Goal: Task Accomplishment & Management: Complete application form

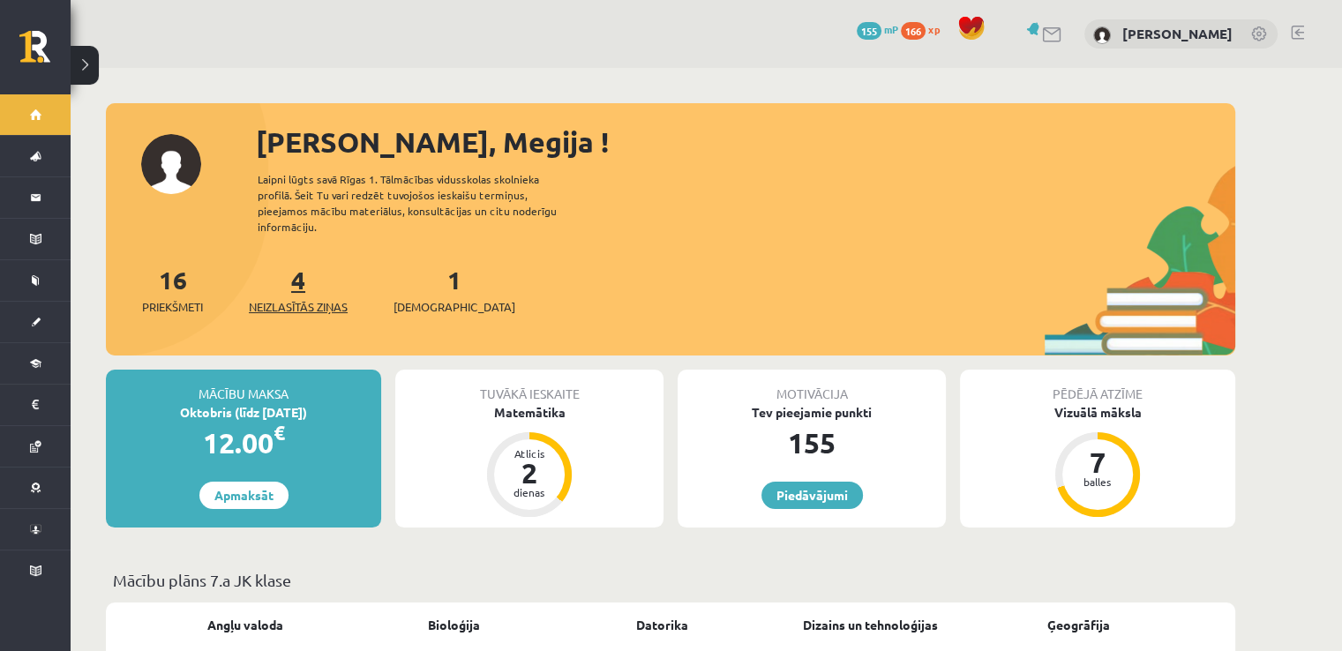
drag, startPoint x: 318, startPoint y: 300, endPoint x: 319, endPoint y: 291, distance: 8.9
click at [319, 291] on div "16 Priekšmeti 4 Neizlasītās ziņas 1 Ieskaites" at bounding box center [670, 308] width 1129 height 94
click at [319, 298] on span "Neizlasītās ziņas" at bounding box center [298, 307] width 99 height 18
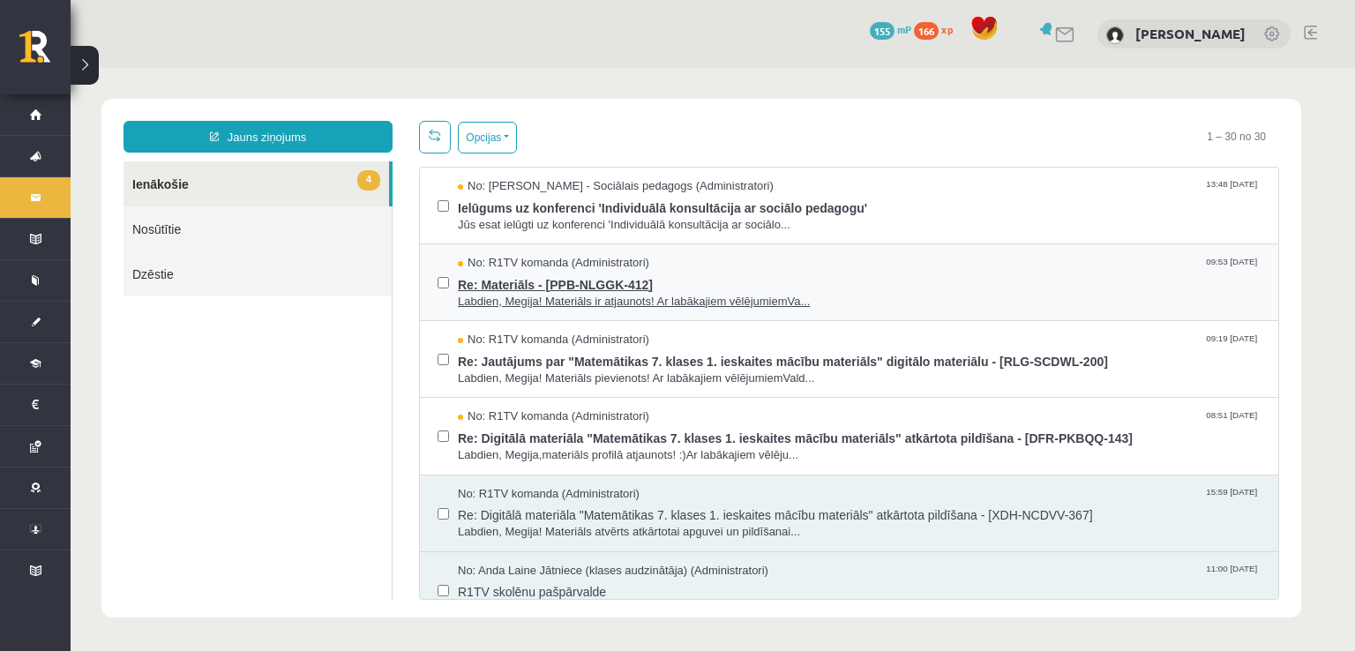
click at [612, 299] on span "Labdien, Megija! Materiāls ir atjaunots! Ar labākajiem vēlējumiemVa..." at bounding box center [859, 302] width 803 height 17
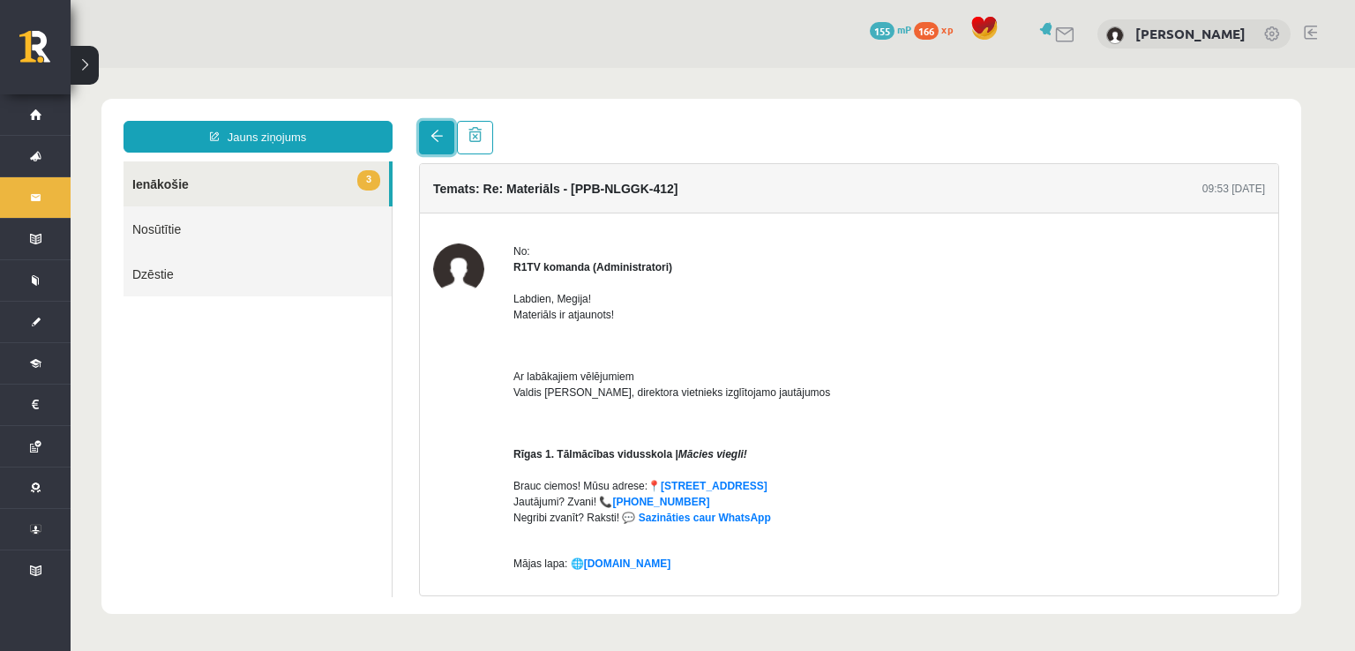
click at [431, 140] on span at bounding box center [437, 136] width 12 height 12
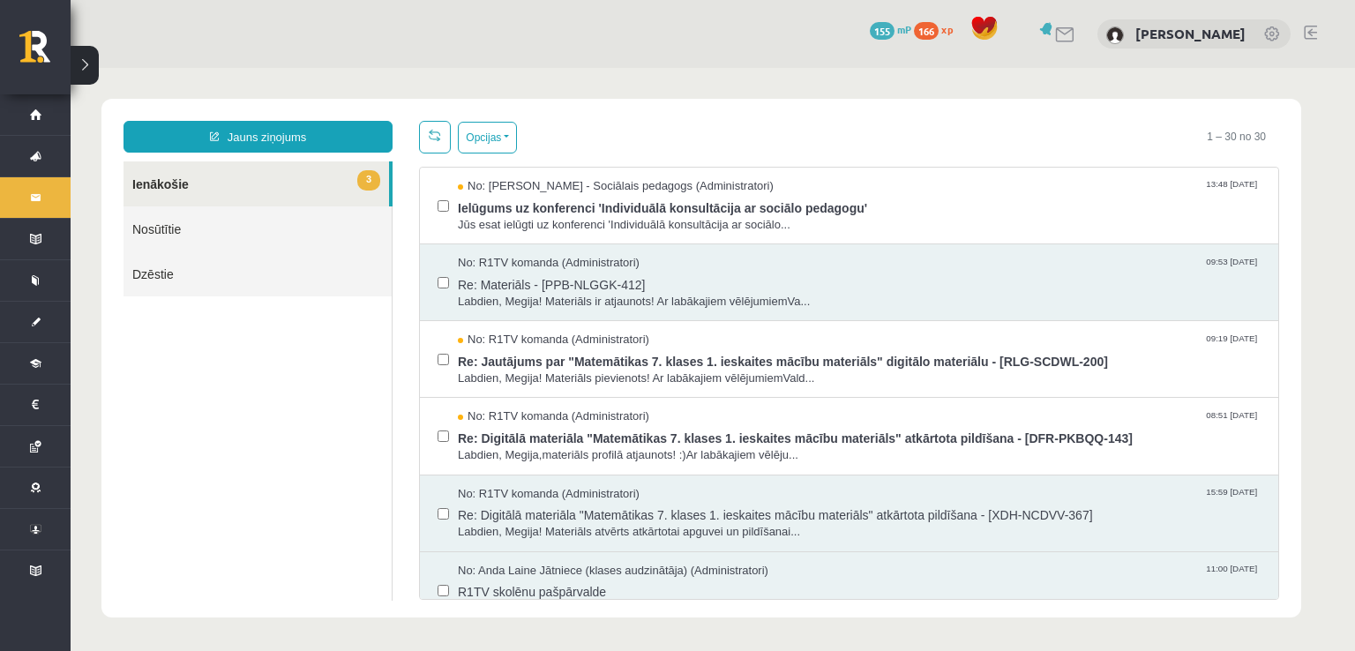
click at [172, 182] on link "3 Ienākošie" at bounding box center [257, 183] width 266 height 45
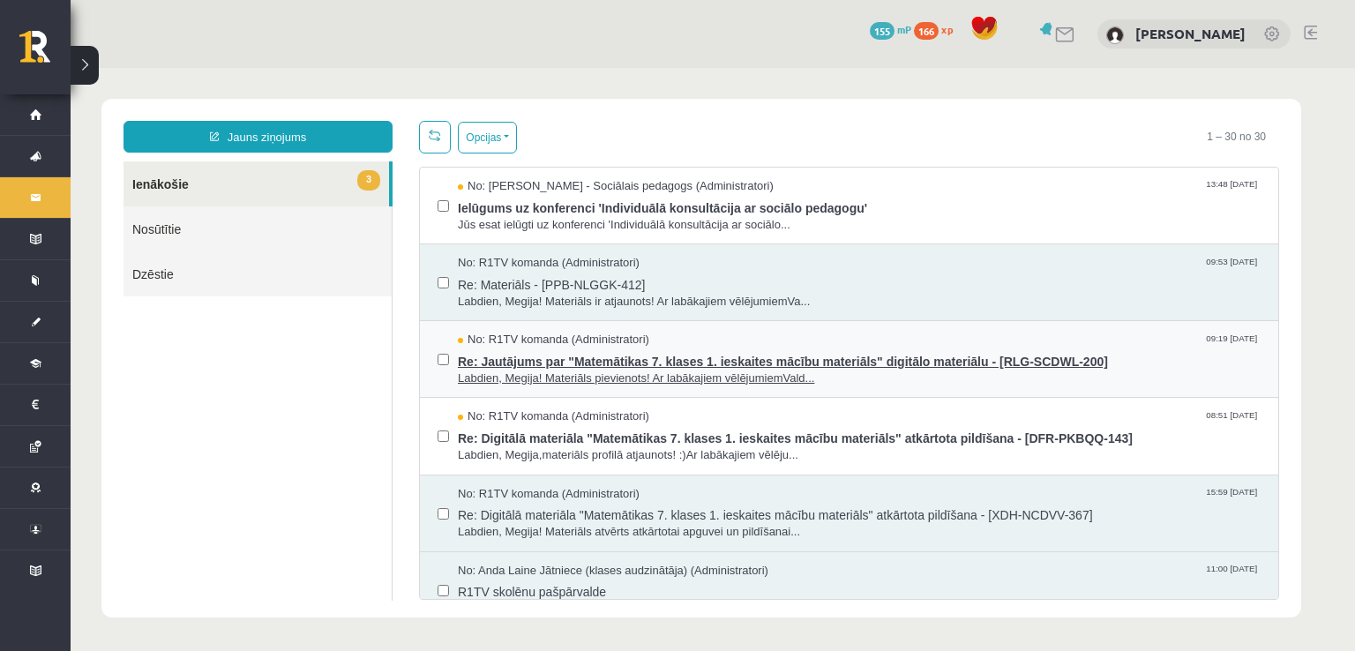
click at [600, 371] on span "Labdien, Megija! Materiāls pievienots! Ar labākajiem vēlējumiemVald..." at bounding box center [859, 379] width 803 height 17
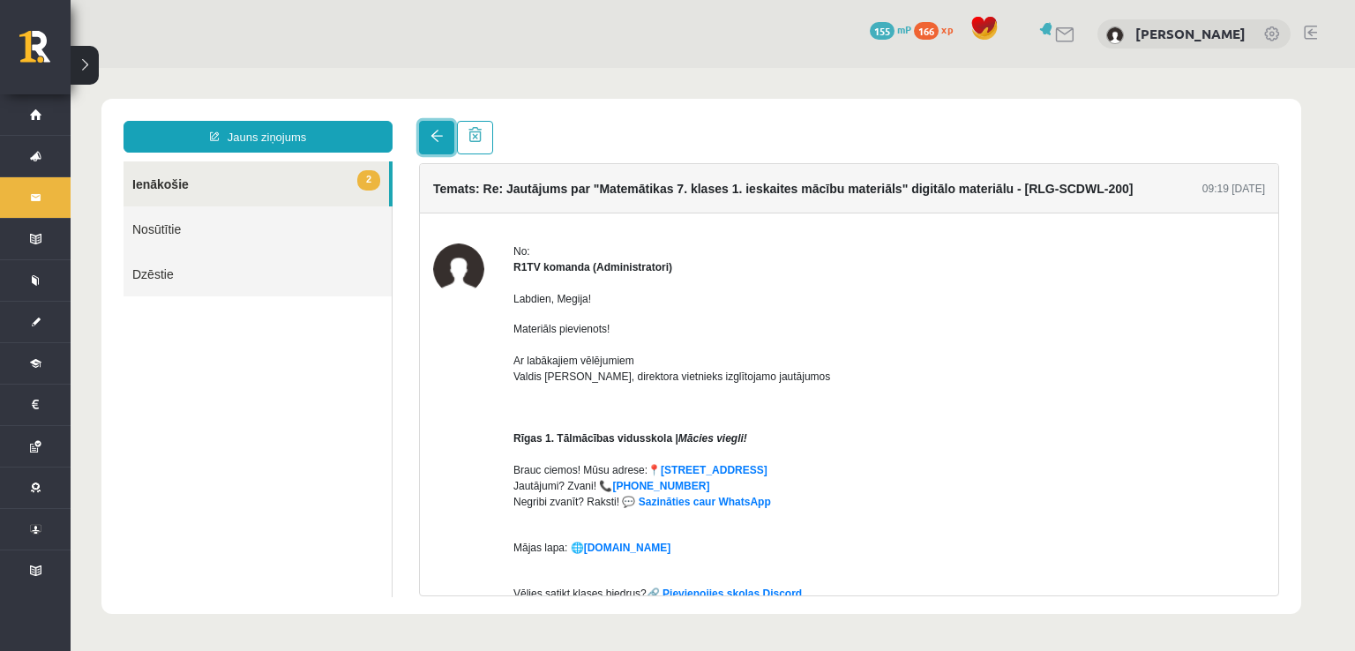
click at [420, 143] on link at bounding box center [436, 138] width 35 height 34
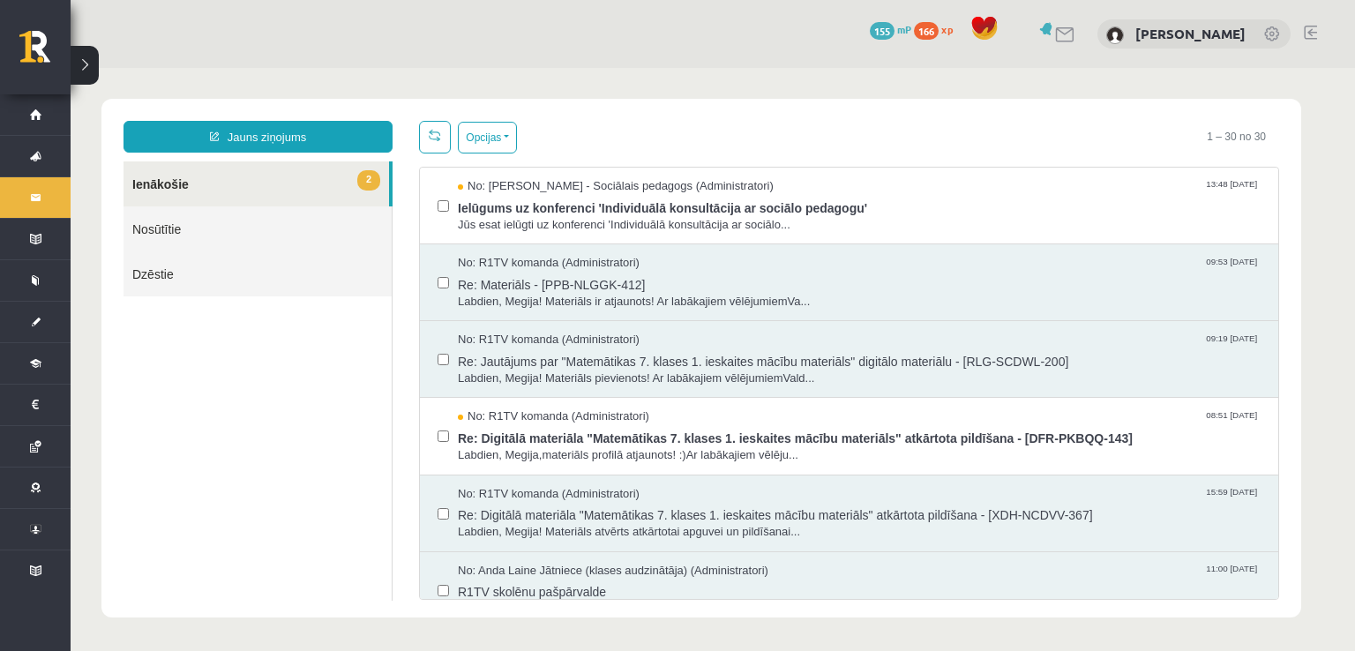
click at [450, 131] on link at bounding box center [435, 137] width 32 height 33
click at [577, 287] on span "Re: Materiāls - [PPB-NLGGK-412]" at bounding box center [859, 283] width 803 height 22
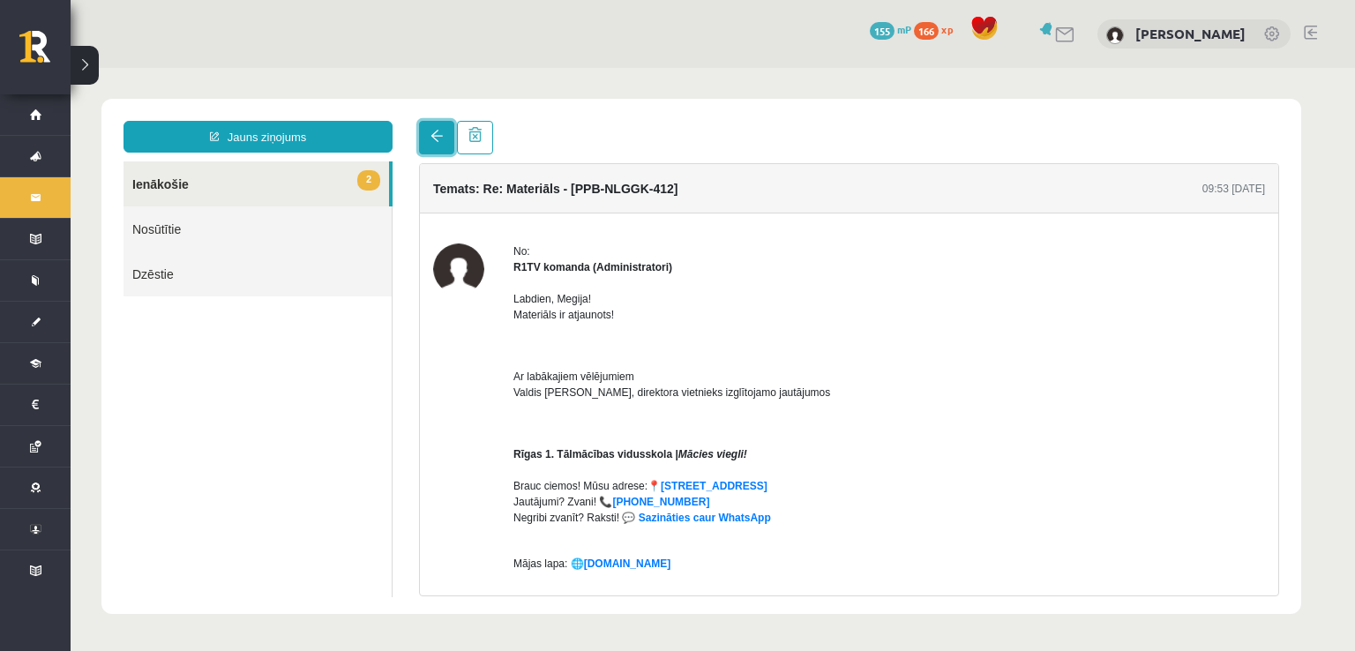
click at [446, 139] on link at bounding box center [436, 138] width 35 height 34
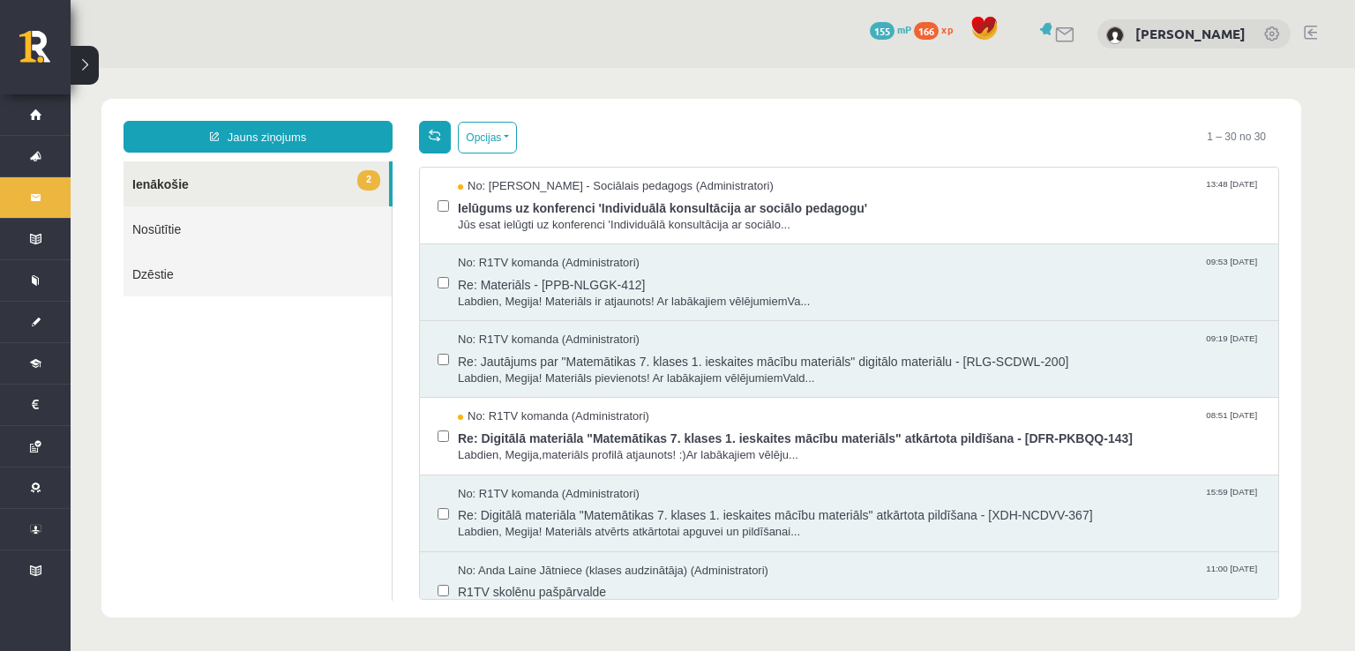
click at [445, 142] on link at bounding box center [435, 137] width 32 height 33
click at [568, 302] on span "Labdien, Megija! Materiāls ir atjaunots! Ar labākajiem vēlējumiemVa..." at bounding box center [859, 302] width 803 height 17
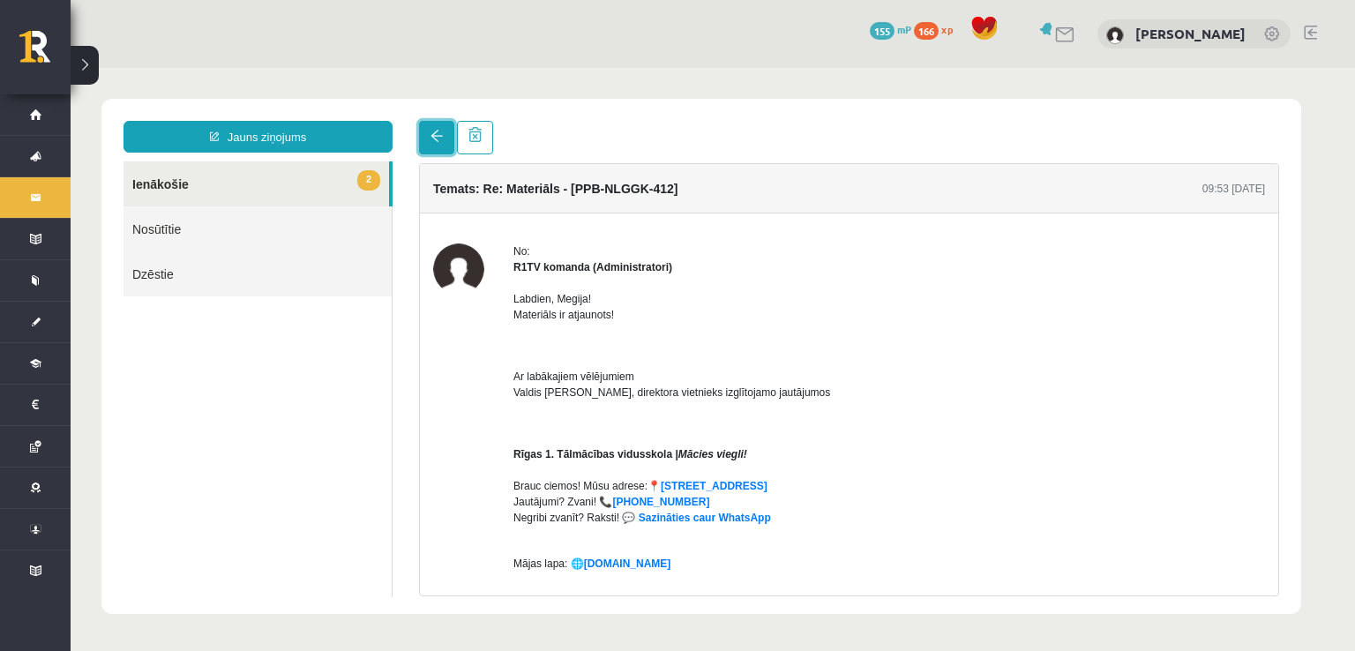
click at [441, 148] on link at bounding box center [436, 138] width 35 height 34
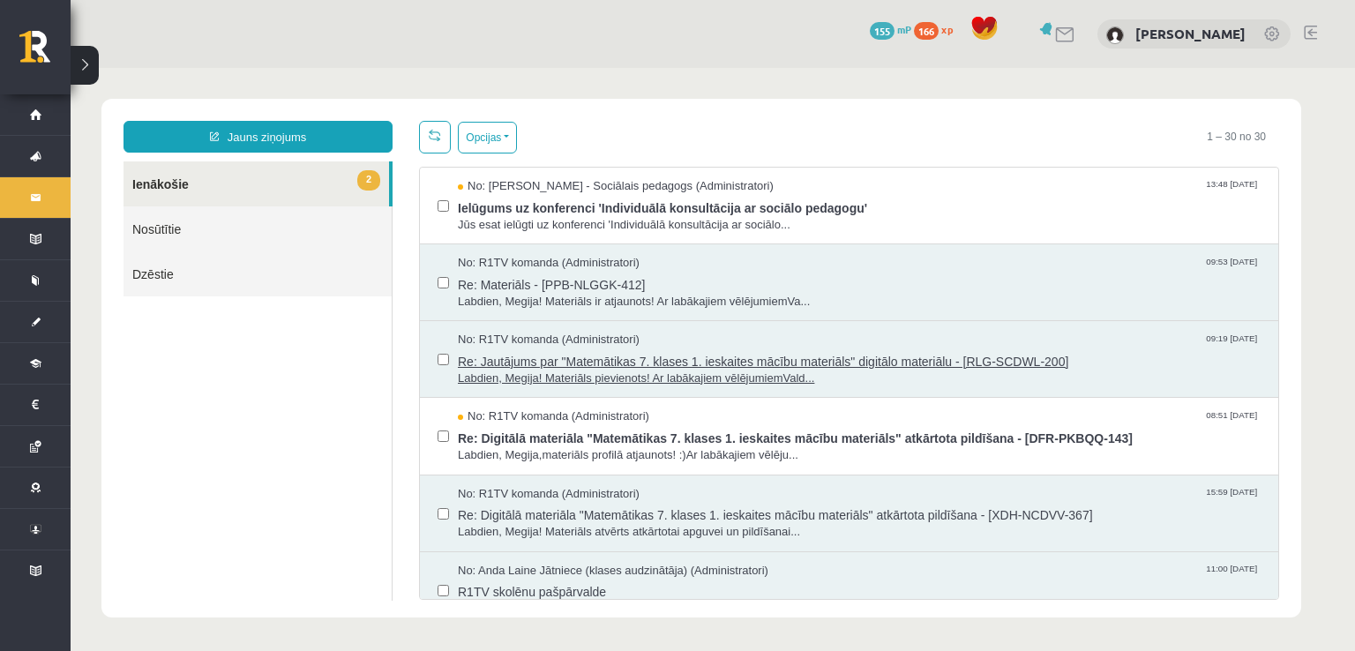
click at [596, 359] on span "Re: Jautājums par "Matemātikas 7. klases 1. ieskaites mācību materiāls" digitāl…" at bounding box center [859, 360] width 803 height 22
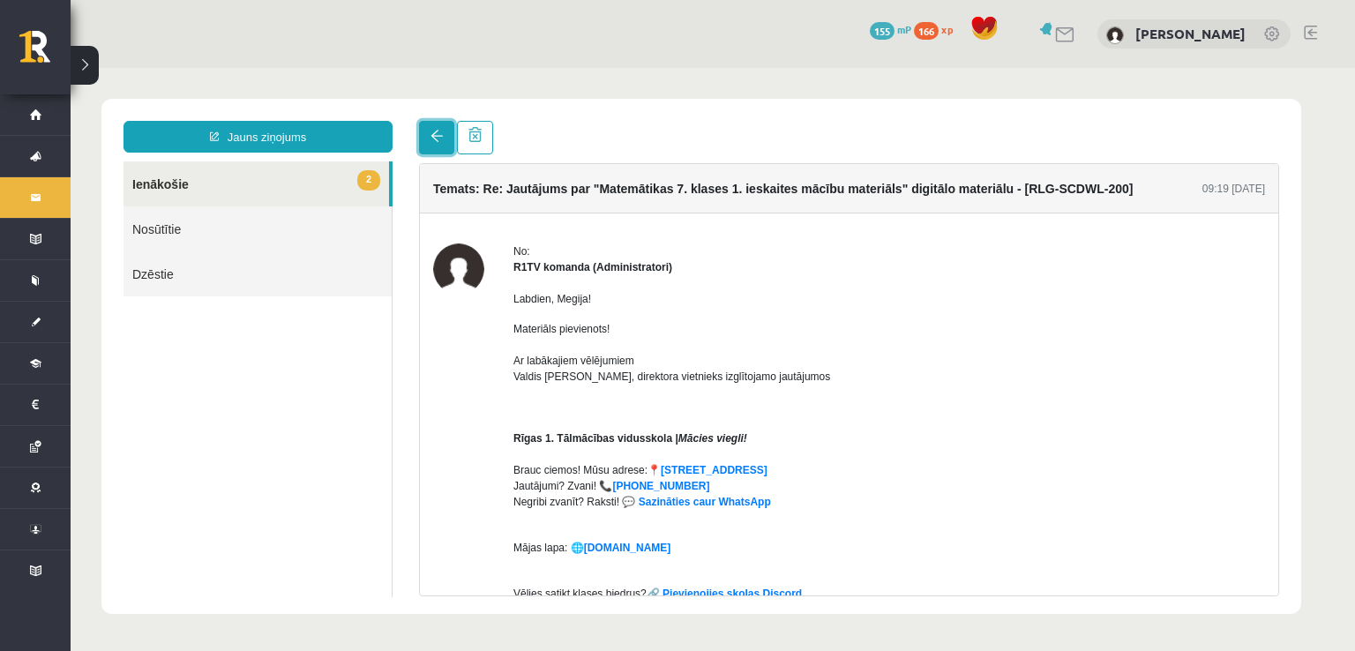
click at [431, 143] on link at bounding box center [436, 138] width 35 height 34
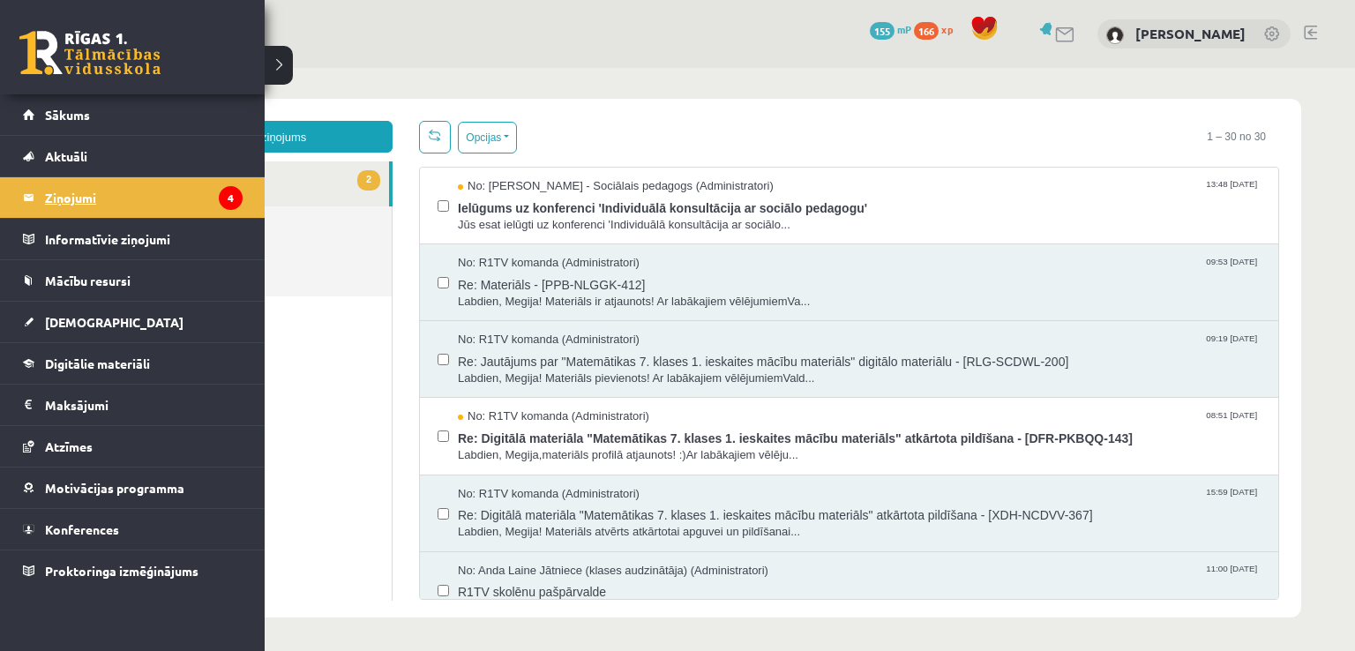
click at [74, 202] on legend "Ziņojumi 4" at bounding box center [144, 197] width 198 height 41
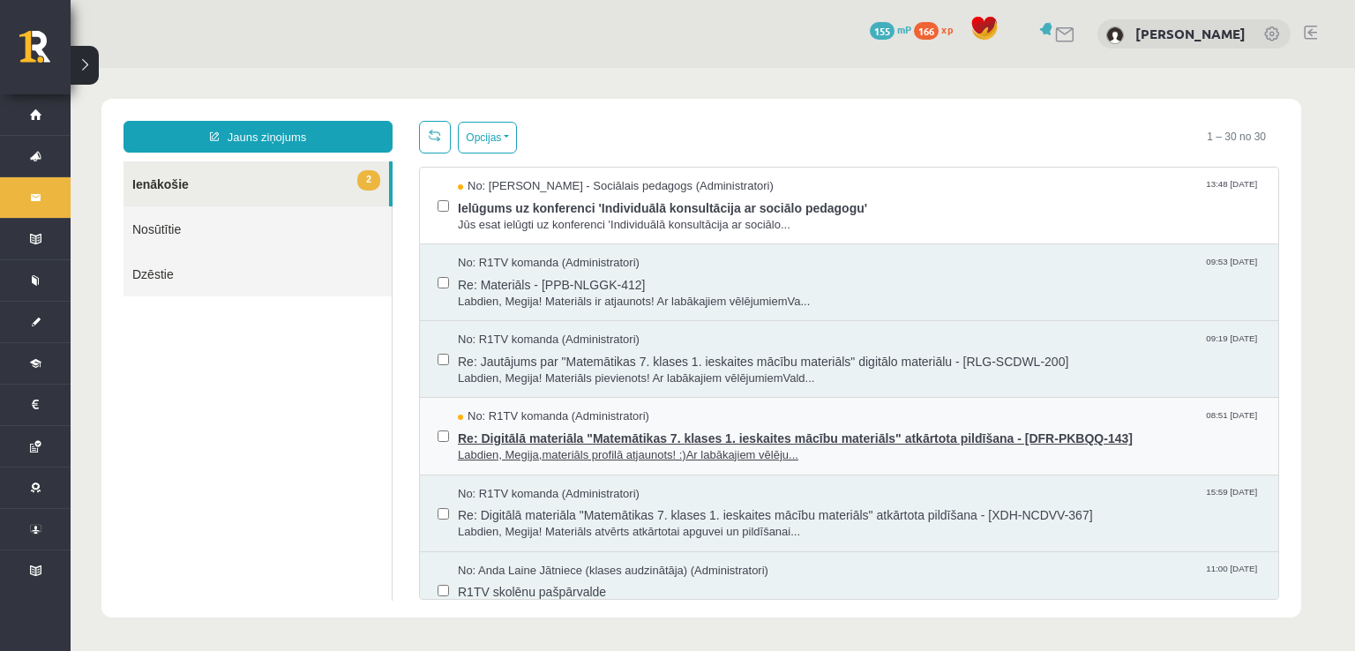
click at [662, 448] on span "Labdien, Megija,materiāls profilā atjaunots! :)Ar labākajiem vēlēju..." at bounding box center [859, 455] width 803 height 17
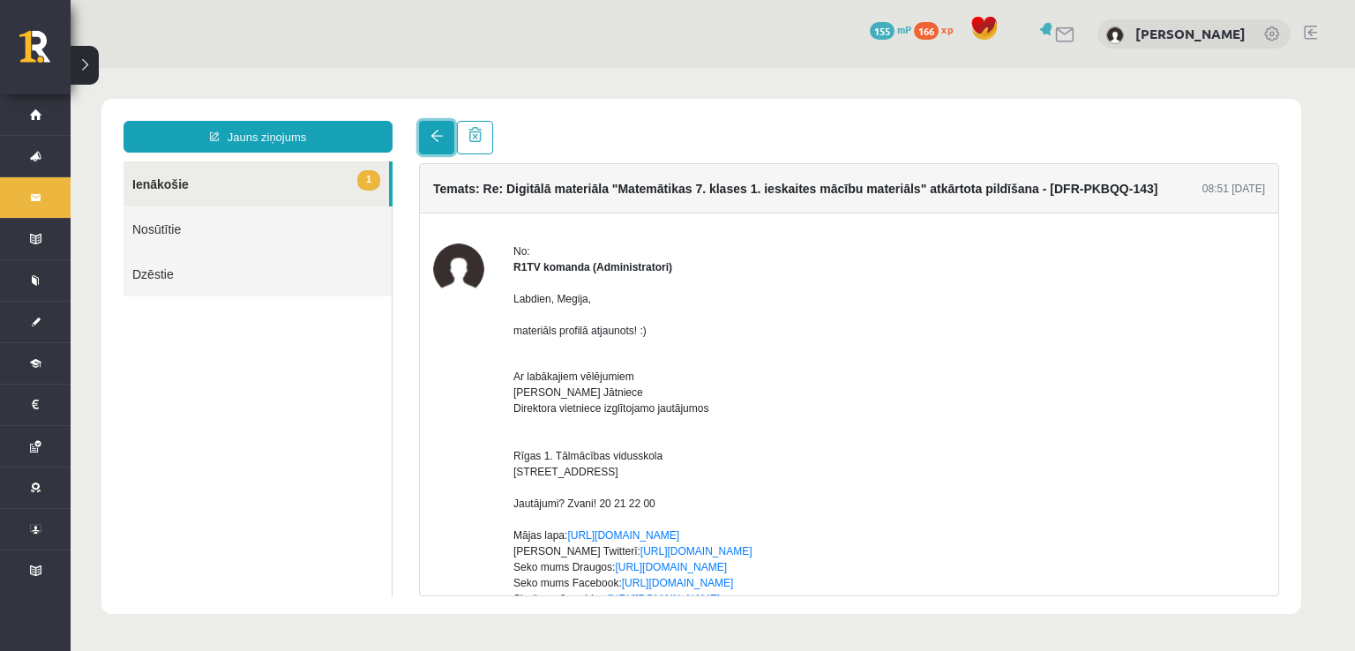
click at [445, 130] on link at bounding box center [436, 138] width 35 height 34
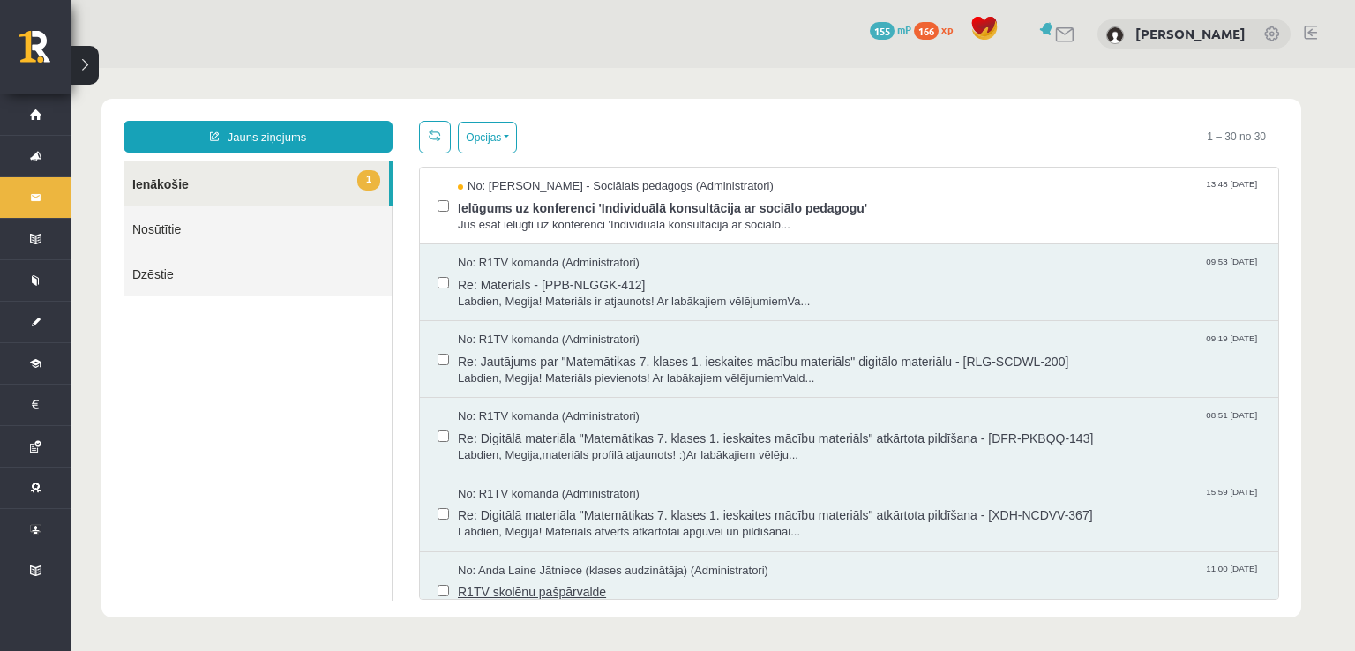
click at [601, 583] on span "R1TV skolēnu pašpārvalde" at bounding box center [859, 590] width 803 height 22
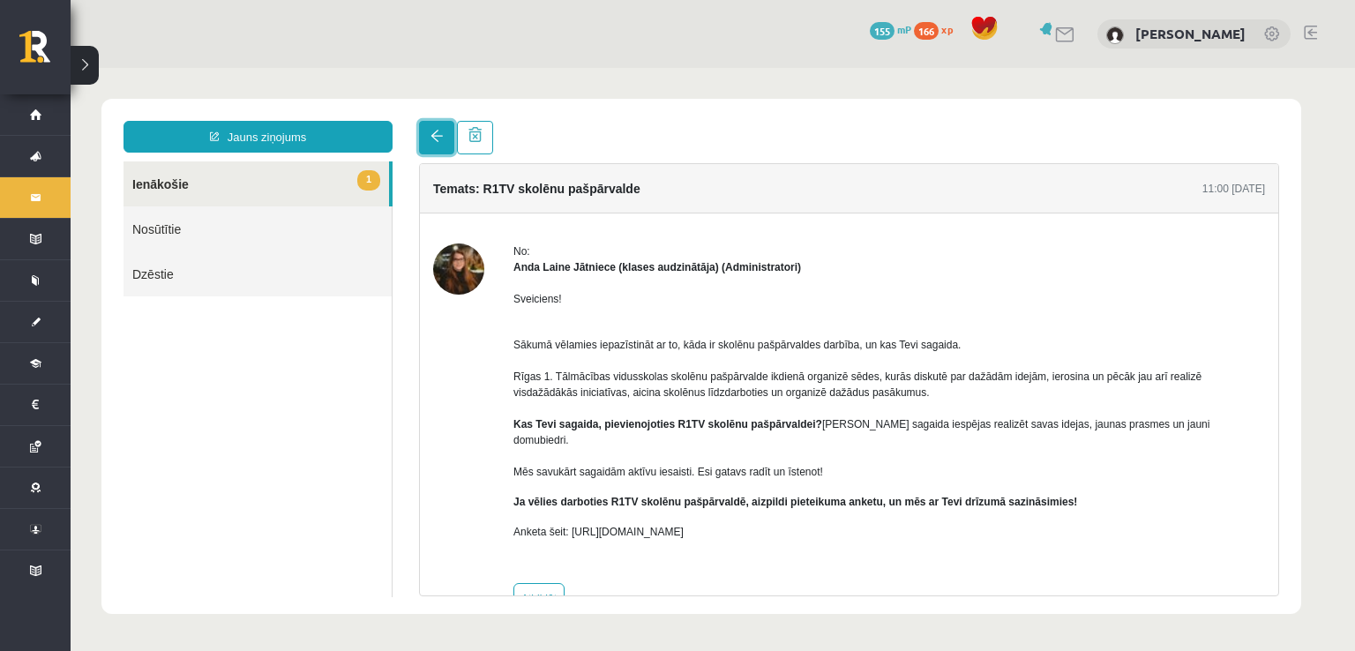
click at [445, 139] on link at bounding box center [436, 138] width 35 height 34
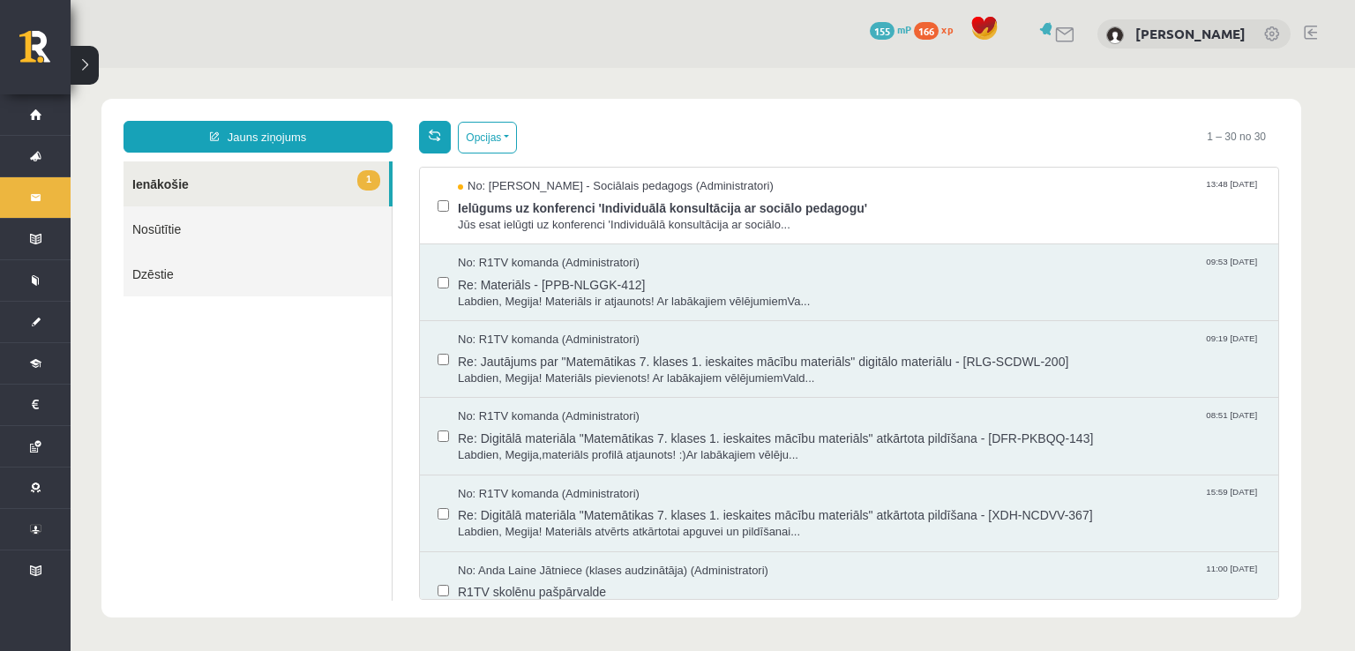
click at [435, 132] on span at bounding box center [435, 135] width 12 height 12
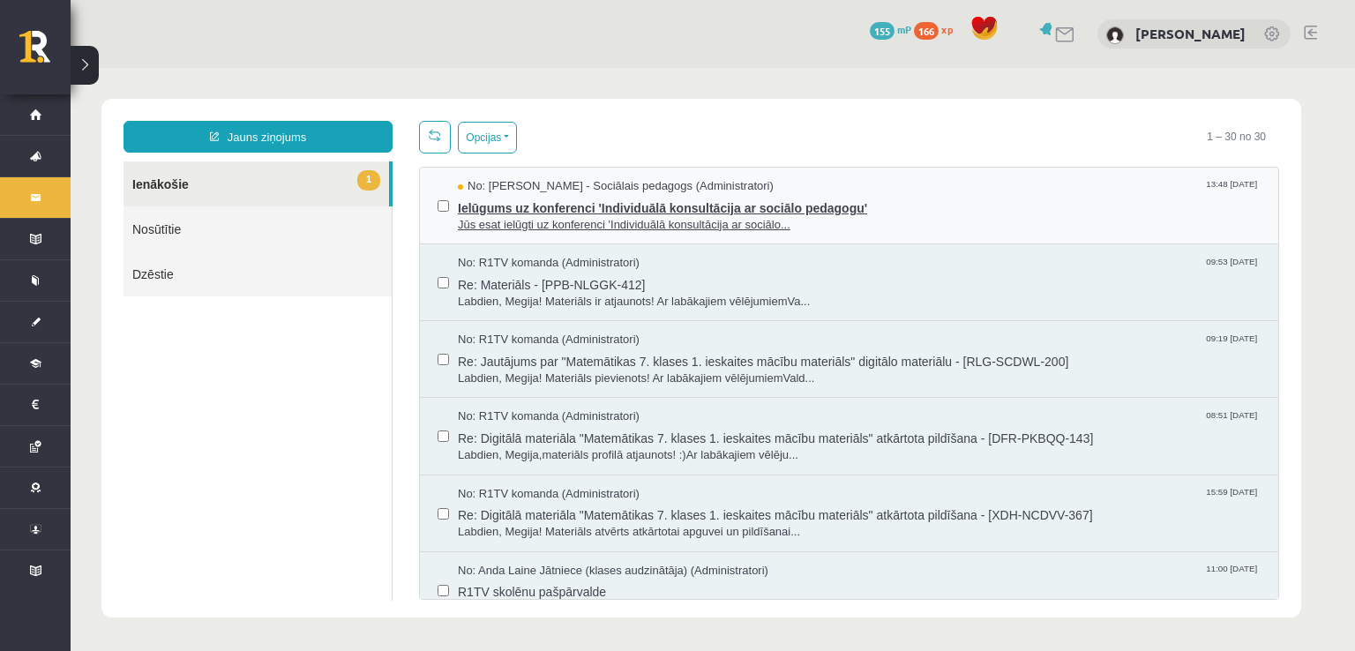
click at [515, 227] on span "Jūs esat ielūgti uz konferenci 'Individuālā konsultācija ar sociālo..." at bounding box center [859, 225] width 803 height 17
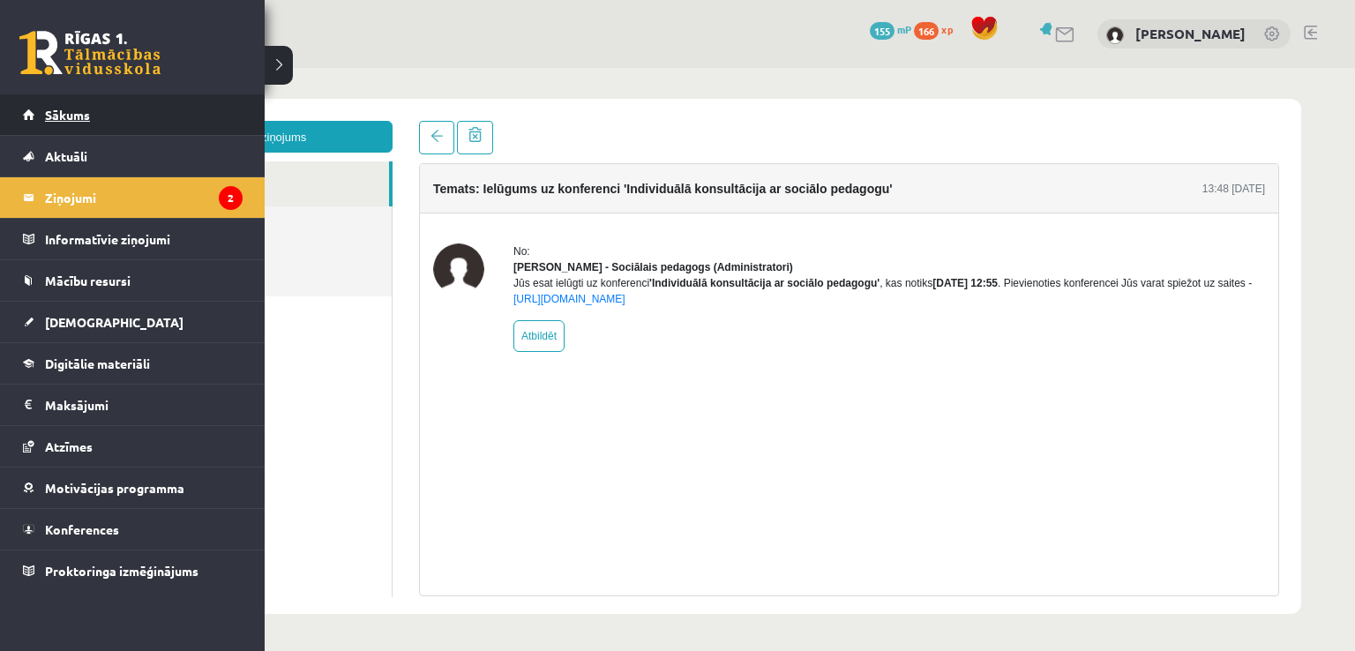
click at [39, 109] on link "Sākums" at bounding box center [133, 114] width 220 height 41
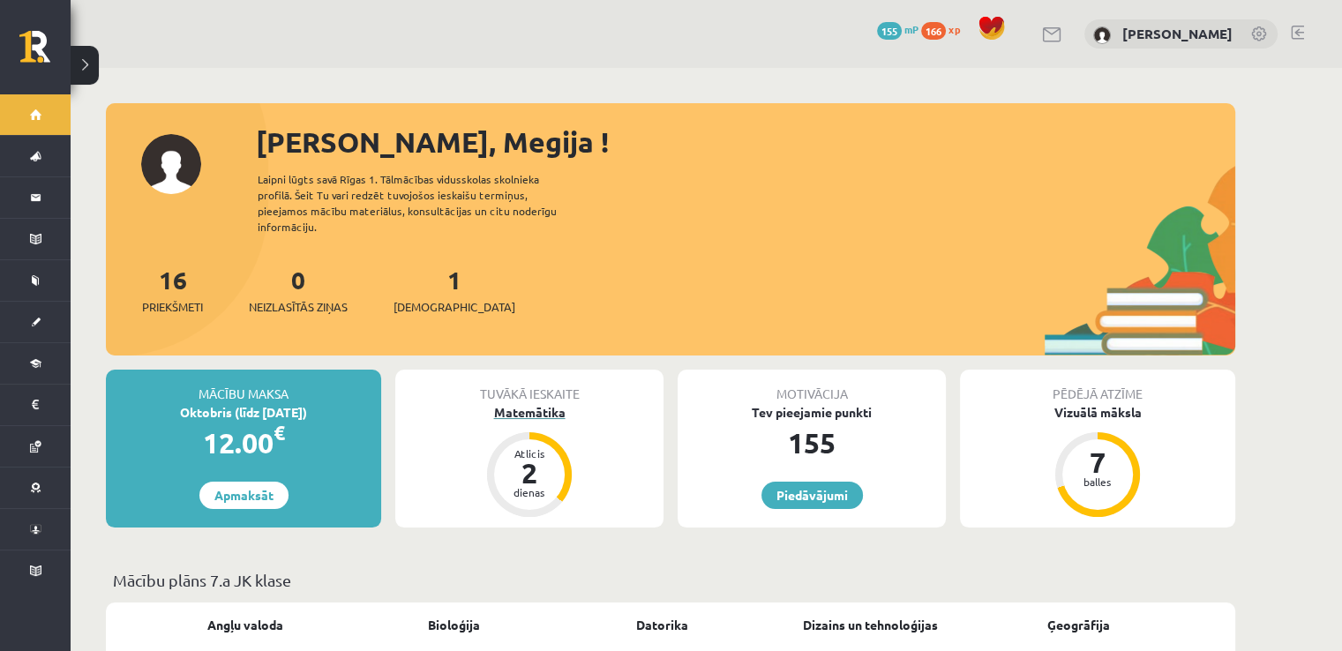
click at [515, 403] on div "Matemātika" at bounding box center [529, 412] width 268 height 19
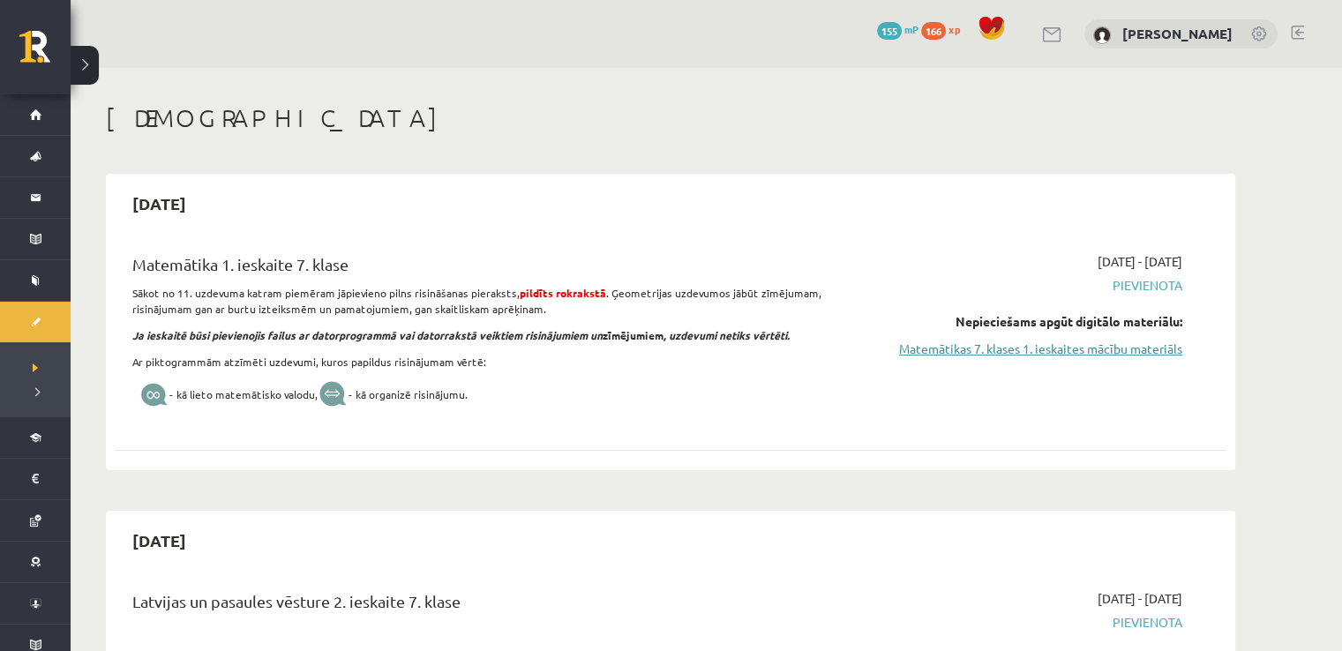
click at [1054, 348] on link "Matemātikas 7. klases 1. ieskaites mācību materiāls" at bounding box center [1016, 349] width 333 height 19
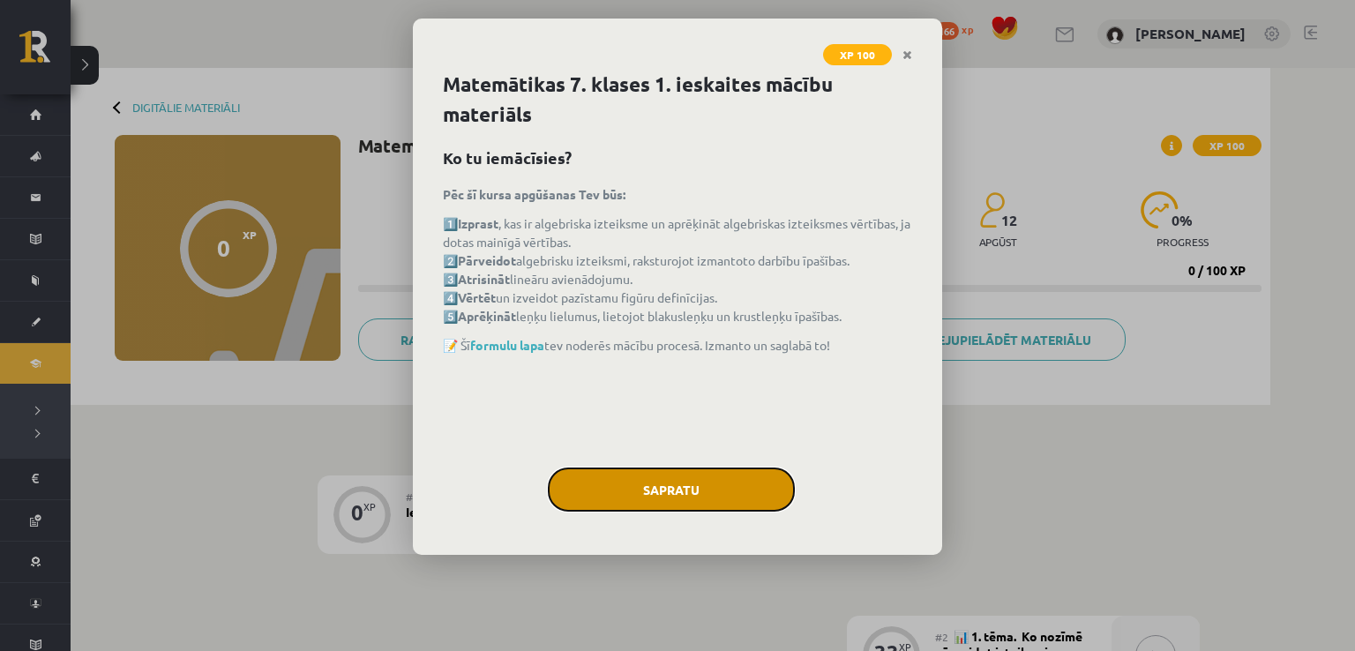
click at [675, 476] on button "Sapratu" at bounding box center [671, 490] width 247 height 44
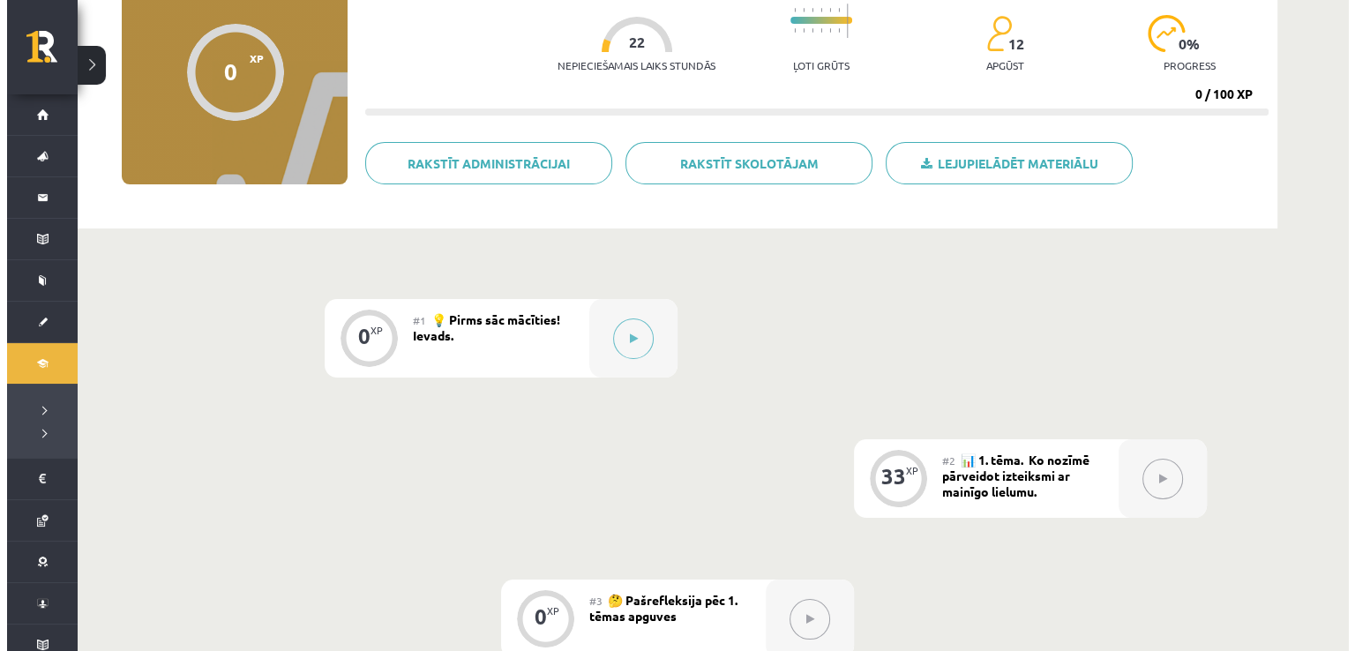
scroll to position [226, 0]
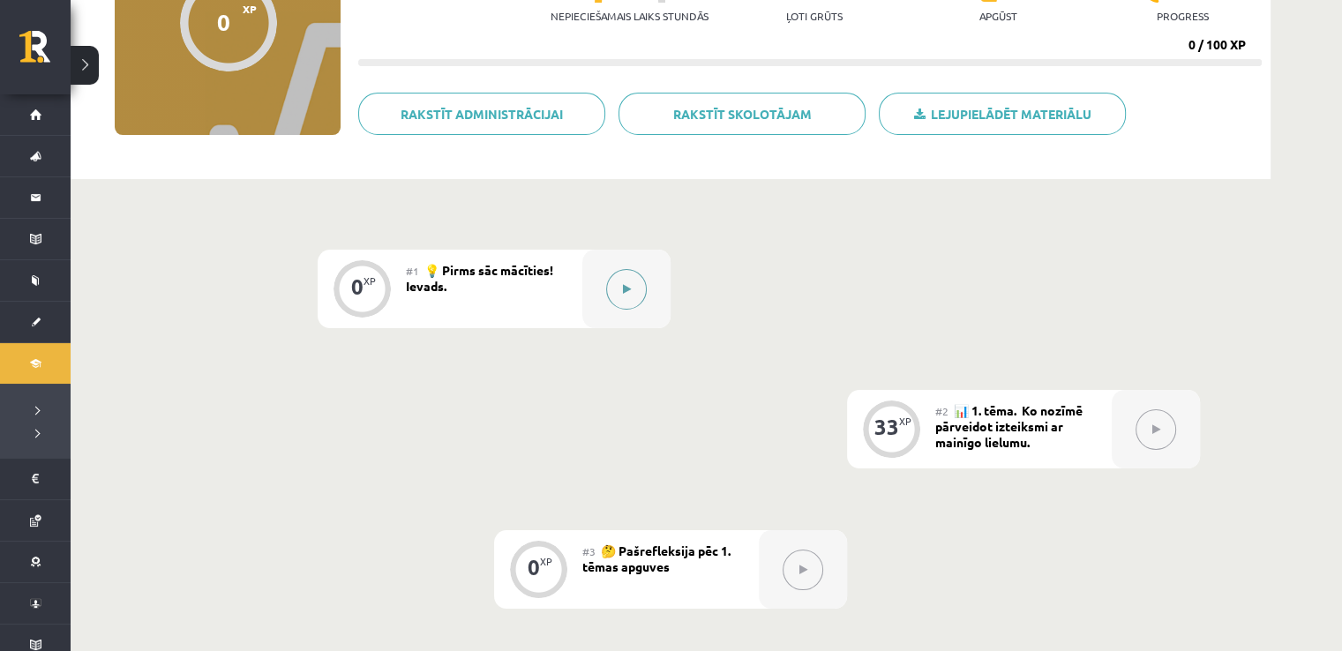
click at [628, 288] on icon at bounding box center [627, 289] width 8 height 11
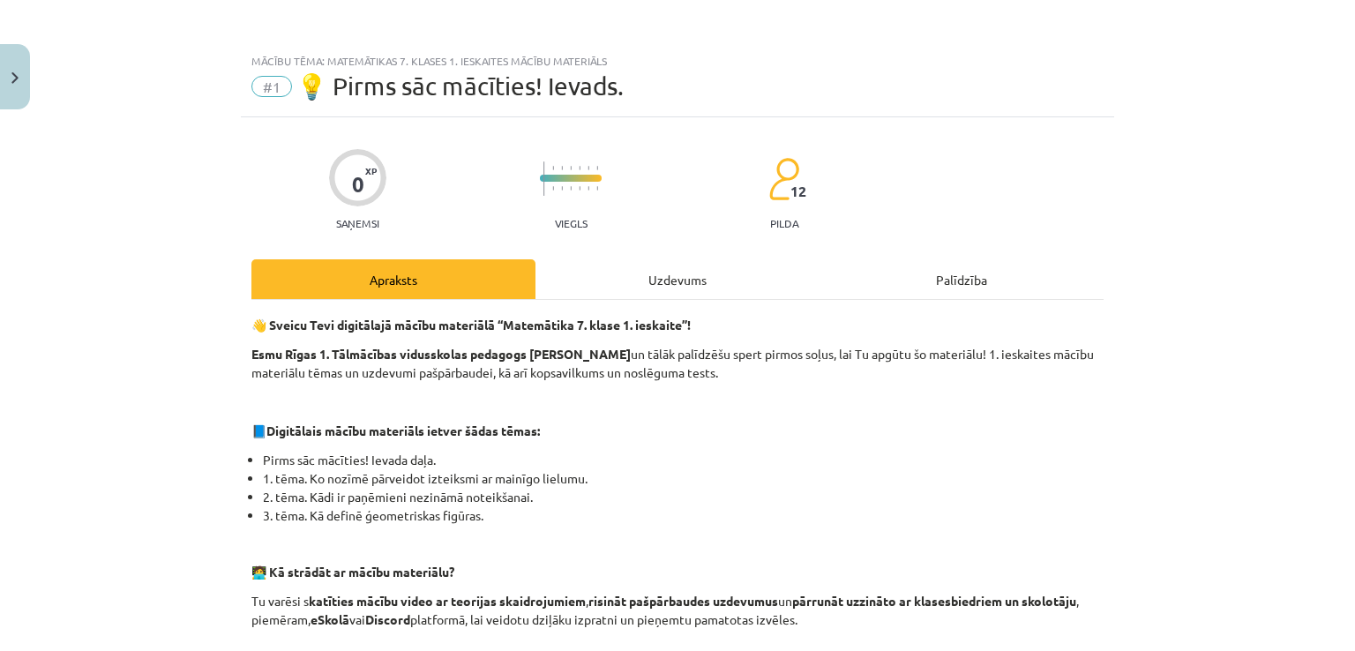
scroll to position [565, 0]
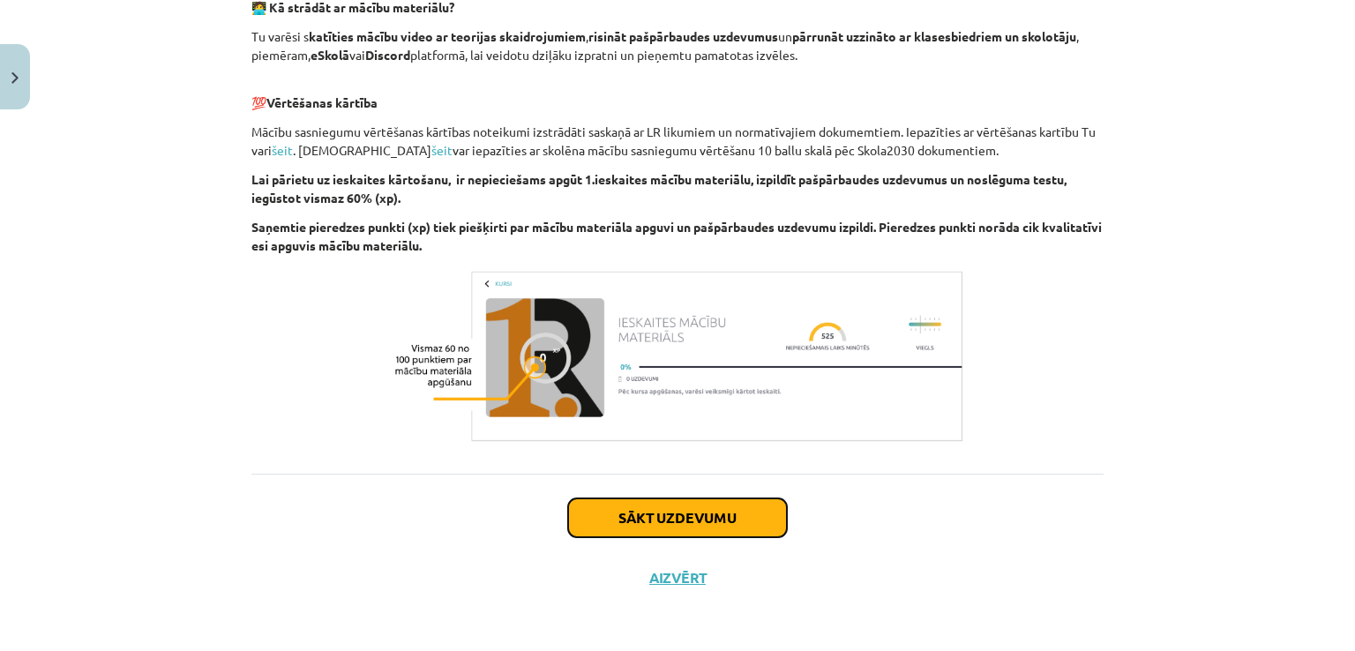
click at [621, 516] on button "Sākt uzdevumu" at bounding box center [677, 518] width 219 height 39
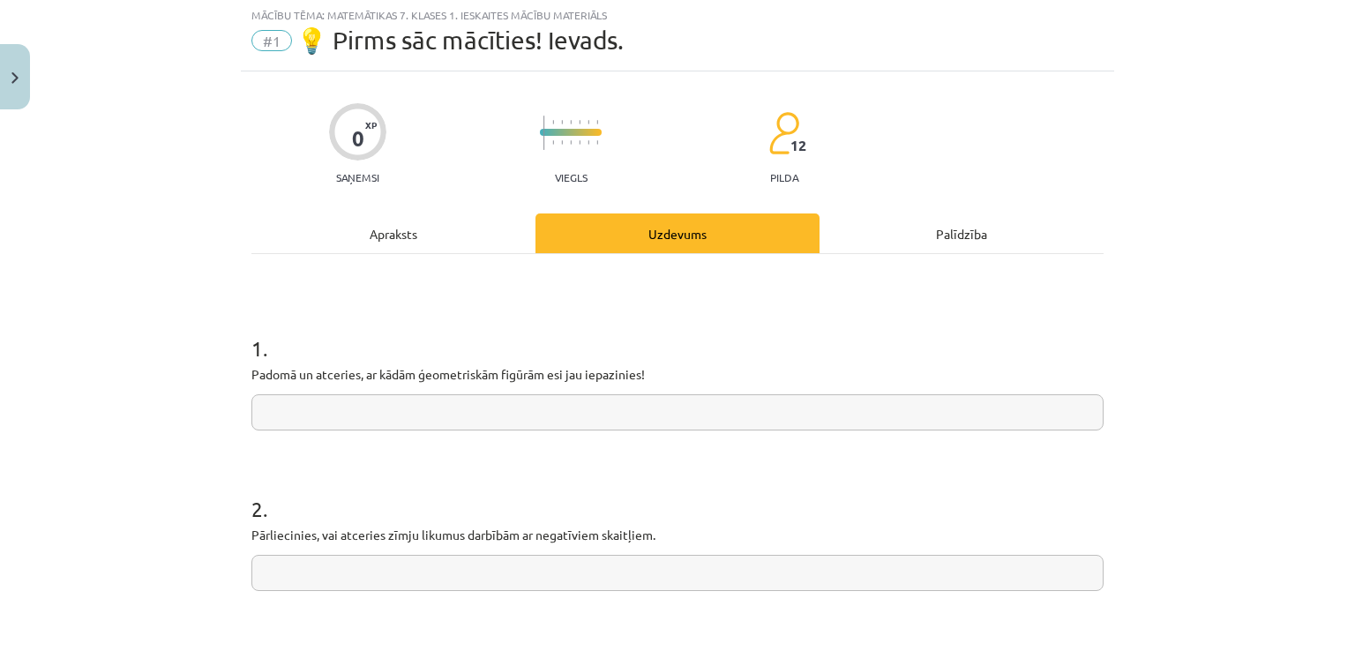
scroll to position [44, 0]
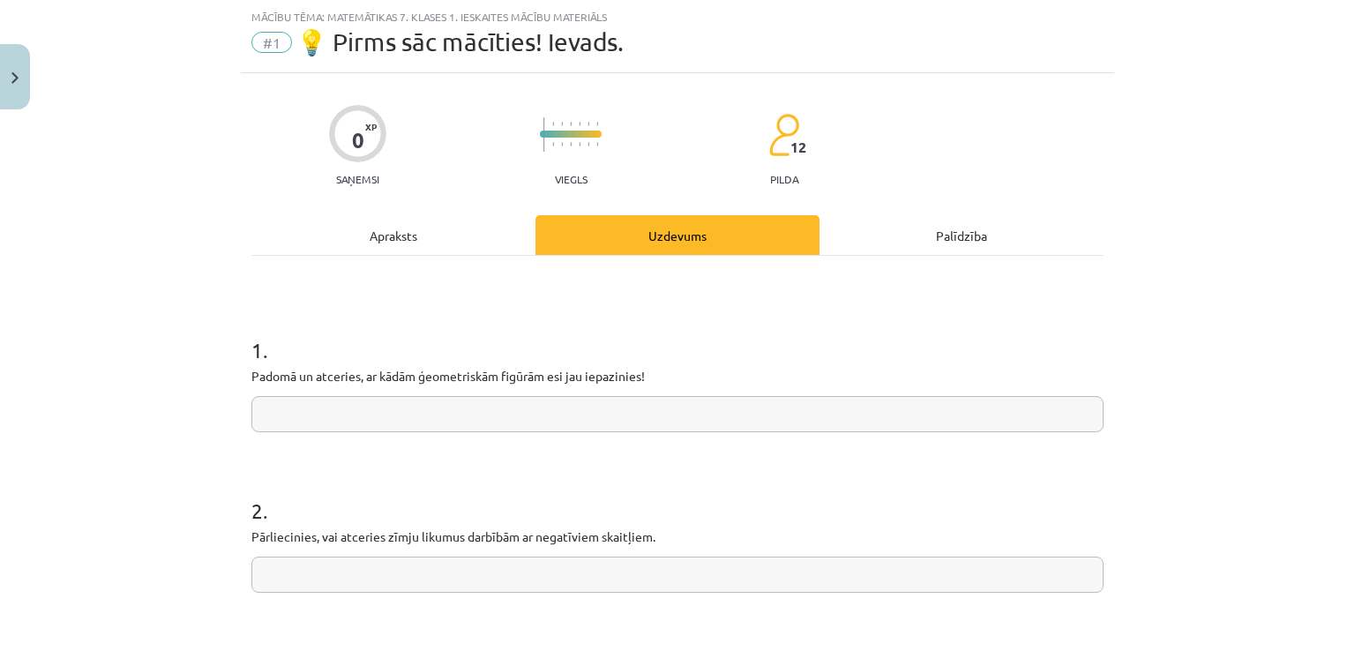
click at [588, 403] on input "text" at bounding box center [677, 414] width 852 height 36
type input "*"
type input "**********"
click at [516, 591] on input "text" at bounding box center [677, 575] width 852 height 36
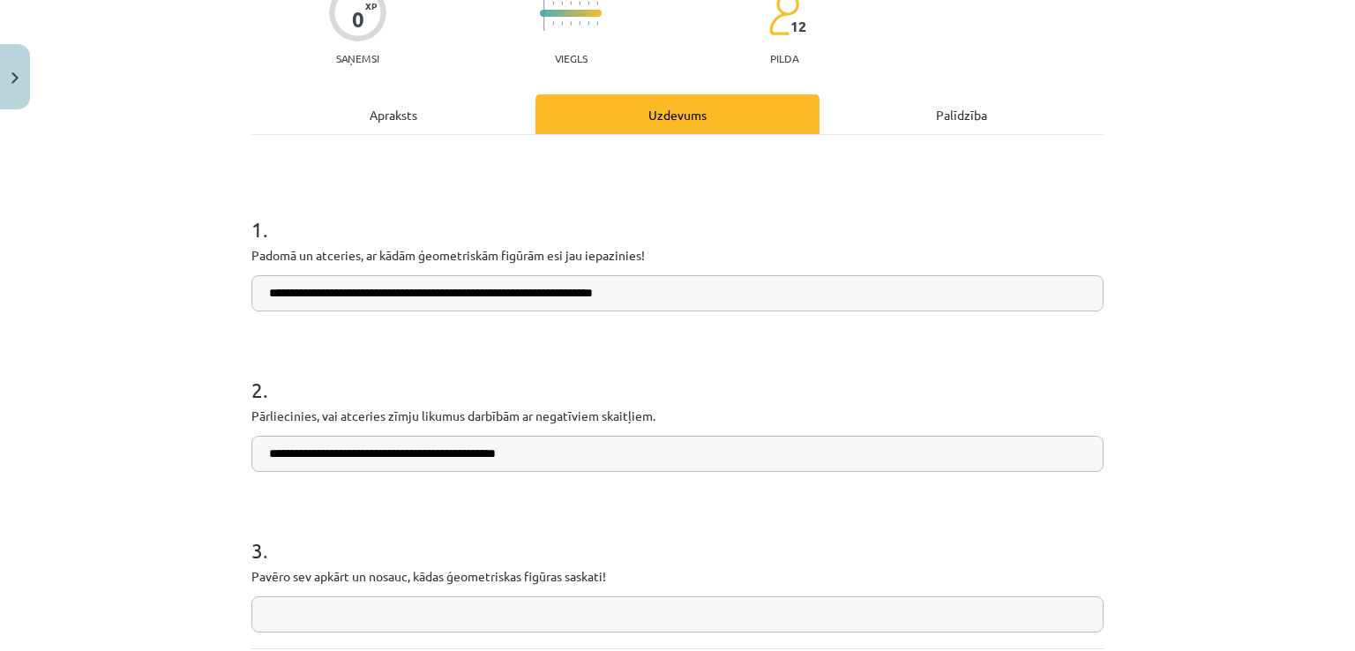
scroll to position [208, 0]
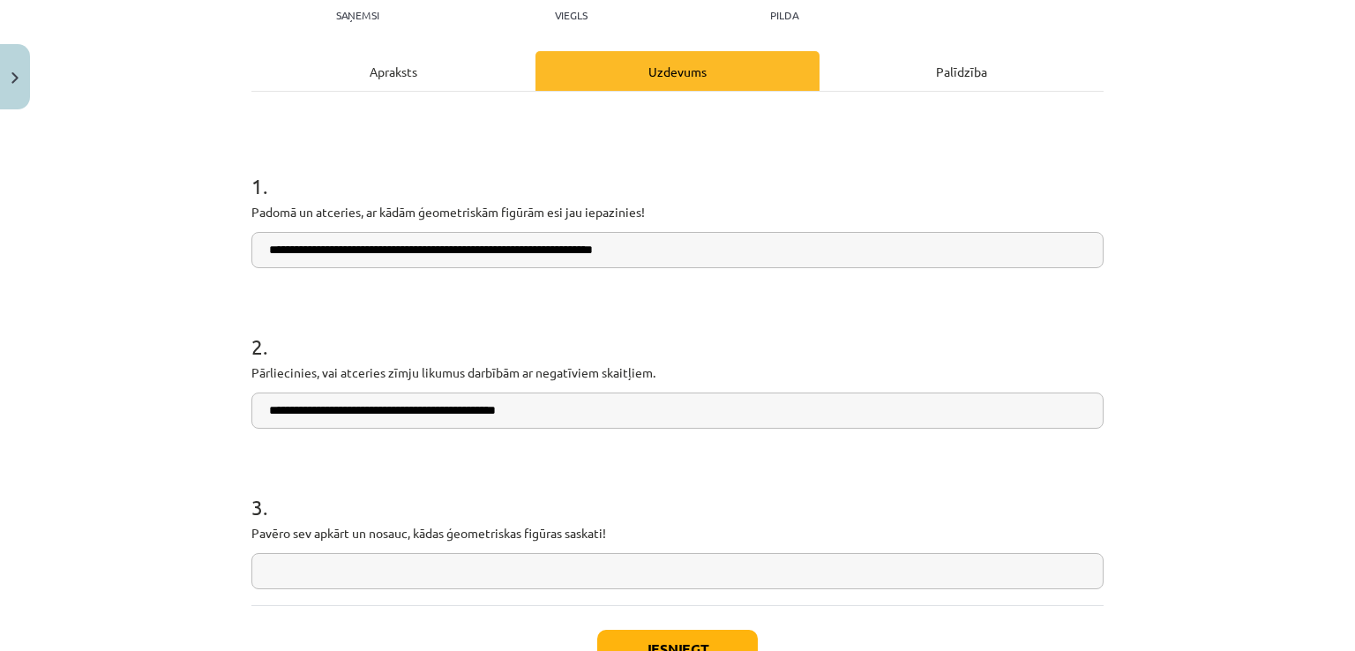
type input "**********"
click at [496, 579] on input "text" at bounding box center [677, 571] width 852 height 36
click at [360, 569] on input "**********" at bounding box center [677, 571] width 852 height 36
click at [558, 580] on input "**********" at bounding box center [677, 571] width 852 height 36
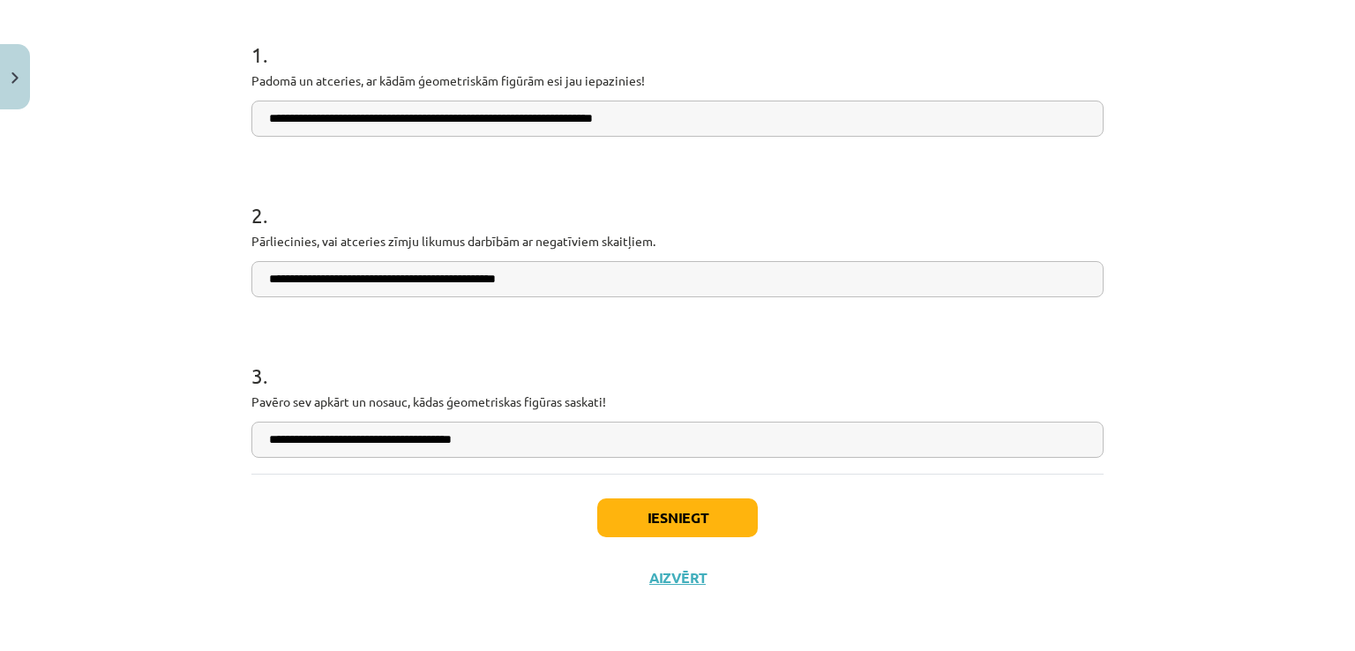
type input "**********"
click at [671, 506] on button "Iesniegt" at bounding box center [677, 518] width 161 height 39
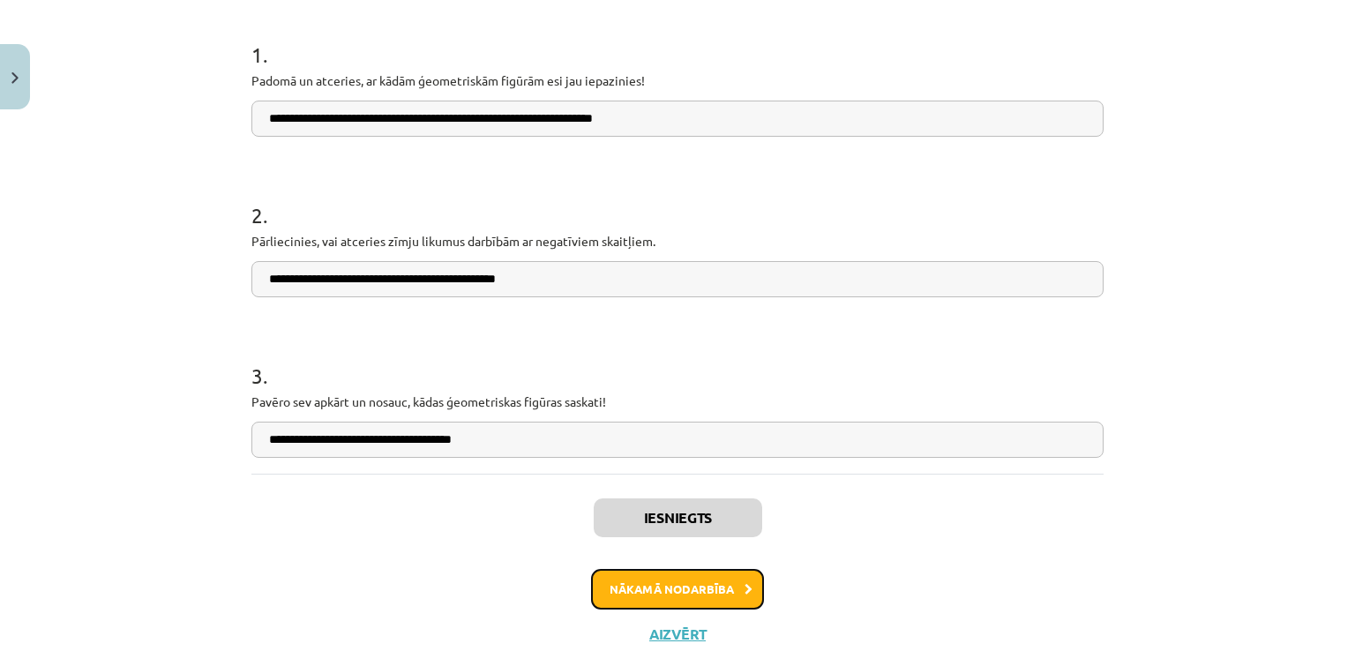
click at [669, 581] on button "Nākamā nodarbība" at bounding box center [677, 589] width 173 height 41
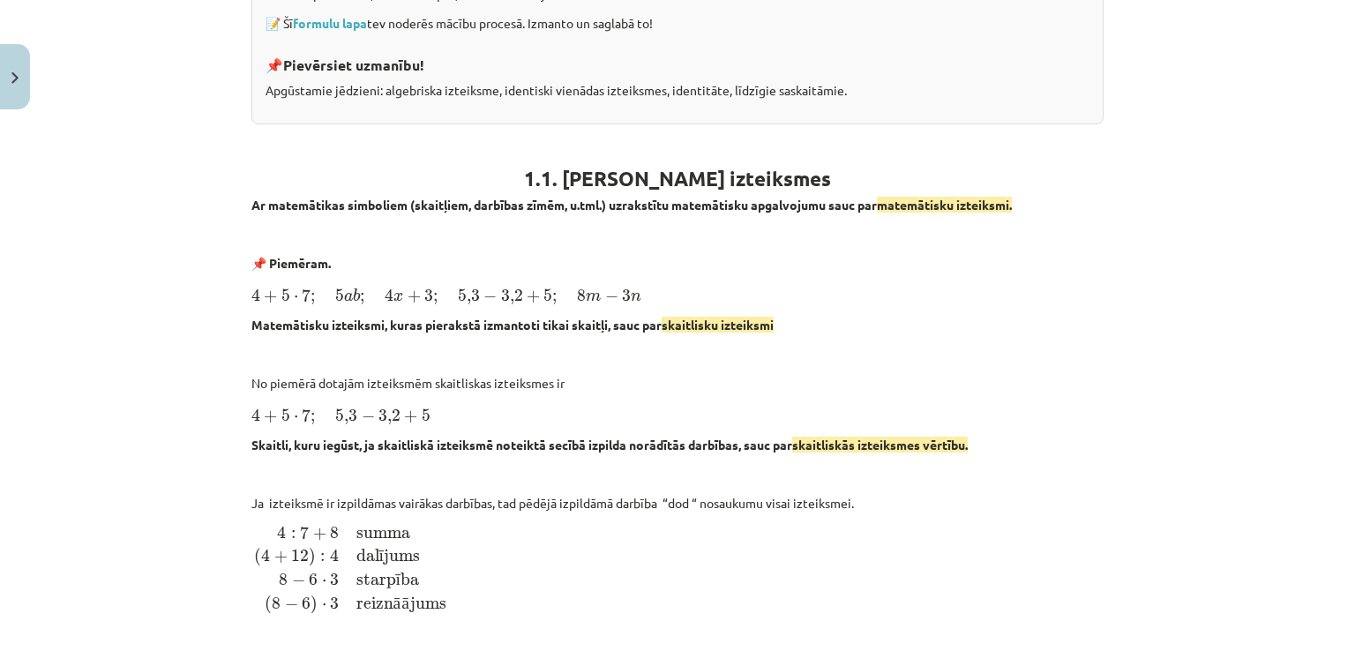
scroll to position [763, 0]
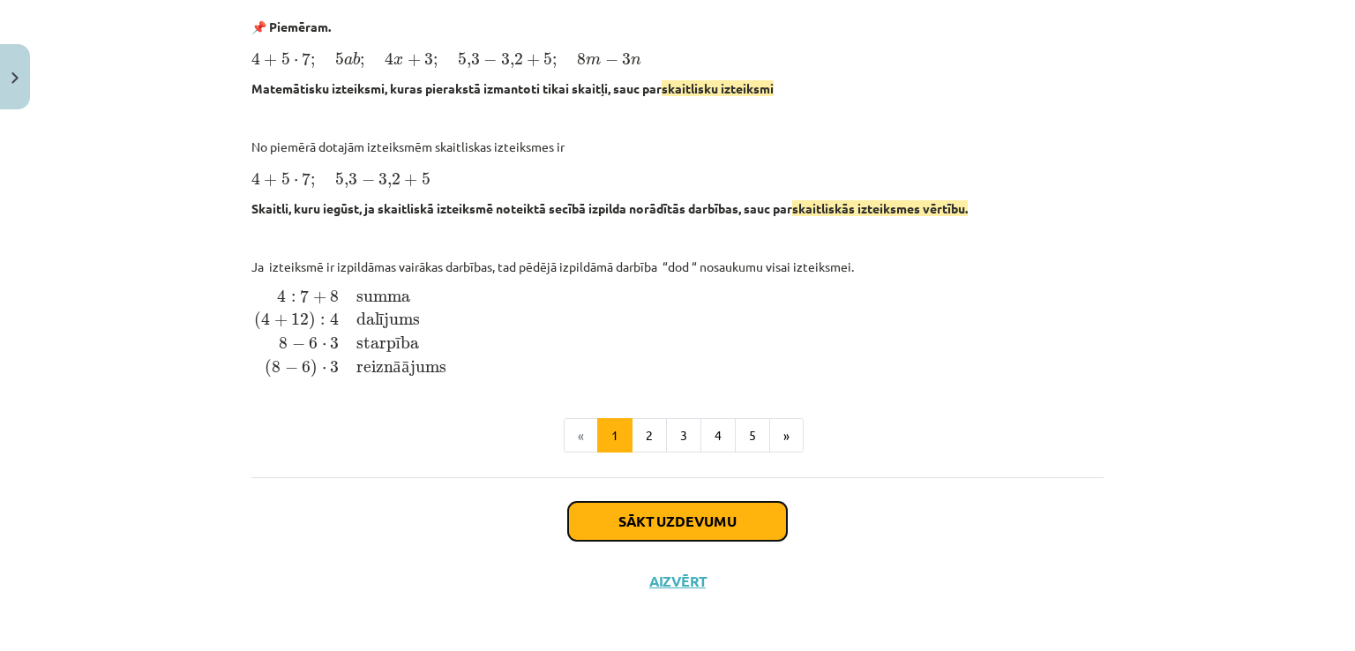
click at [663, 518] on button "Sākt uzdevumu" at bounding box center [677, 521] width 219 height 39
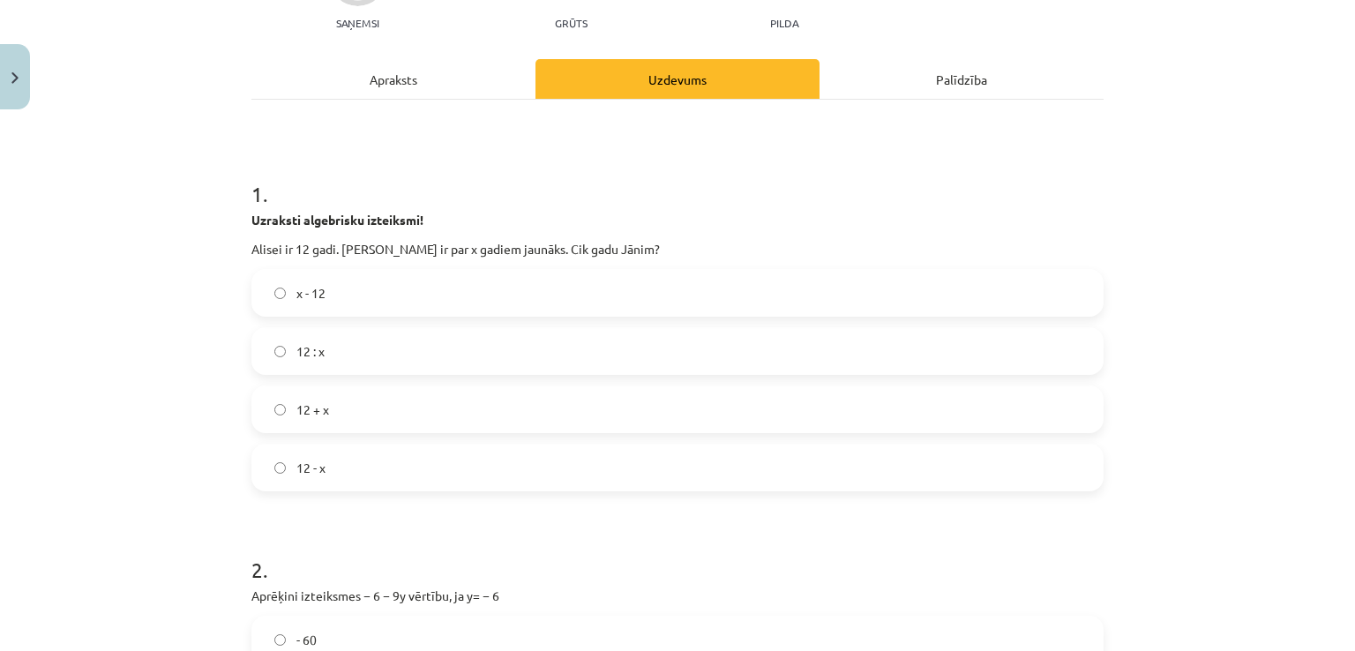
scroll to position [202, 0]
click at [296, 283] on span "x - 12" at bounding box center [310, 291] width 29 height 19
click at [330, 460] on label "12 - x" at bounding box center [677, 466] width 849 height 44
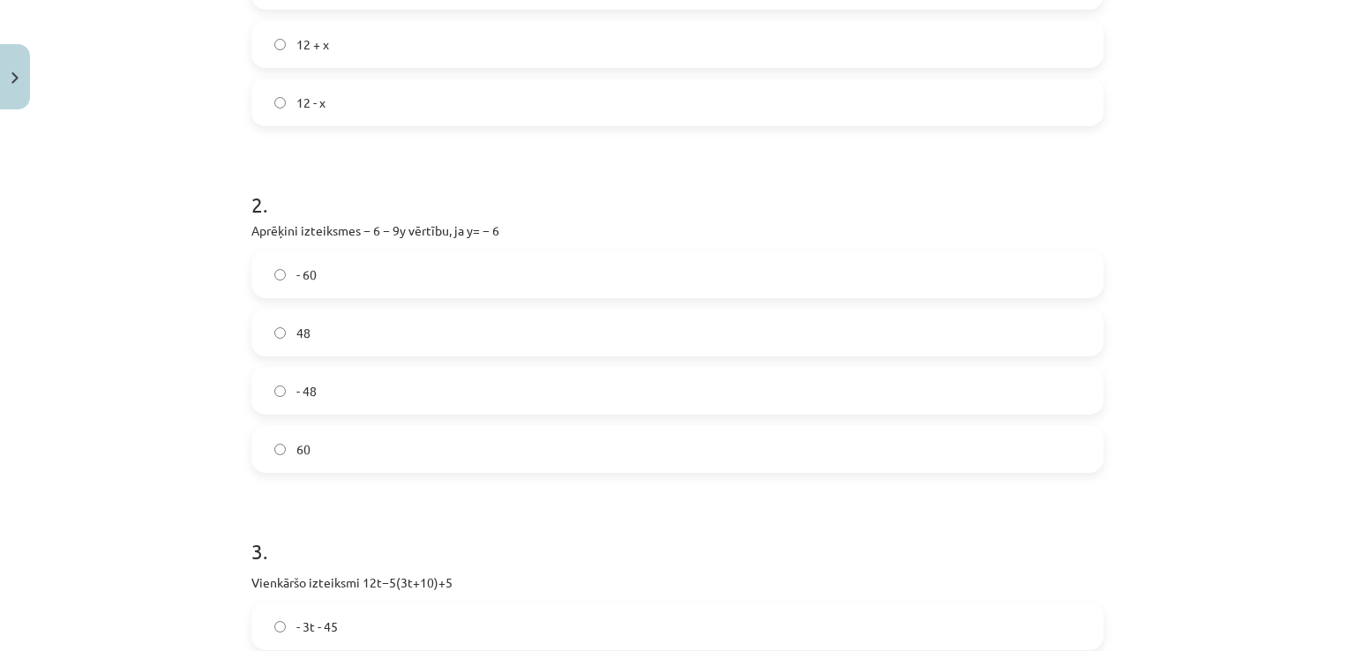
scroll to position [582, 0]
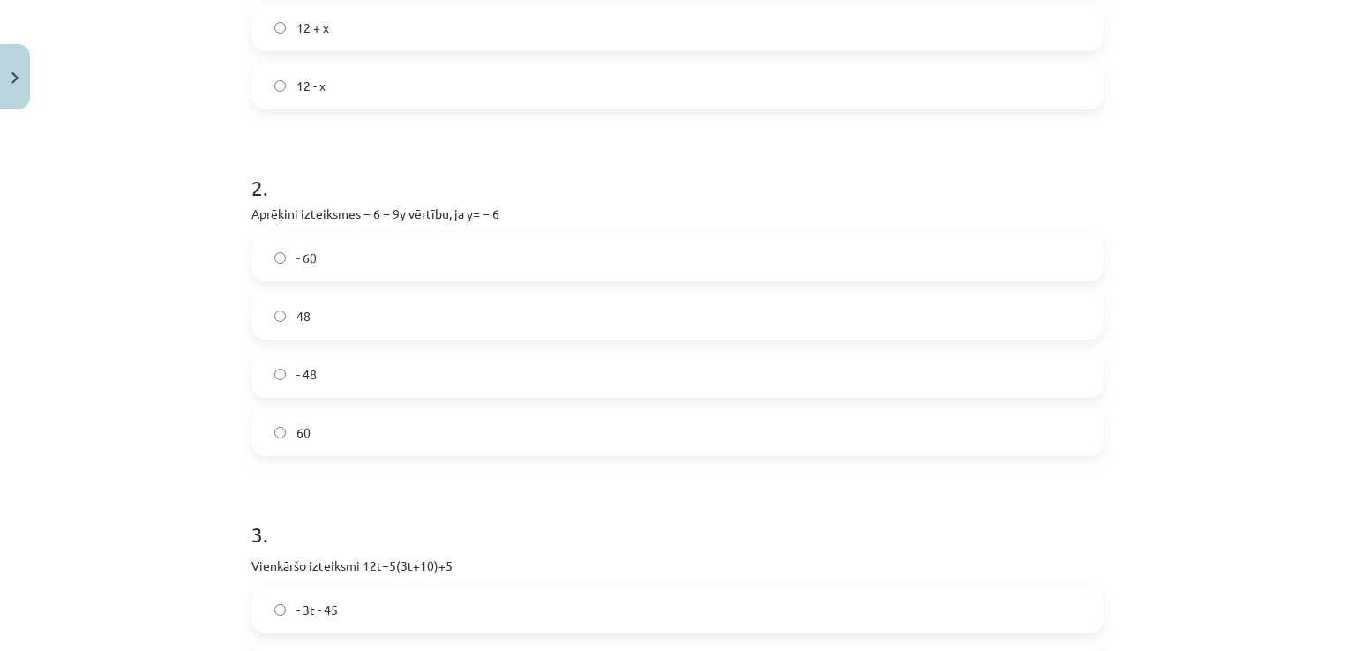
click at [339, 315] on label "48" at bounding box center [677, 316] width 849 height 44
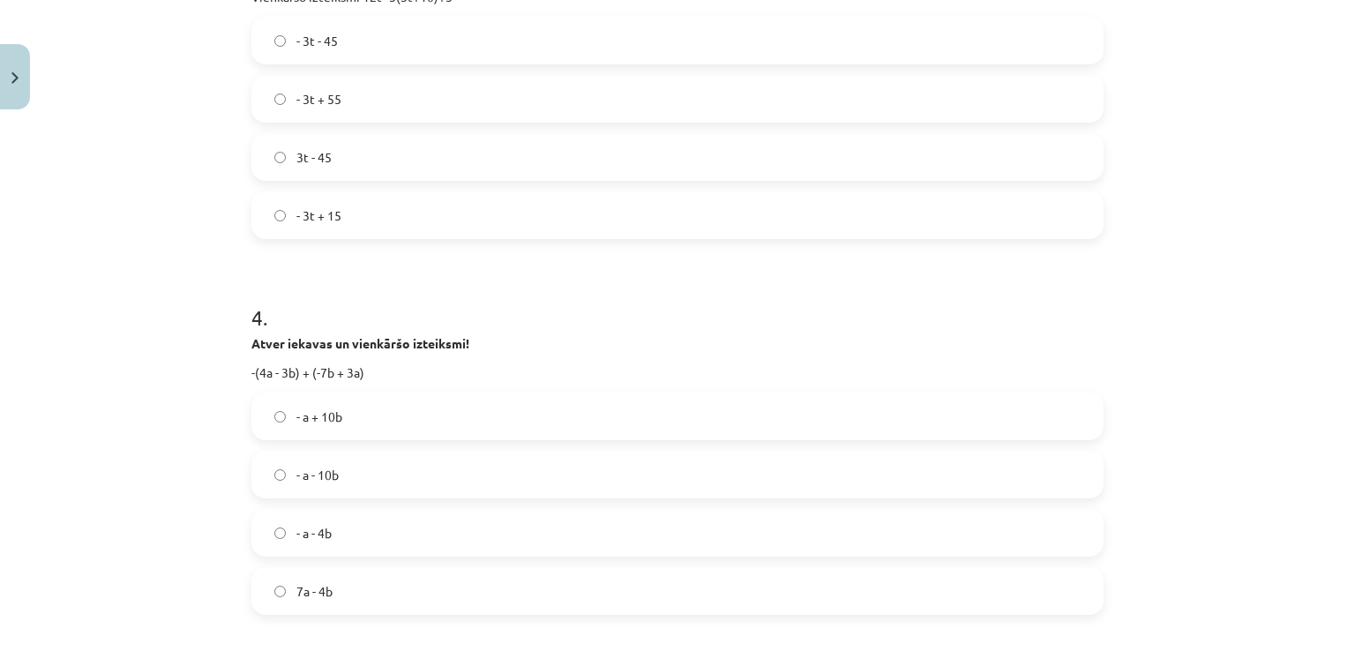
scroll to position [1153, 0]
click at [360, 410] on label "- a + 10b" at bounding box center [677, 415] width 849 height 44
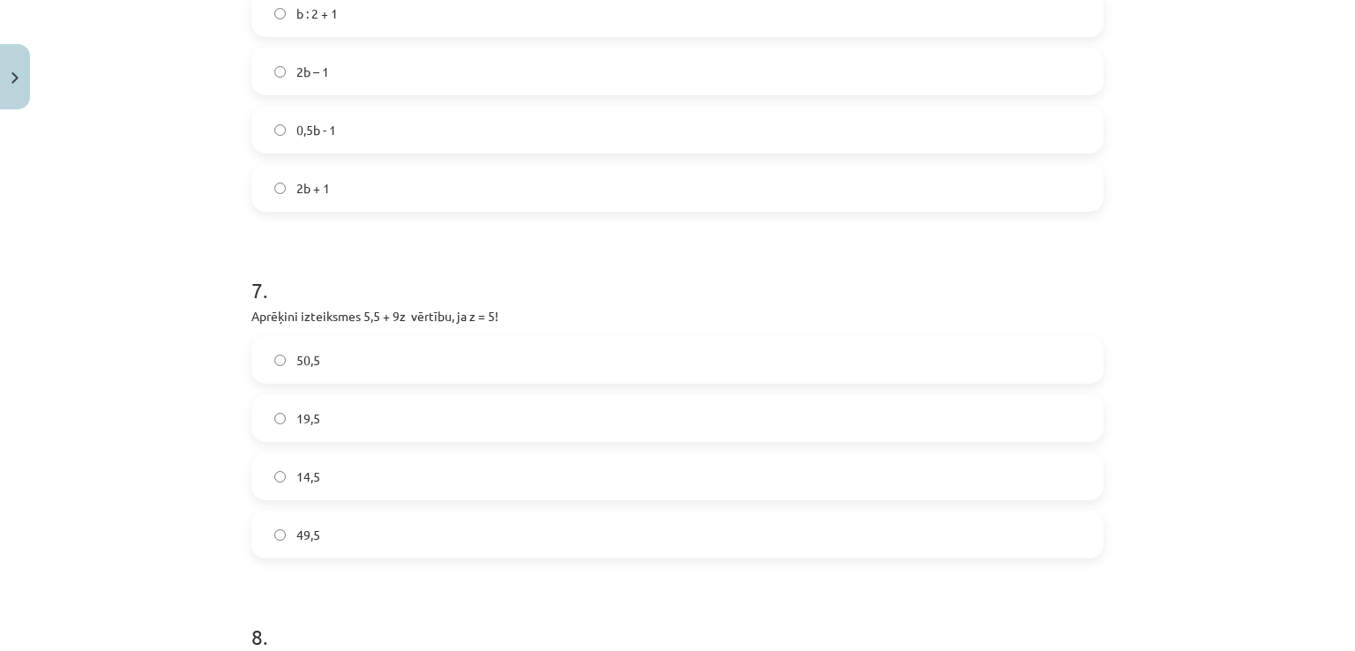
scroll to position [2294, 0]
click at [332, 345] on label "50,5" at bounding box center [677, 350] width 849 height 44
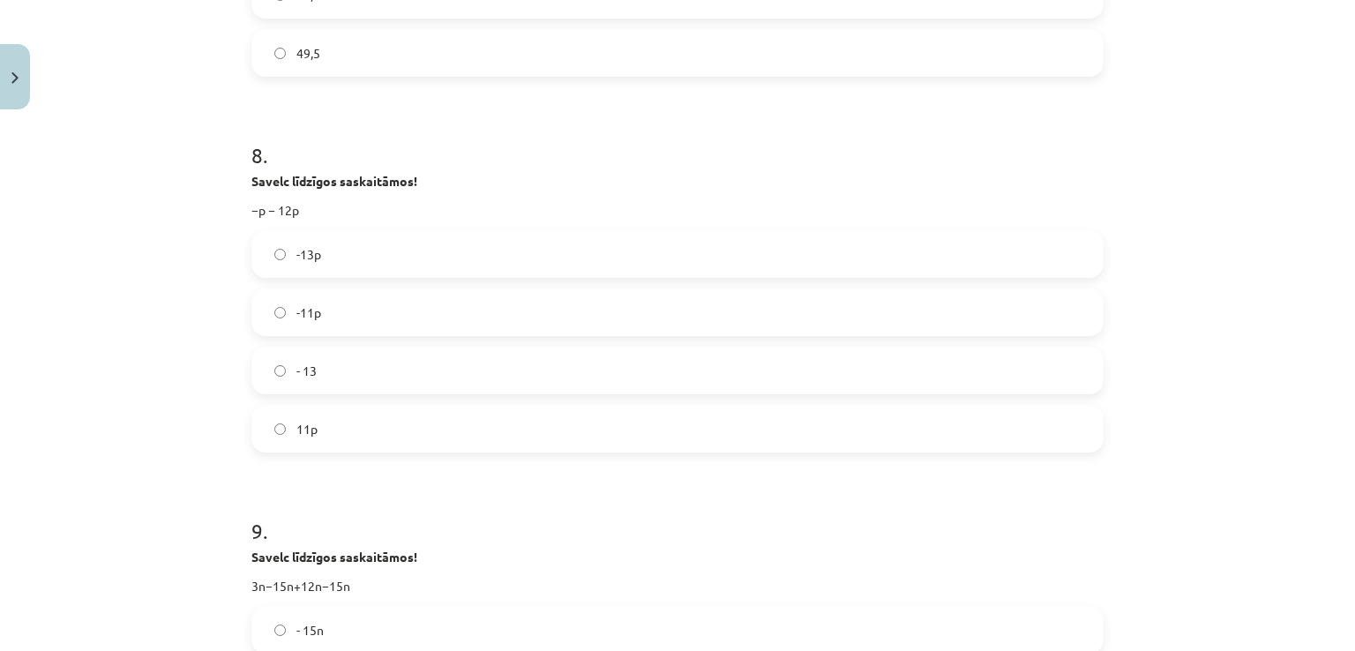
scroll to position [2766, 0]
click at [321, 247] on label "-13p" at bounding box center [677, 254] width 849 height 44
click at [349, 246] on label "- 15n" at bounding box center [677, 251] width 849 height 44
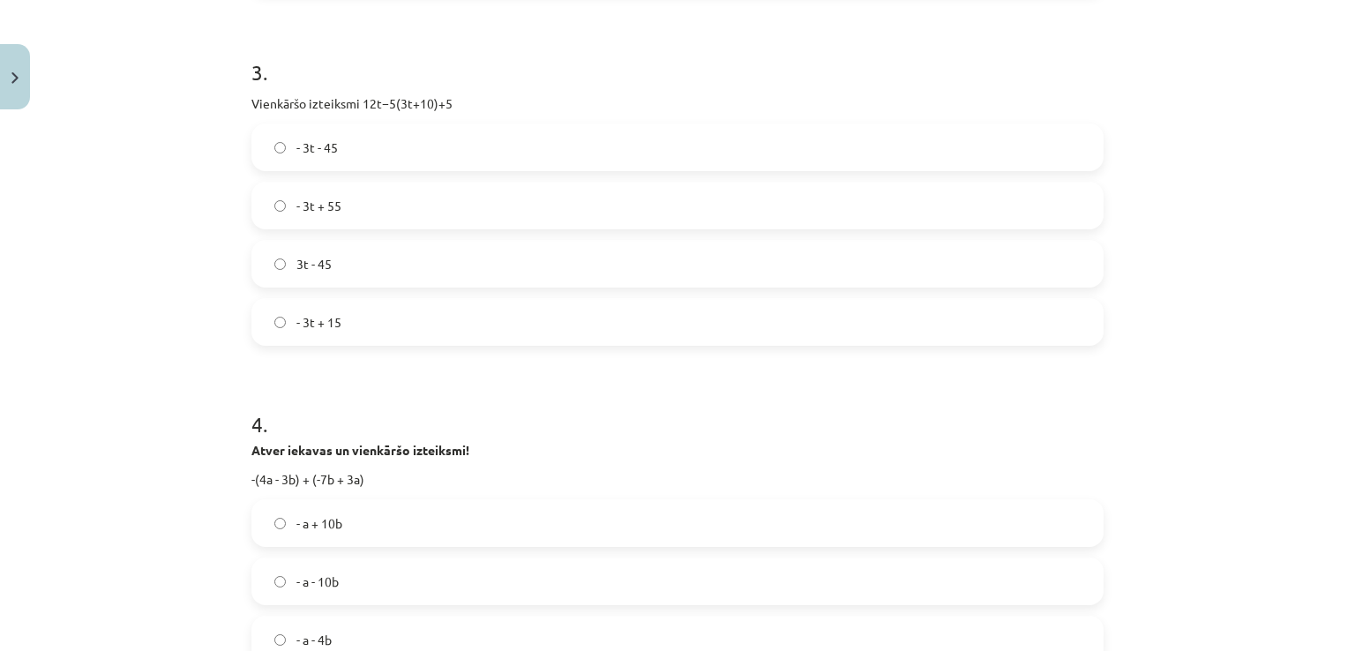
scroll to position [1004, 0]
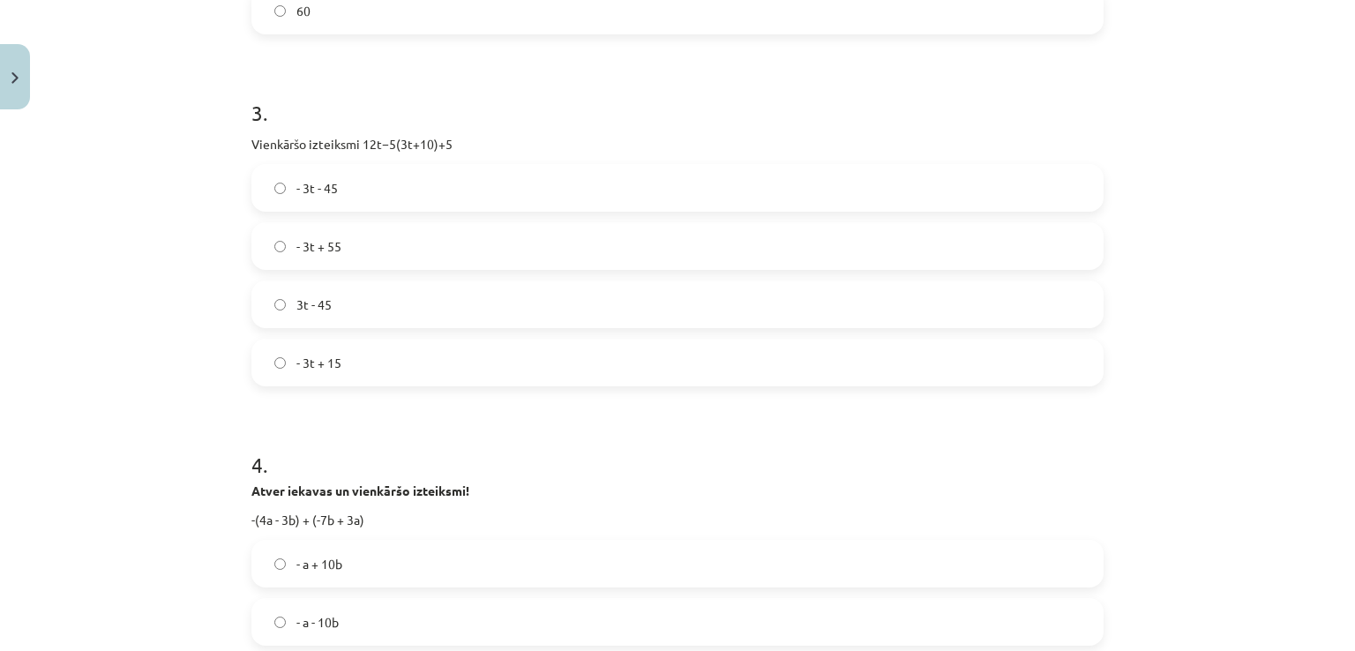
click at [354, 194] on label "- 3t - 45" at bounding box center [677, 188] width 849 height 44
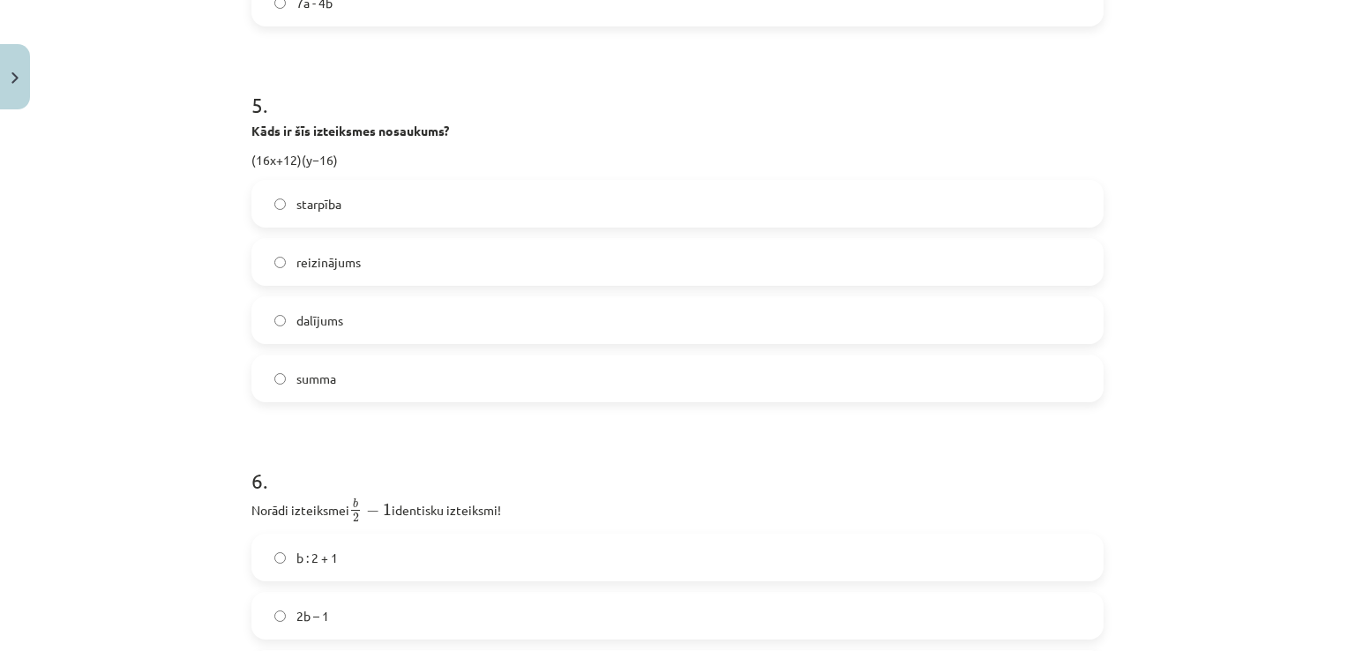
scroll to position [1744, 0]
click at [335, 262] on span "reizinājums" at bounding box center [328, 259] width 64 height 19
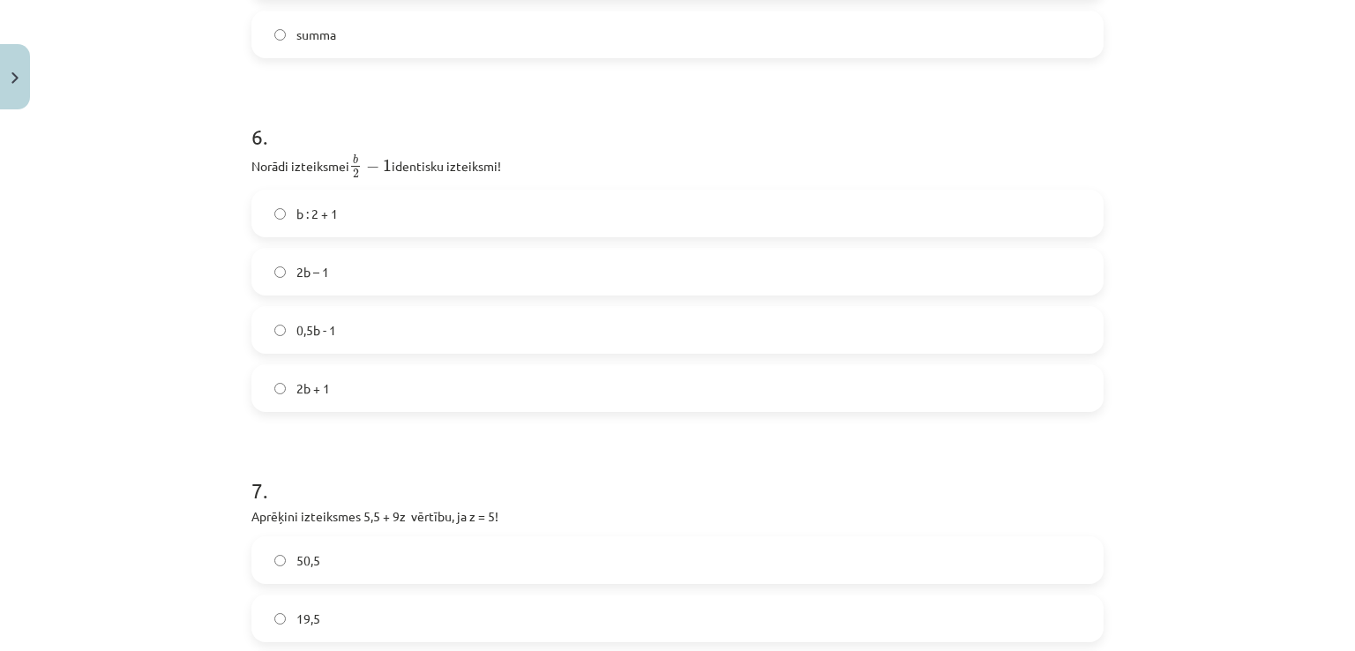
scroll to position [2086, 0]
click at [341, 262] on label "2b – 1" at bounding box center [677, 270] width 849 height 44
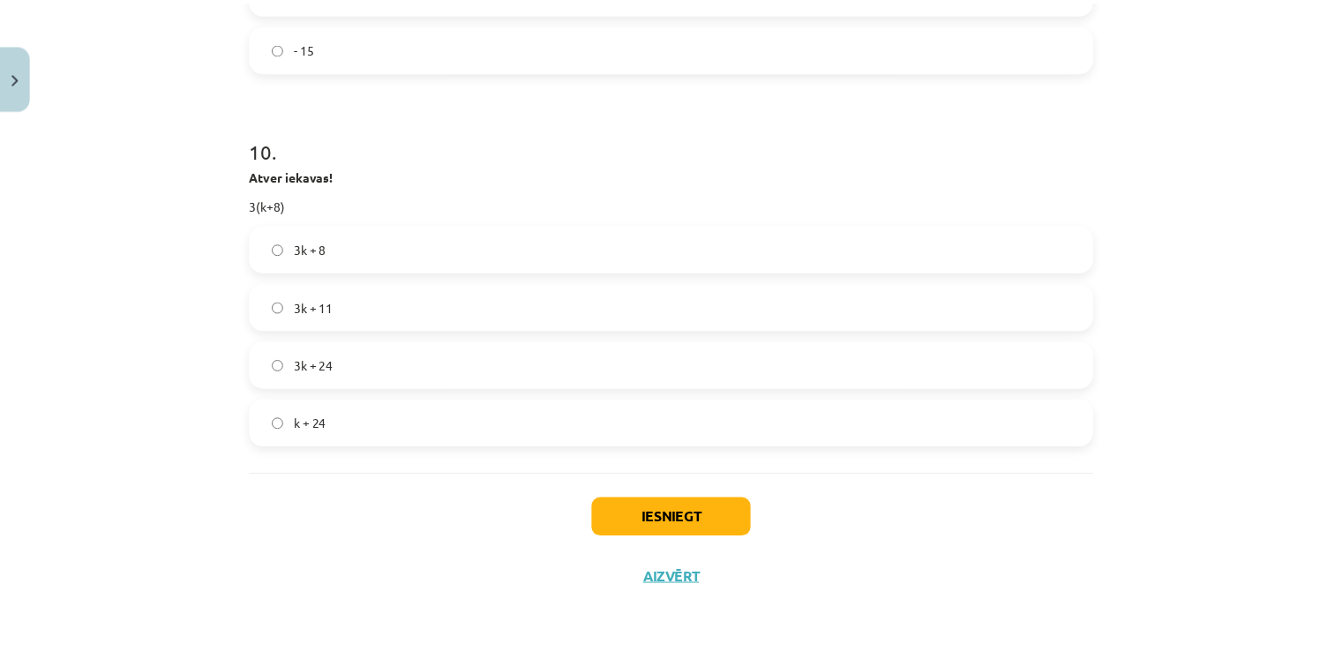
scroll to position [3522, 0]
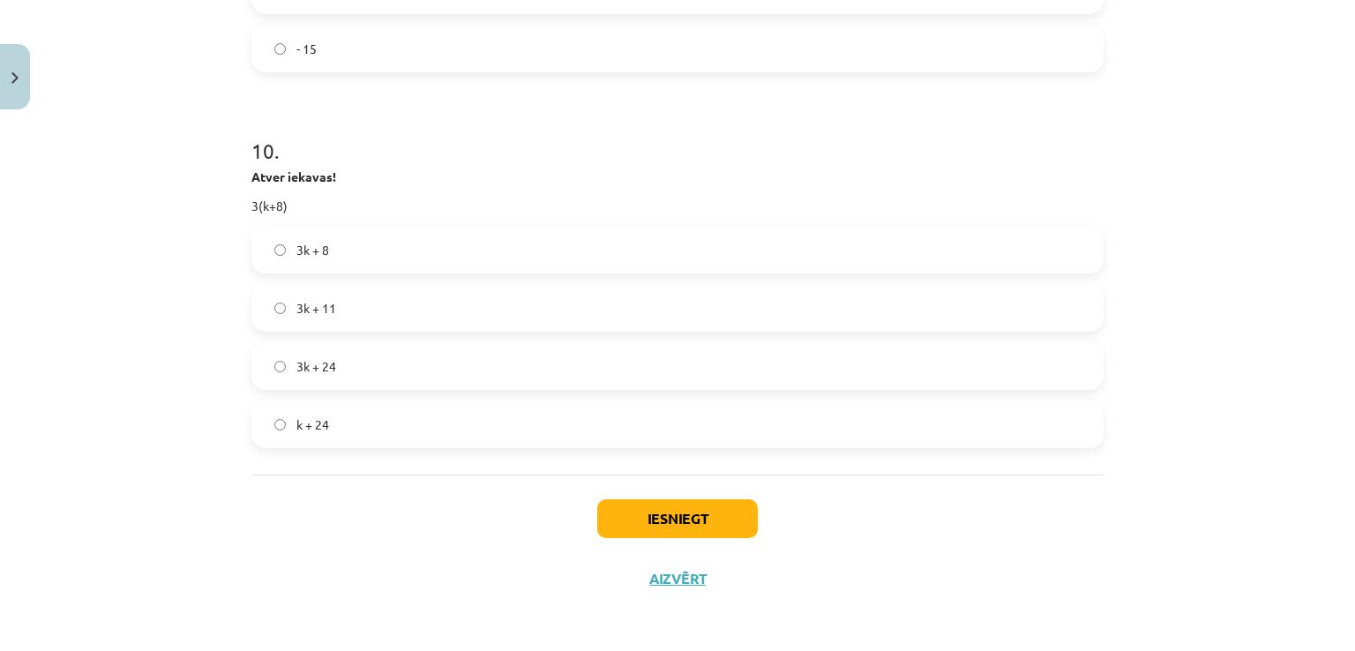
click at [339, 374] on label "3k + 24" at bounding box center [677, 366] width 849 height 44
click at [609, 508] on button "Iesniegt" at bounding box center [677, 518] width 161 height 39
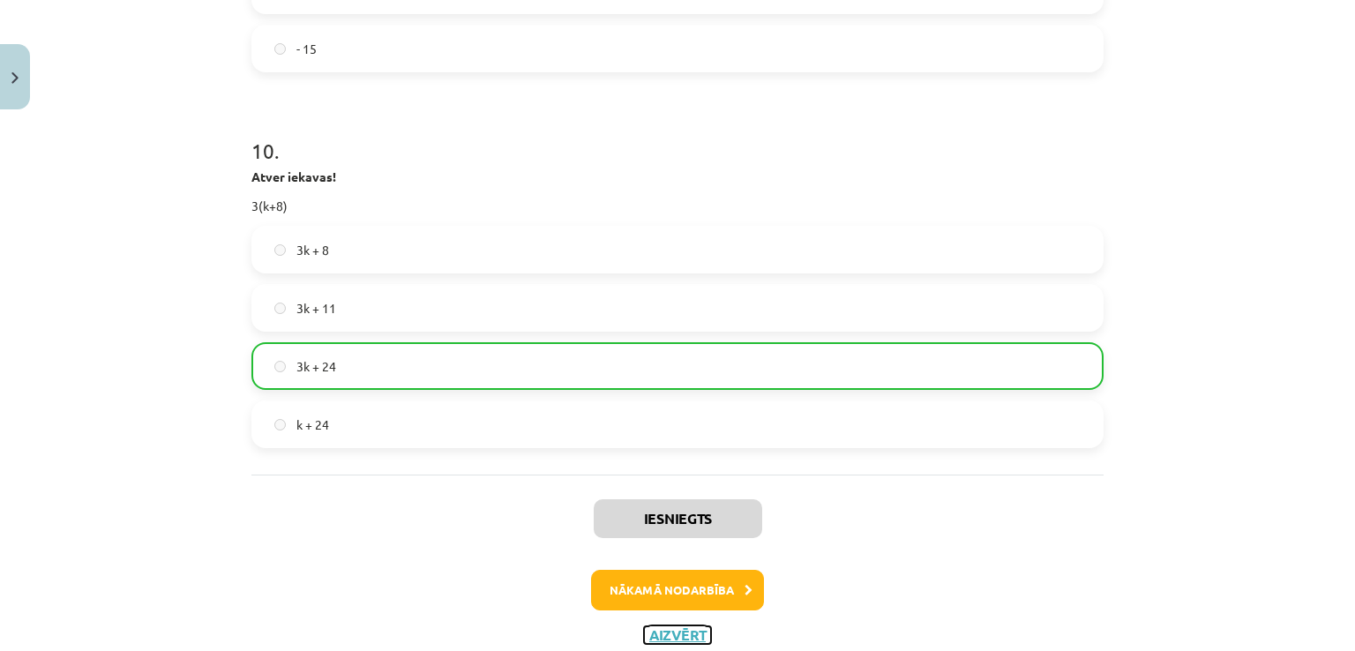
click at [687, 626] on button "Aizvērt" at bounding box center [677, 635] width 67 height 18
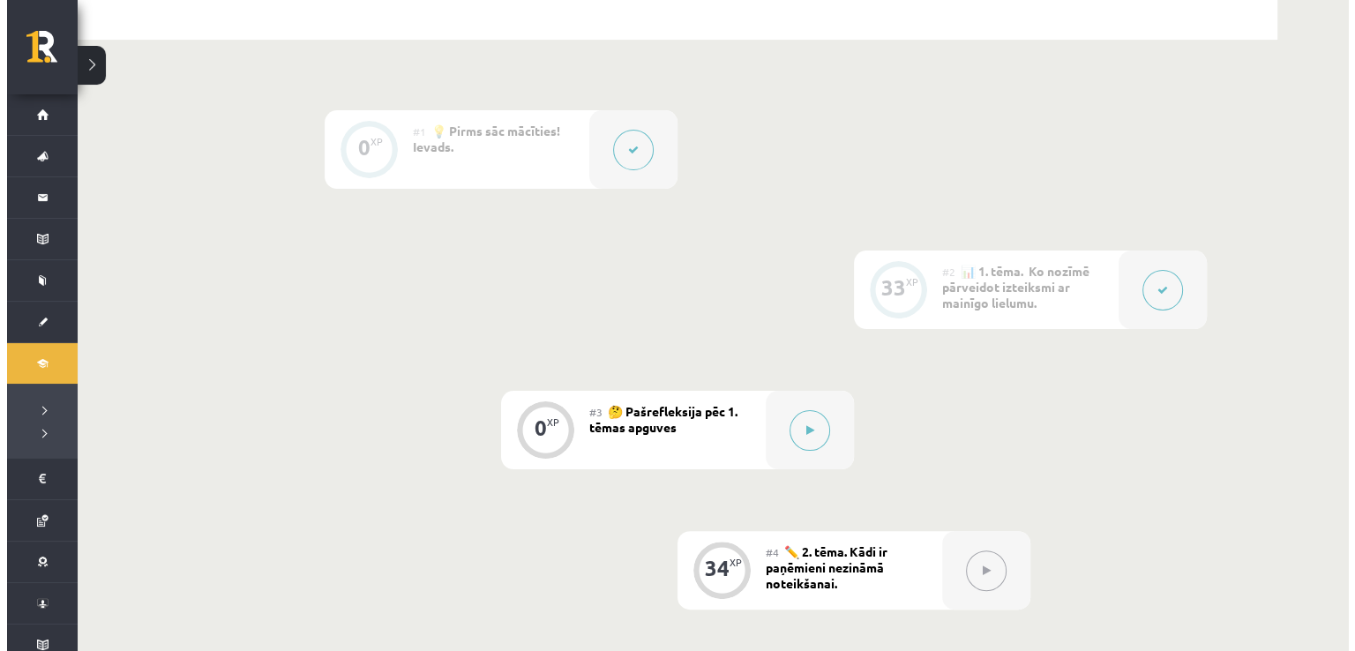
scroll to position [371, 0]
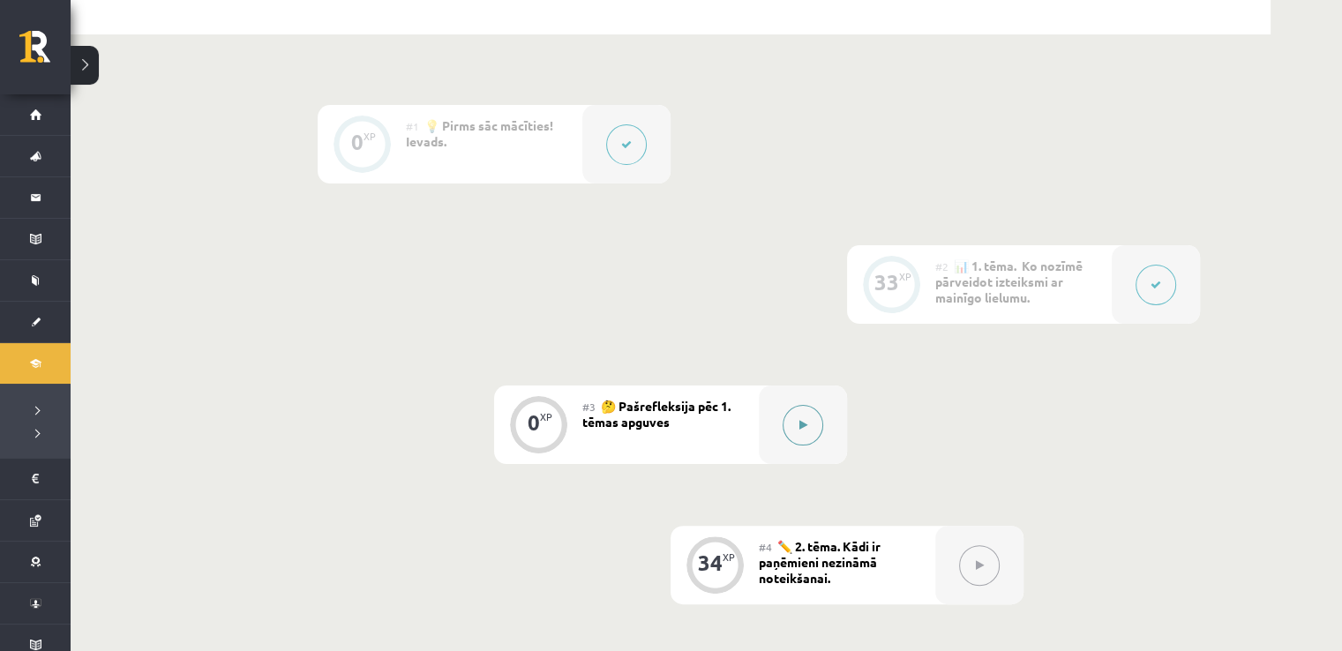
click at [798, 433] on button at bounding box center [803, 425] width 41 height 41
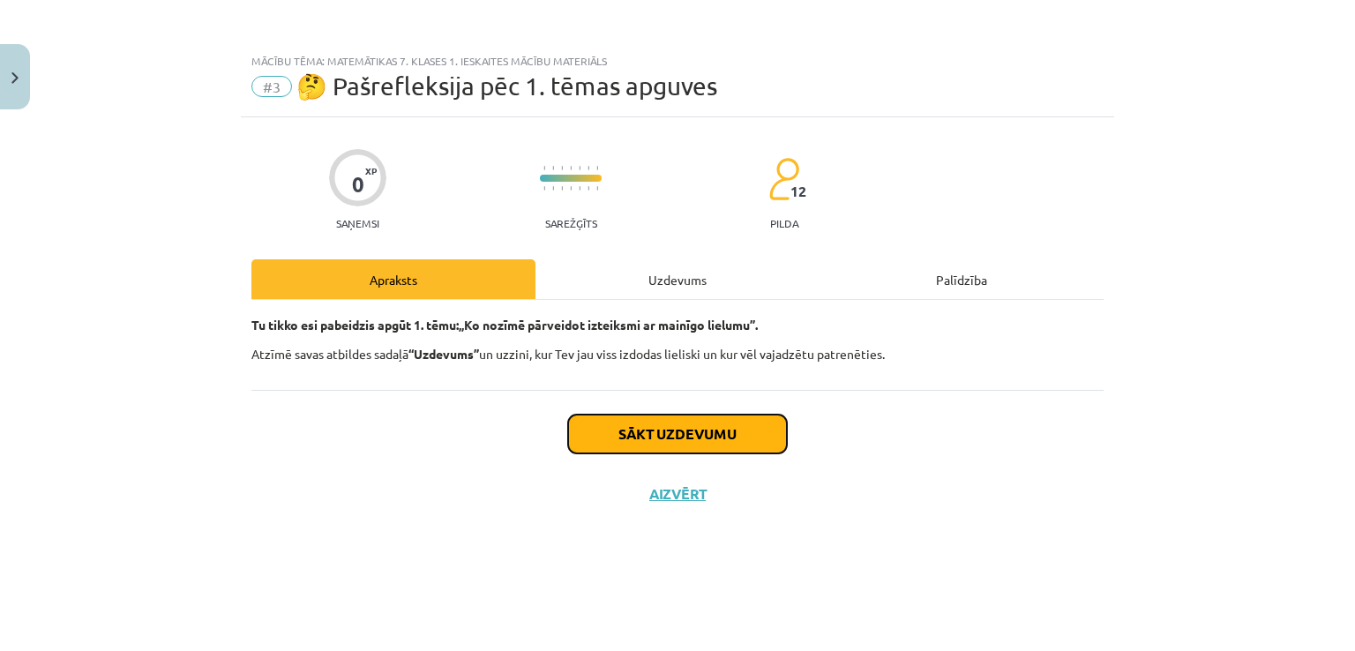
click at [653, 430] on button "Sākt uzdevumu" at bounding box center [677, 434] width 219 height 39
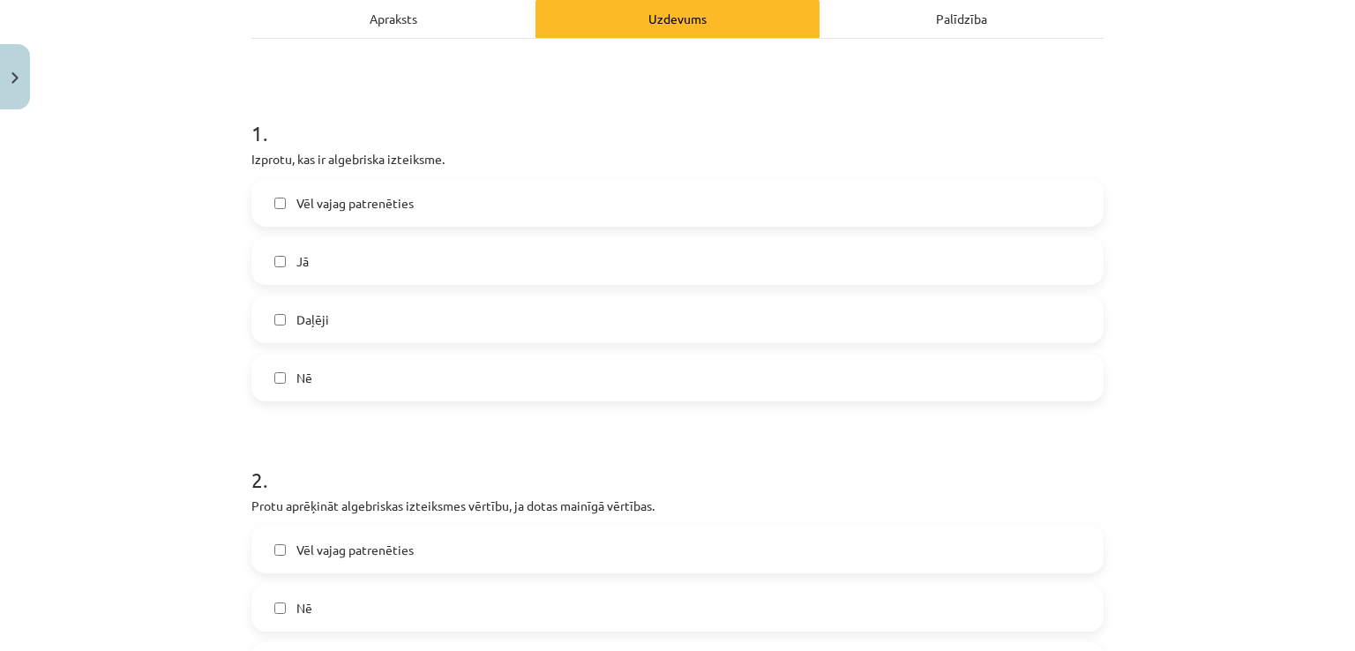
scroll to position [261, 0]
click at [385, 237] on div "Jā" at bounding box center [677, 261] width 852 height 48
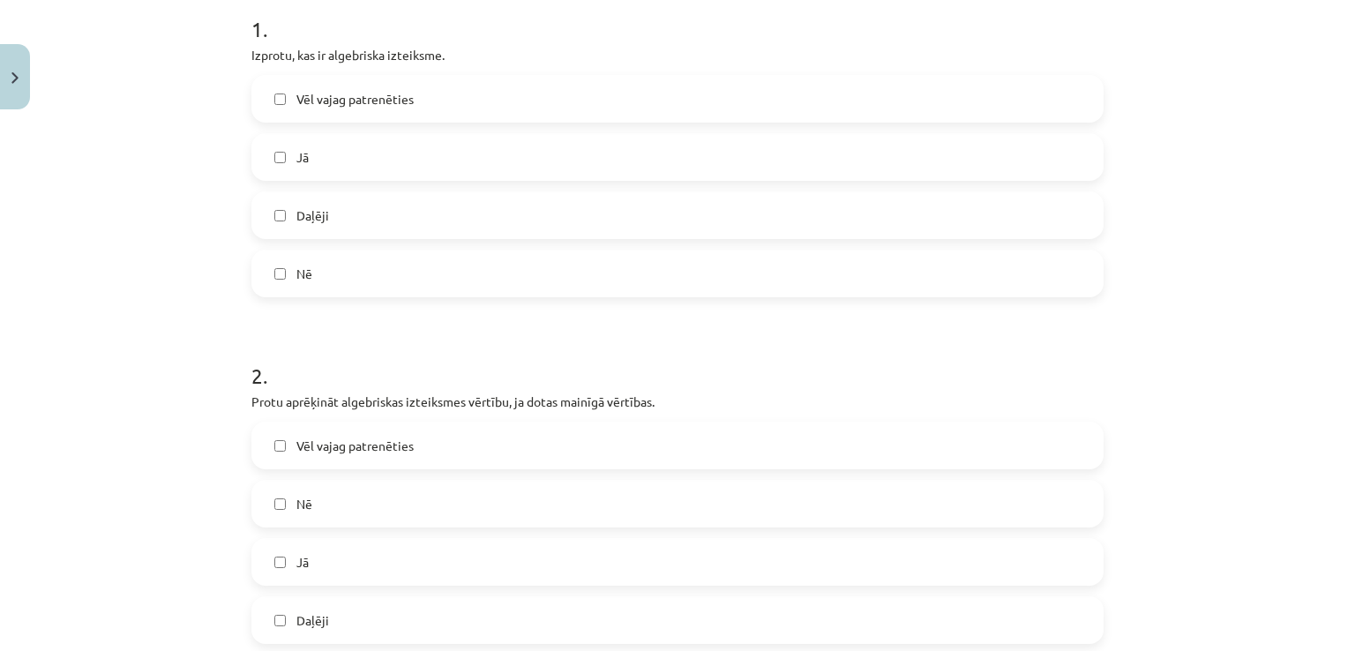
click at [338, 153] on label "Jā" at bounding box center [677, 157] width 849 height 44
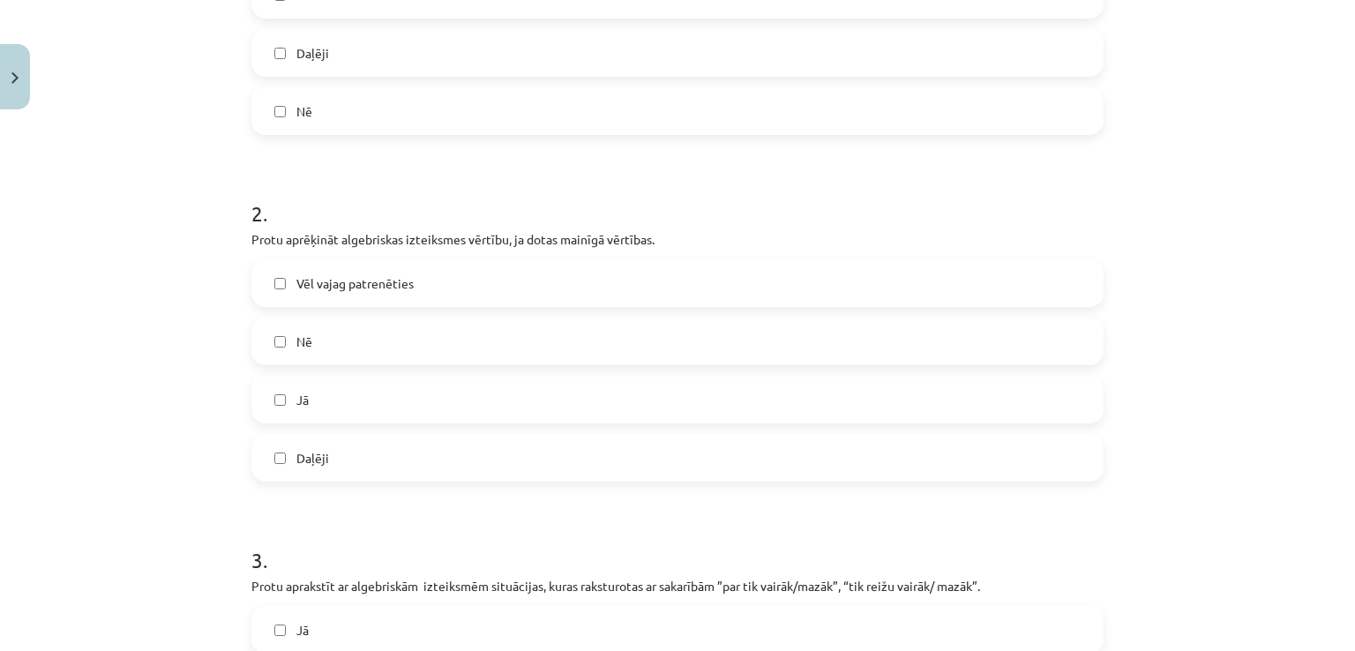
scroll to position [529, 0]
click at [342, 289] on span "Vēl vajag patrenēties" at bounding box center [354, 283] width 117 height 19
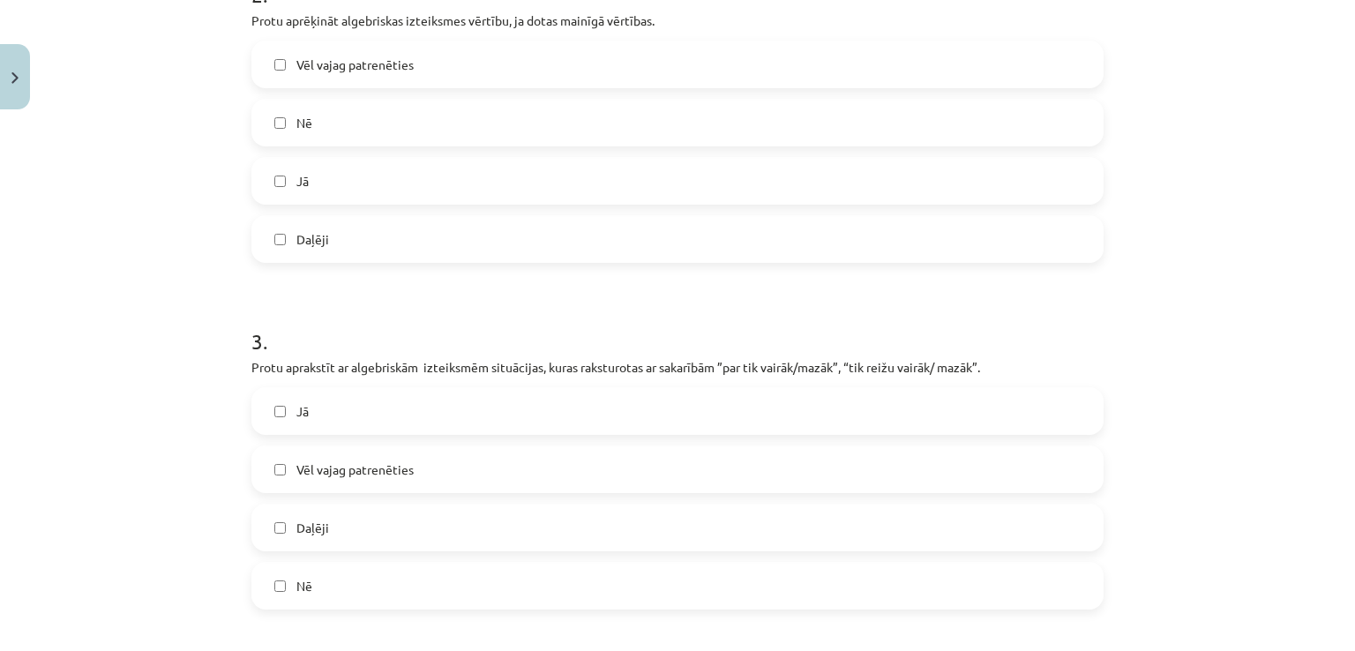
scroll to position [881, 0]
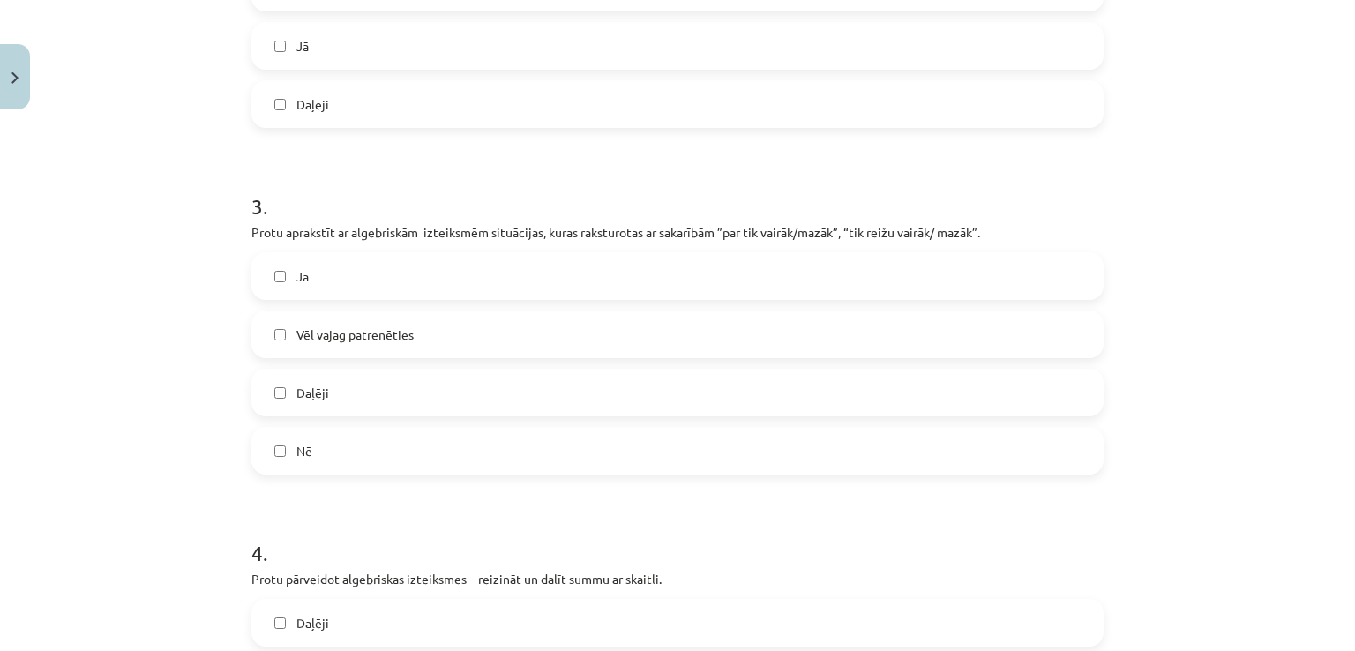
click at [318, 387] on span "Daļēji" at bounding box center [312, 393] width 33 height 19
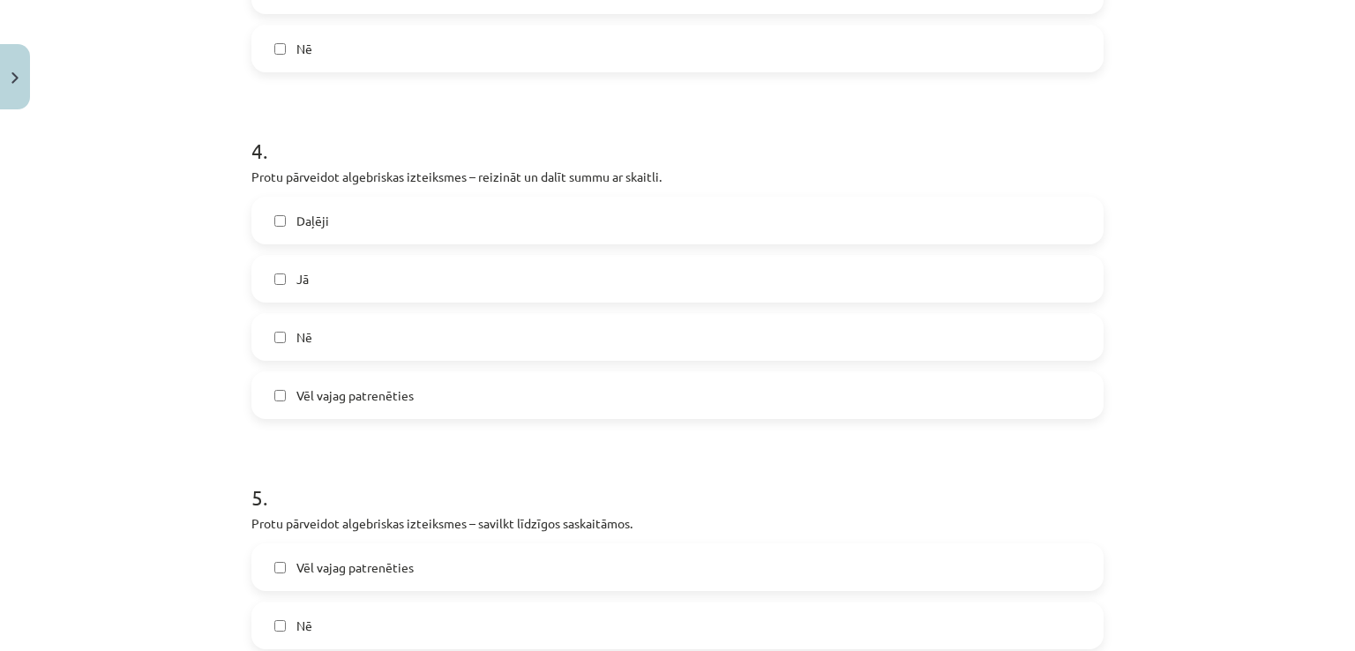
scroll to position [1286, 0]
click at [307, 263] on label "Jā" at bounding box center [677, 276] width 849 height 44
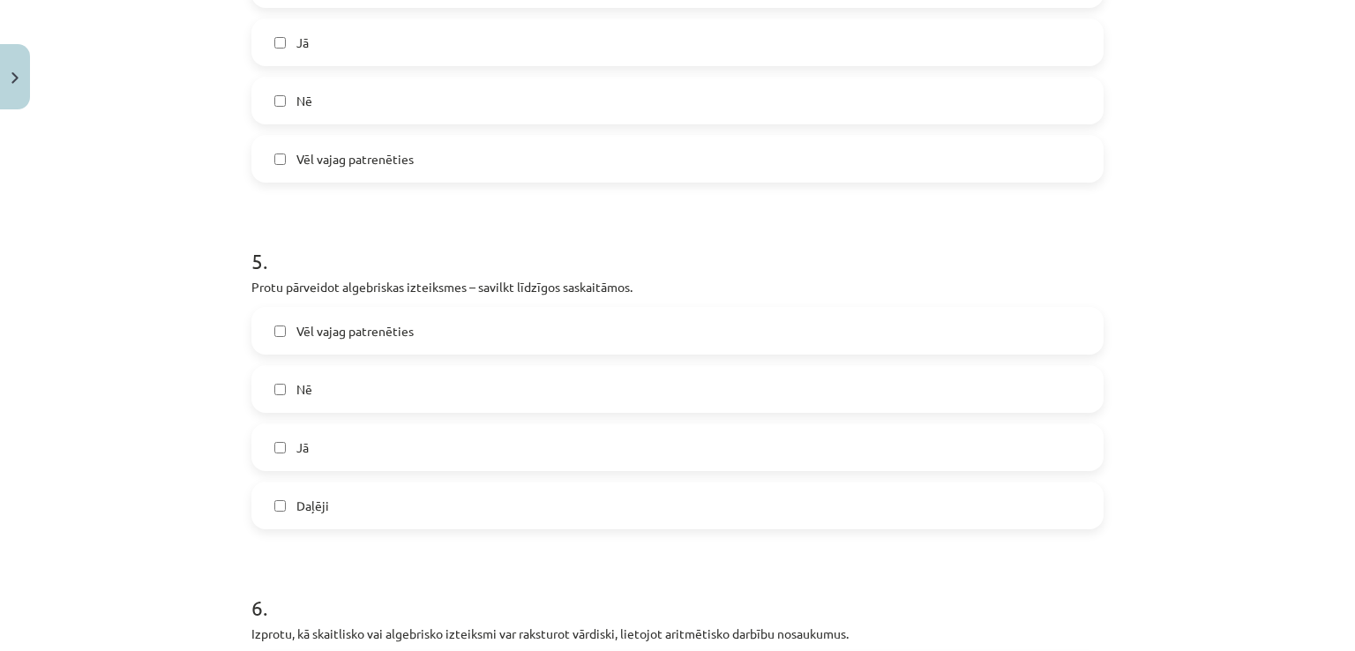
scroll to position [1521, 0]
click at [306, 328] on span "Vēl vajag patrenēties" at bounding box center [354, 330] width 117 height 19
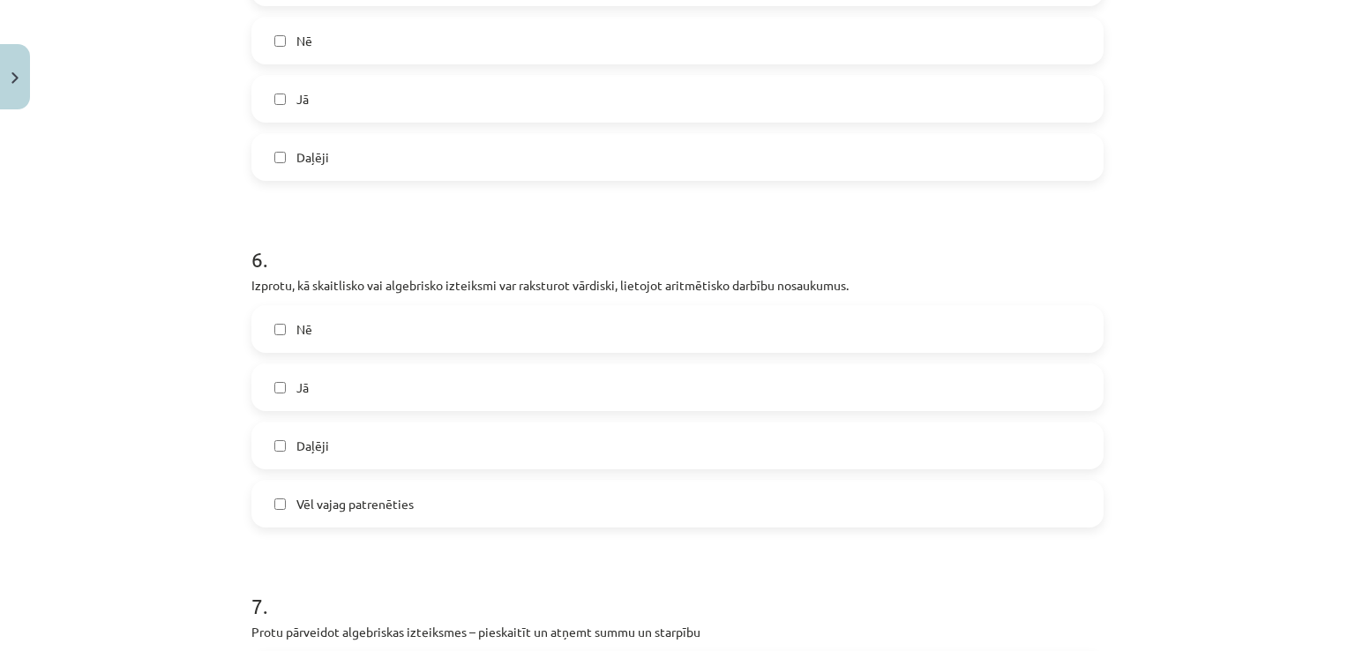
scroll to position [1870, 0]
click at [310, 378] on label "Jā" at bounding box center [677, 386] width 849 height 44
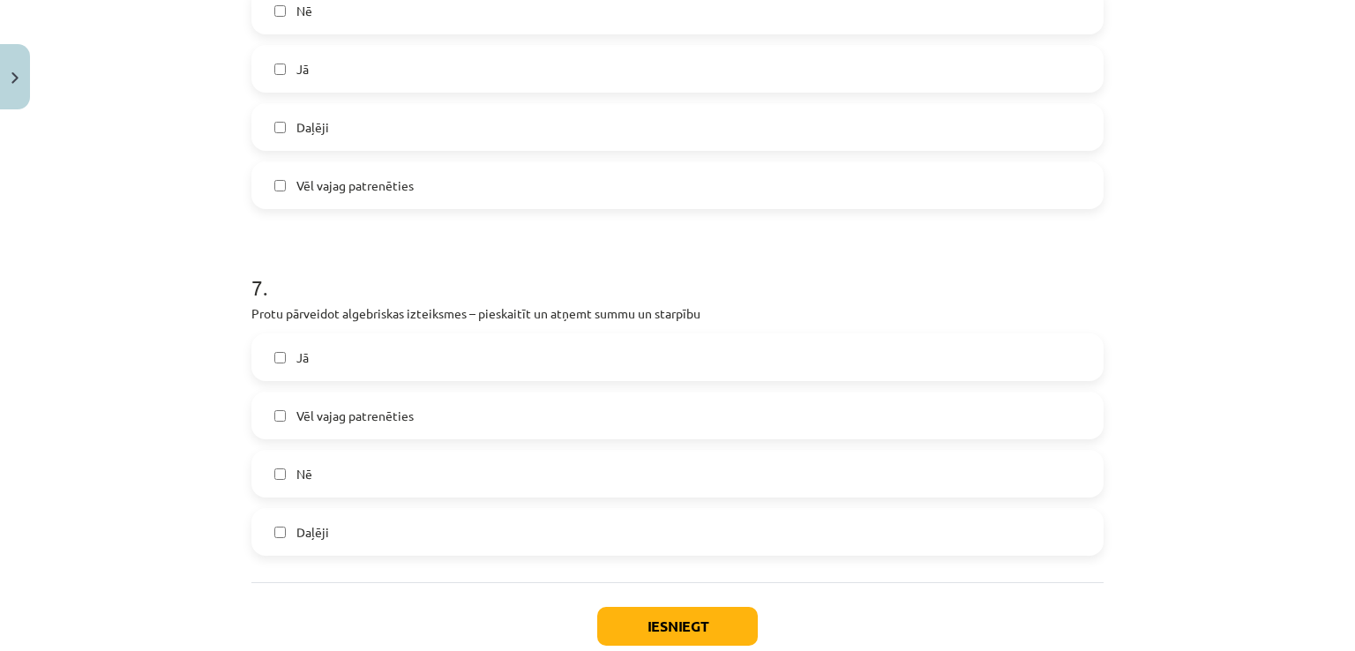
scroll to position [2202, 0]
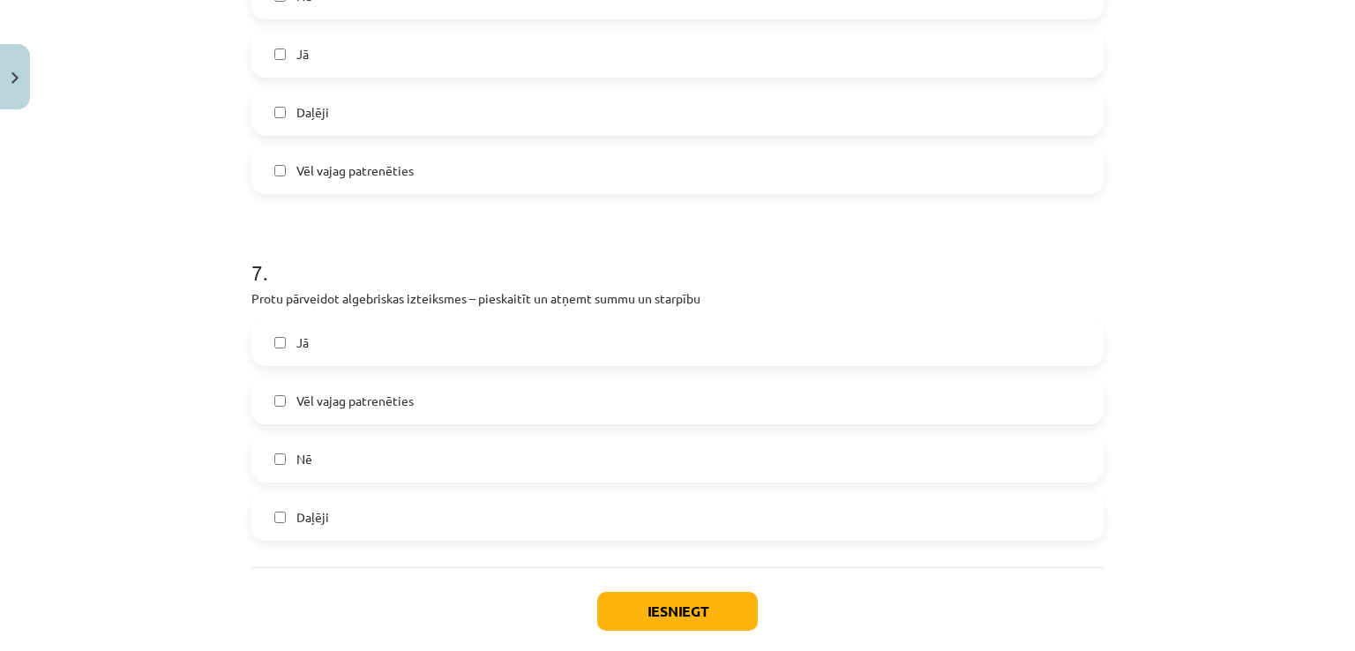
click at [310, 379] on label "Vēl vajag patrenēties" at bounding box center [677, 401] width 849 height 44
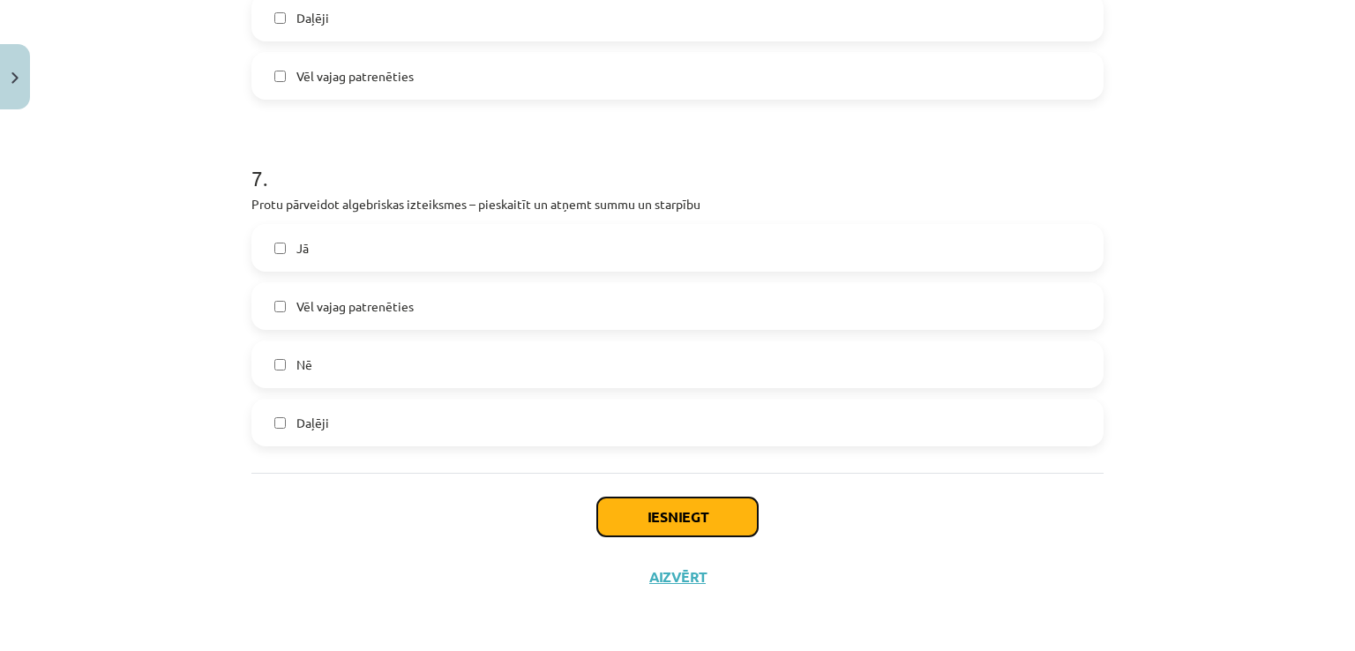
click at [614, 514] on button "Iesniegt" at bounding box center [677, 517] width 161 height 39
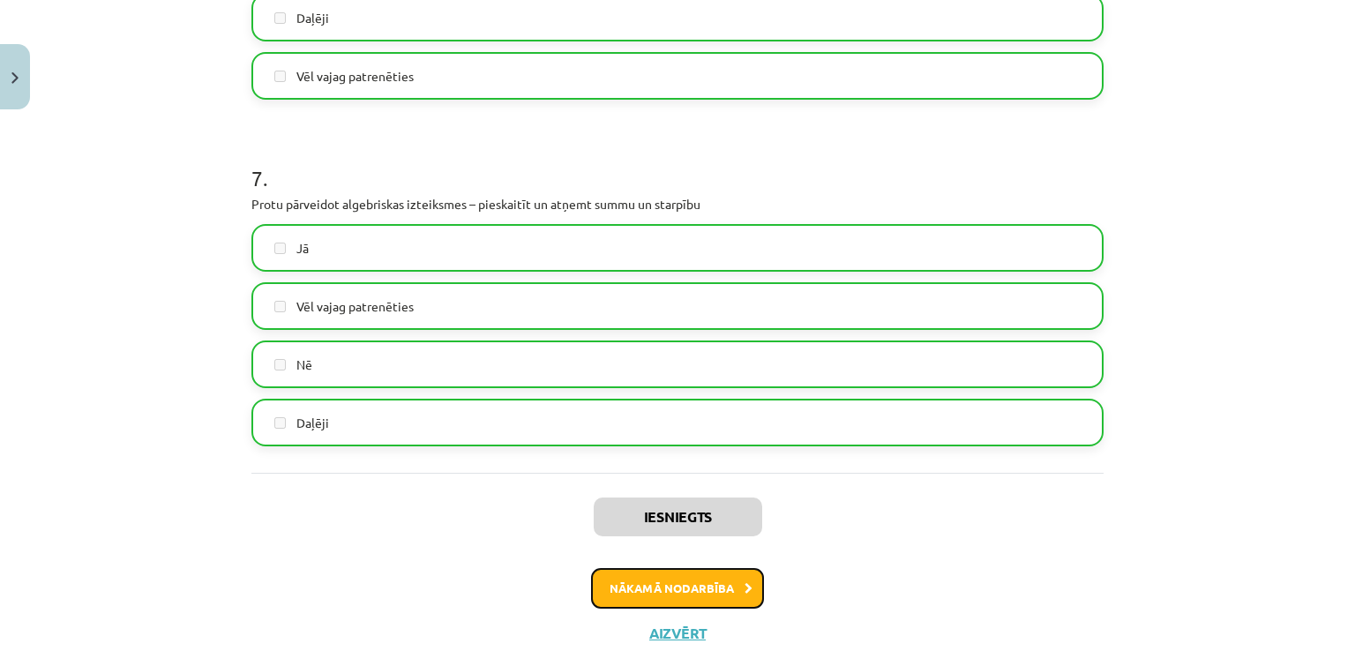
click at [634, 581] on button "Nākamā nodarbība" at bounding box center [677, 588] width 173 height 41
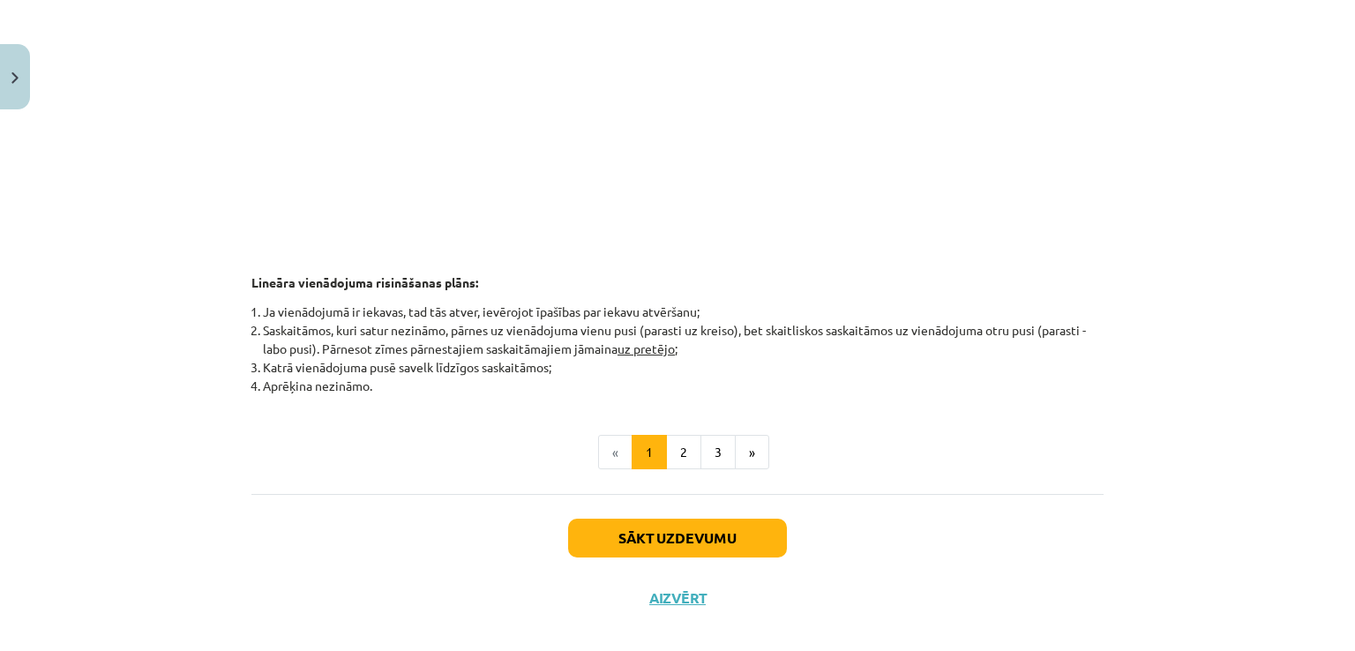
scroll to position [854, 0]
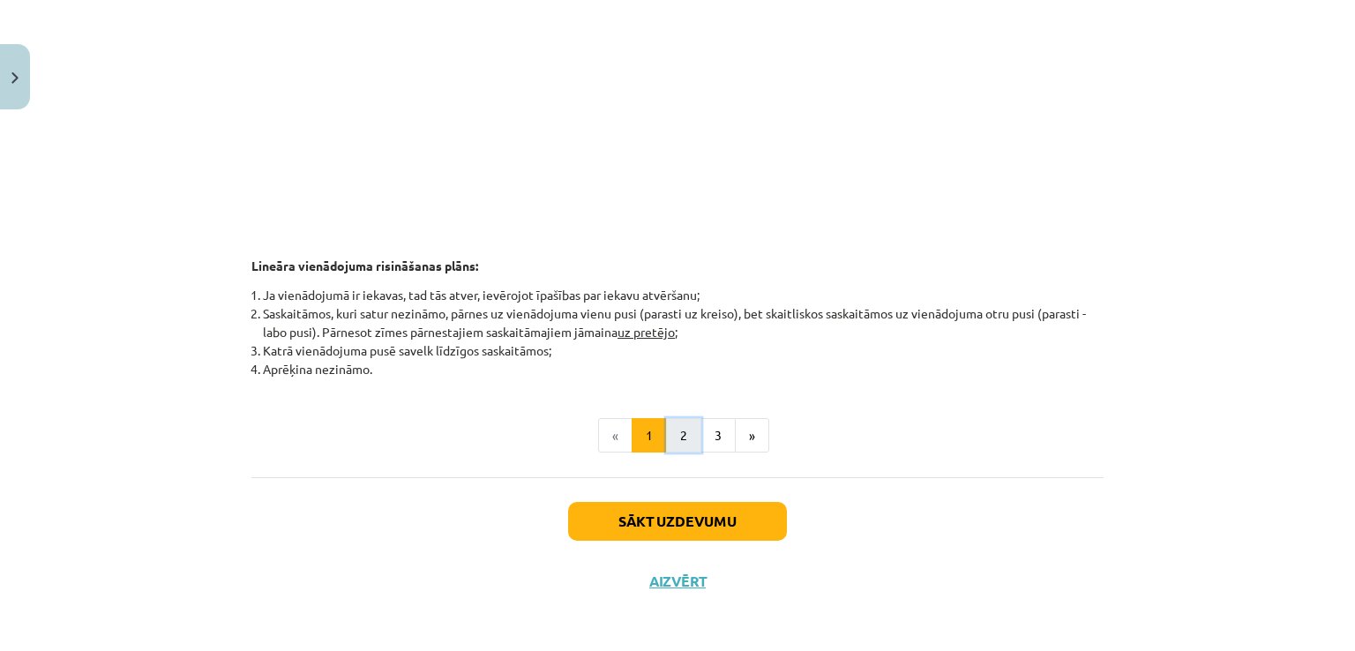
click at [675, 432] on button "2" at bounding box center [683, 435] width 35 height 35
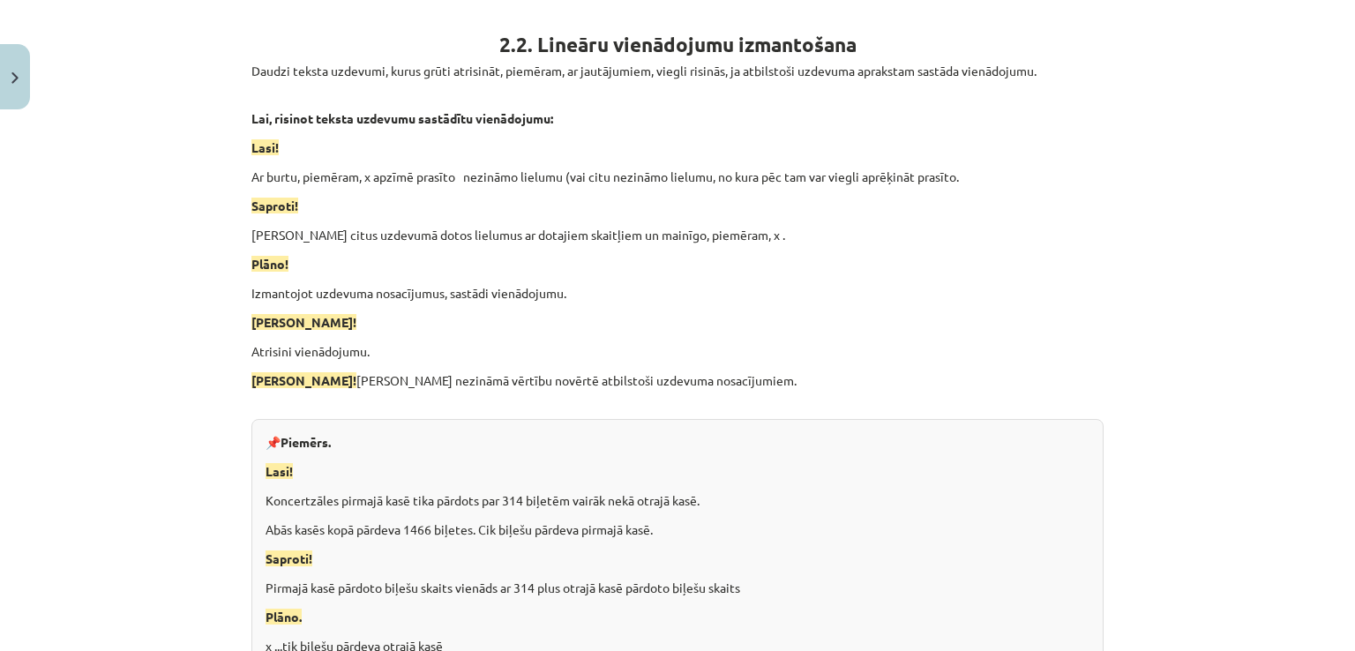
scroll to position [1056, 0]
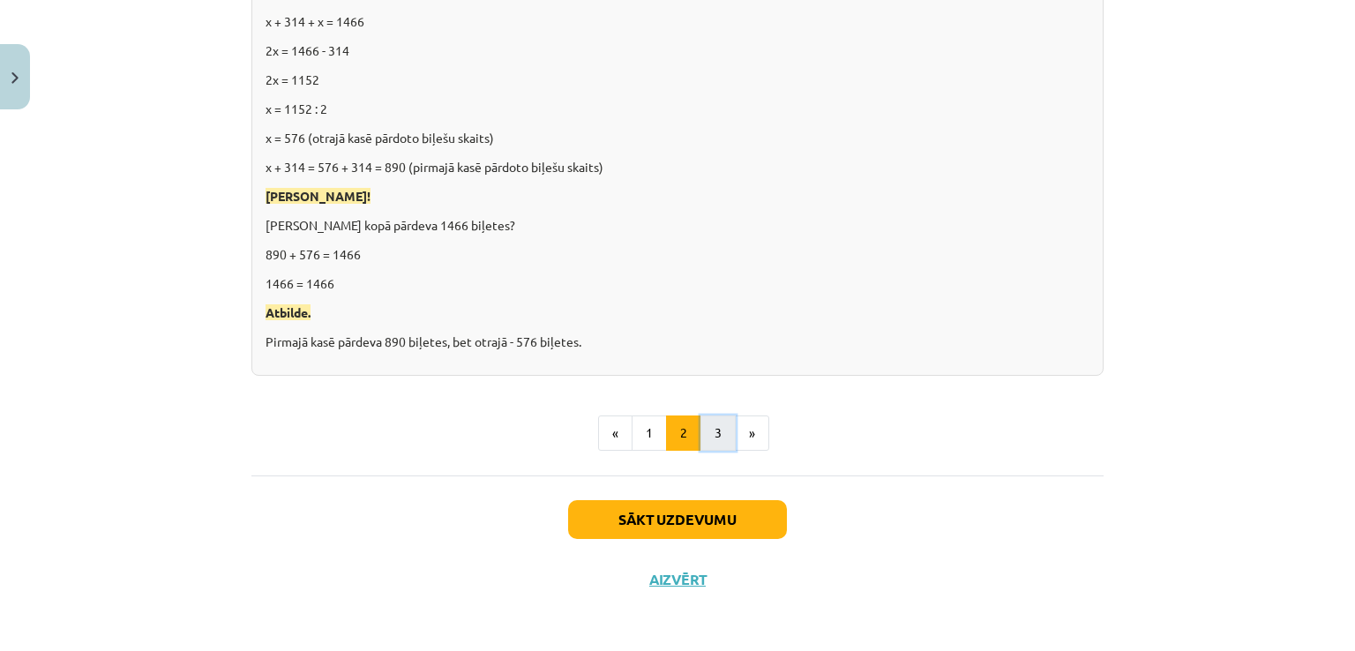
click at [705, 432] on button "3" at bounding box center [718, 433] width 35 height 35
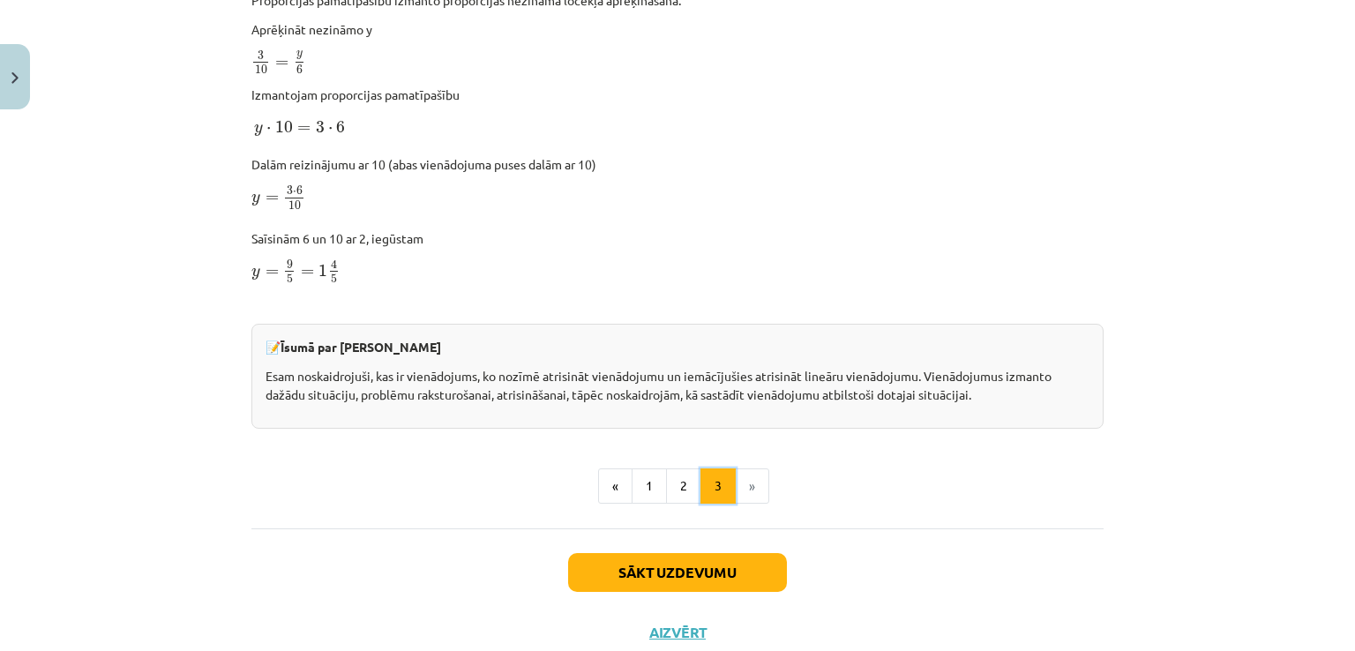
scroll to position [918, 0]
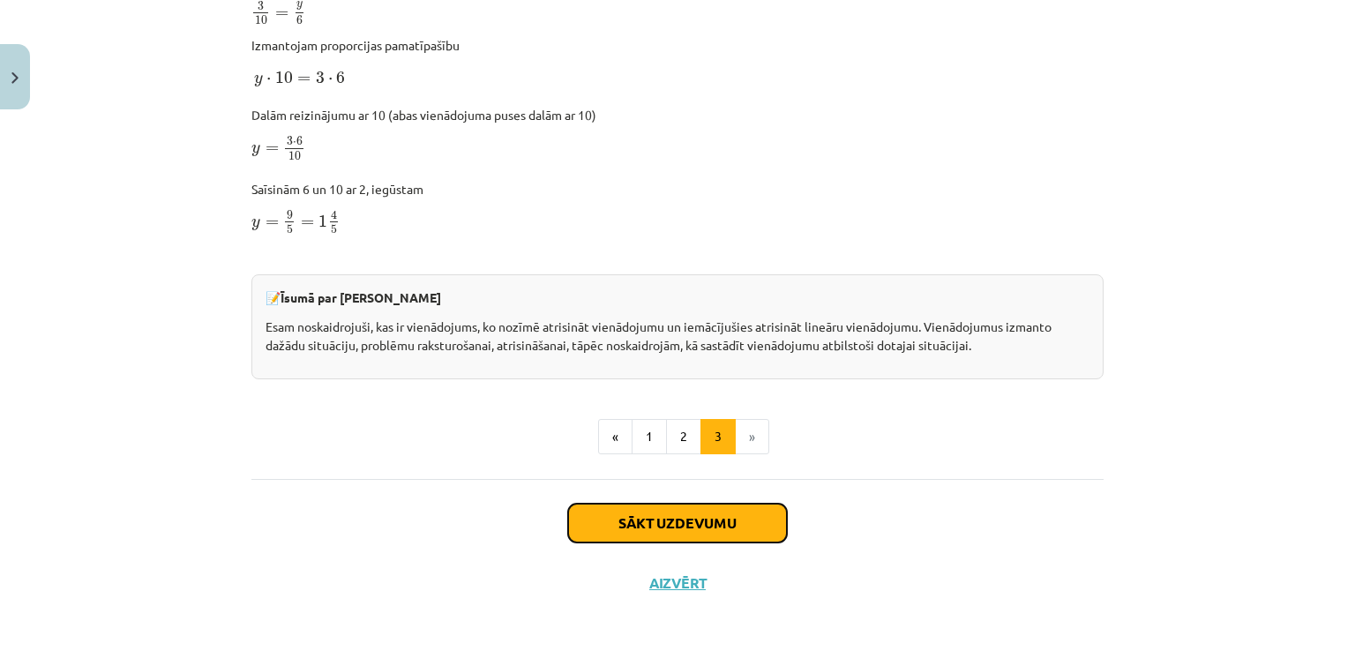
click at [674, 510] on button "Sākt uzdevumu" at bounding box center [677, 523] width 219 height 39
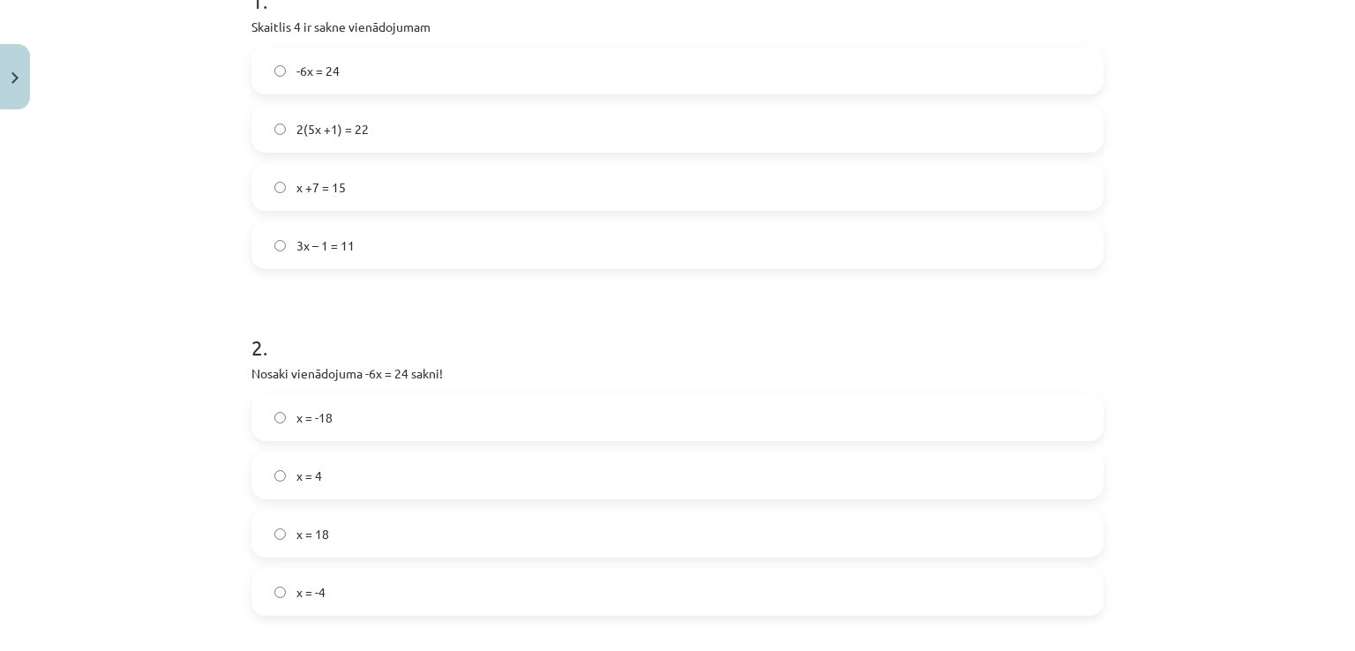
scroll to position [396, 0]
click at [328, 244] on span "3x – 1 = 11" at bounding box center [325, 243] width 58 height 19
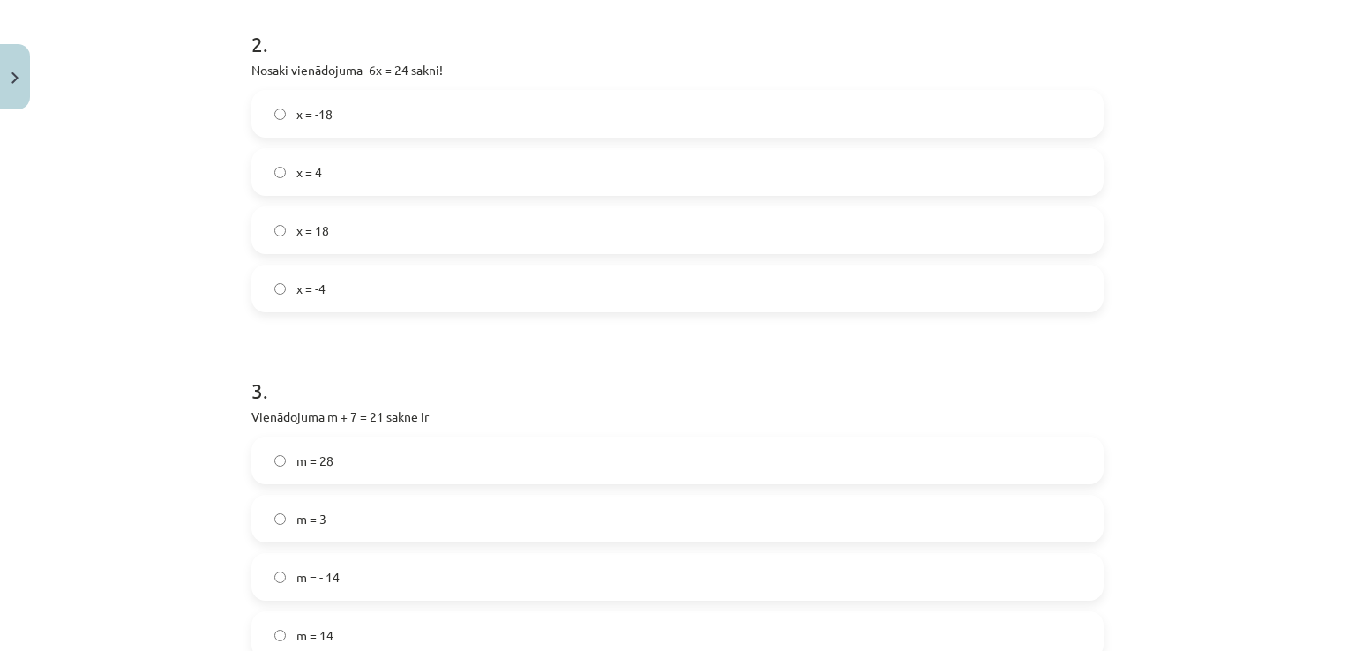
scroll to position [699, 0]
click at [302, 285] on span "x = -4" at bounding box center [310, 287] width 29 height 19
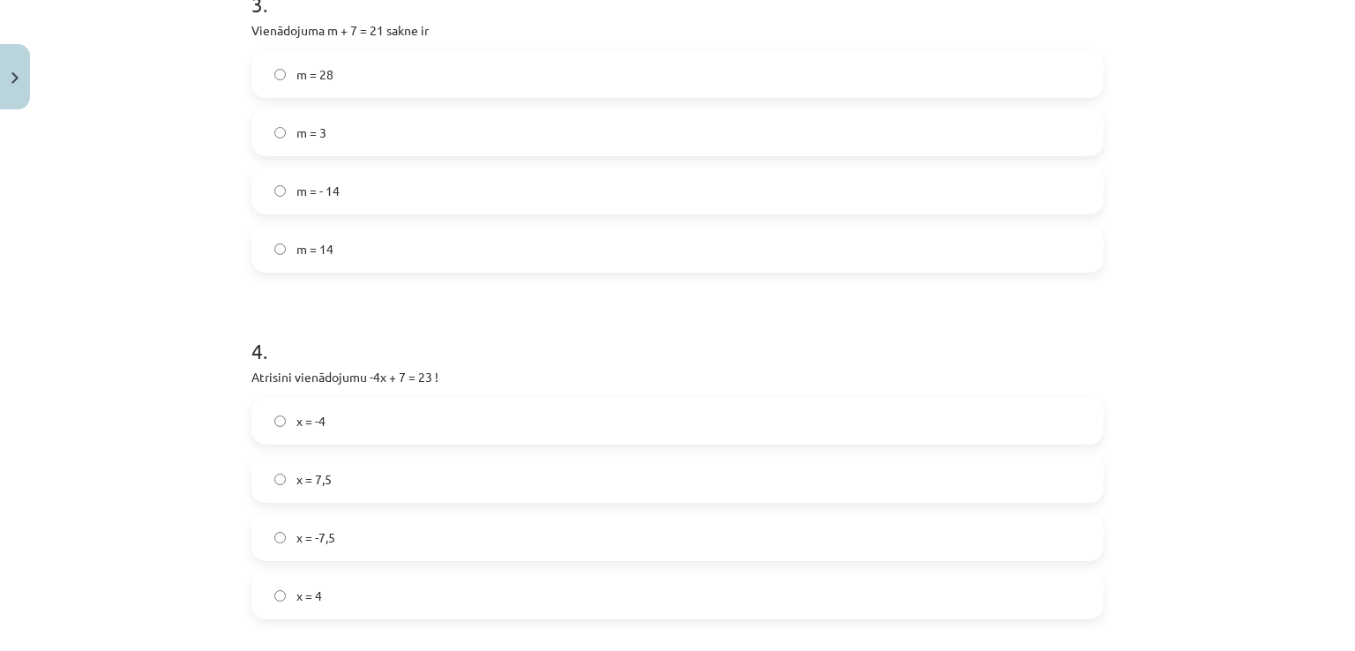
scroll to position [1084, 0]
click at [313, 244] on span "m = 14" at bounding box center [314, 248] width 37 height 19
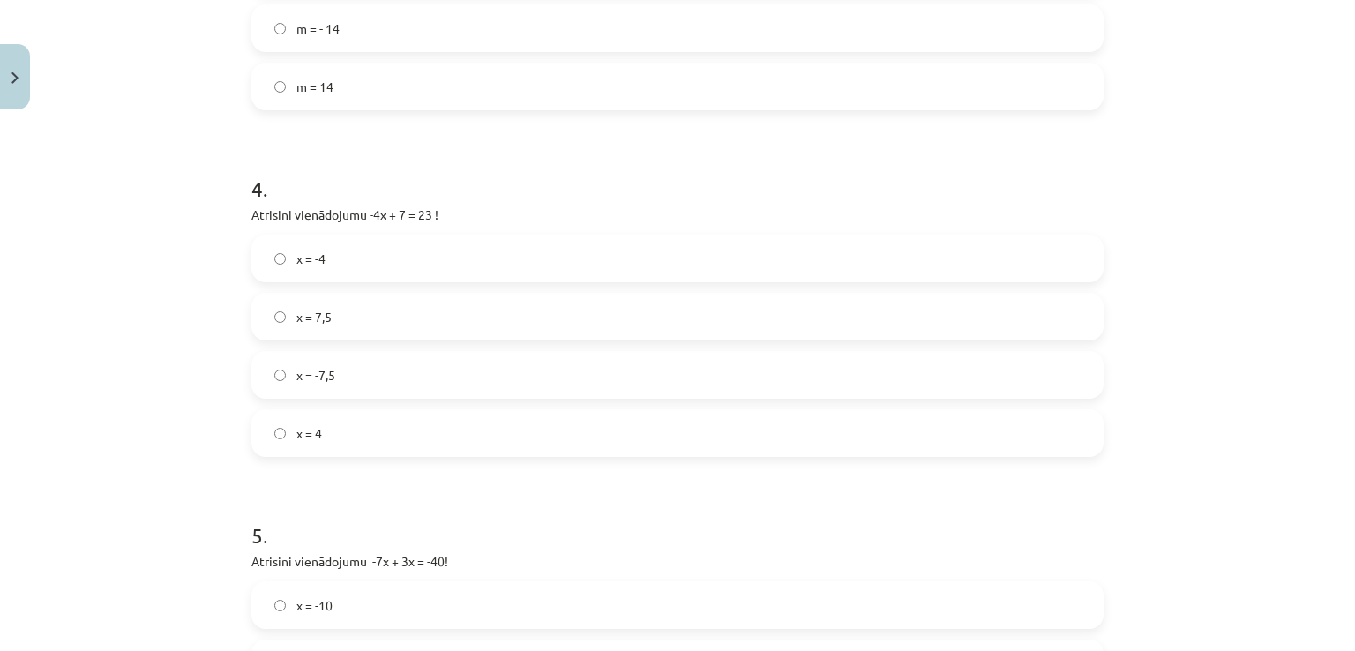
scroll to position [1247, 0]
click at [345, 254] on label "x = -4" at bounding box center [677, 258] width 849 height 44
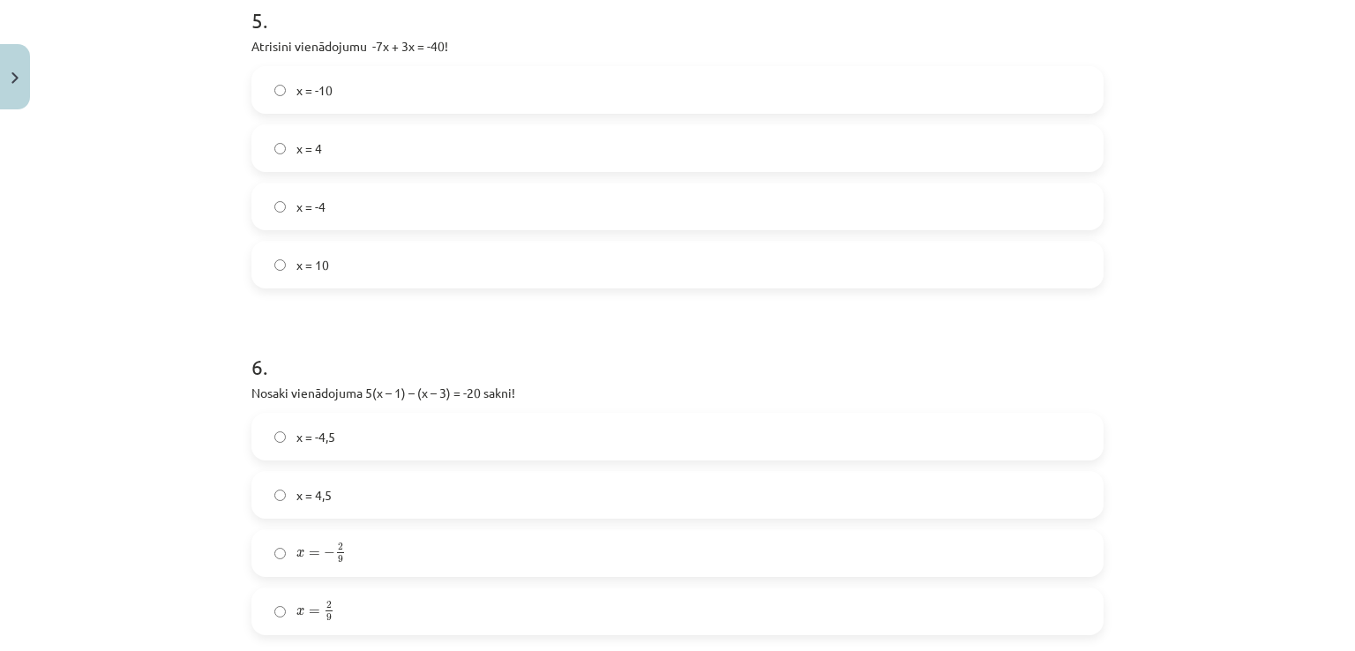
scroll to position [1763, 0]
click at [345, 254] on label "x = 10" at bounding box center [677, 263] width 849 height 44
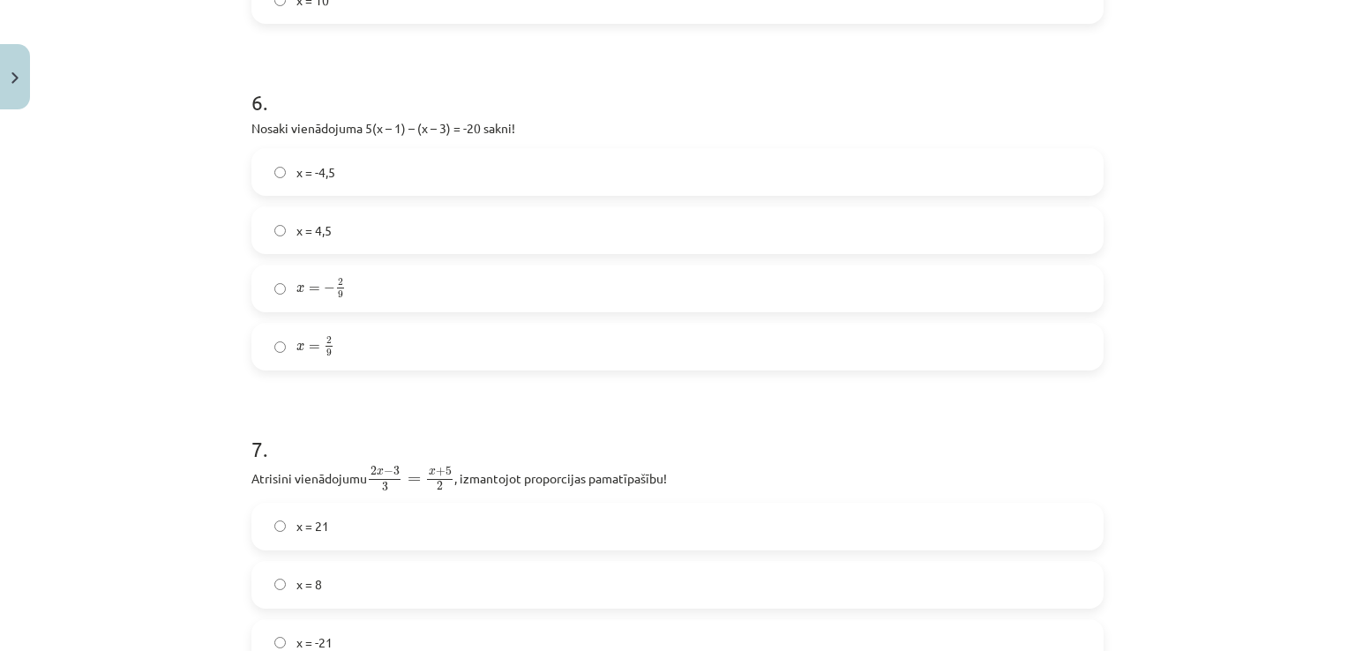
scroll to position [2026, 0]
click at [347, 208] on label "x = 4,5" at bounding box center [677, 230] width 849 height 44
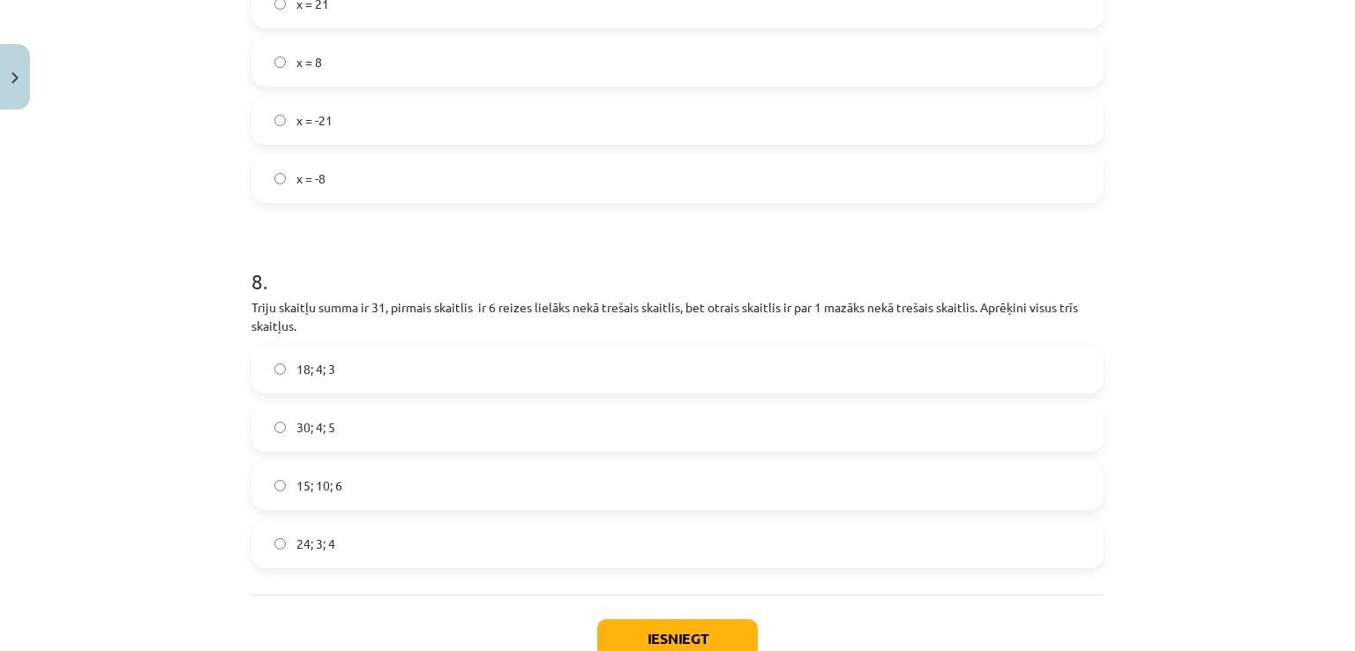
scroll to position [2547, 0]
click at [325, 536] on span "24; 3; 4" at bounding box center [315, 545] width 39 height 19
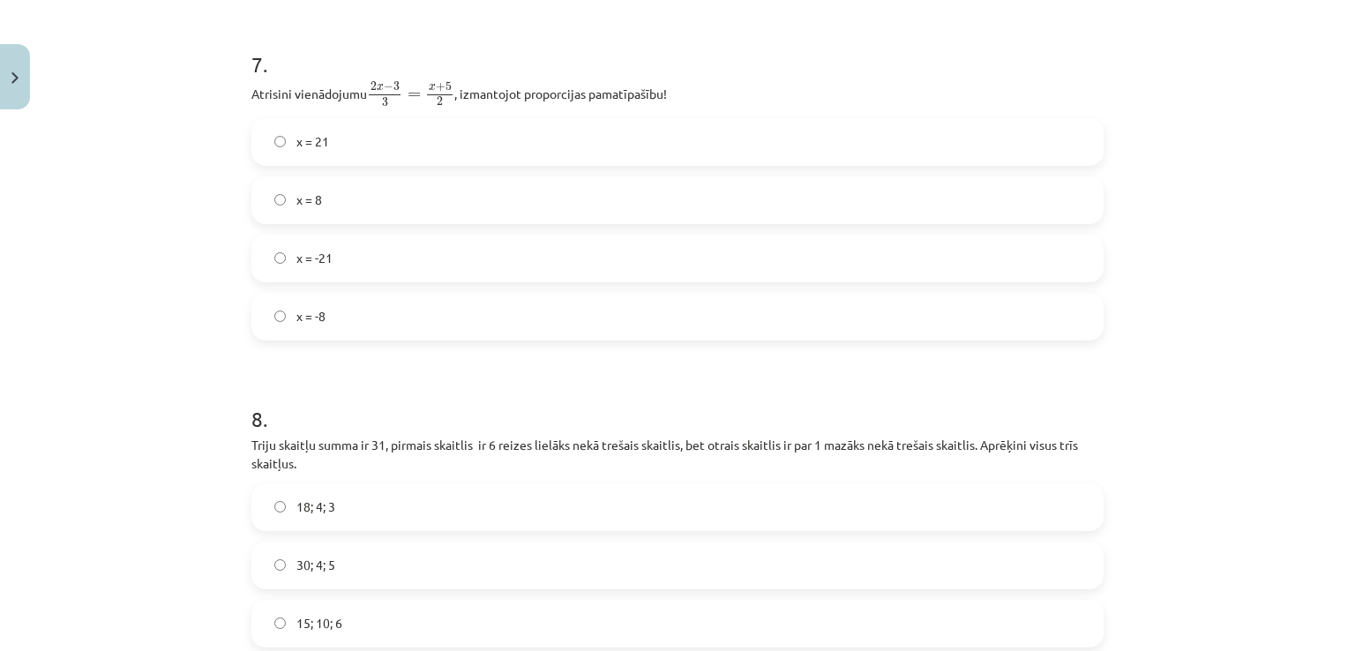
scroll to position [2411, 0]
click at [370, 139] on label "x = 21" at bounding box center [677, 142] width 849 height 44
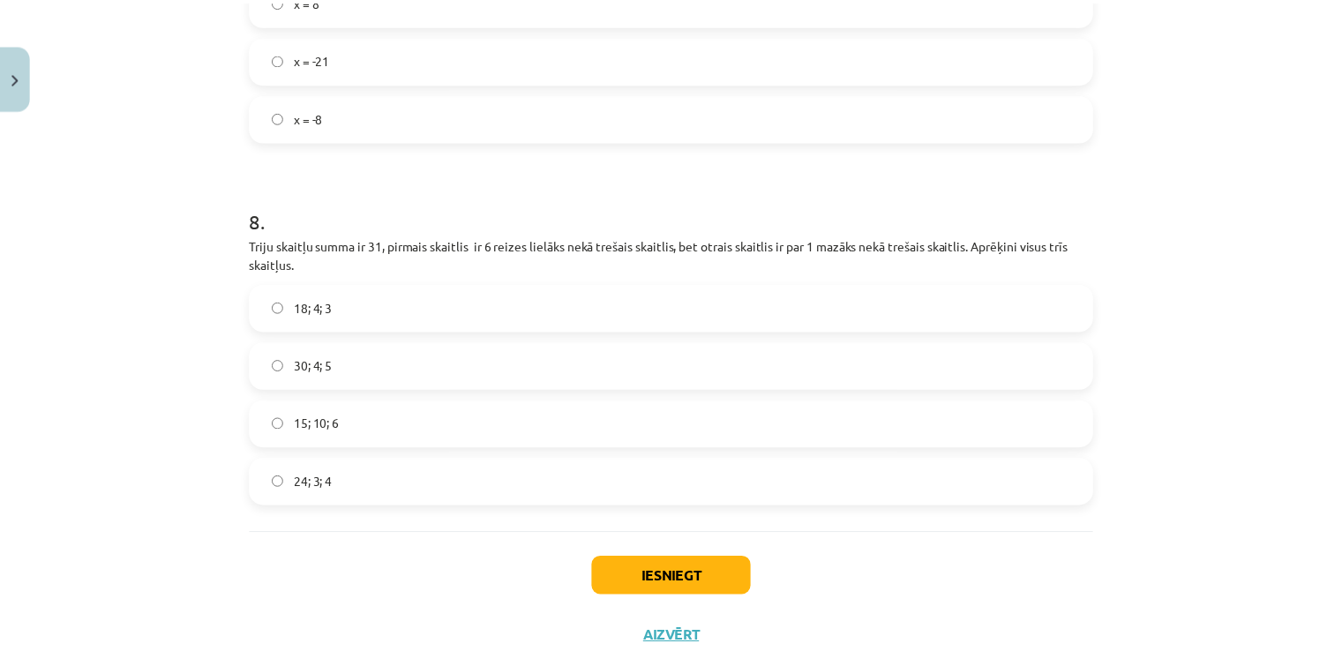
scroll to position [2669, 0]
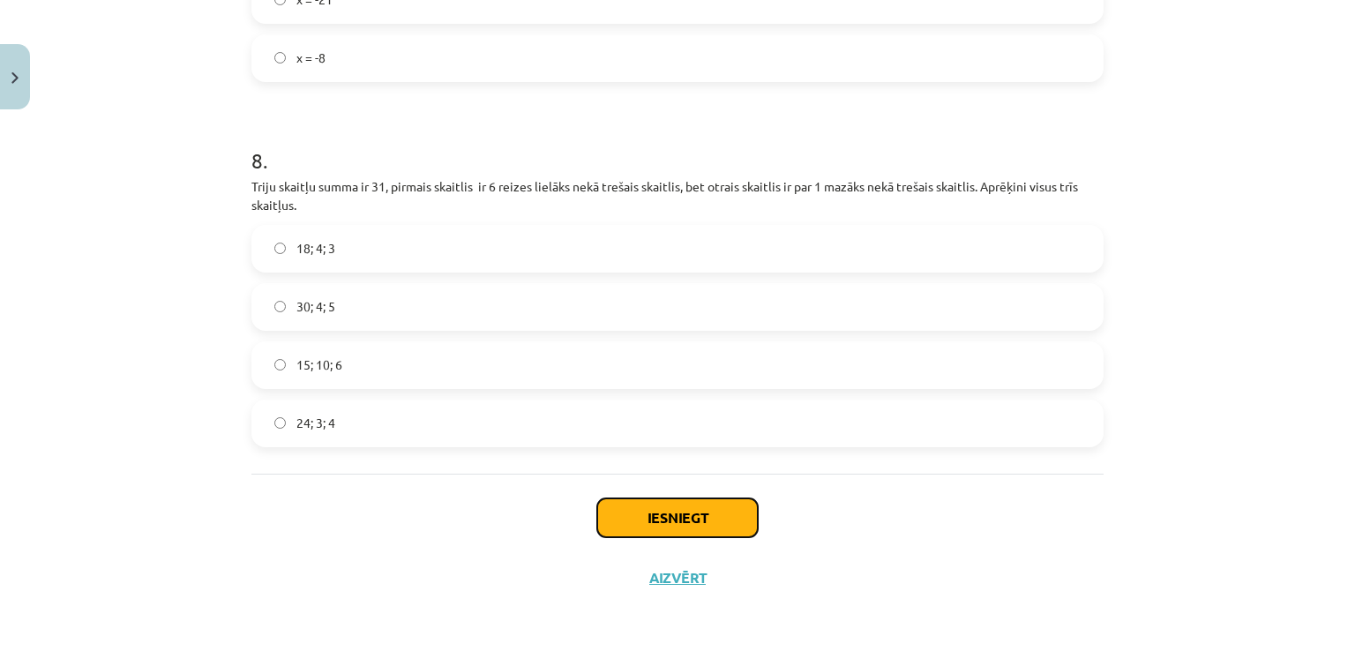
click at [616, 509] on button "Iesniegt" at bounding box center [677, 518] width 161 height 39
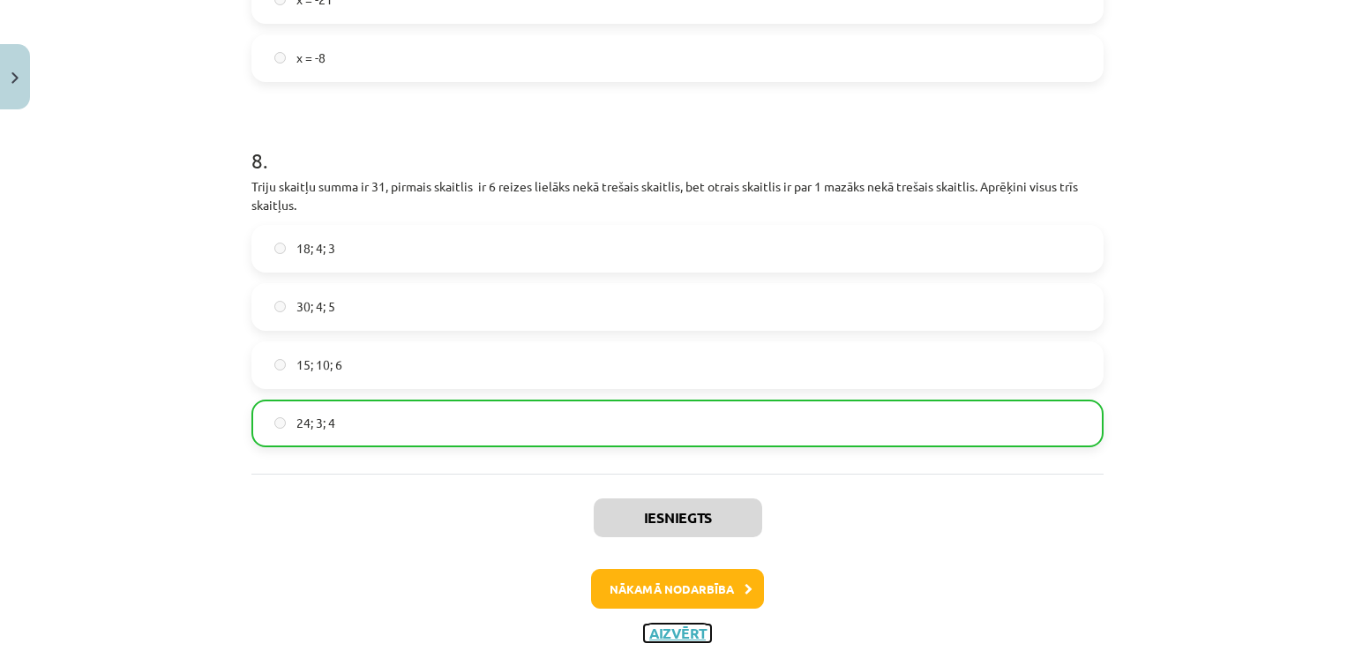
click at [674, 627] on button "Aizvērt" at bounding box center [677, 634] width 67 height 18
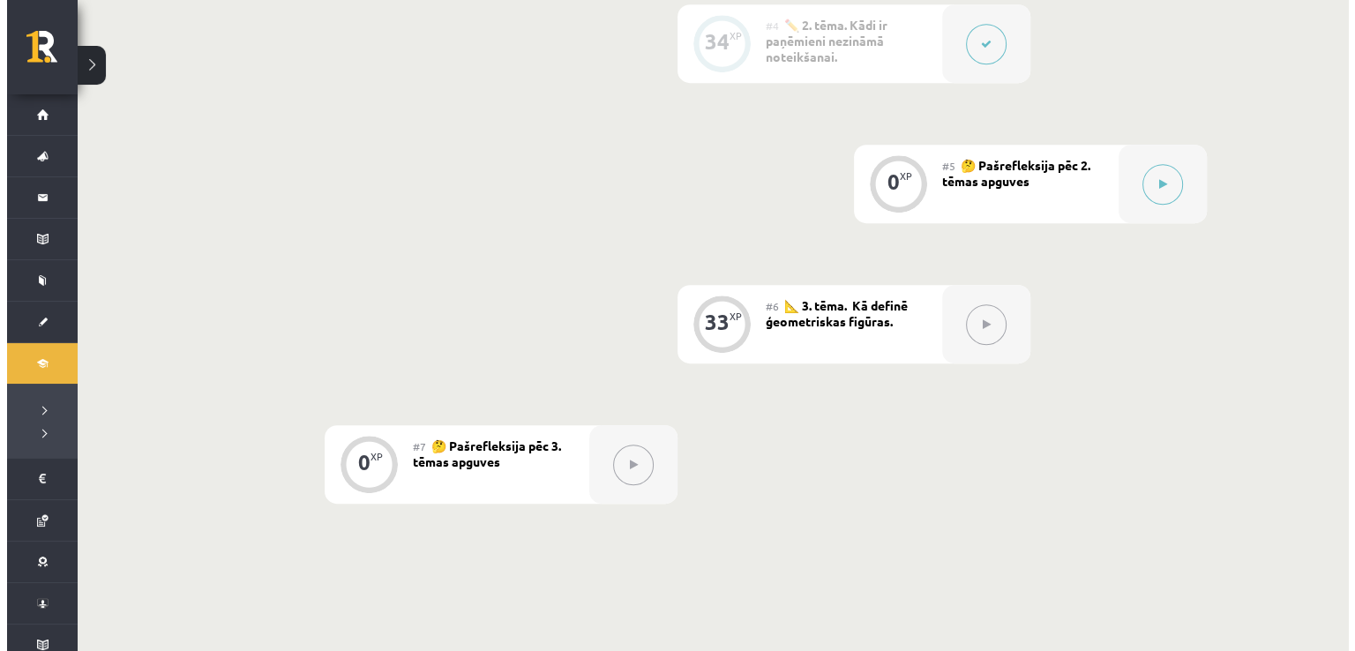
scroll to position [869, 0]
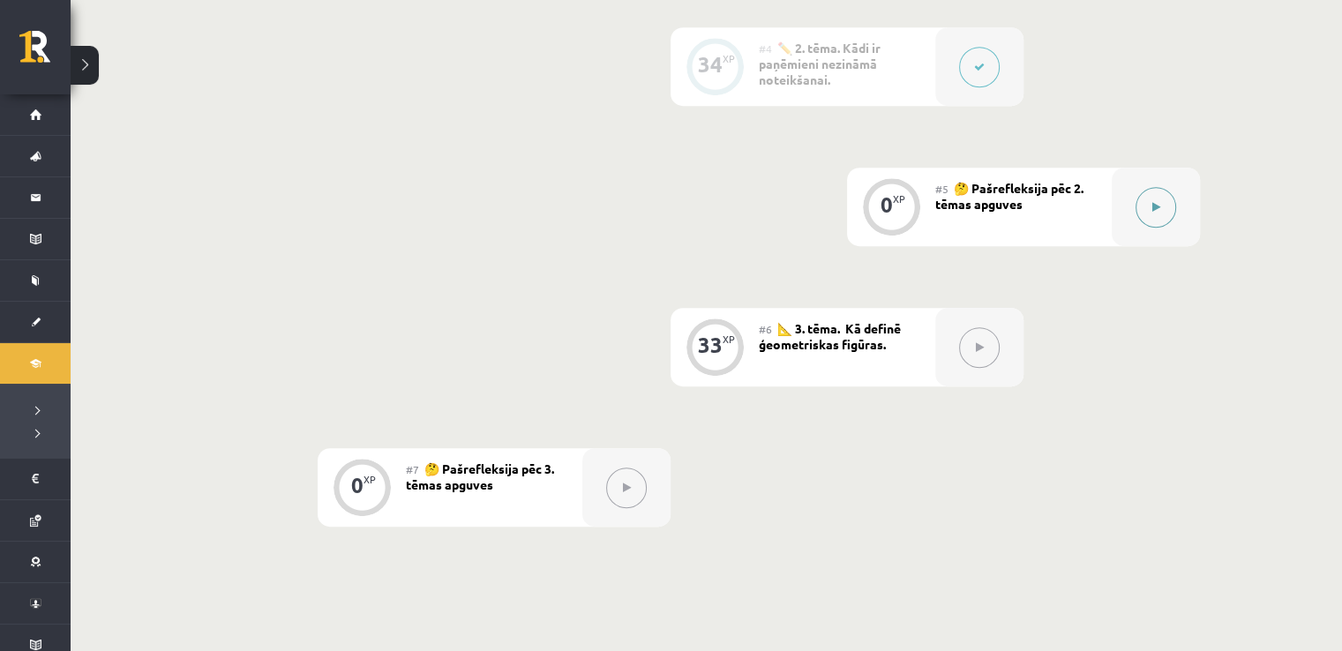
click at [1159, 207] on icon at bounding box center [1156, 207] width 8 height 11
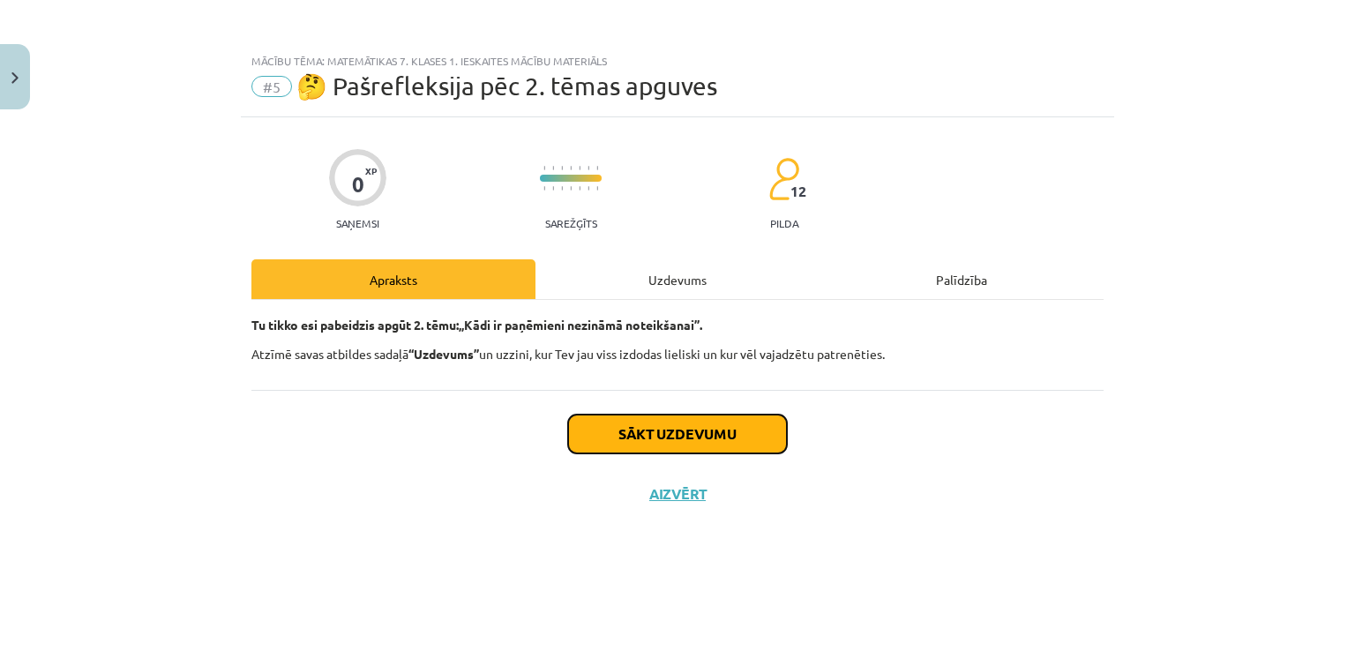
click at [665, 427] on button "Sākt uzdevumu" at bounding box center [677, 434] width 219 height 39
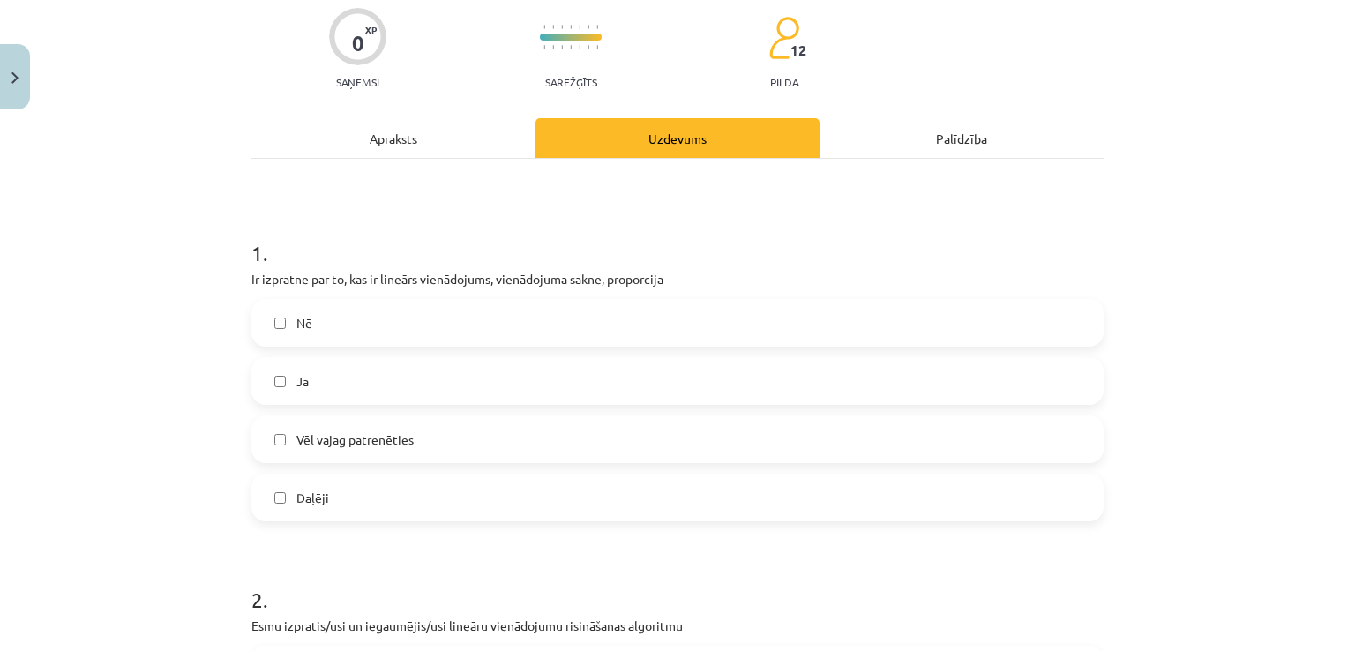
scroll to position [144, 0]
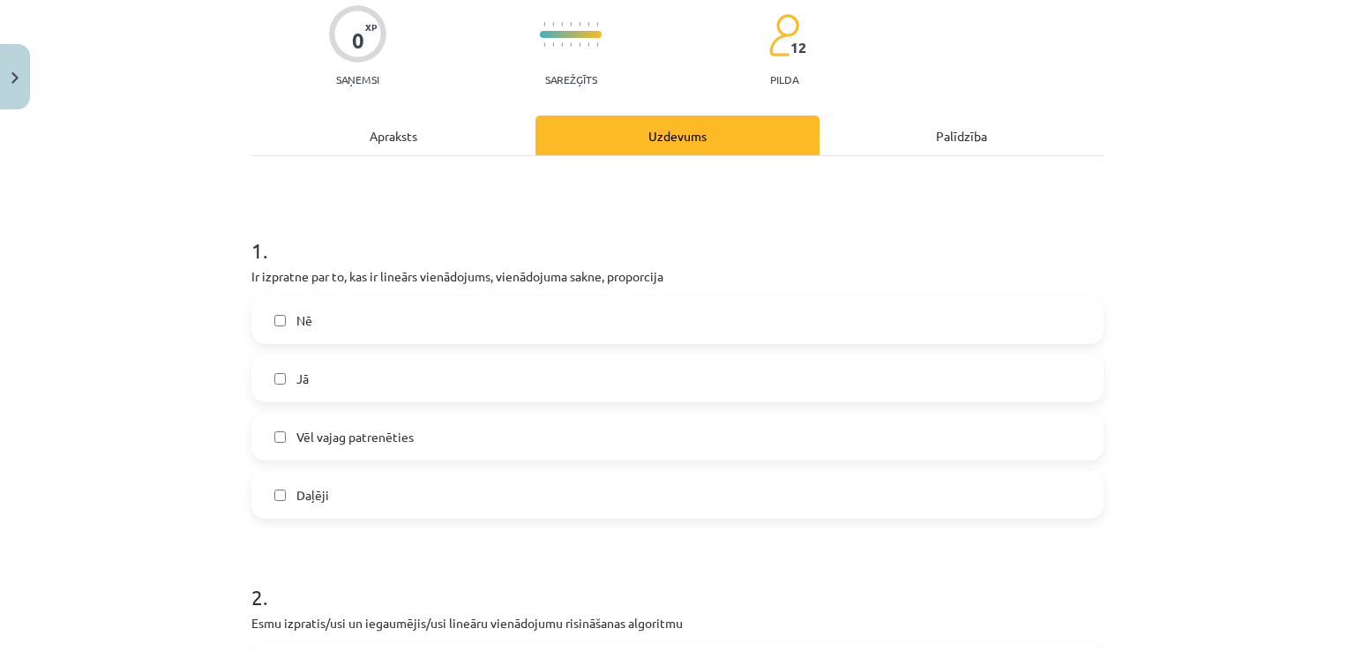
click at [406, 367] on label "Jā" at bounding box center [677, 378] width 849 height 44
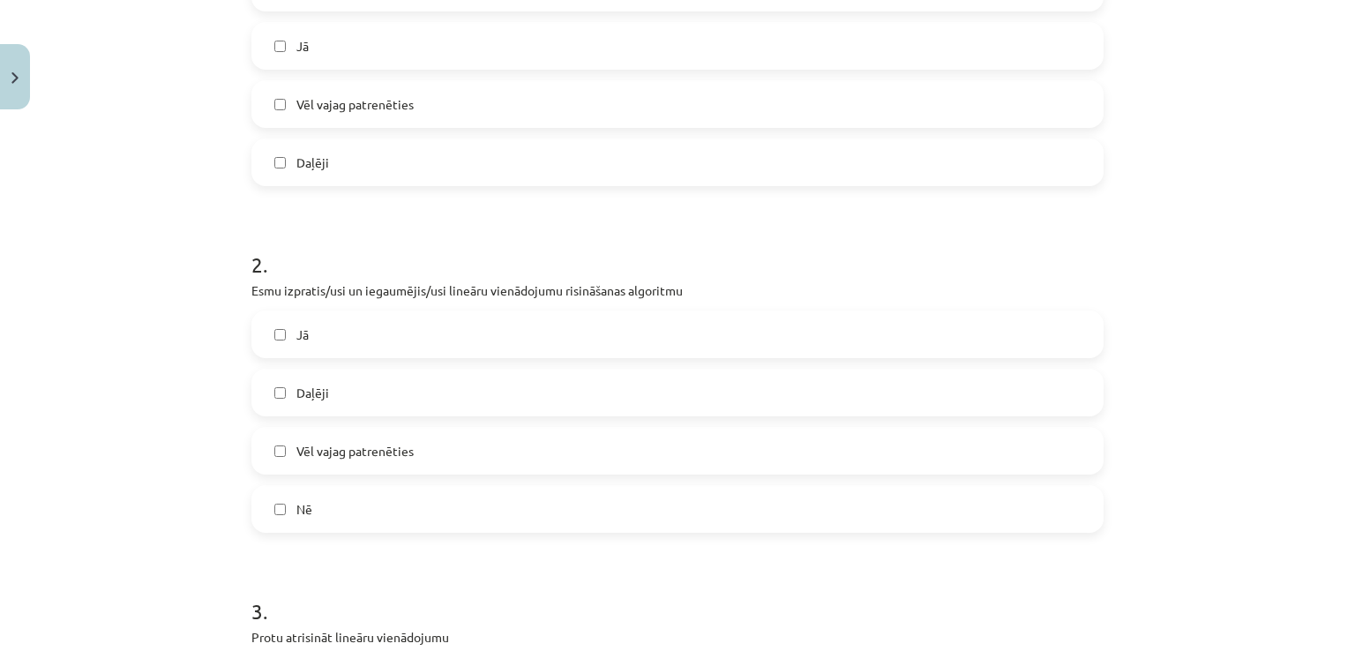
scroll to position [480, 0]
click at [406, 367] on label "Daļēji" at bounding box center [677, 389] width 849 height 44
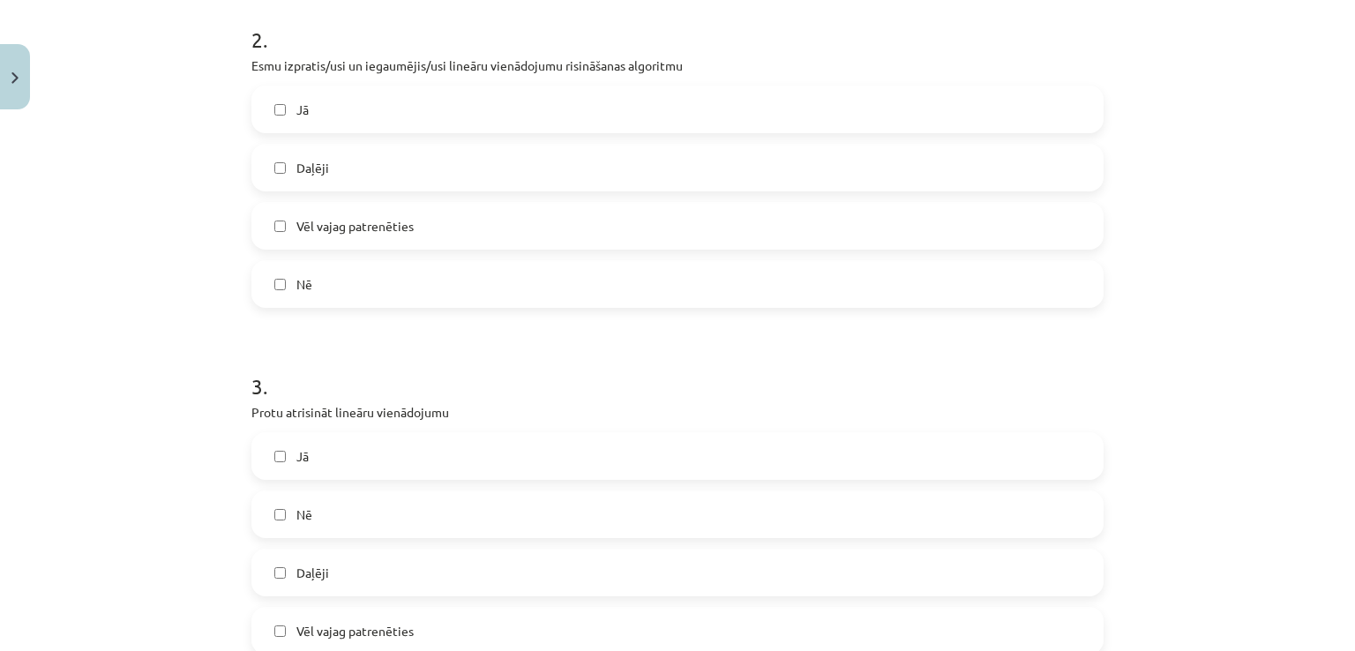
scroll to position [702, 0]
click at [338, 464] on label "Jā" at bounding box center [677, 455] width 849 height 44
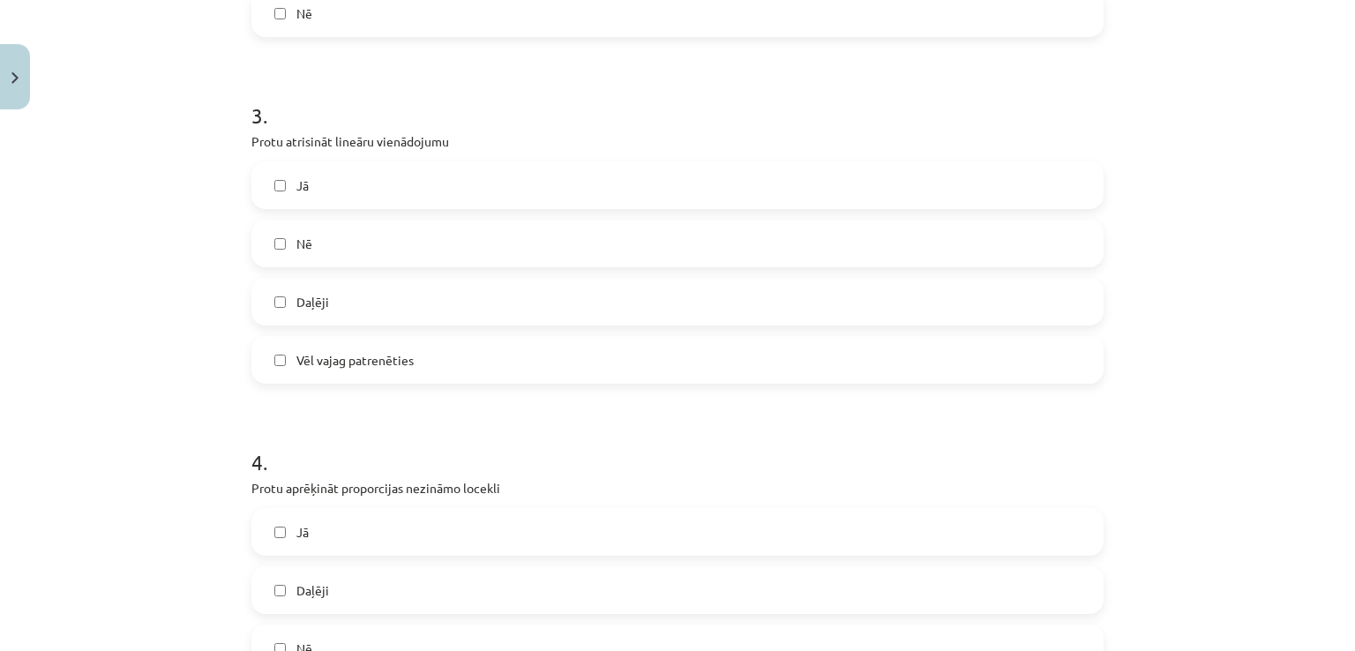
scroll to position [973, 0]
click at [311, 586] on span "Daļēji" at bounding box center [312, 590] width 33 height 19
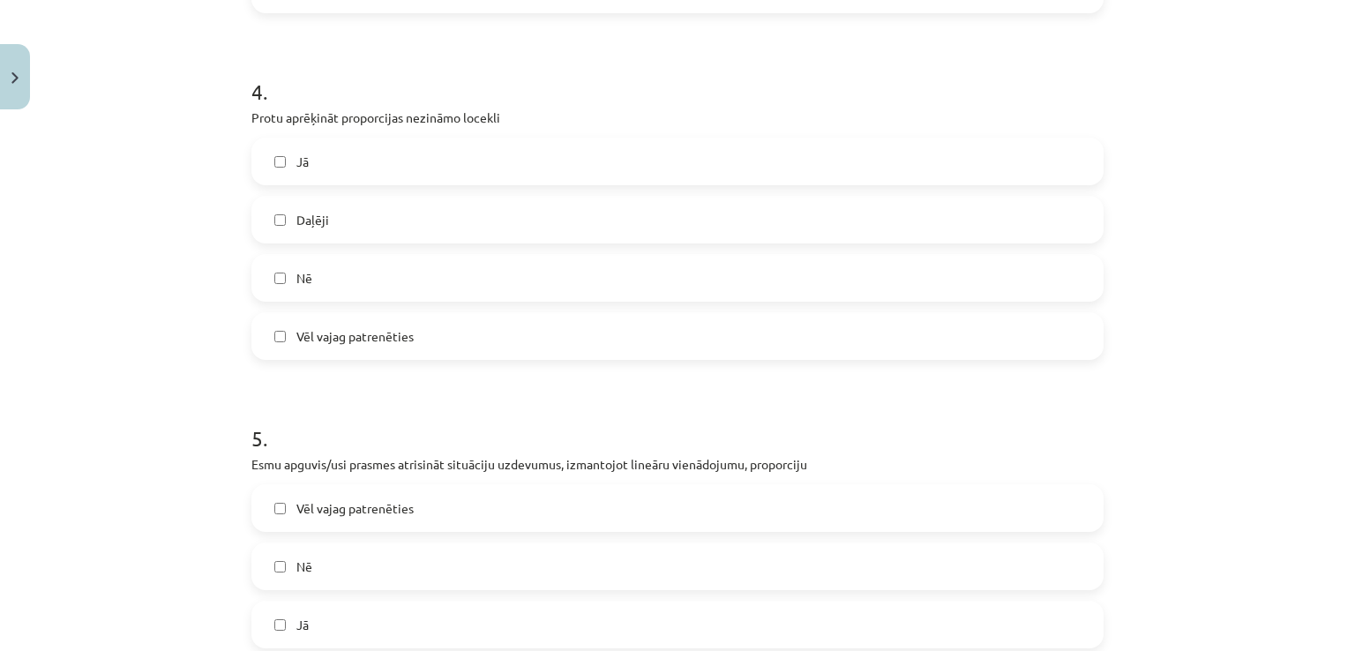
scroll to position [1347, 0]
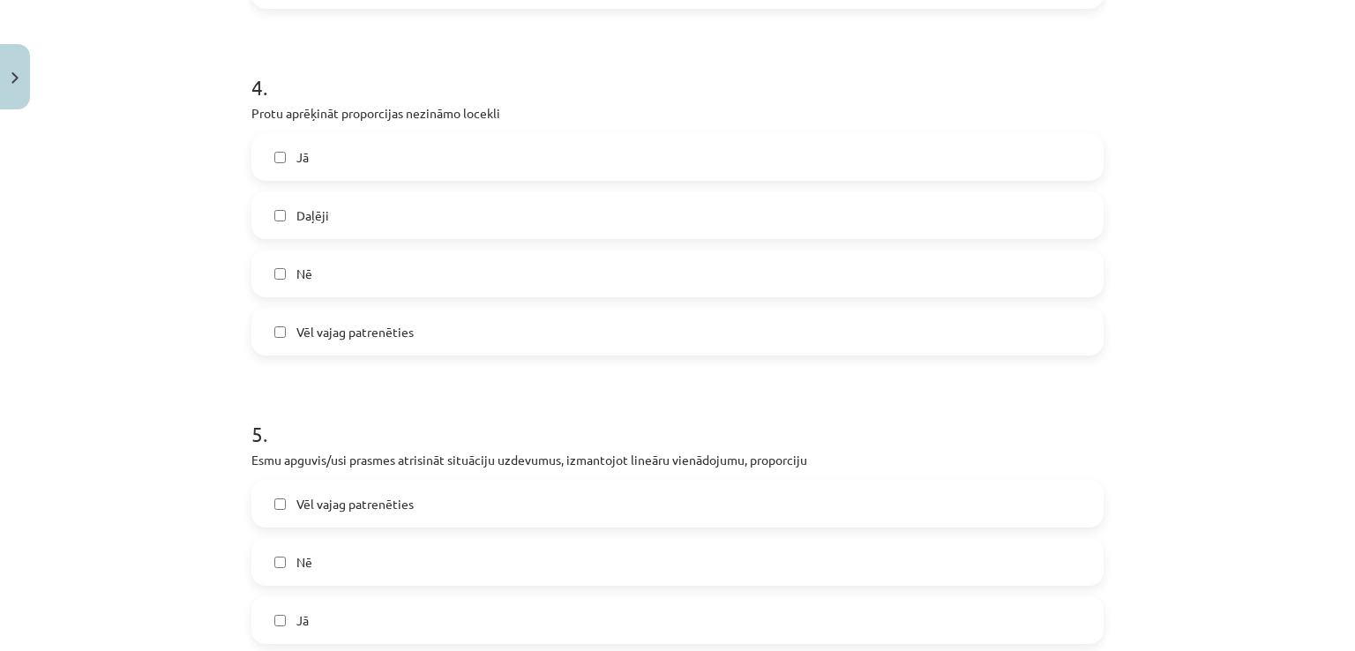
click at [320, 562] on label "Nē" at bounding box center [677, 562] width 849 height 44
click at [365, 482] on label "Vēl vajag patrenēties" at bounding box center [677, 504] width 849 height 44
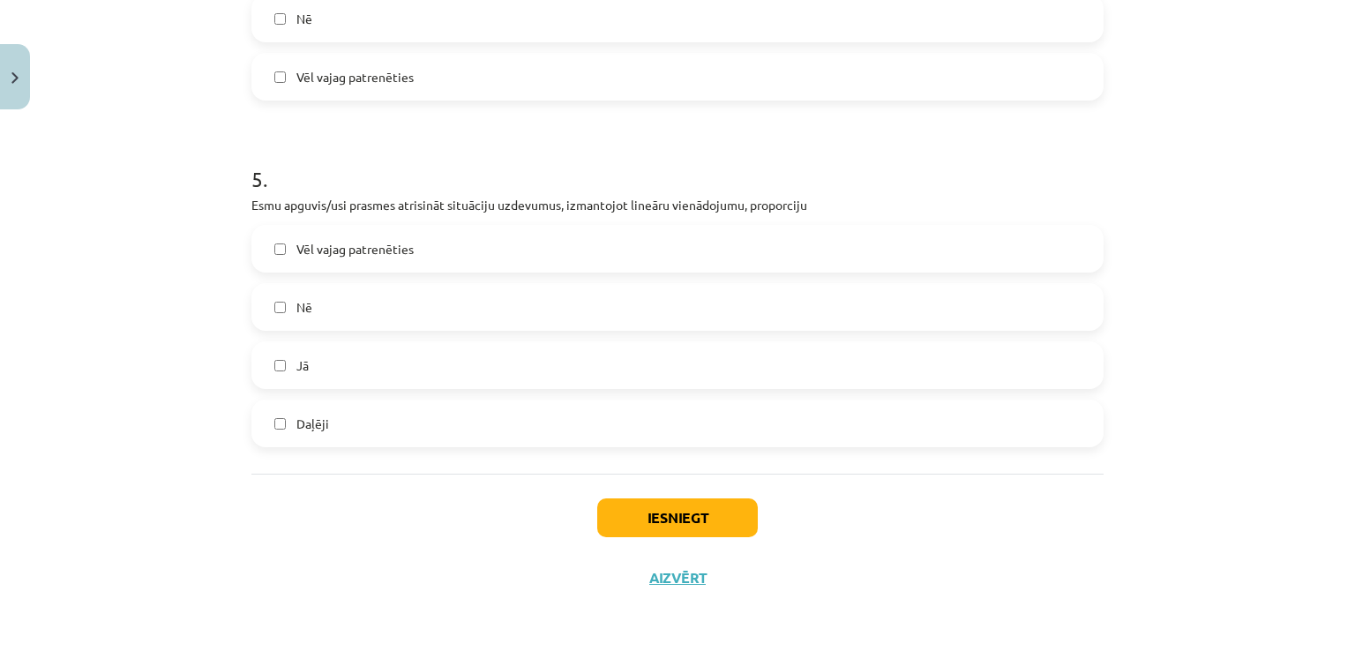
click at [399, 371] on label "Jā" at bounding box center [677, 365] width 849 height 44
click at [409, 285] on label "Nē" at bounding box center [677, 307] width 849 height 44
click at [613, 513] on button "Iesniegt" at bounding box center [677, 518] width 161 height 39
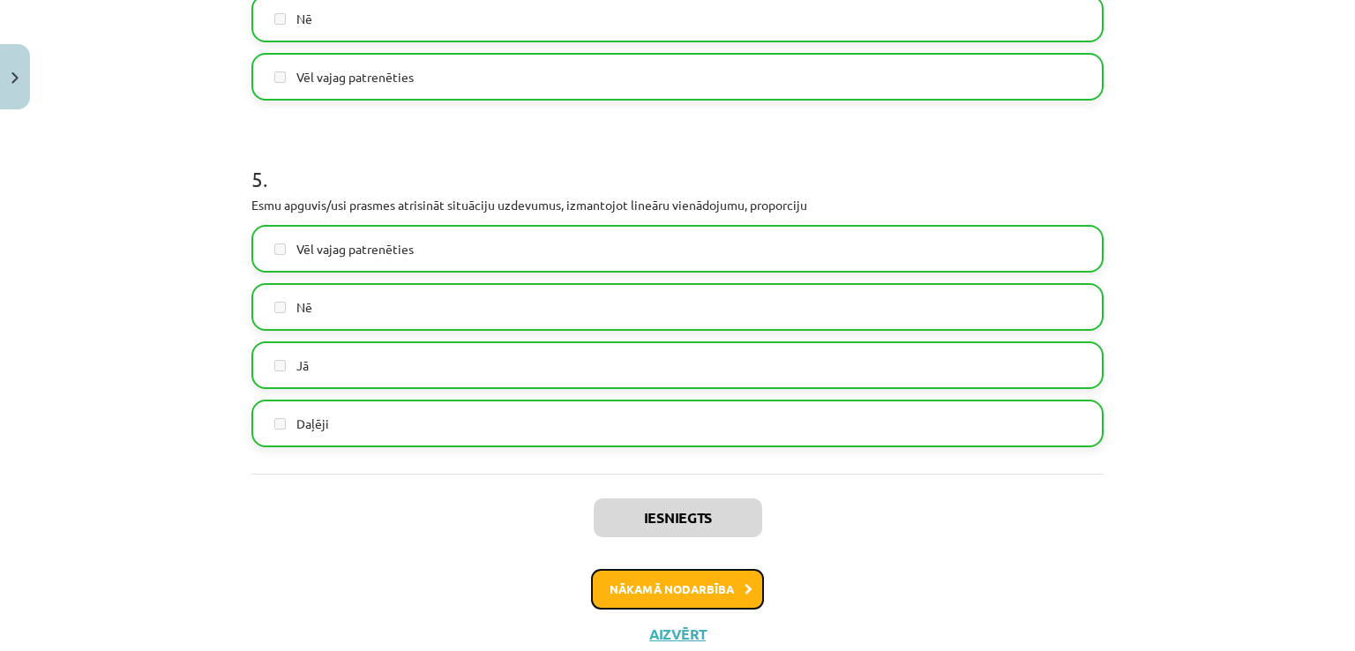
click at [641, 590] on button "Nākamā nodarbība" at bounding box center [677, 589] width 173 height 41
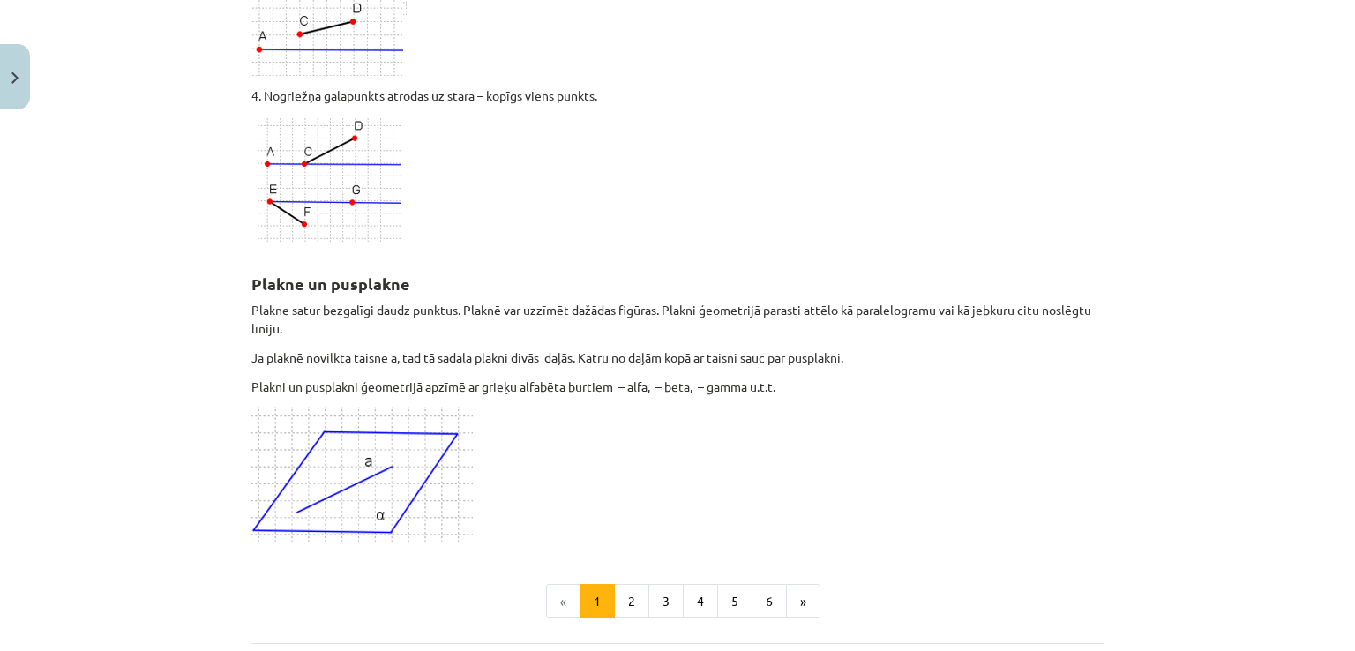
scroll to position [4733, 0]
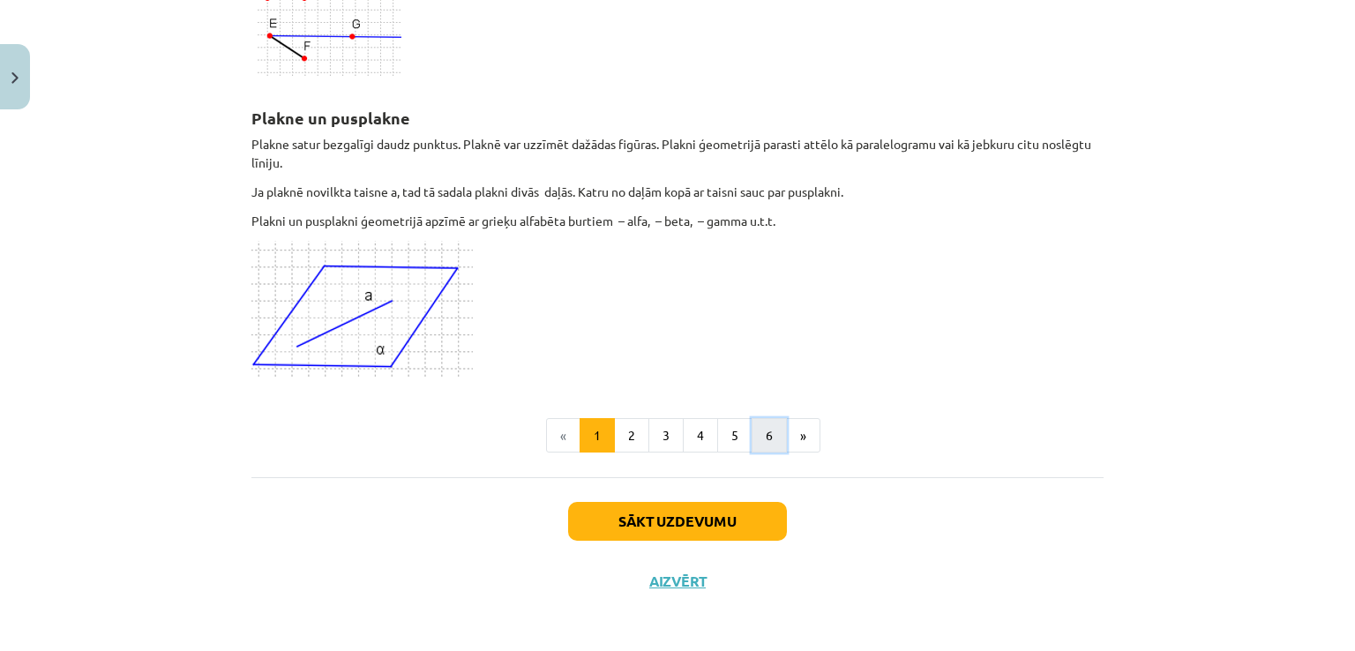
click at [760, 428] on button "6" at bounding box center [769, 435] width 35 height 35
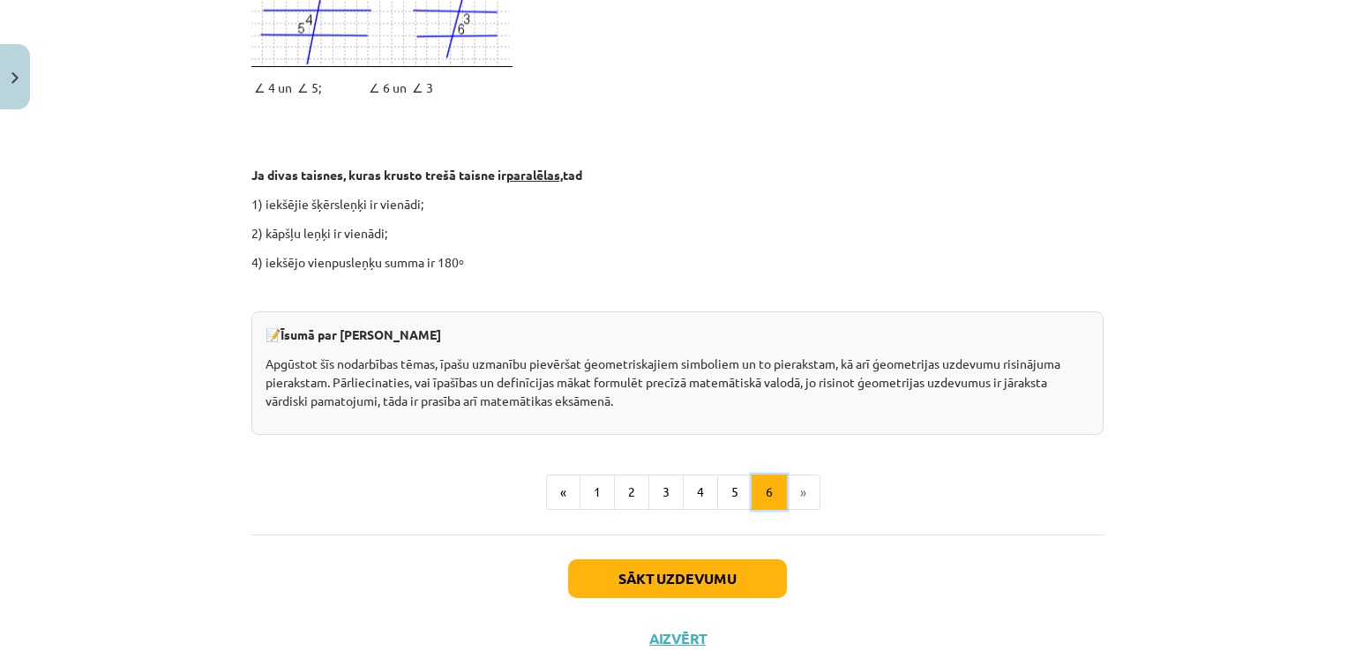
scroll to position [1021, 0]
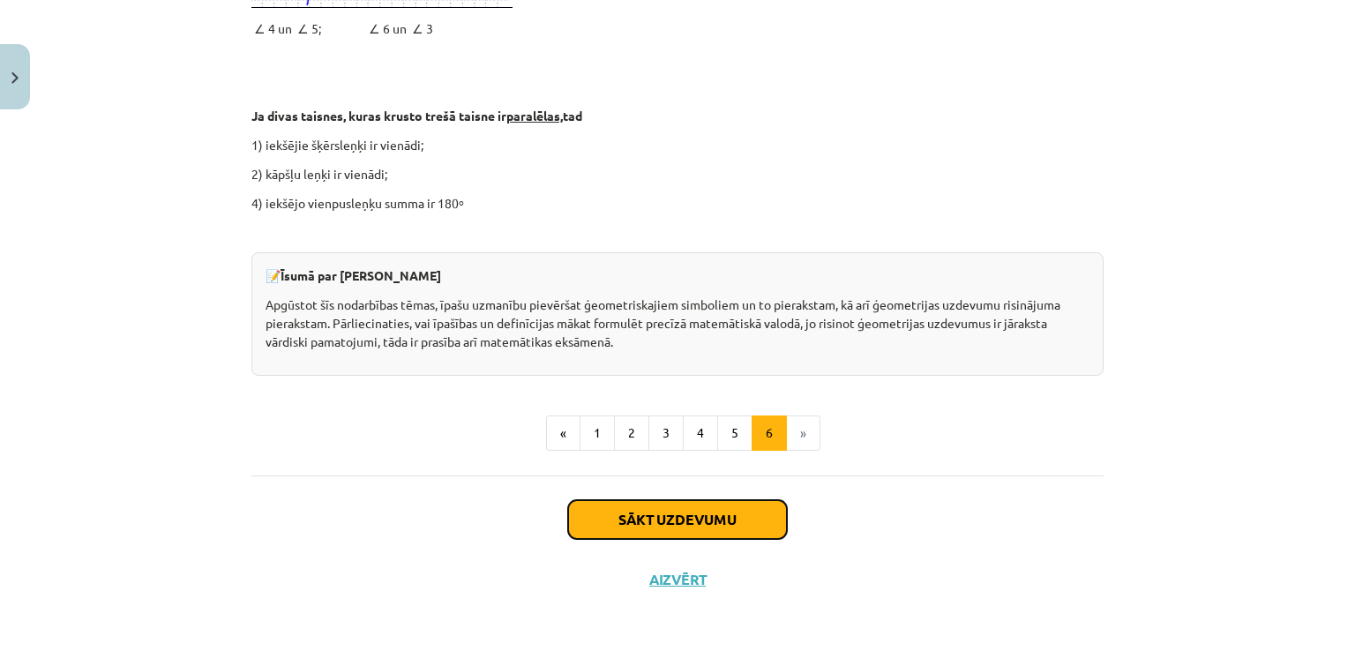
click at [646, 513] on button "Sākt uzdevumu" at bounding box center [677, 519] width 219 height 39
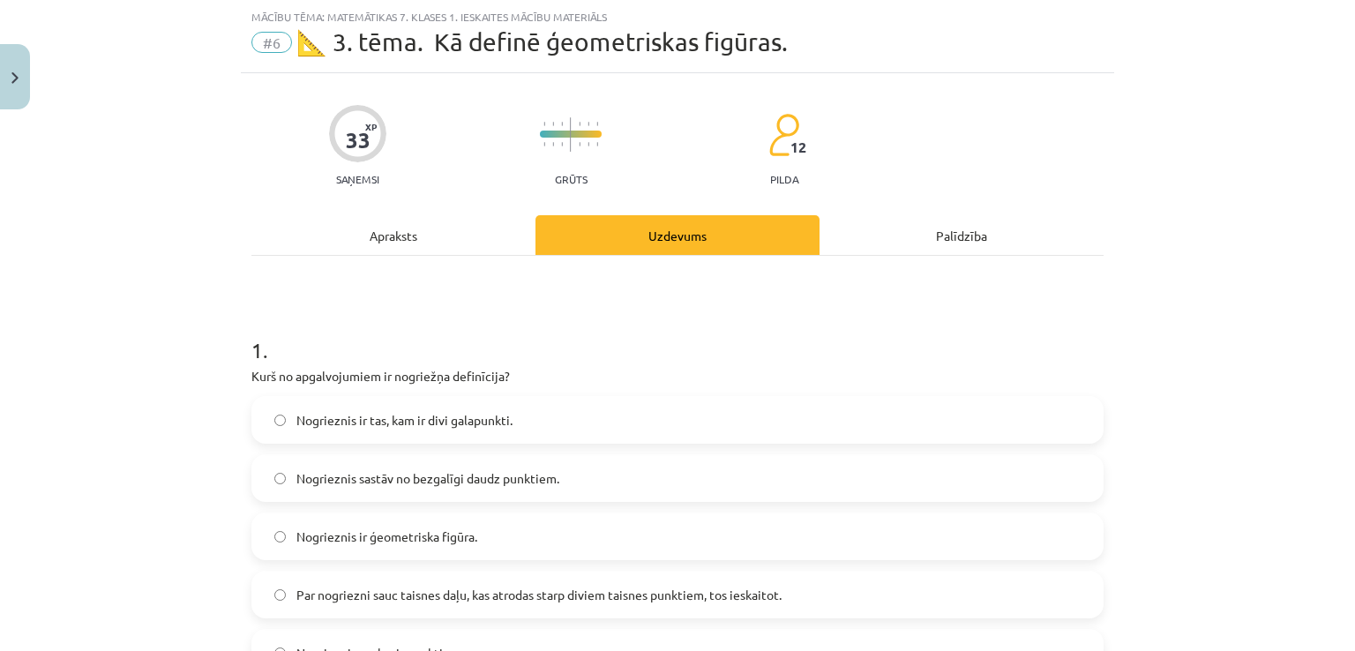
scroll to position [176, 0]
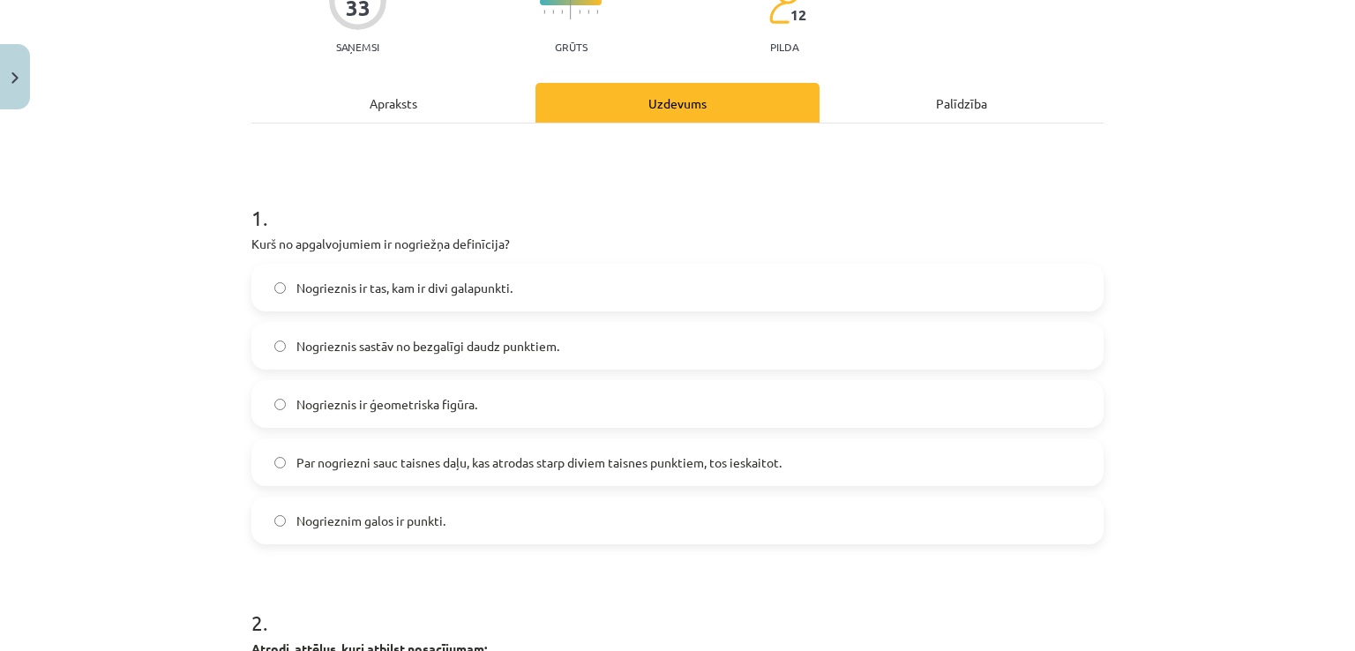
click at [474, 294] on span "Nogrieznis ir tas, kam ir divi galapunkti." at bounding box center [404, 288] width 216 height 19
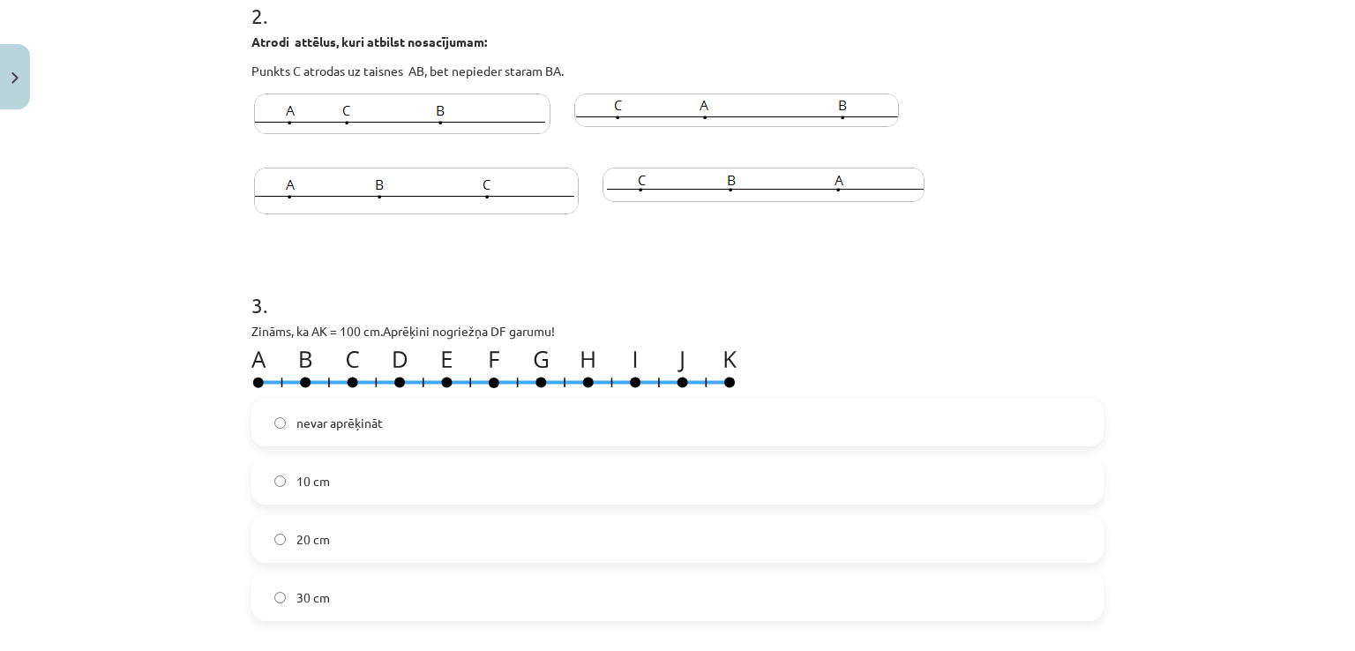
scroll to position [783, 0]
click at [619, 103] on img at bounding box center [736, 111] width 325 height 34
click at [468, 122] on img at bounding box center [402, 114] width 296 height 41
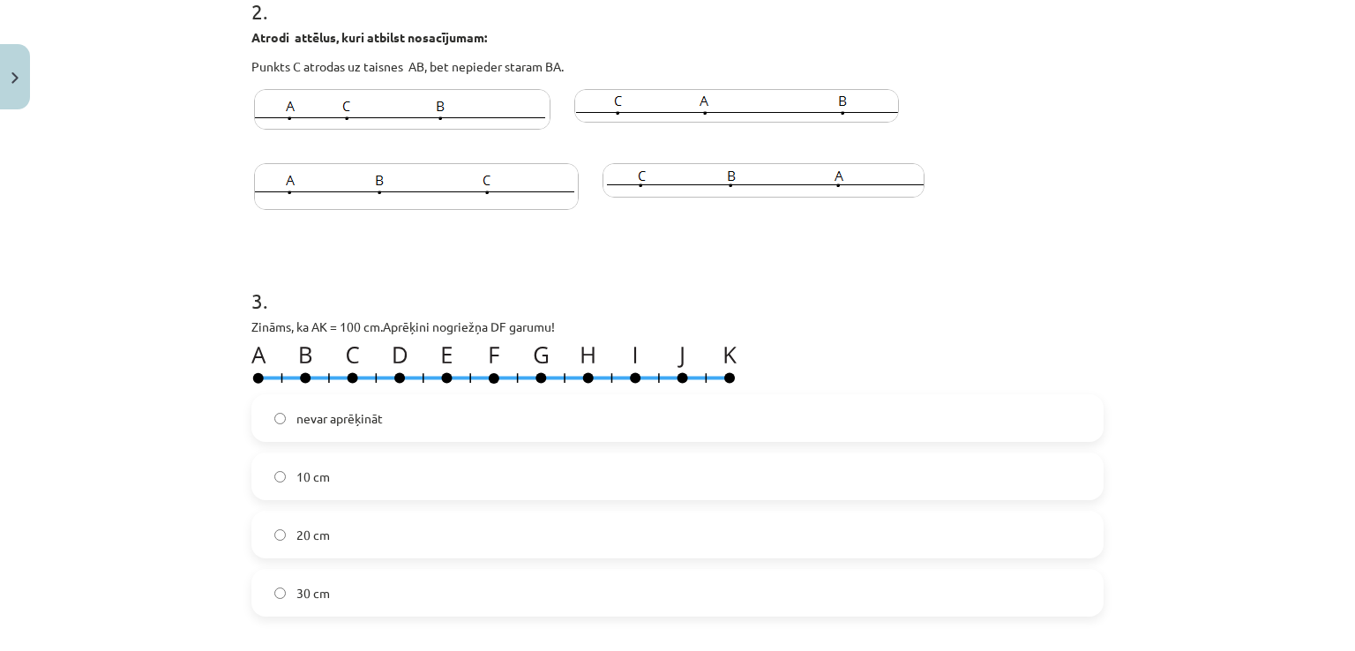
click at [344, 547] on label "20 cm" at bounding box center [677, 535] width 849 height 44
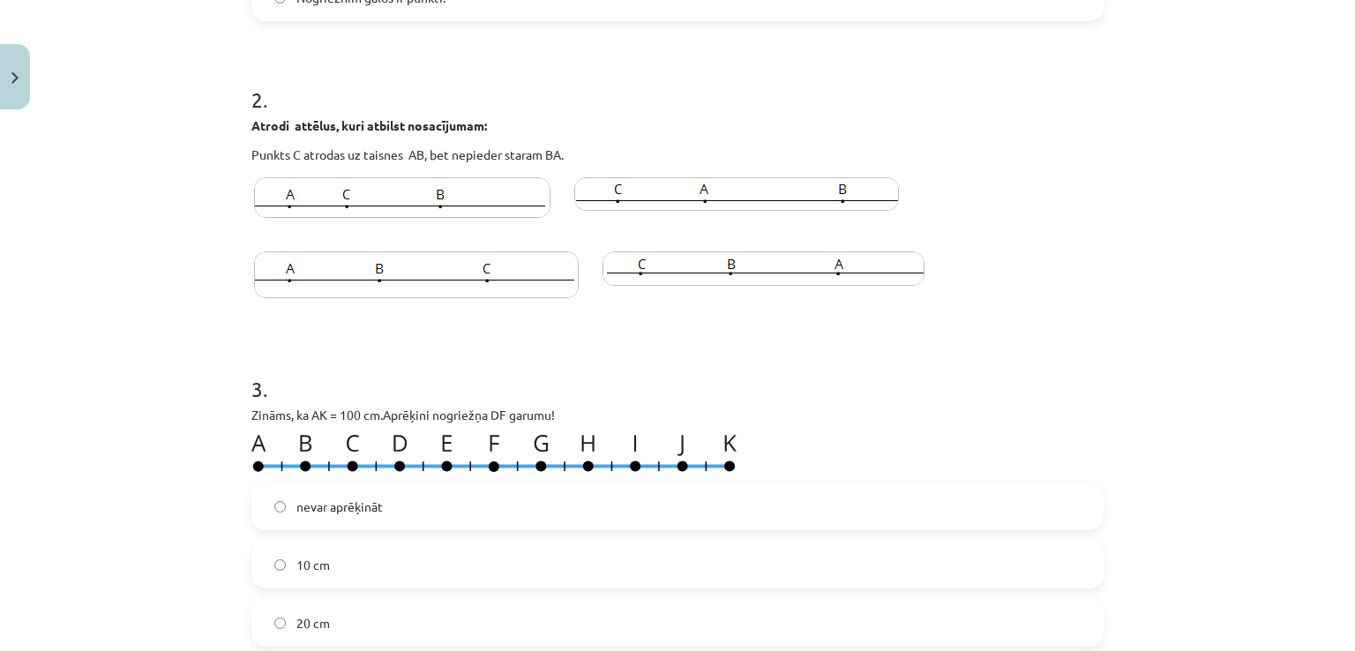
scroll to position [697, 0]
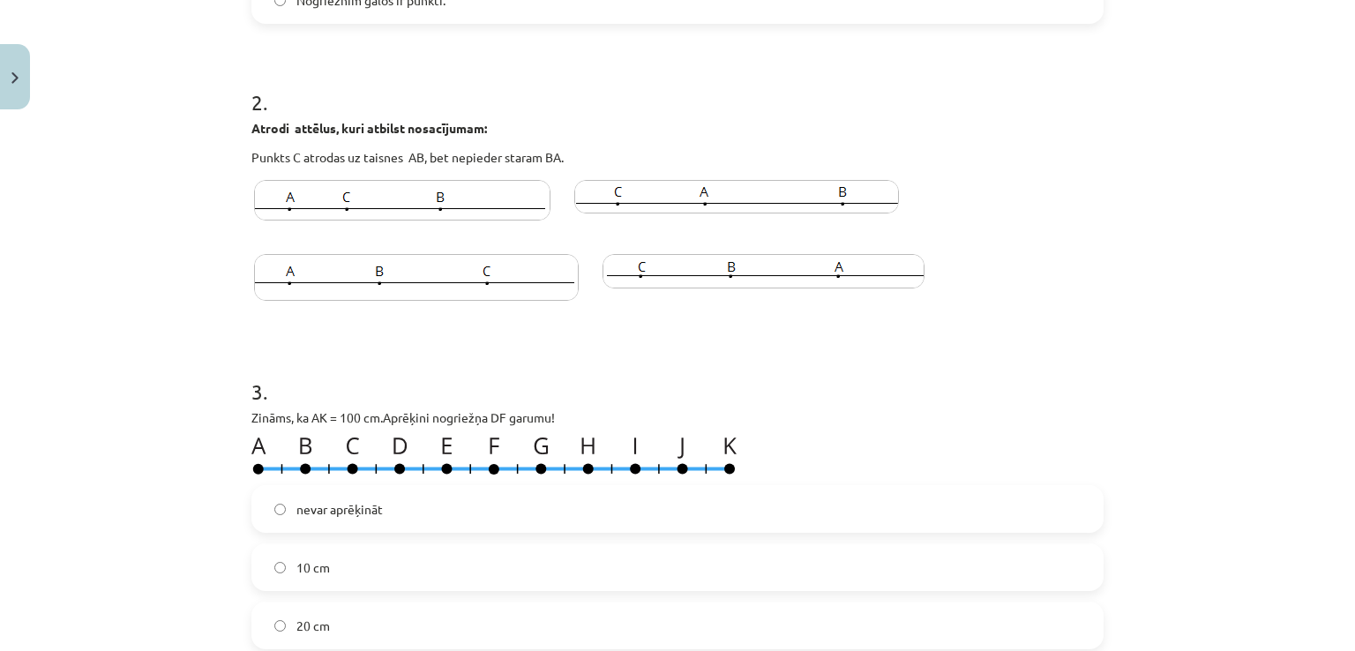
click at [665, 188] on img at bounding box center [736, 197] width 325 height 34
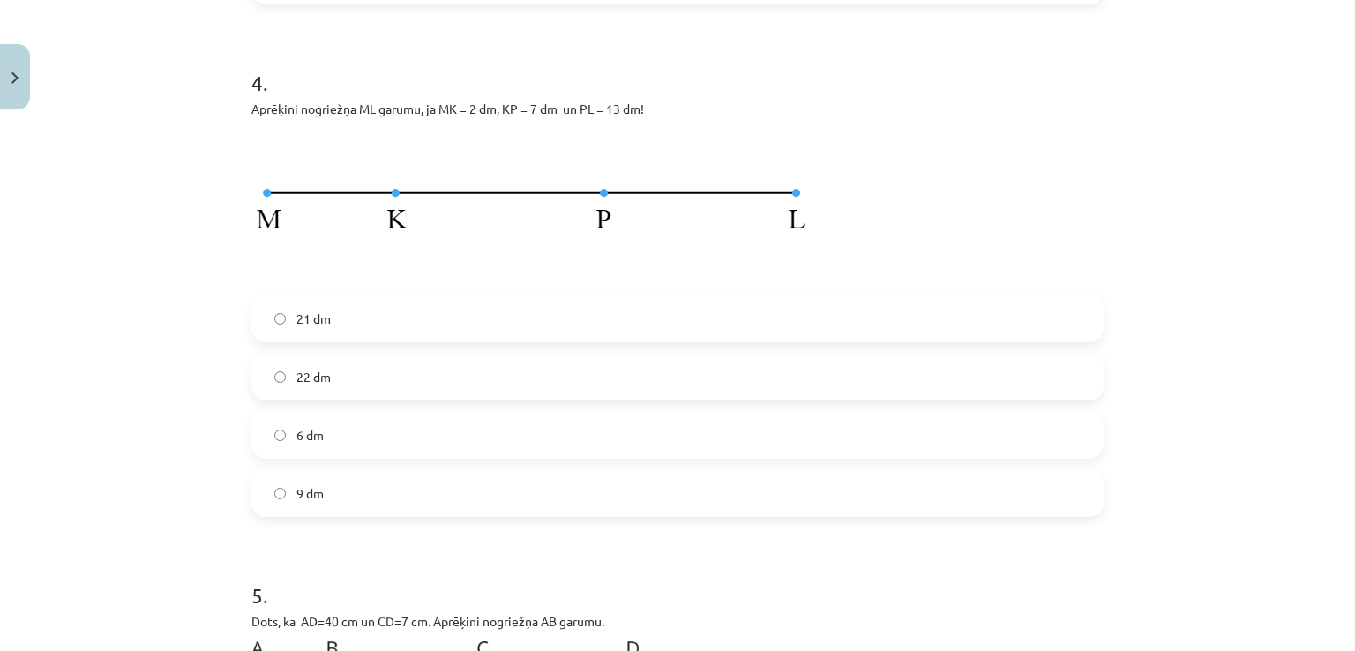
scroll to position [1401, 0]
click at [458, 355] on label "22 dm" at bounding box center [677, 376] width 849 height 44
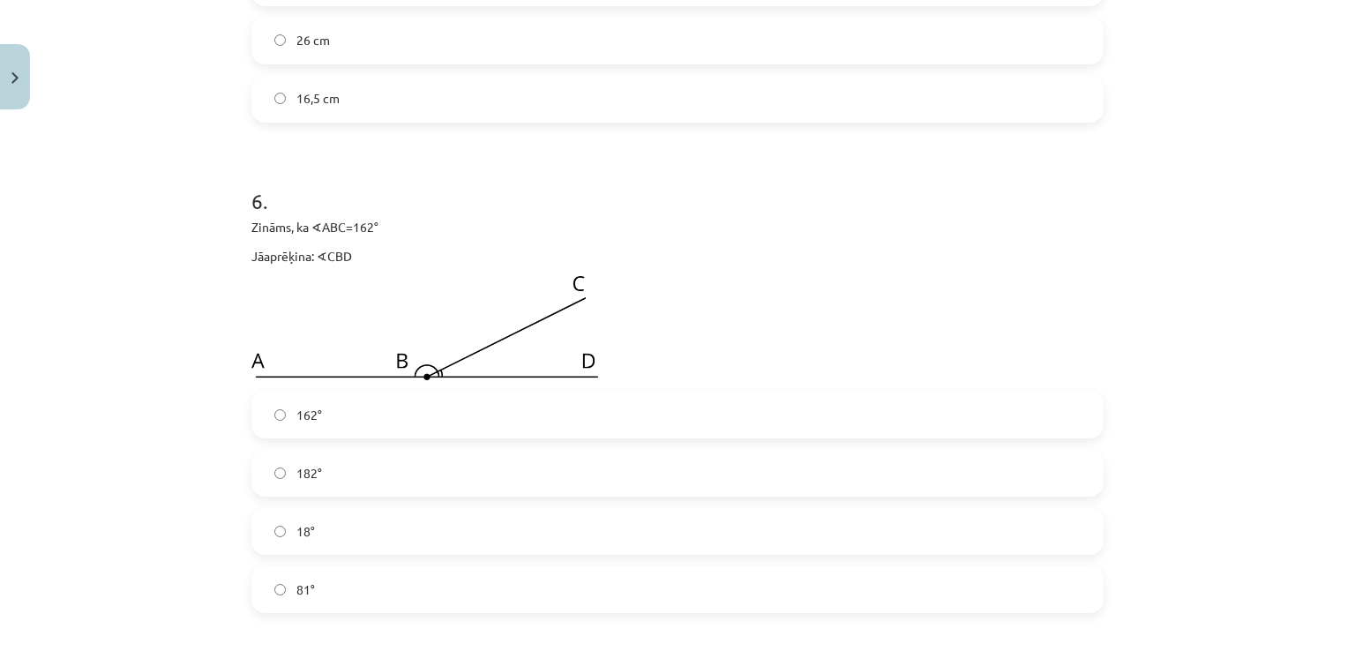
scroll to position [2183, 0]
click at [312, 93] on span "16,5 cm" at bounding box center [317, 100] width 43 height 19
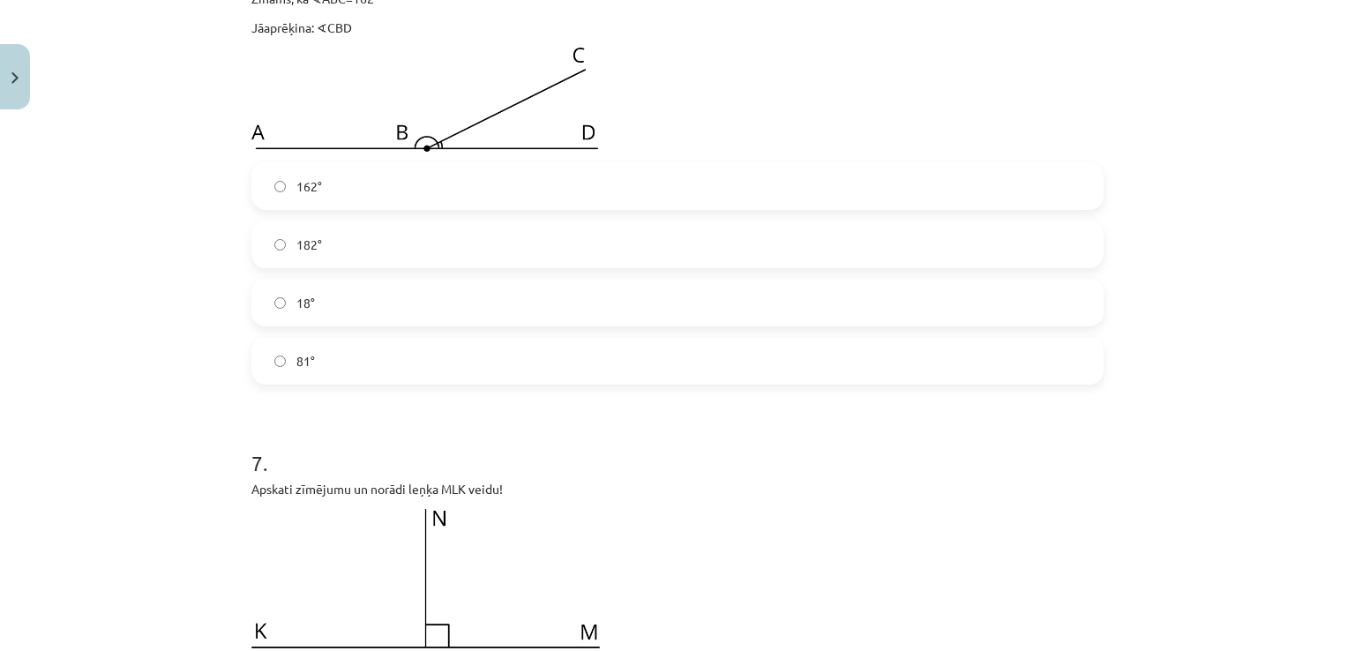
scroll to position [2412, 0]
click at [310, 313] on label "18°" at bounding box center [677, 303] width 849 height 44
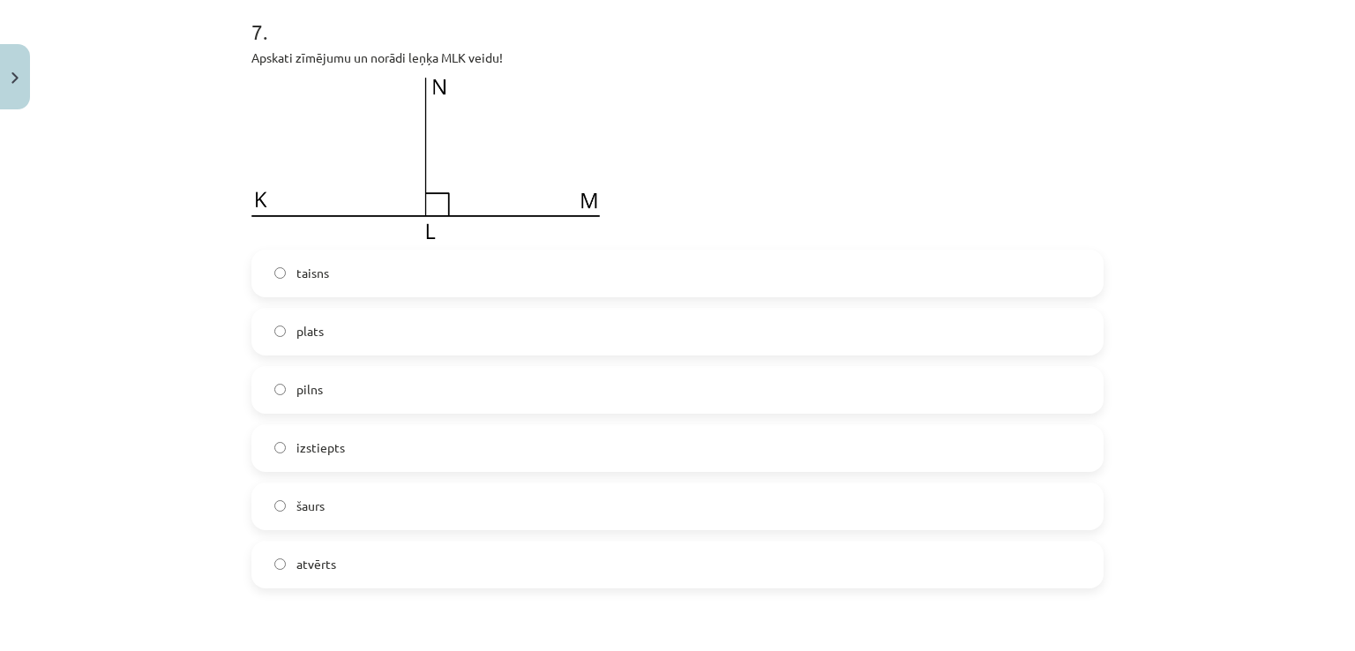
scroll to position [2847, 0]
click at [326, 269] on label "taisns" at bounding box center [677, 272] width 849 height 44
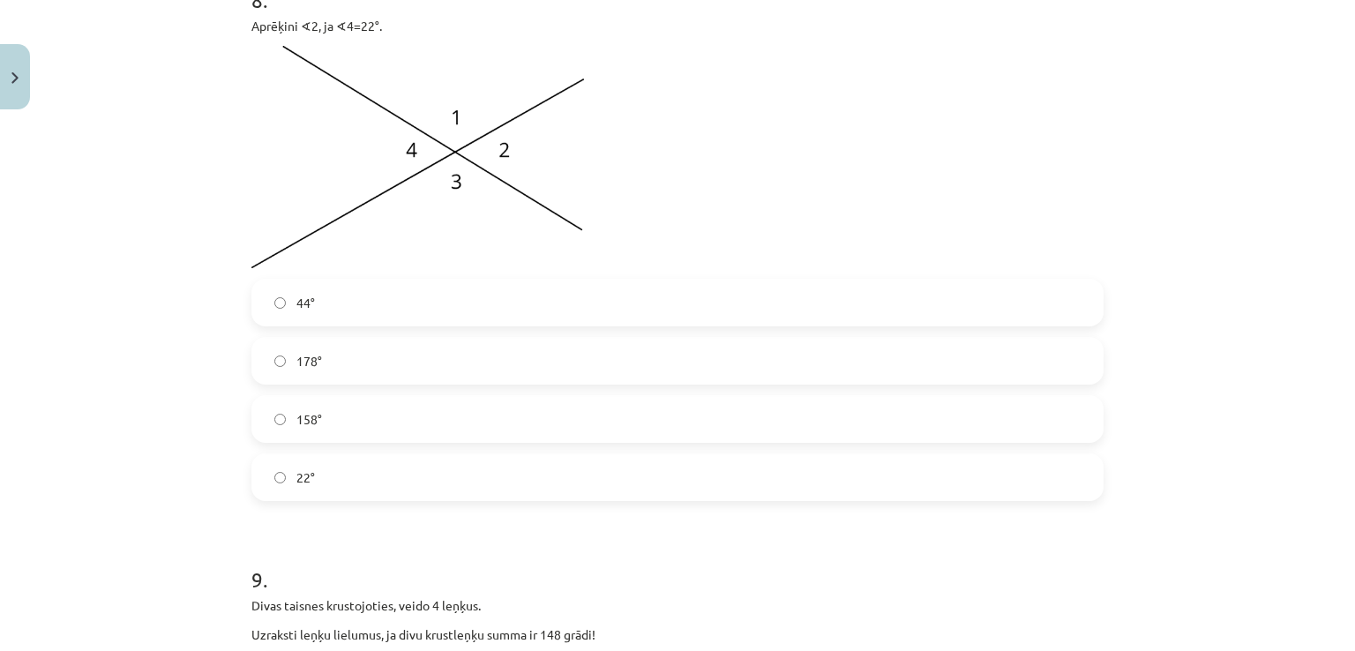
scroll to position [3506, 0]
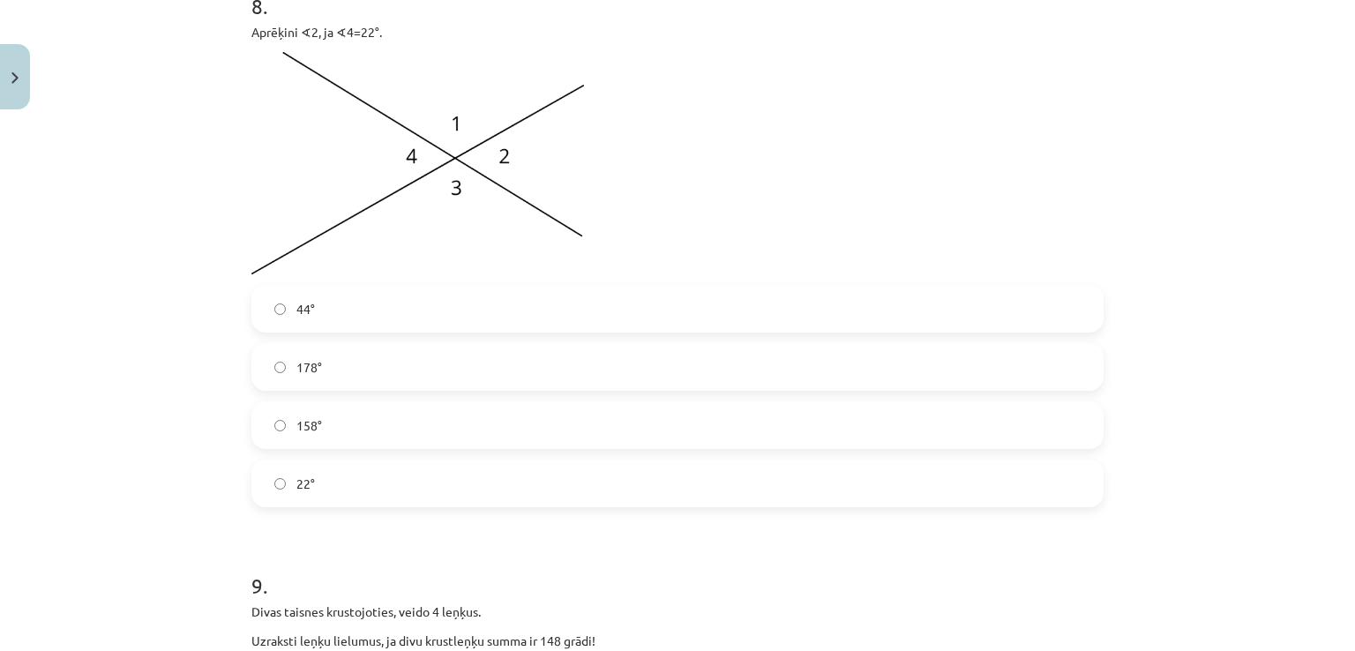
click at [339, 422] on label "158°" at bounding box center [677, 425] width 849 height 44
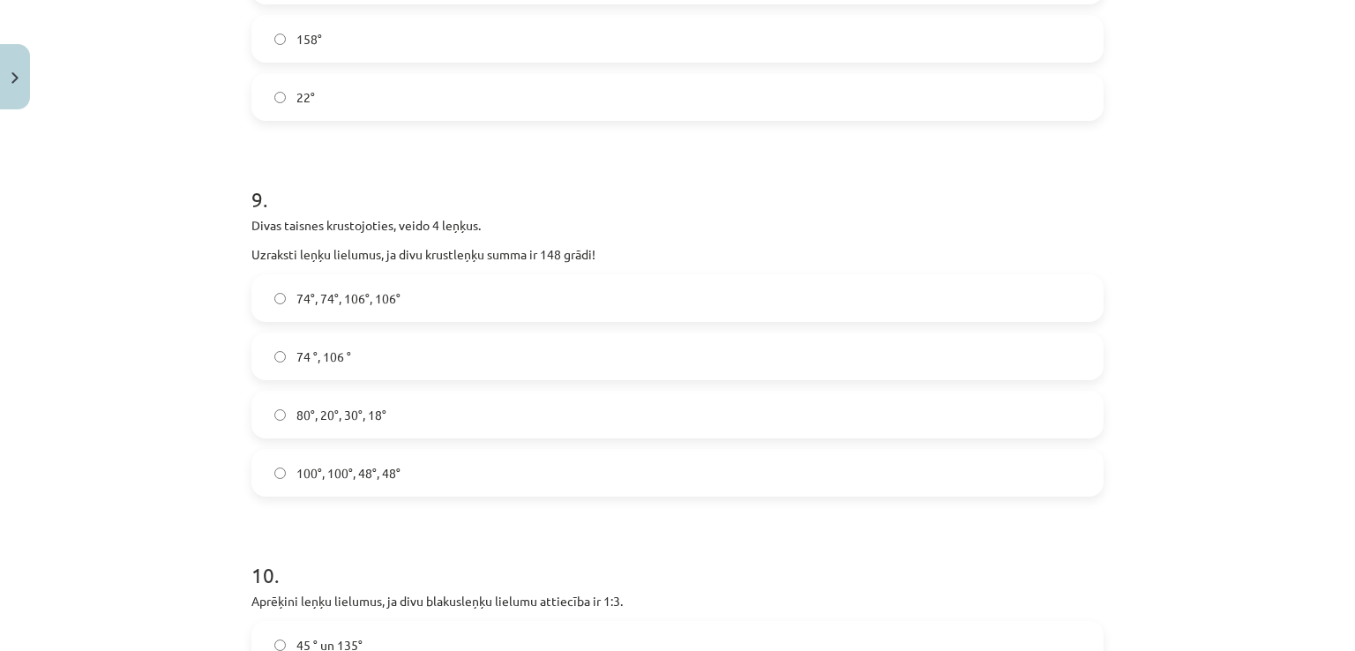
scroll to position [3895, 0]
click at [388, 295] on span "74°, 74°, 106°, 106°" at bounding box center [348, 296] width 104 height 19
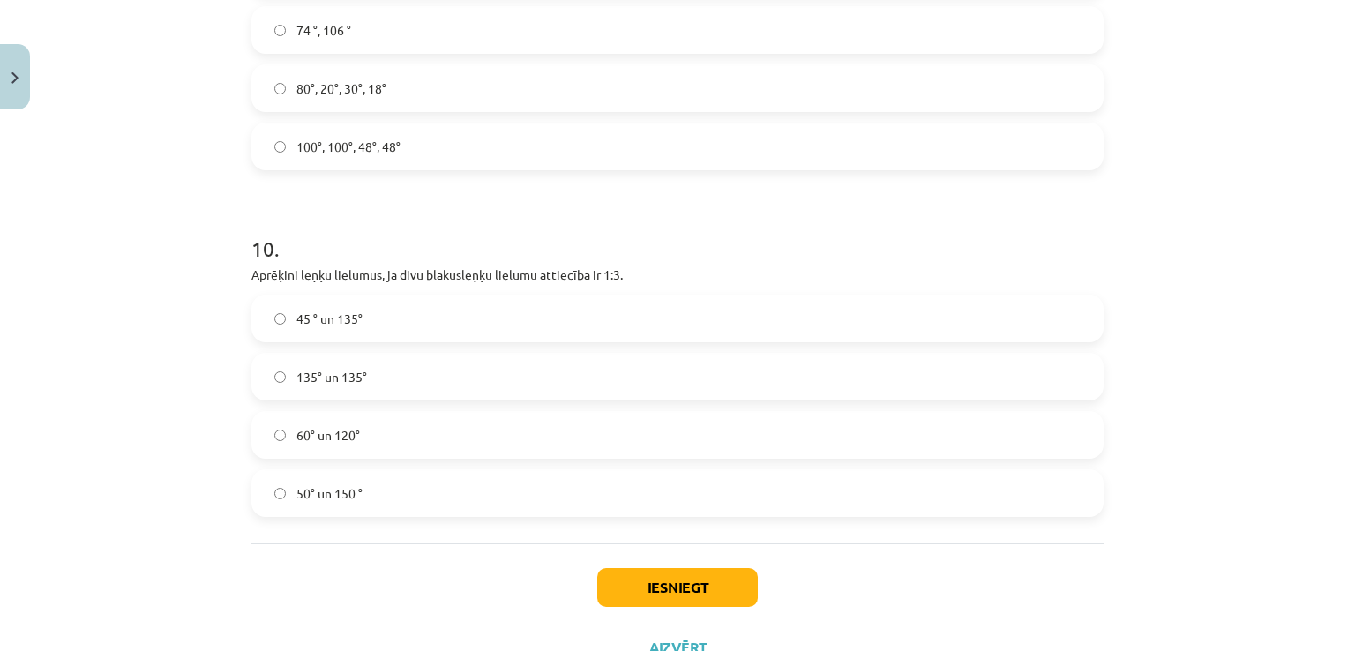
scroll to position [4219, 0]
click at [380, 304] on label "45 ° un 135°" at bounding box center [677, 318] width 849 height 44
click at [630, 580] on button "Iesniegt" at bounding box center [677, 586] width 161 height 39
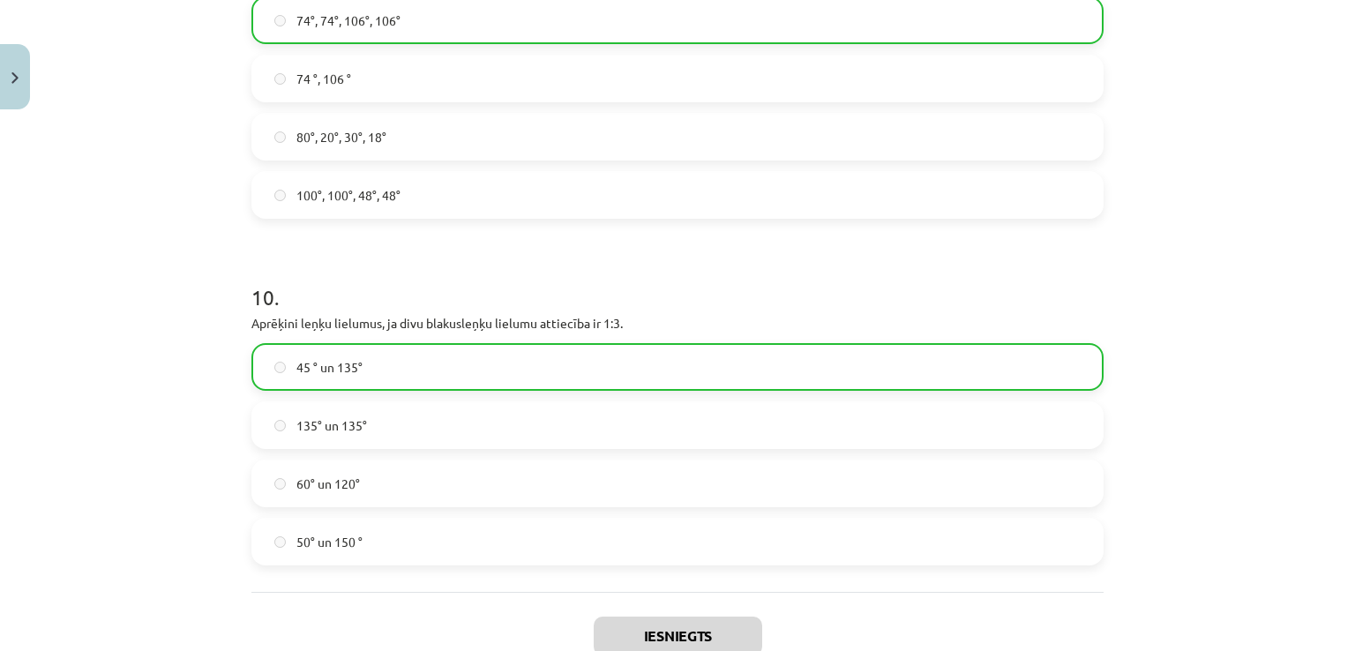
scroll to position [4343, 0]
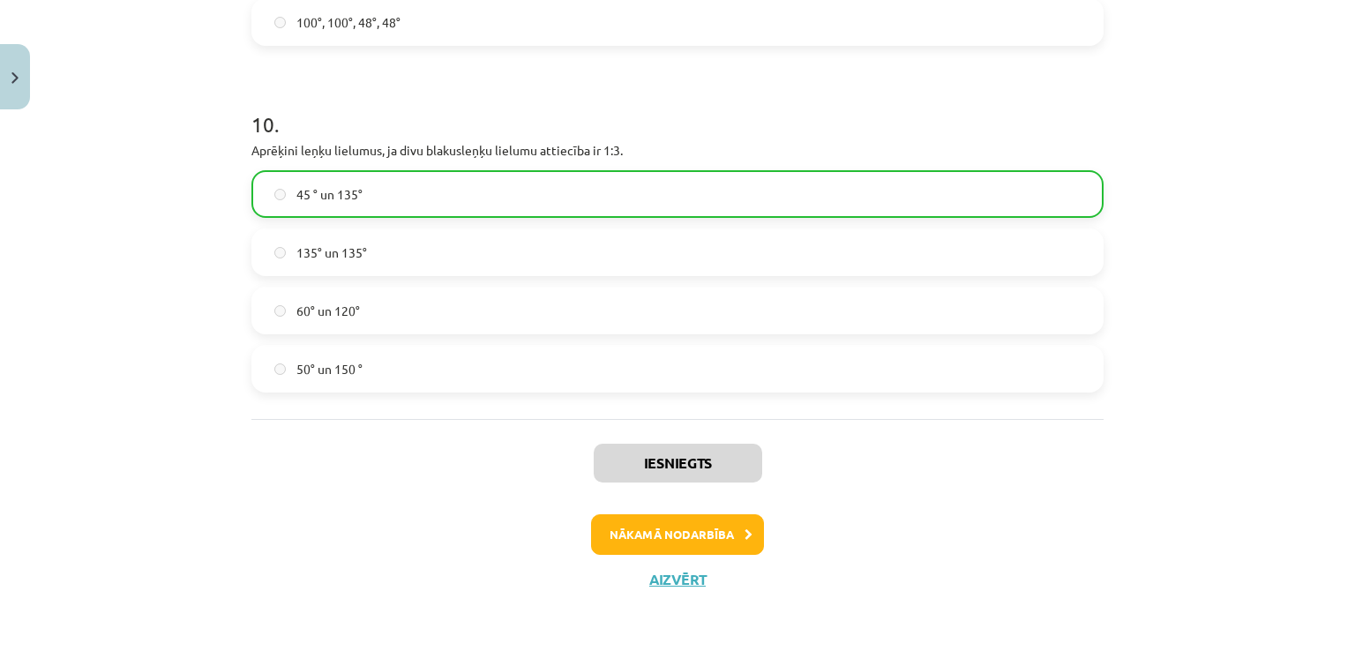
click at [671, 566] on div "Iesniegts Nākamā nodarbība Aizvērt" at bounding box center [677, 509] width 852 height 180
click at [678, 574] on button "Aizvērt" at bounding box center [677, 580] width 67 height 18
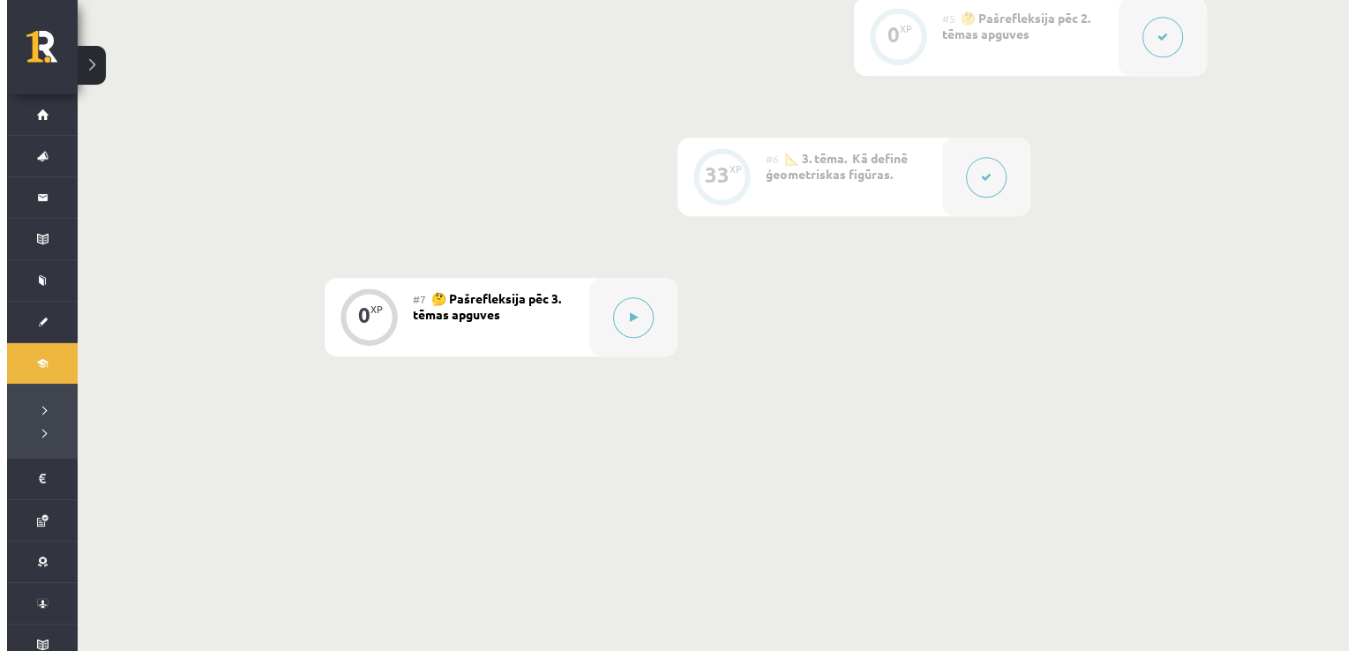
scroll to position [1054, 0]
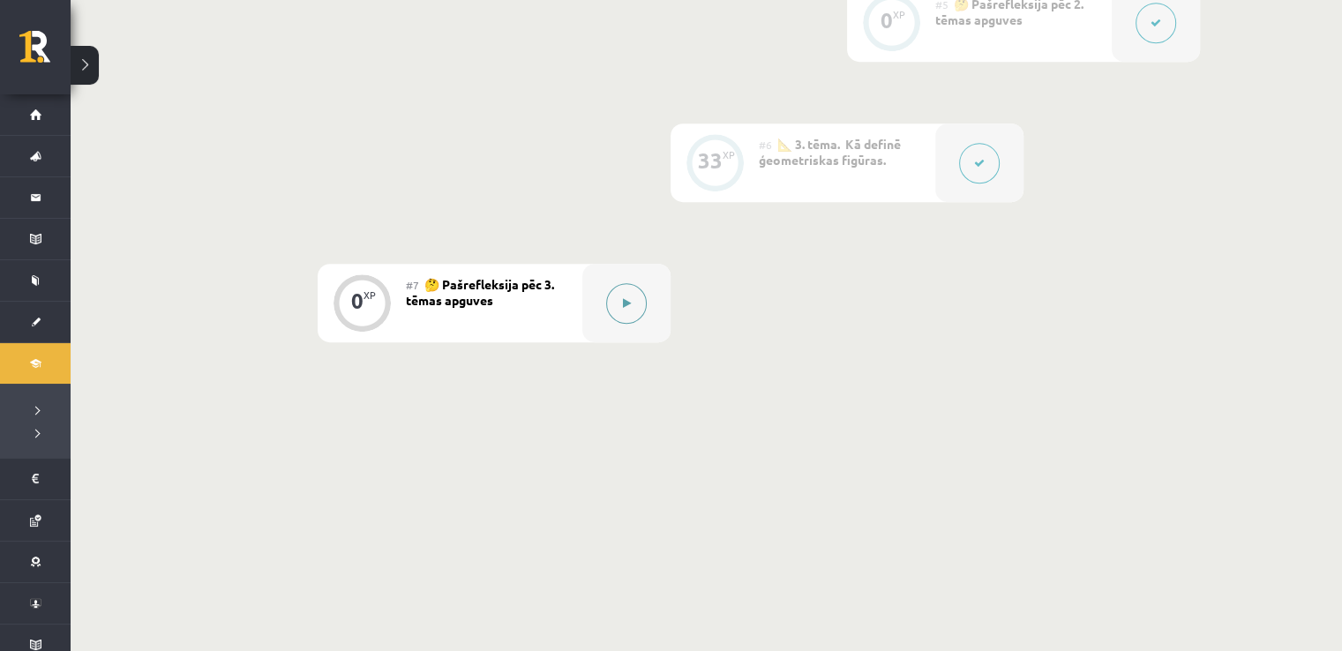
click at [622, 321] on button at bounding box center [626, 303] width 41 height 41
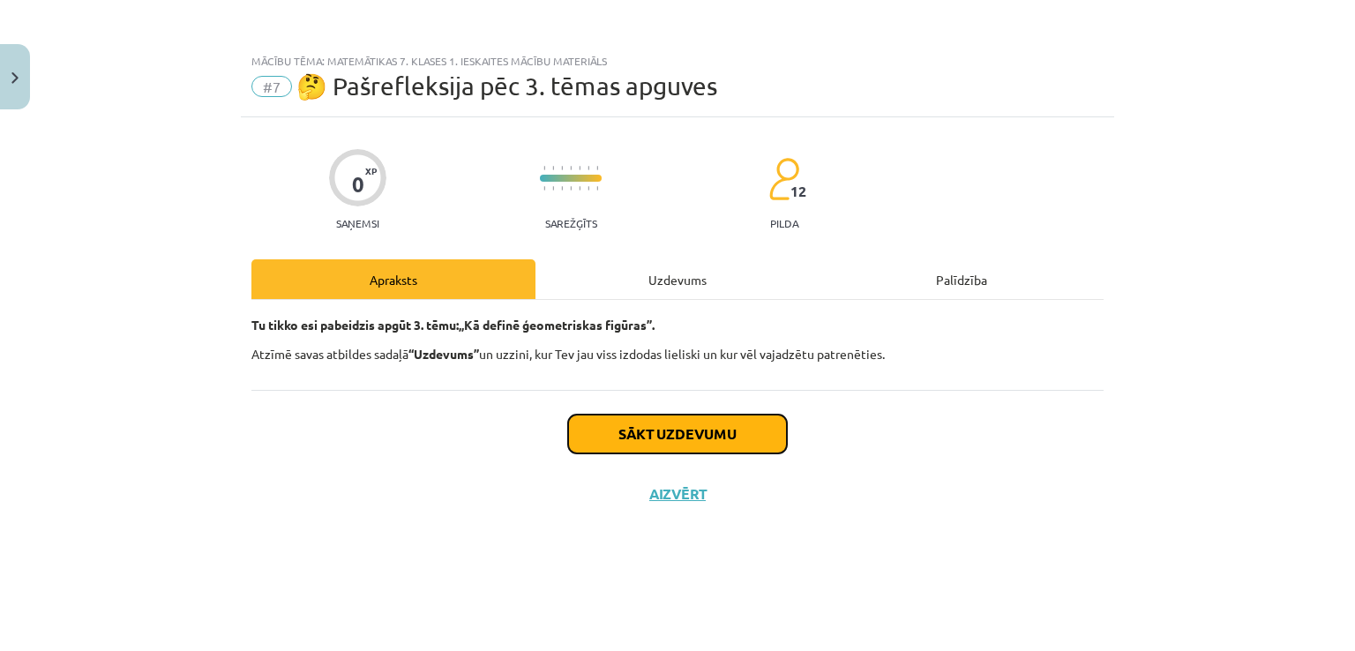
click at [666, 425] on button "Sākt uzdevumu" at bounding box center [677, 434] width 219 height 39
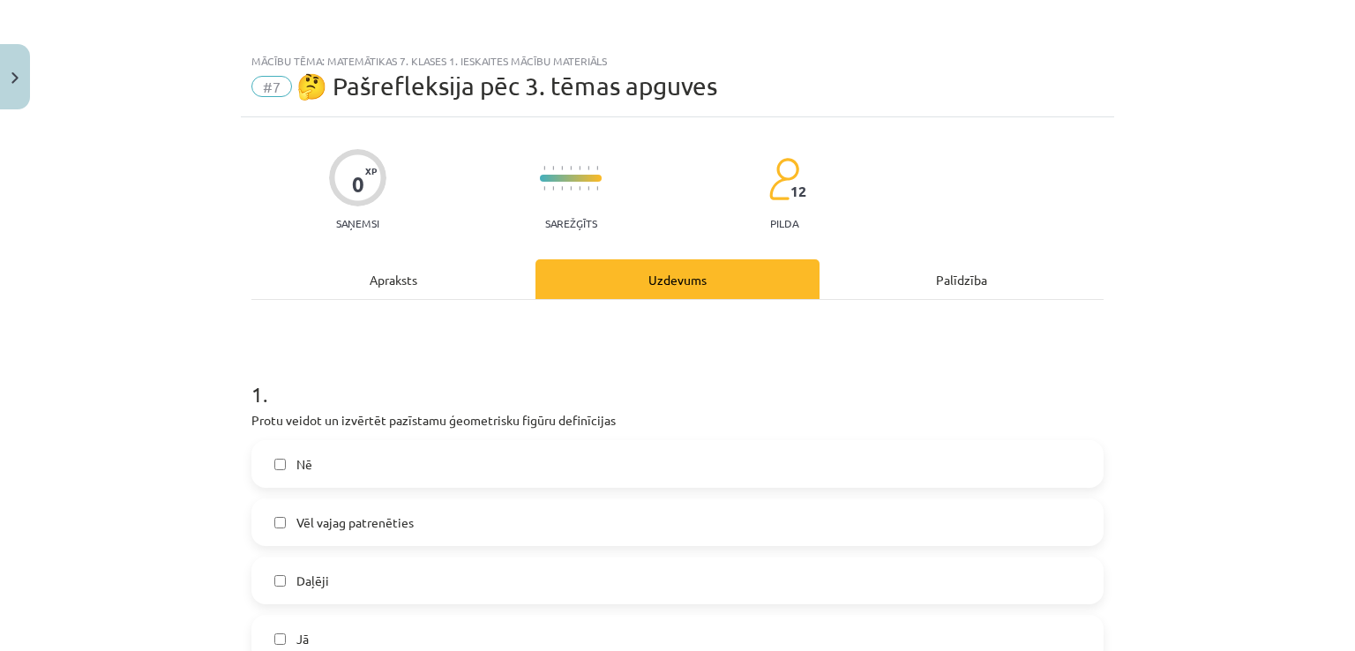
click at [446, 517] on label "Vēl vajag patrenēties" at bounding box center [677, 522] width 849 height 44
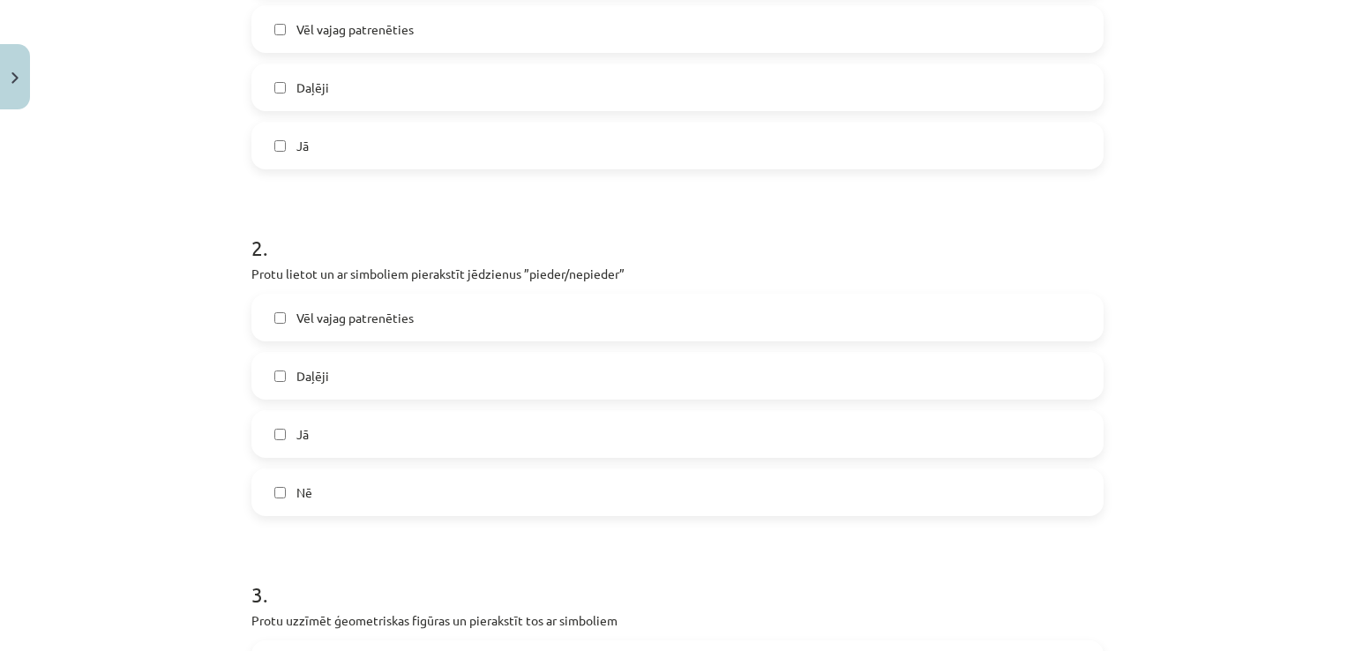
scroll to position [494, 0]
click at [395, 364] on label "Daļēji" at bounding box center [677, 375] width 849 height 44
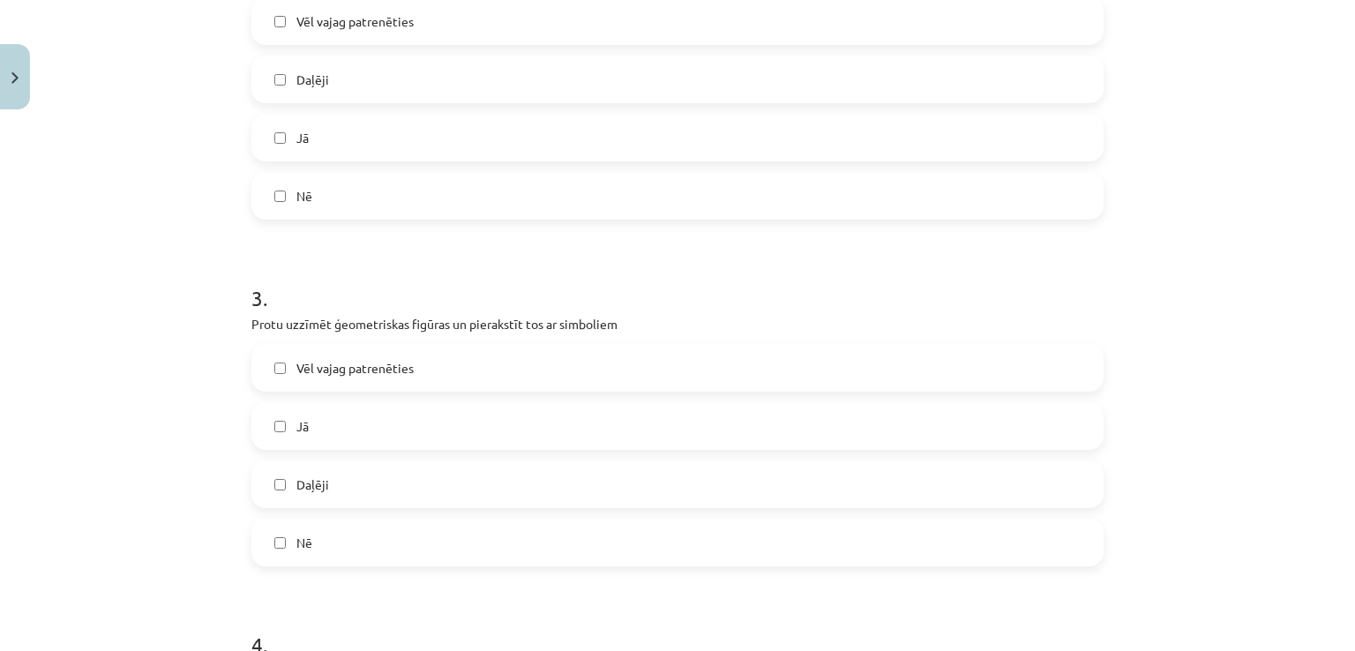
scroll to position [796, 0]
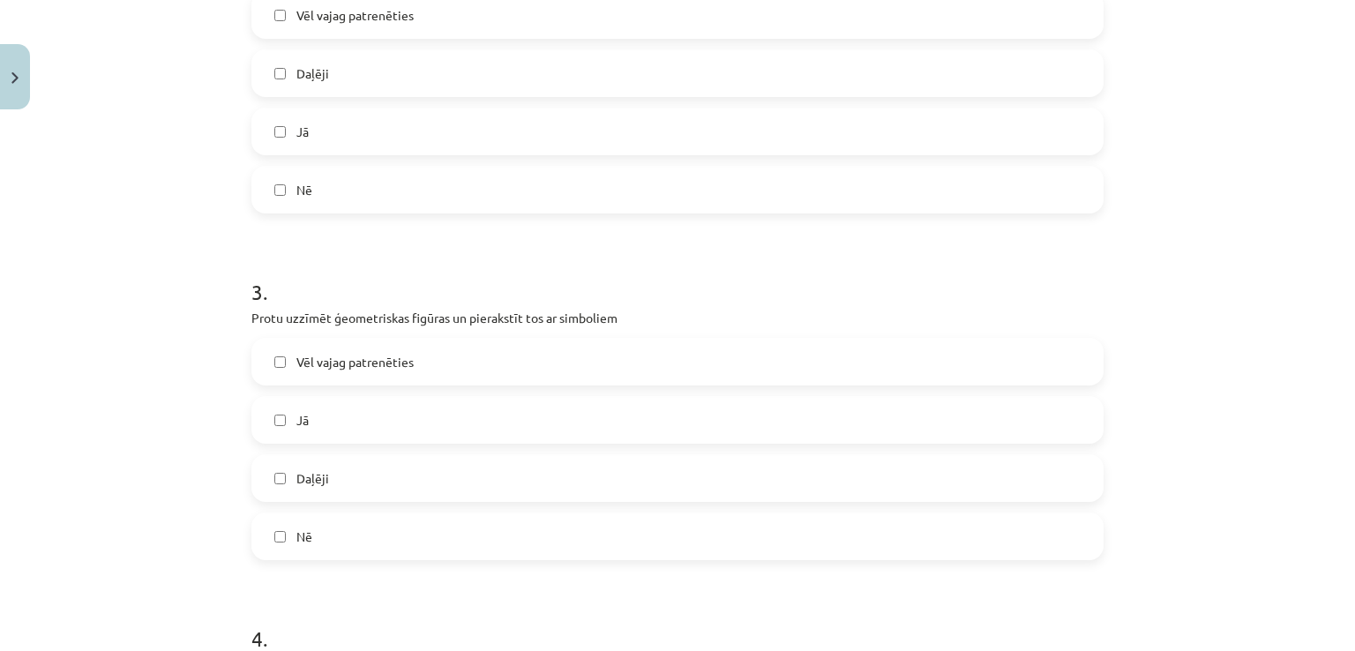
click at [349, 400] on label "Jā" at bounding box center [677, 420] width 849 height 44
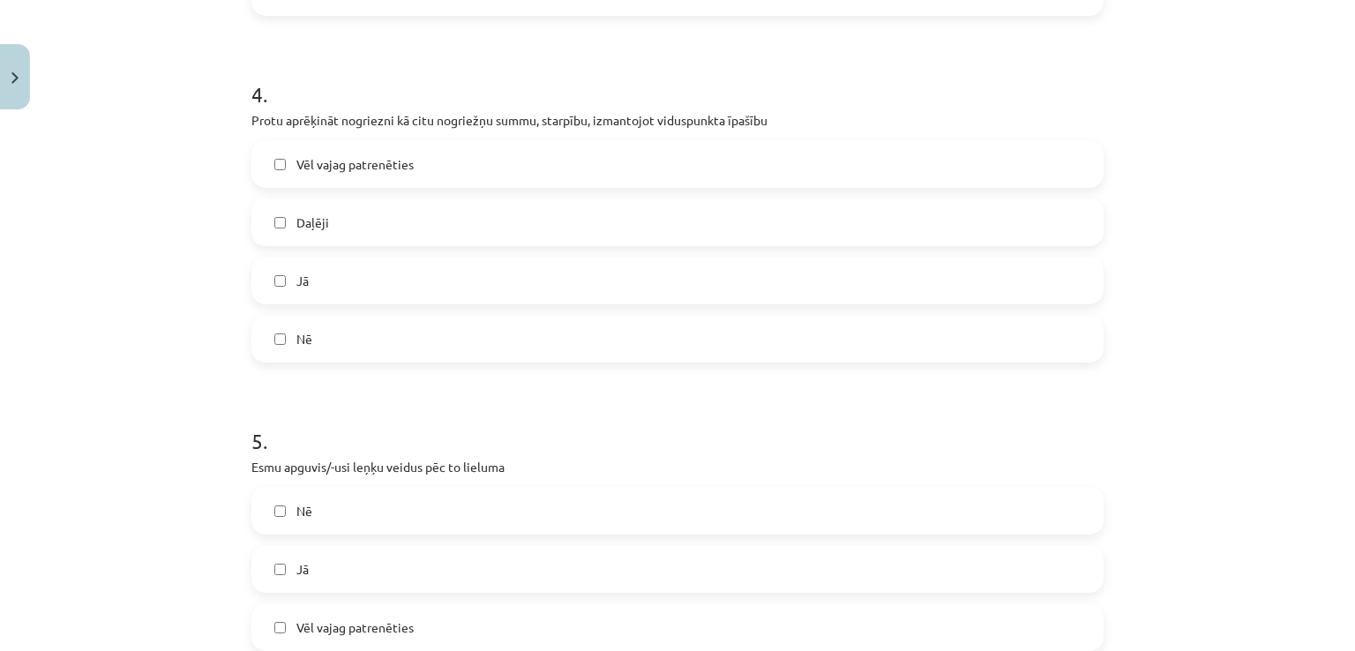
scroll to position [1341, 0]
click at [365, 282] on label "Jā" at bounding box center [677, 280] width 849 height 44
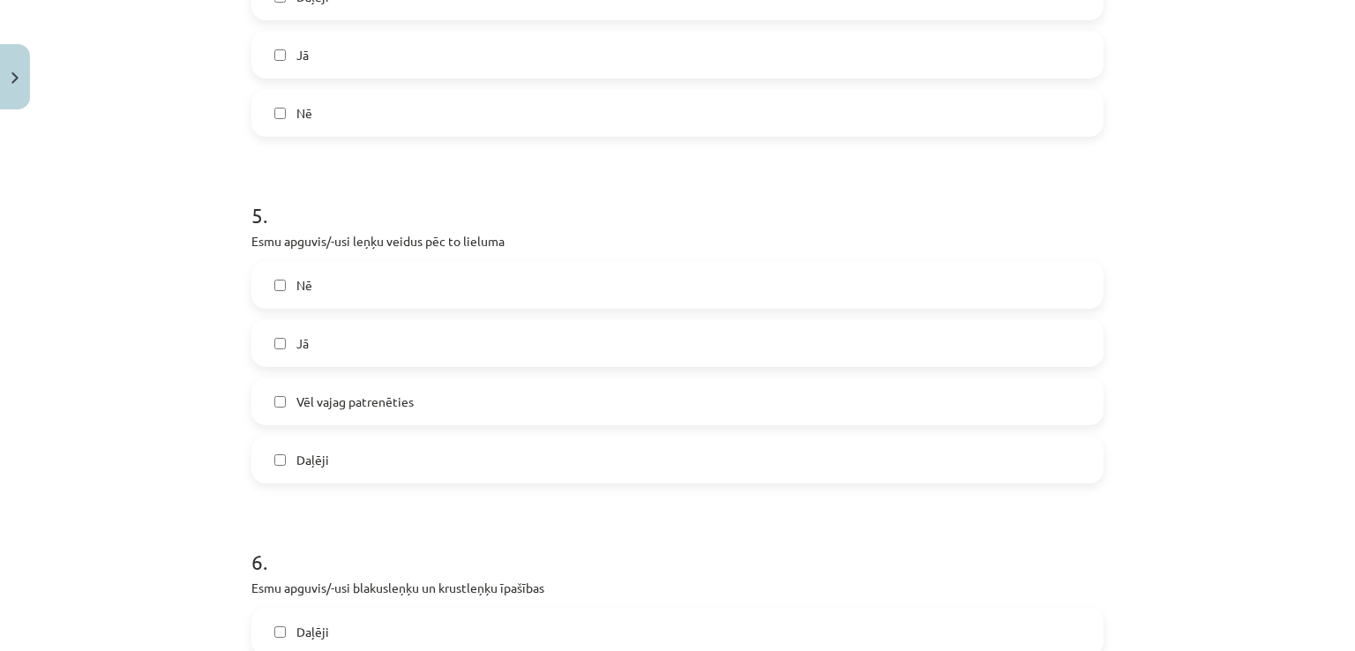
scroll to position [1574, 0]
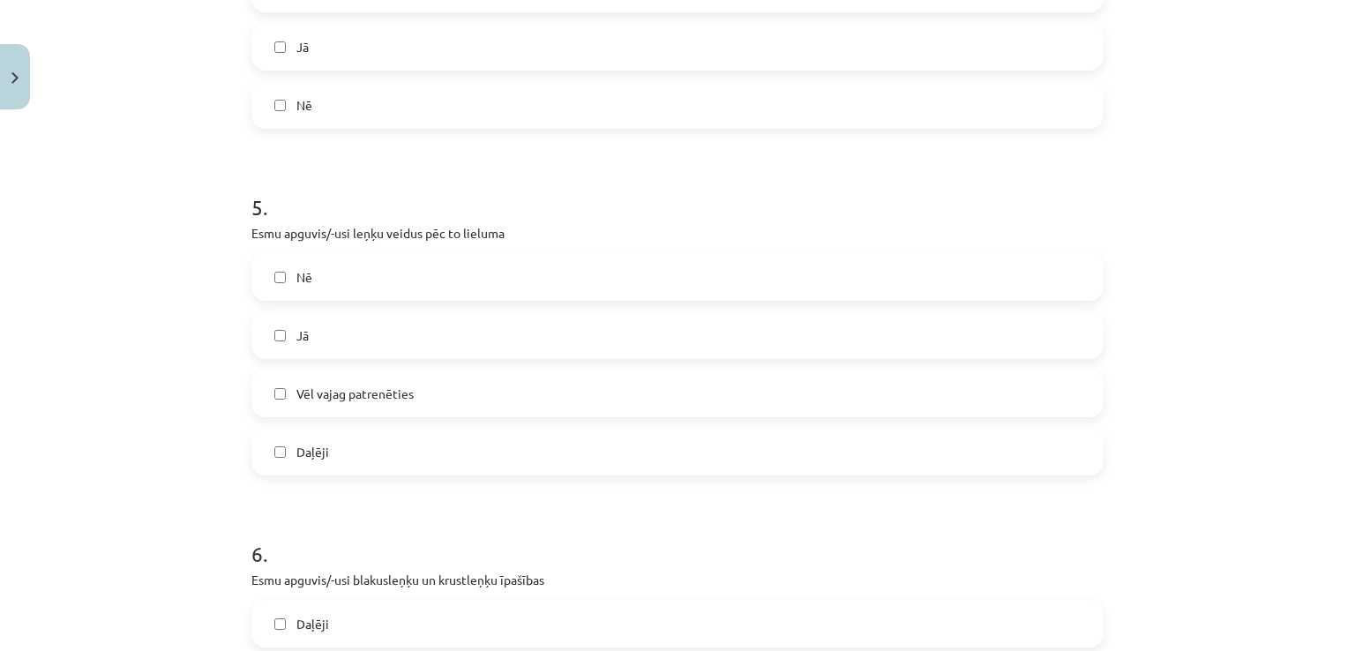
click at [342, 319] on label "Jā" at bounding box center [677, 335] width 849 height 44
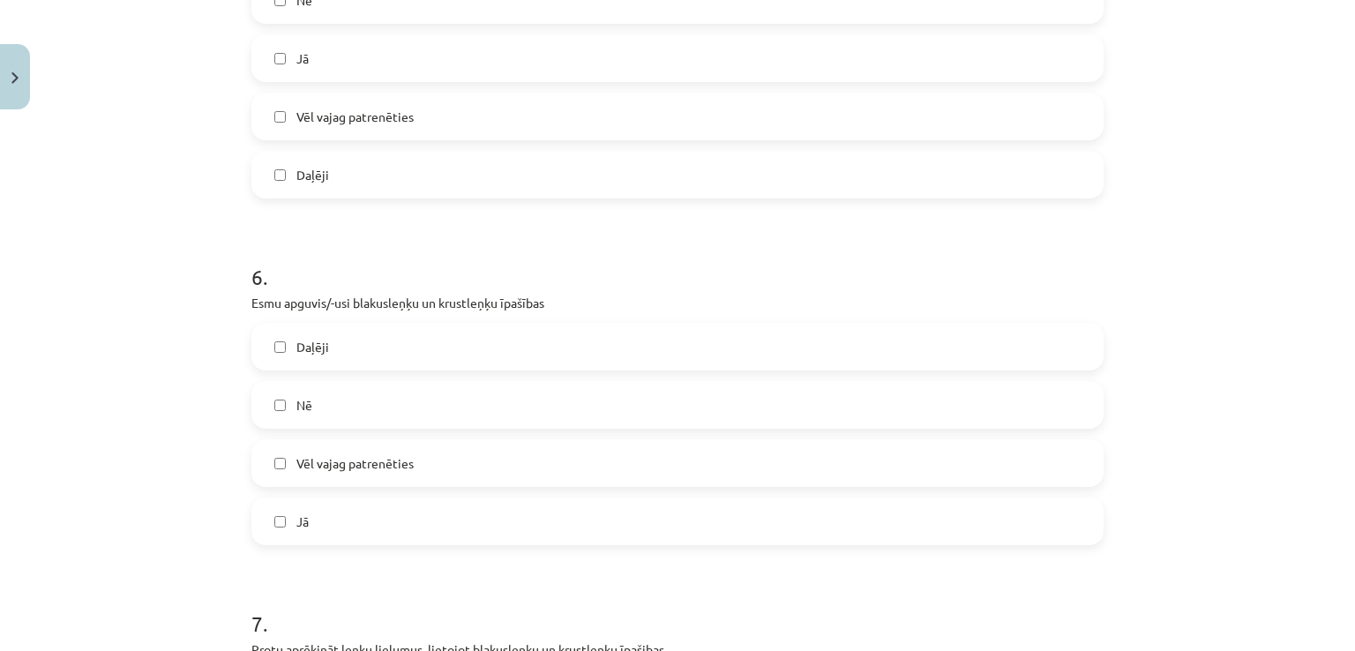
scroll to position [1856, 0]
click at [342, 319] on label "Daļēji" at bounding box center [677, 341] width 849 height 44
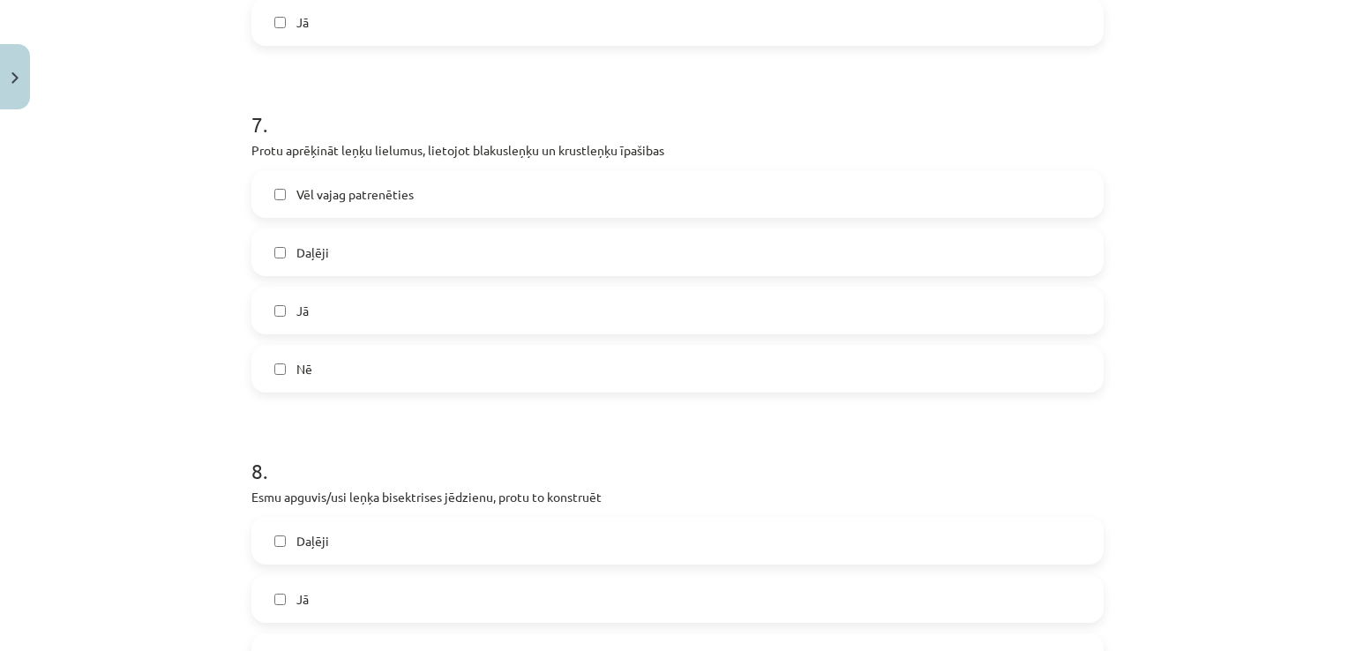
scroll to position [2357, 0]
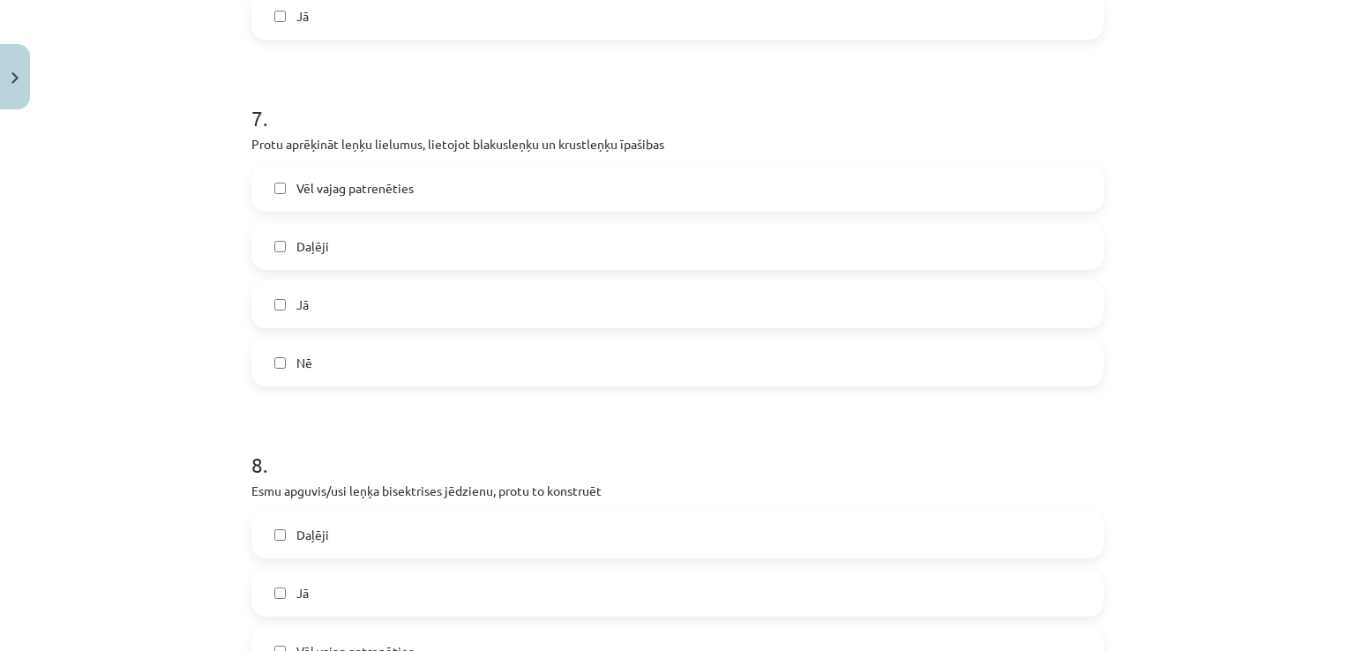
click at [335, 304] on label "Jā" at bounding box center [677, 304] width 849 height 44
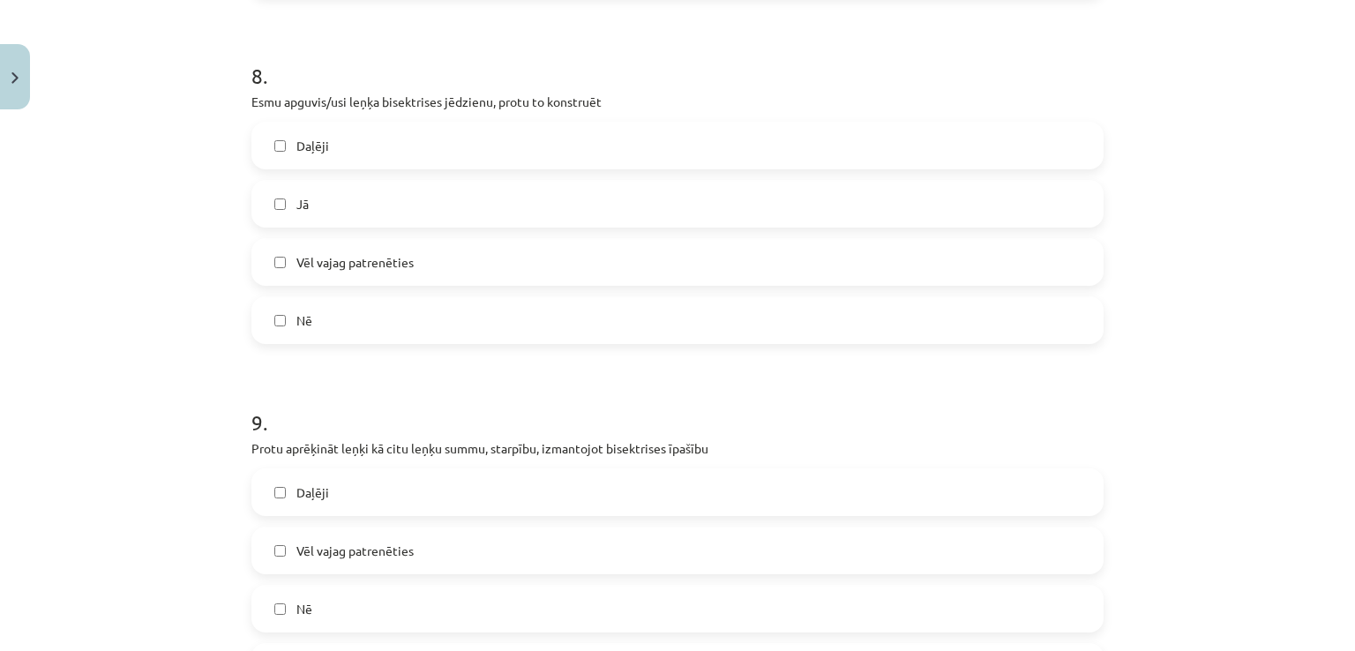
scroll to position [2748, 0]
click at [382, 268] on span "Vēl vajag patrenēties" at bounding box center [354, 260] width 117 height 19
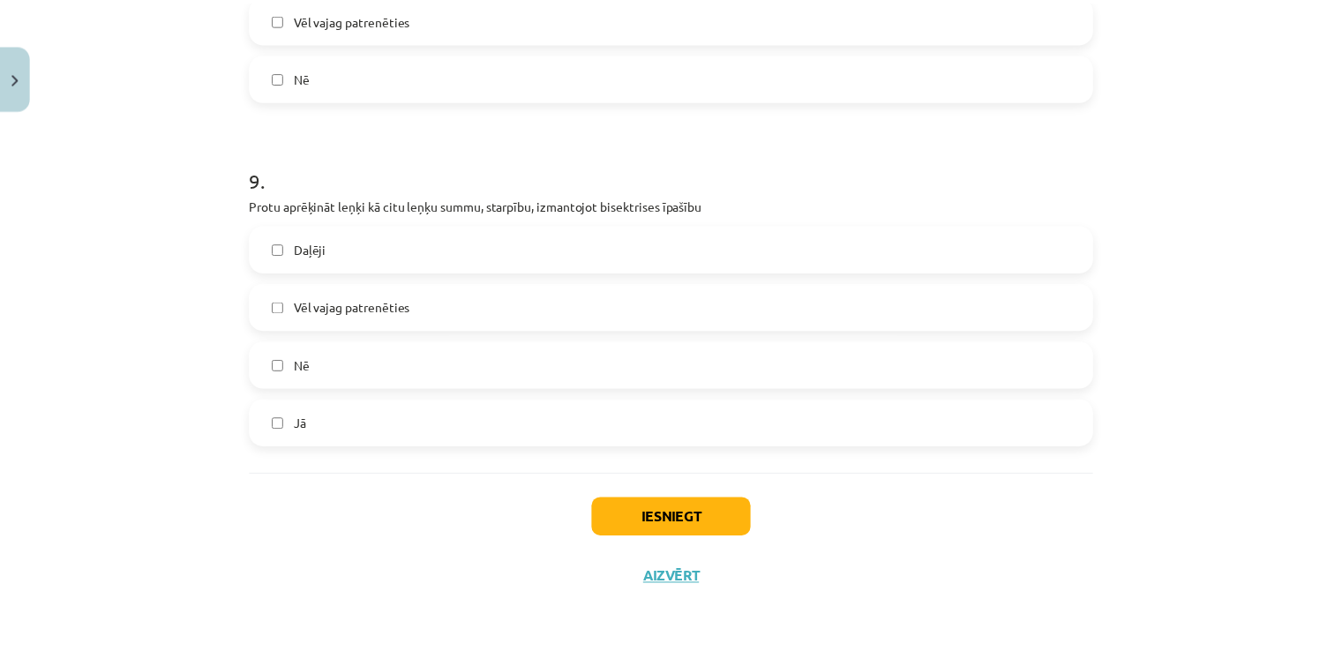
scroll to position [2989, 0]
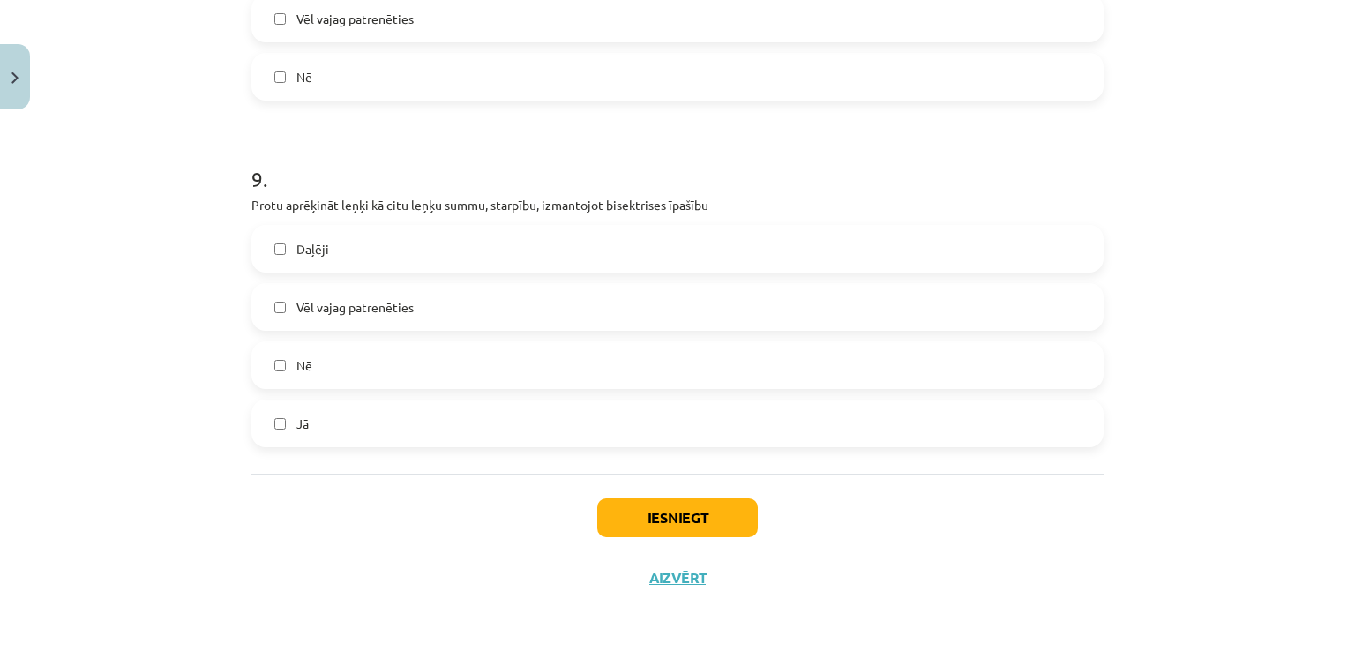
click at [328, 431] on label "Jā" at bounding box center [677, 423] width 849 height 44
click at [727, 508] on button "Iesniegt" at bounding box center [677, 518] width 161 height 39
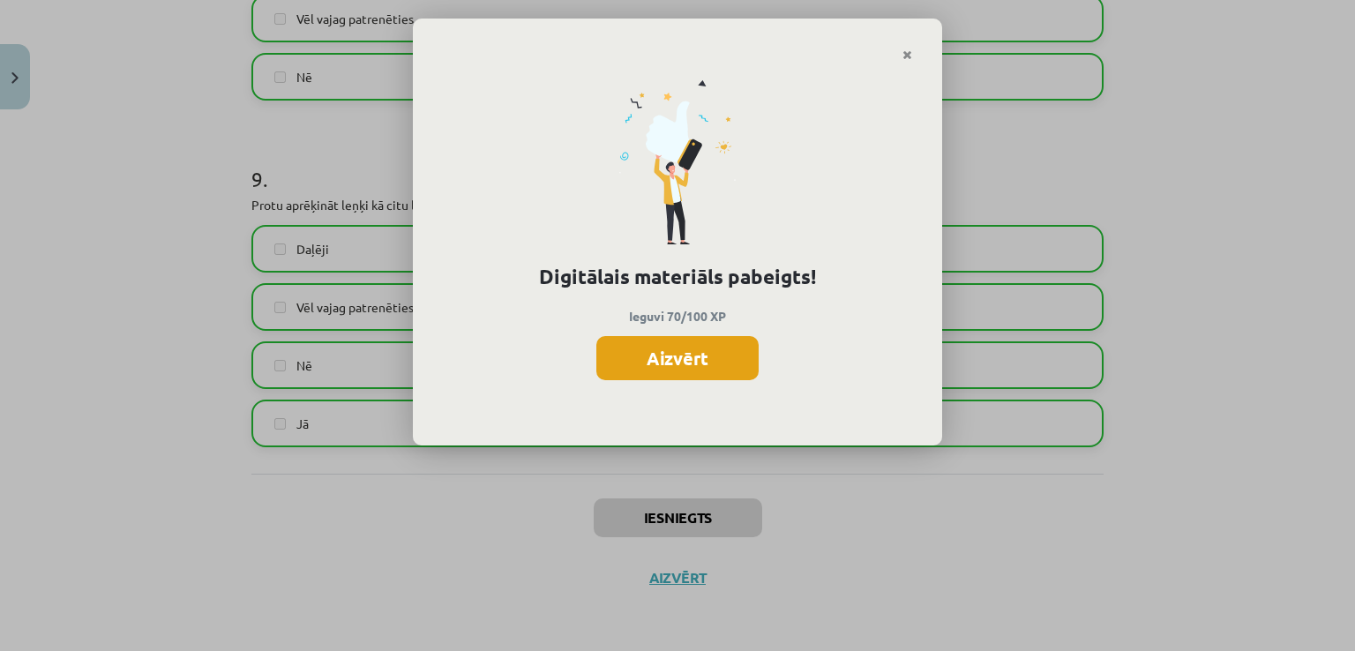
click at [679, 365] on button "Aizvērt" at bounding box center [677, 358] width 162 height 44
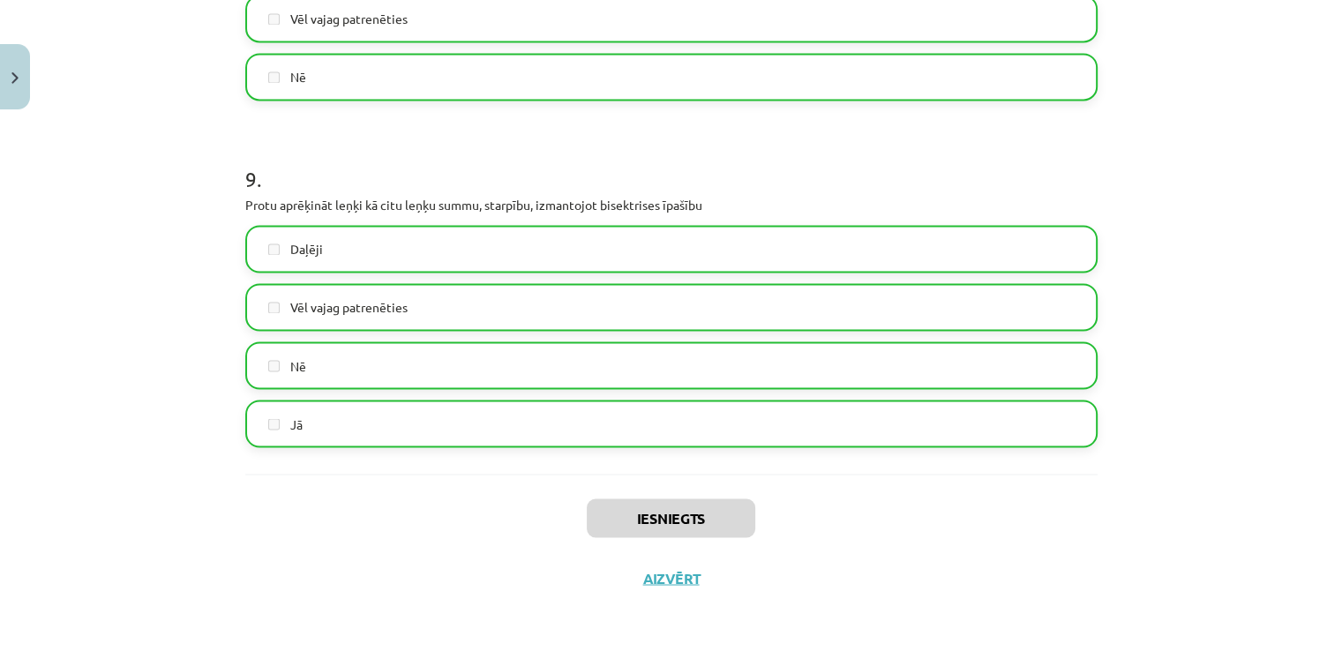
click at [677, 566] on div "Iesniegts Aizvērt" at bounding box center [671, 536] width 852 height 124
click at [674, 570] on button "Aizvērt" at bounding box center [671, 578] width 67 height 18
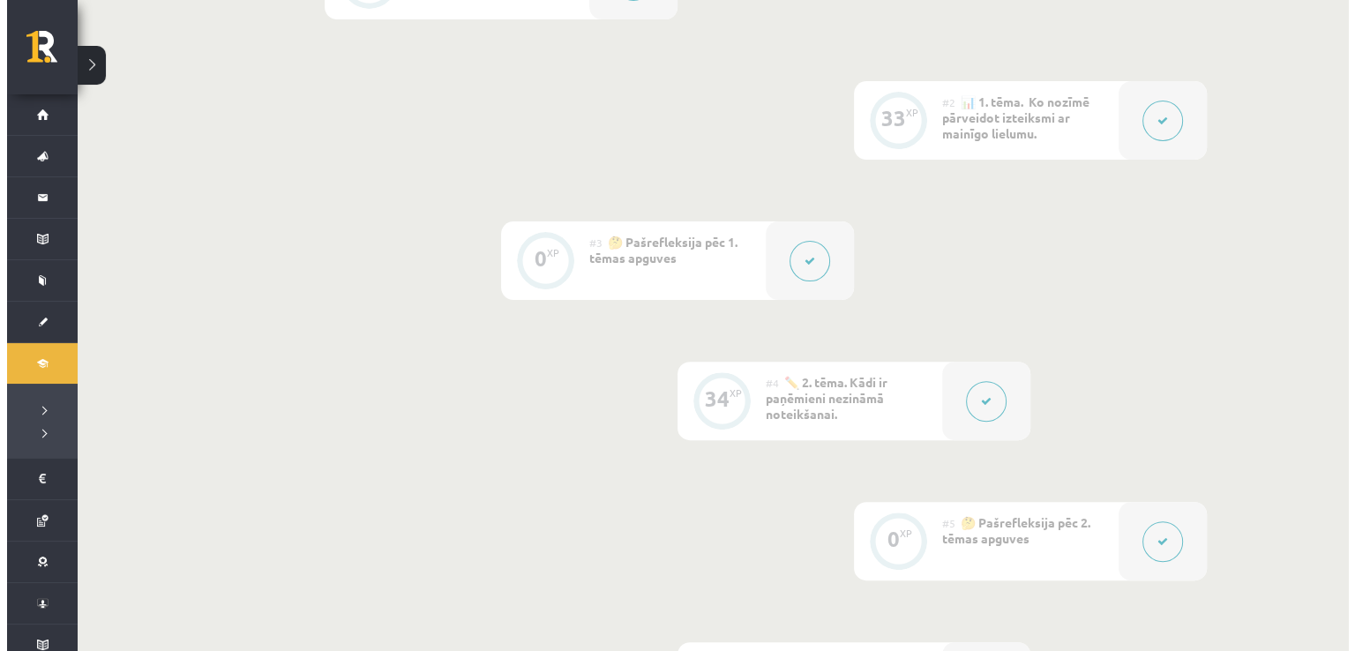
scroll to position [0, 0]
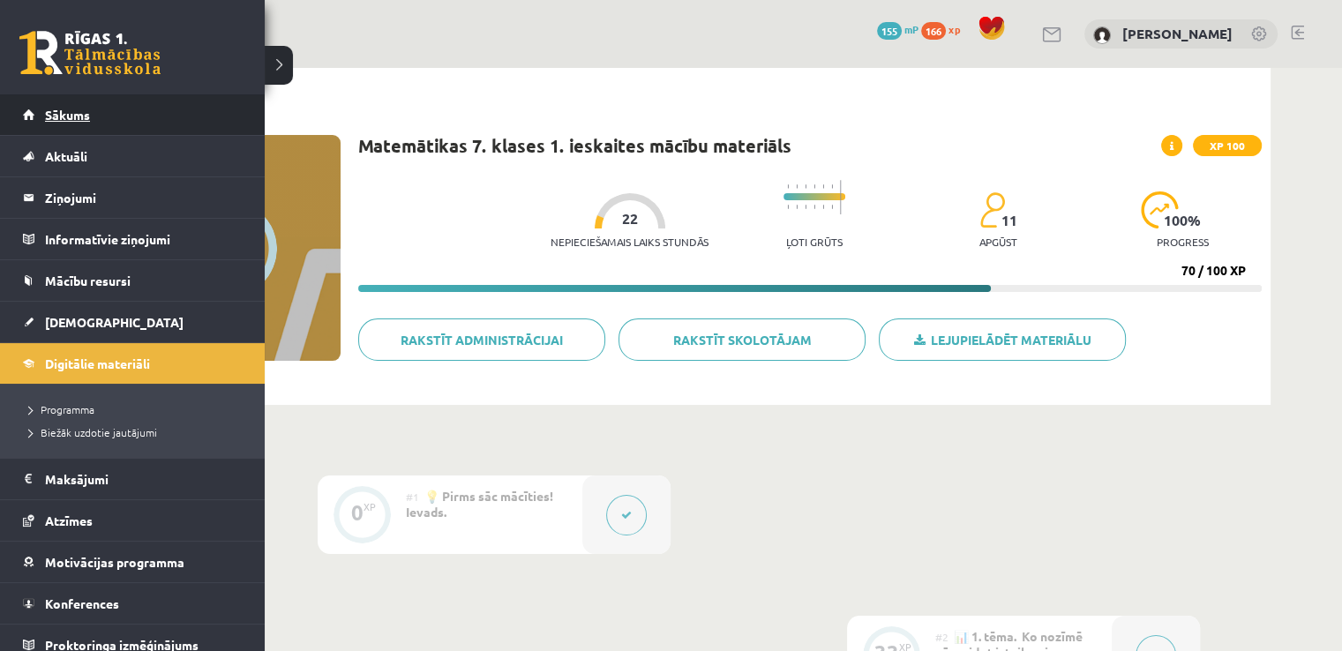
click at [64, 110] on span "Sākums" at bounding box center [67, 115] width 45 height 16
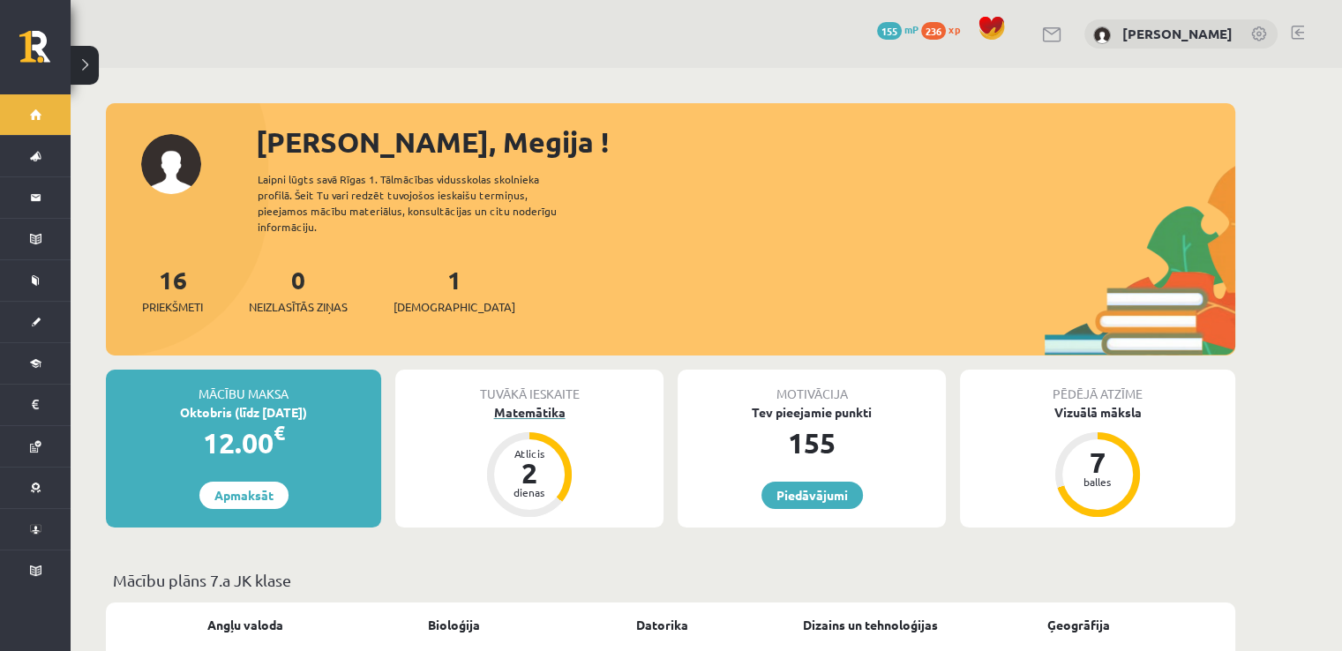
click at [540, 403] on div "Matemātika" at bounding box center [529, 412] width 268 height 19
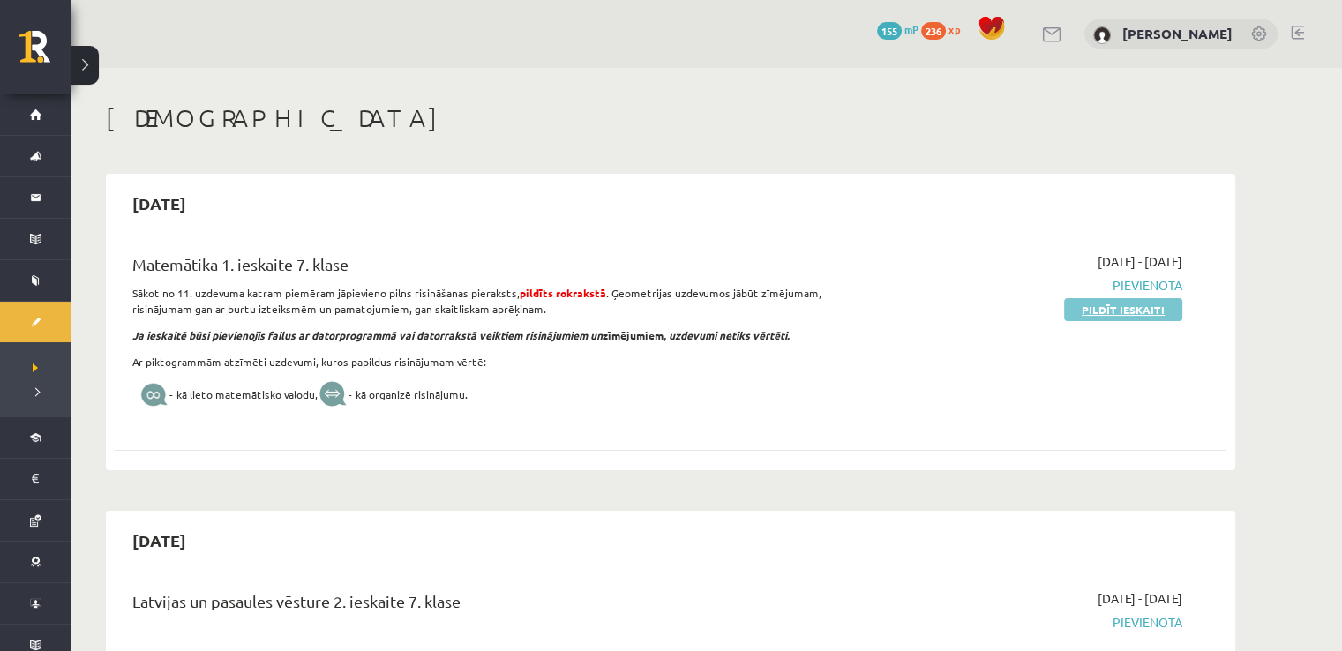
click at [1099, 304] on link "Pildīt ieskaiti" at bounding box center [1123, 309] width 118 height 23
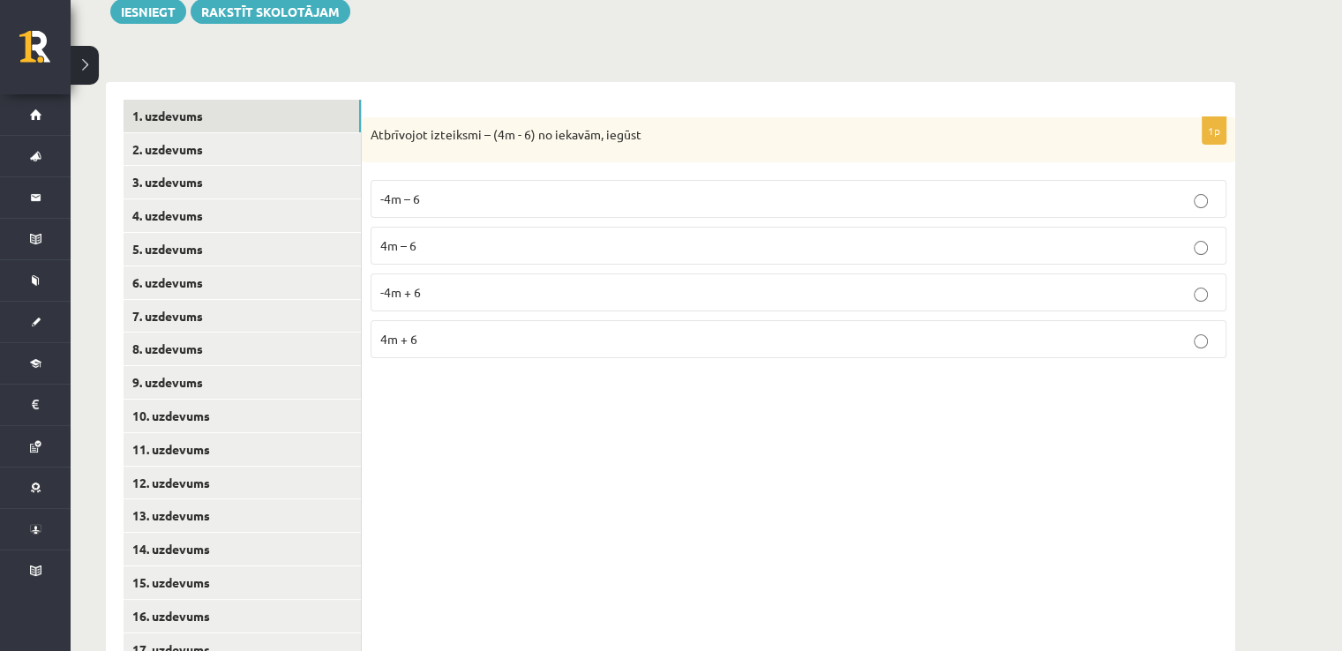
scroll to position [337, 0]
click at [402, 334] on span "4m + 6" at bounding box center [398, 340] width 37 height 16
click at [424, 279] on label "-4m + 6" at bounding box center [799, 293] width 856 height 38
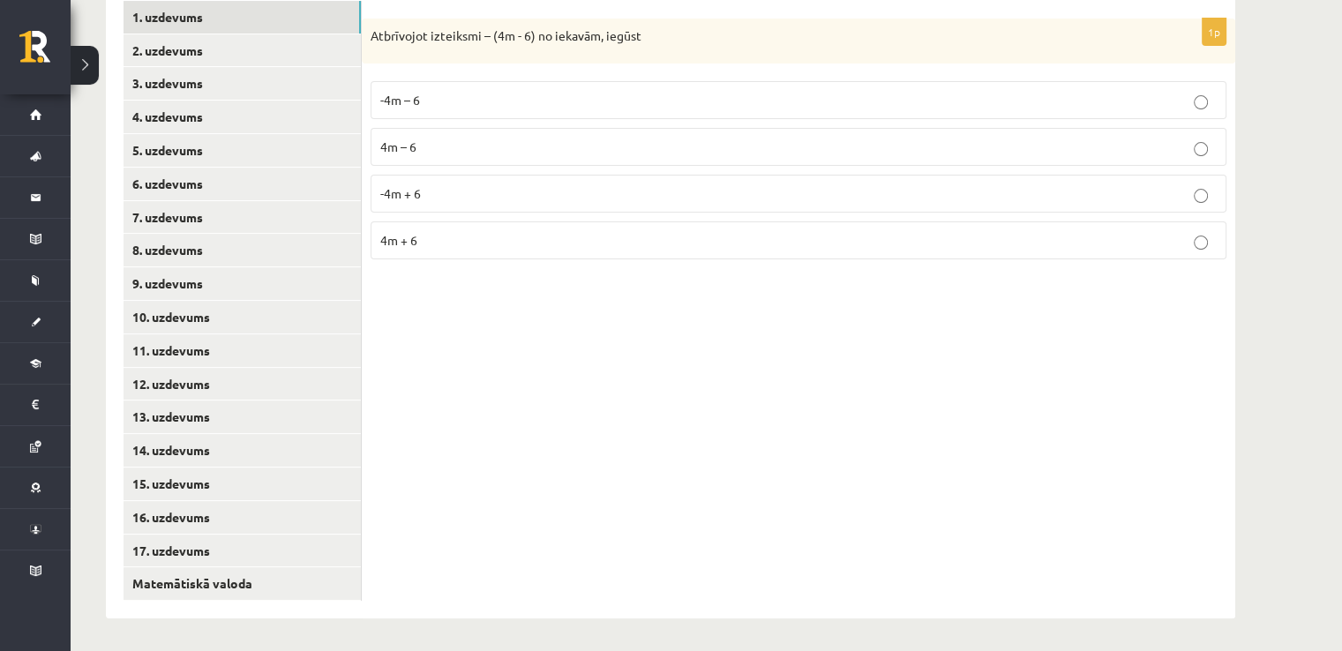
scroll to position [438, 0]
click at [190, 56] on link "2. uzdevums" at bounding box center [242, 50] width 237 height 33
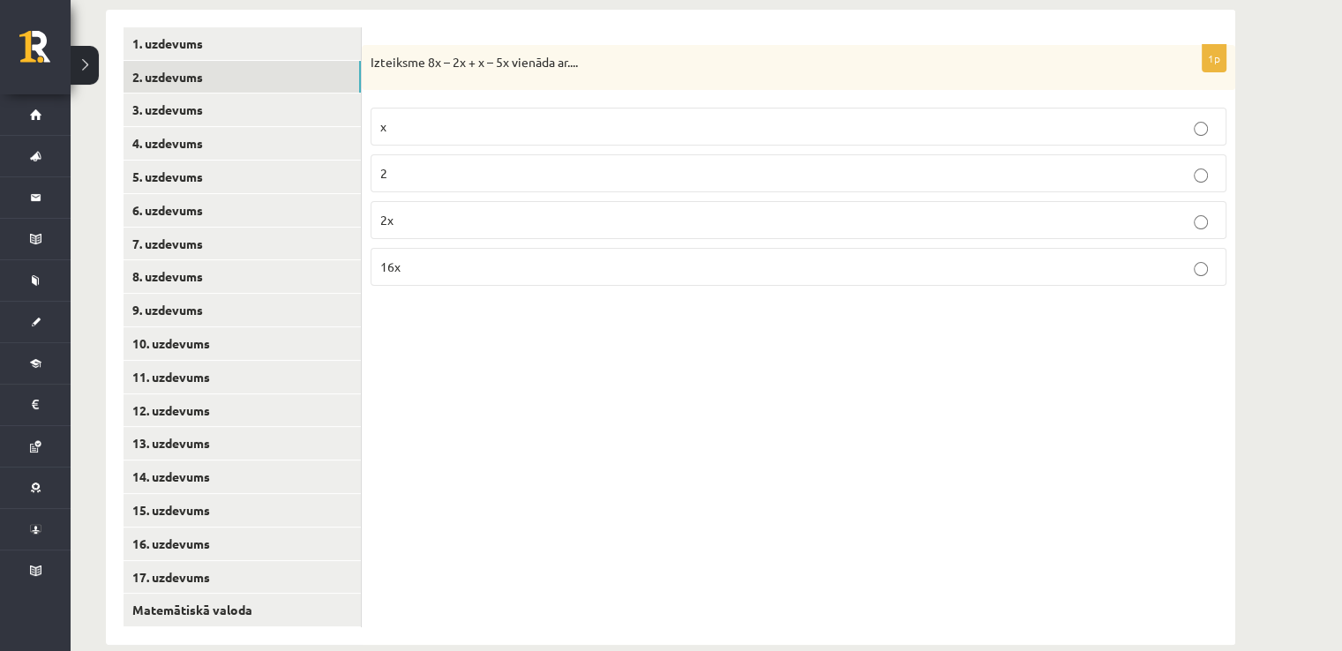
scroll to position [409, 0]
click at [418, 214] on p "2x" at bounding box center [798, 221] width 836 height 19
click at [169, 111] on link "3. uzdevums" at bounding box center [242, 110] width 237 height 33
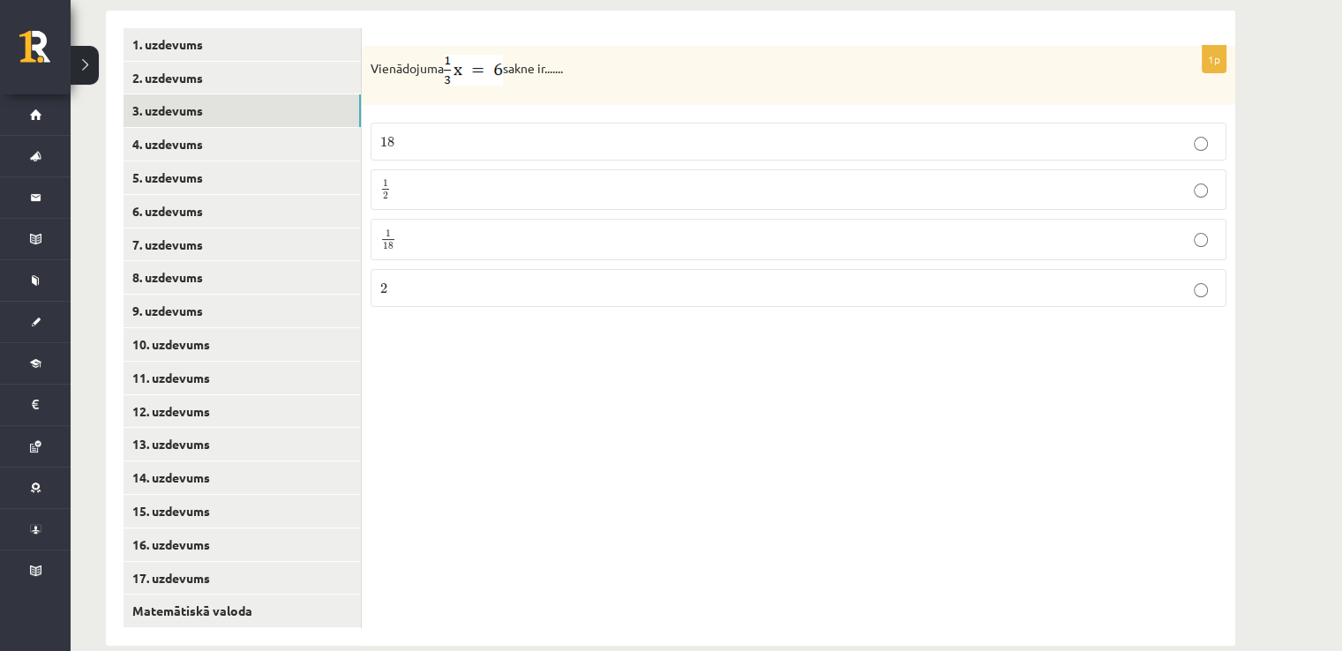
click at [429, 139] on p "18 18" at bounding box center [798, 141] width 836 height 19
click at [171, 139] on link "4. uzdevums" at bounding box center [242, 144] width 237 height 33
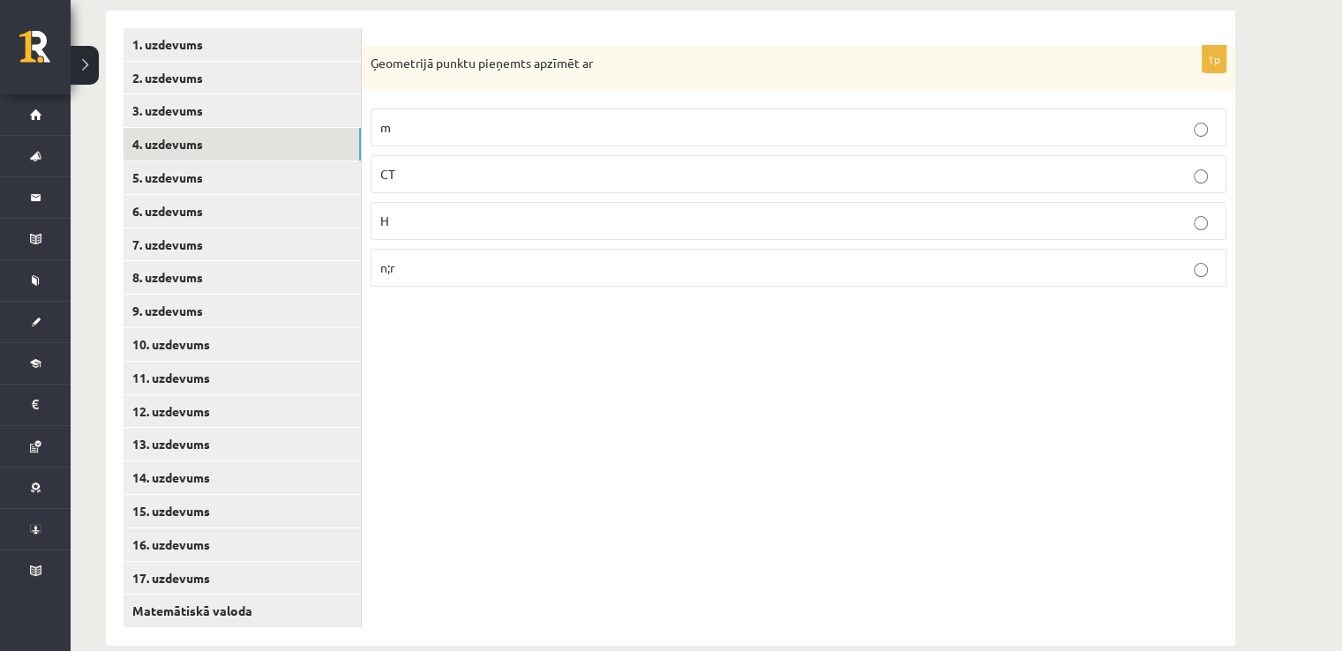
click at [392, 217] on p "H" at bounding box center [798, 221] width 836 height 19
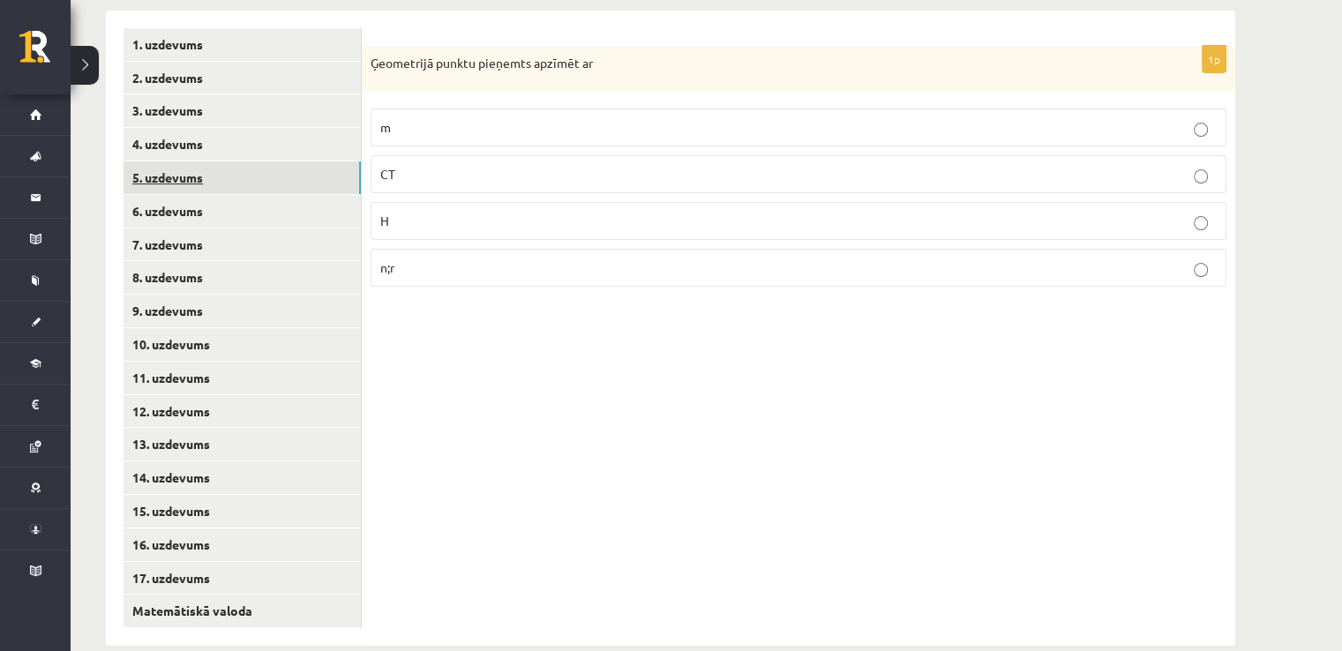
click at [146, 178] on link "5. uzdevums" at bounding box center [242, 177] width 237 height 33
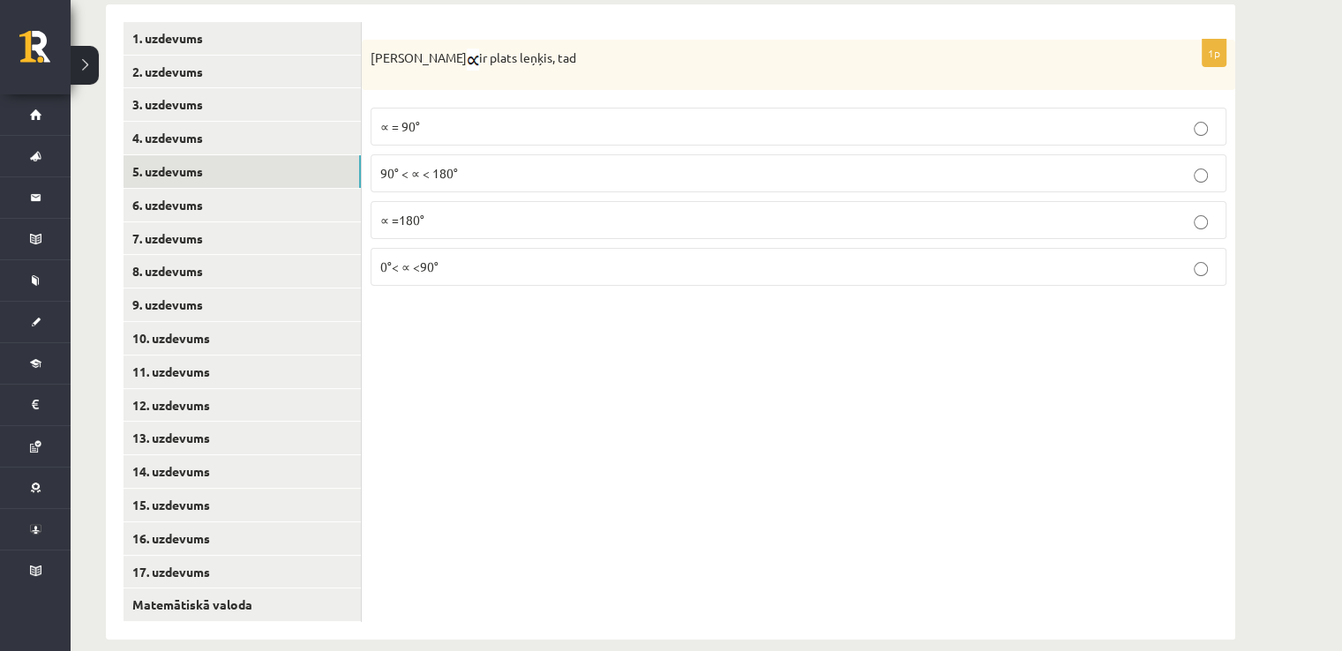
scroll to position [426, 0]
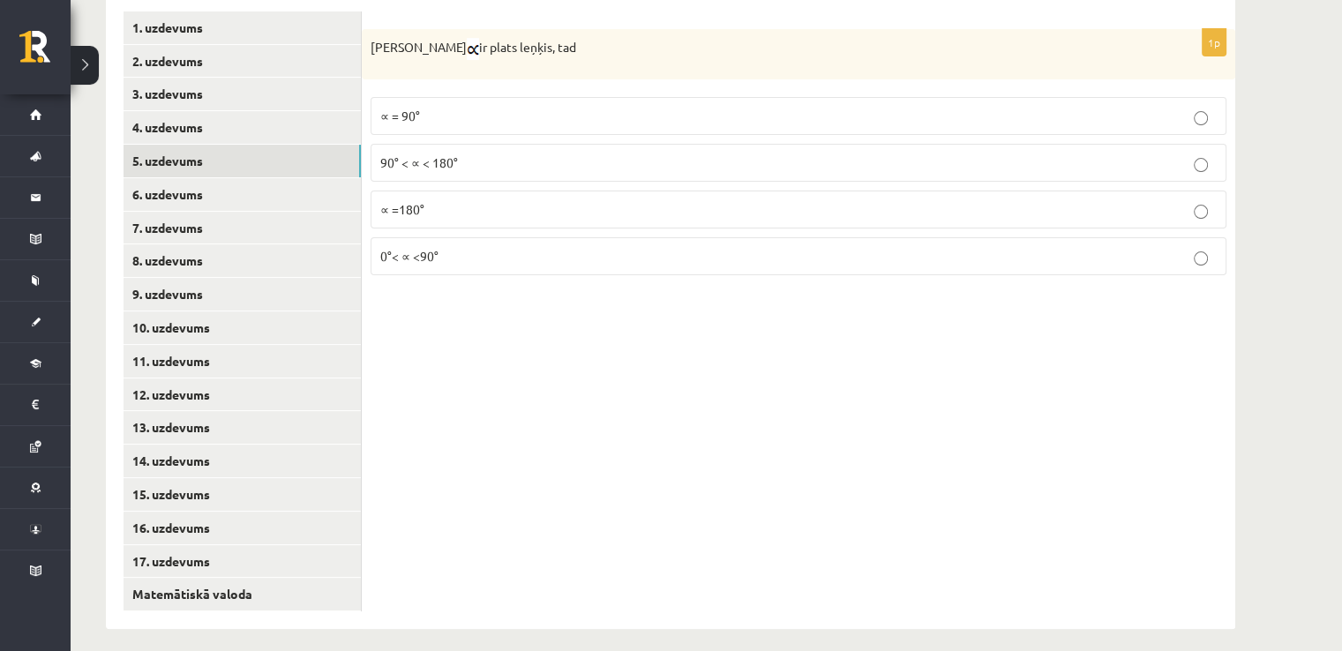
click at [475, 112] on p "∝ = 90°" at bounding box center [798, 116] width 836 height 19
click at [178, 195] on link "6. uzdevums" at bounding box center [242, 194] width 237 height 33
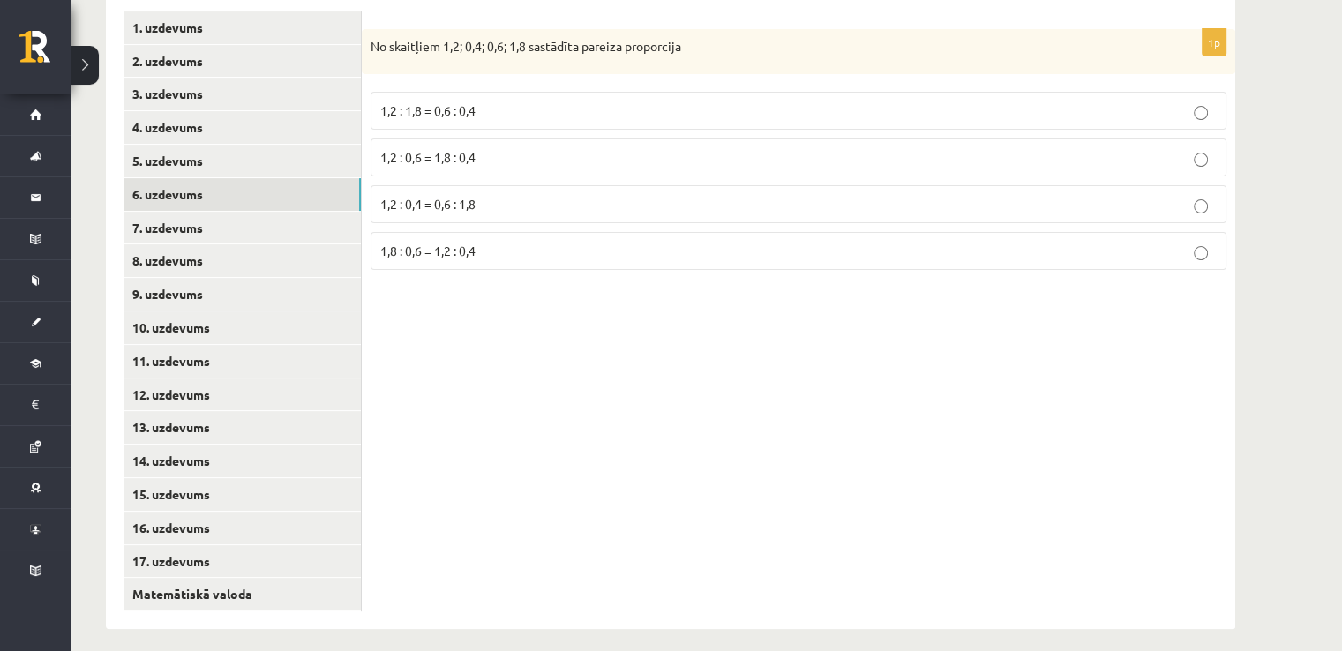
click at [439, 254] on span "1,8 : 0,6 = 1,2 : 0,4" at bounding box center [427, 251] width 95 height 16
click at [179, 229] on link "7. uzdevums" at bounding box center [242, 228] width 237 height 33
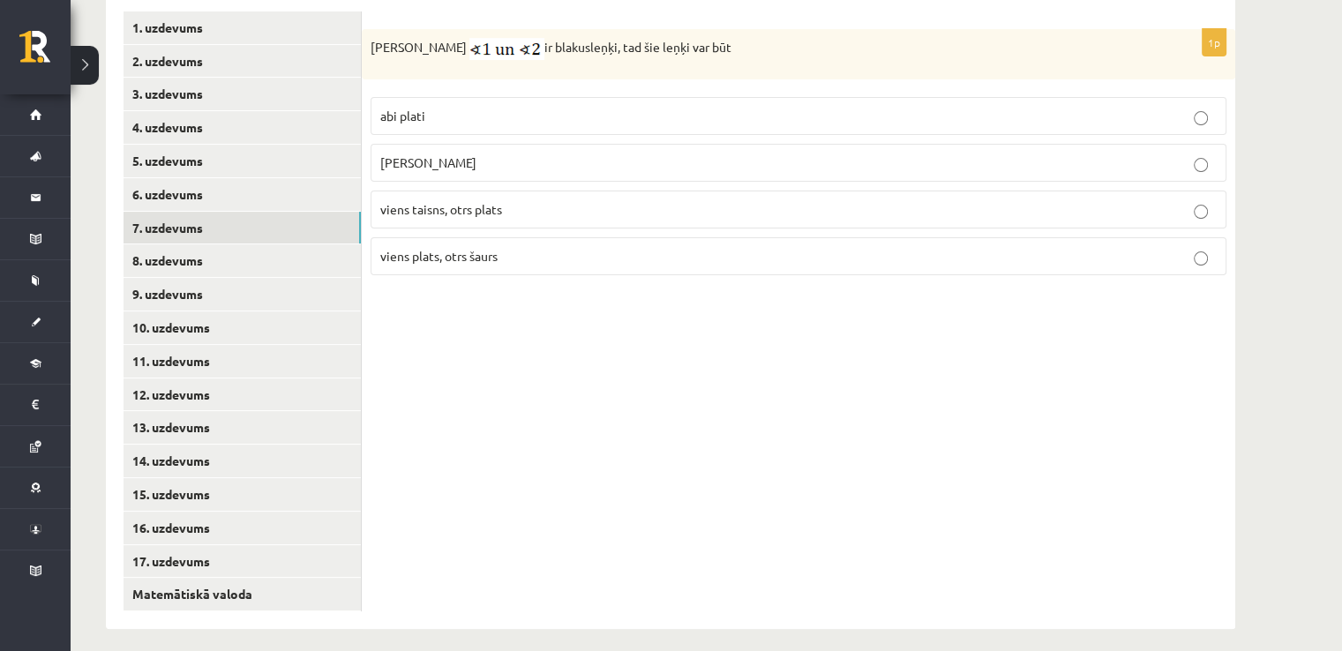
click at [425, 154] on span "[PERSON_NAME]" at bounding box center [428, 162] width 96 height 16
click at [156, 256] on link "8. uzdevums" at bounding box center [242, 260] width 237 height 33
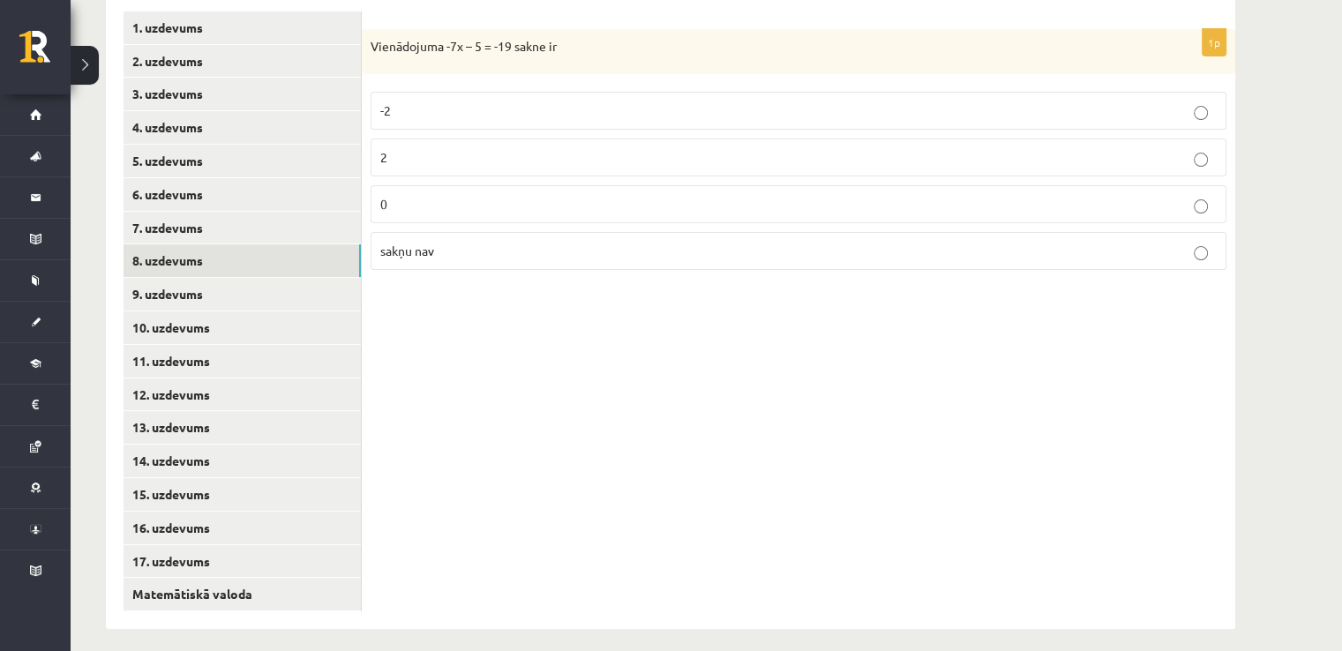
click at [468, 153] on p "2" at bounding box center [798, 157] width 836 height 19
click at [155, 294] on link "9. uzdevums" at bounding box center [242, 294] width 237 height 33
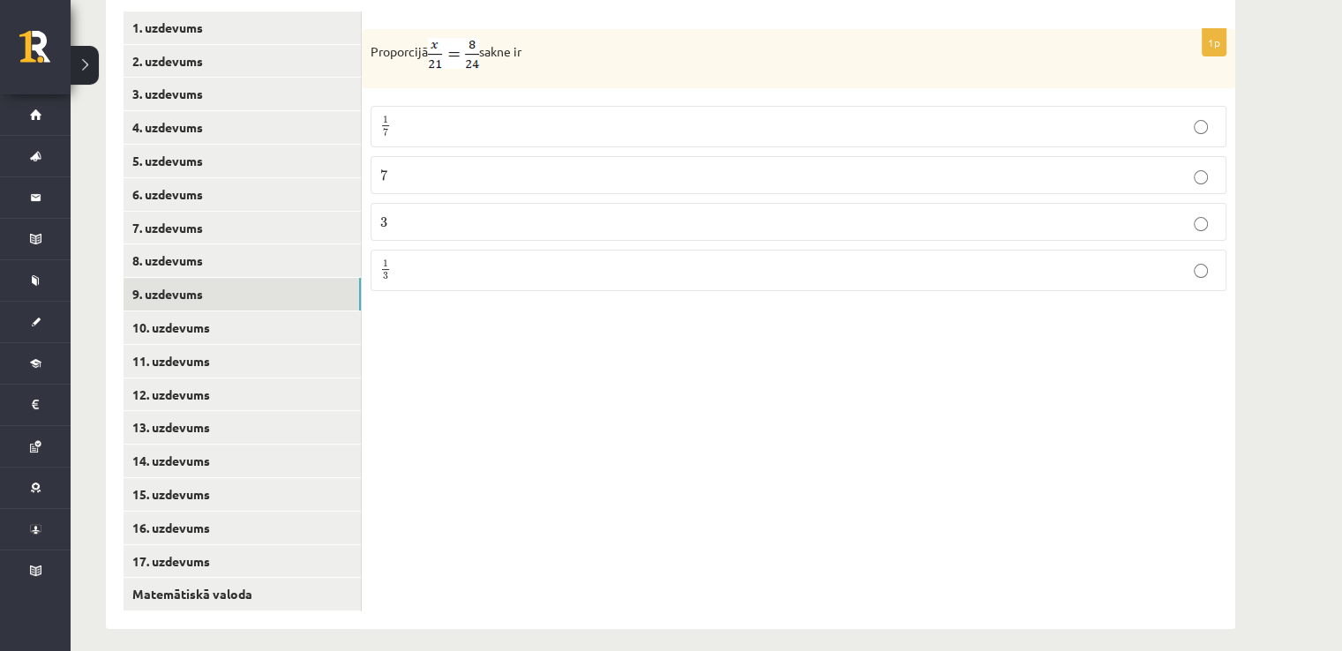
click at [474, 171] on p "7 7" at bounding box center [798, 175] width 836 height 19
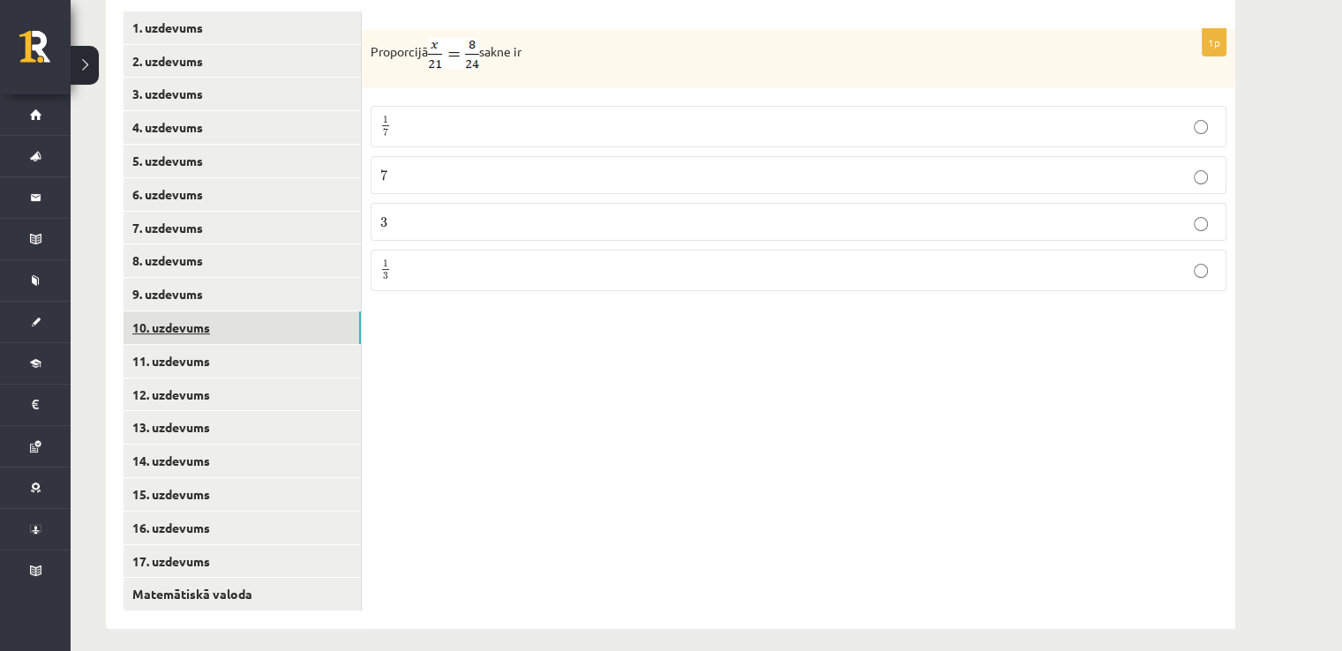
click at [176, 320] on link "10. uzdevums" at bounding box center [242, 327] width 237 height 33
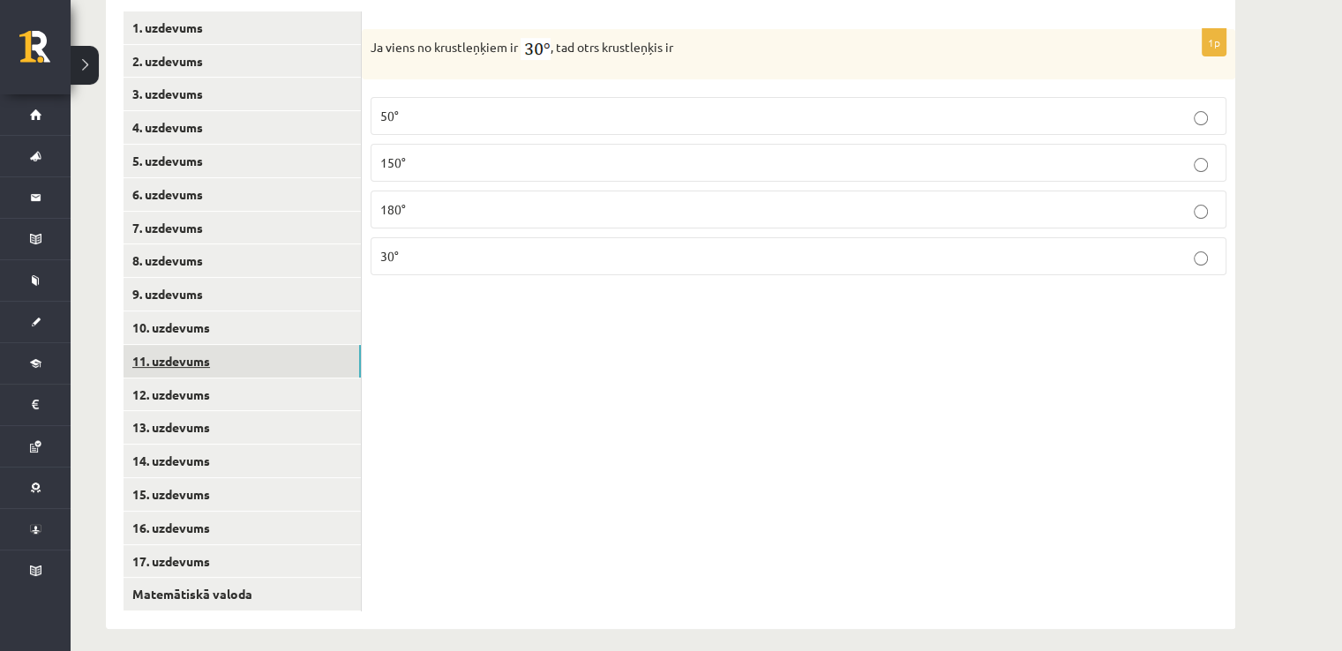
click at [168, 355] on link "11. uzdevums" at bounding box center [242, 361] width 237 height 33
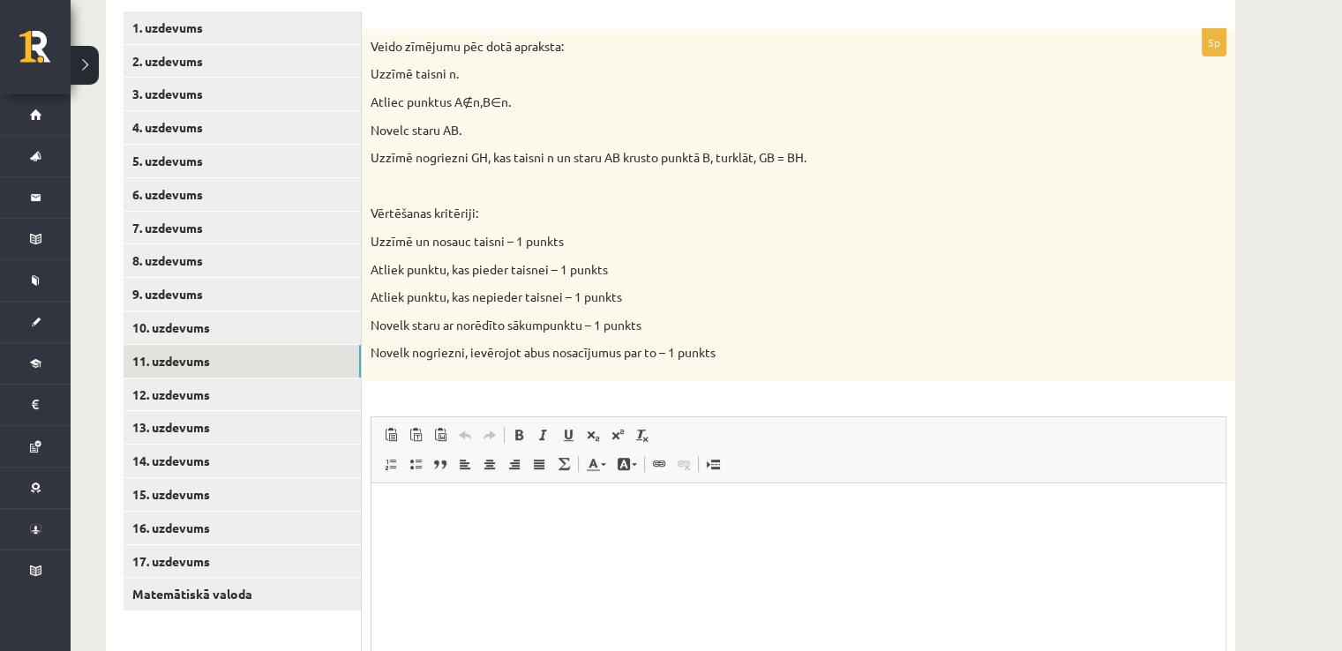
scroll to position [0, 0]
click at [184, 389] on link "12. uzdevums" at bounding box center [242, 395] width 237 height 33
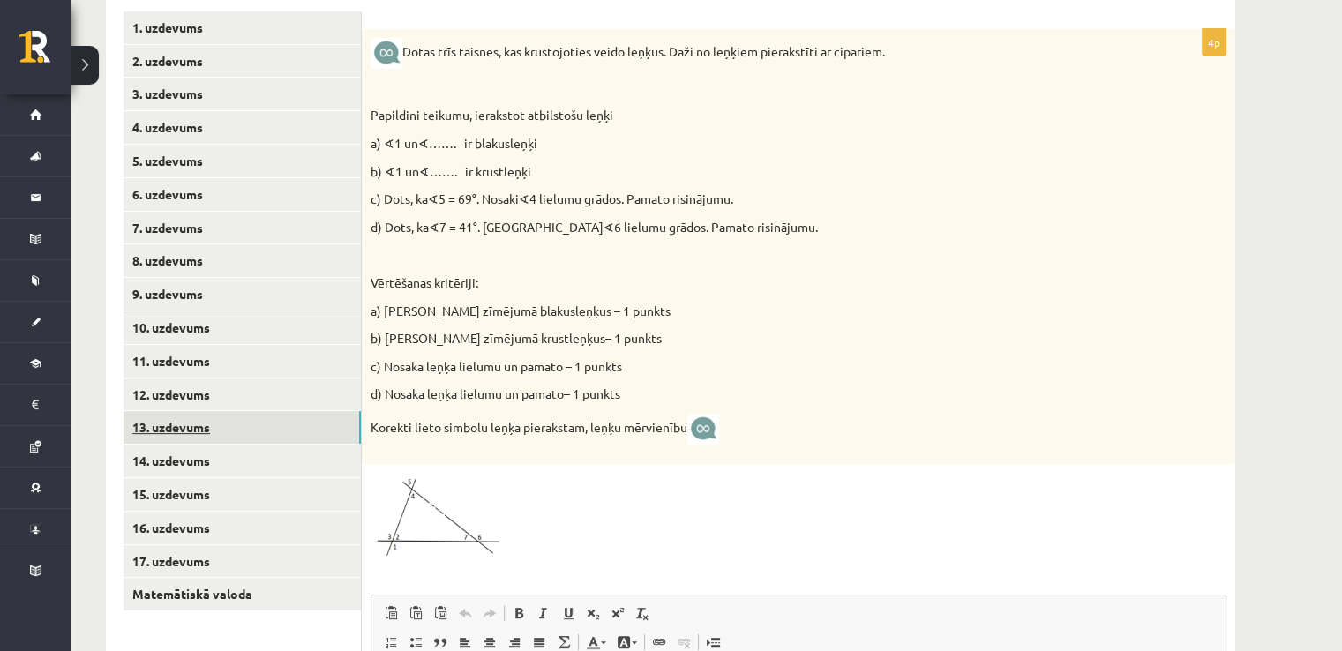
click at [165, 428] on link "13. uzdevums" at bounding box center [242, 427] width 237 height 33
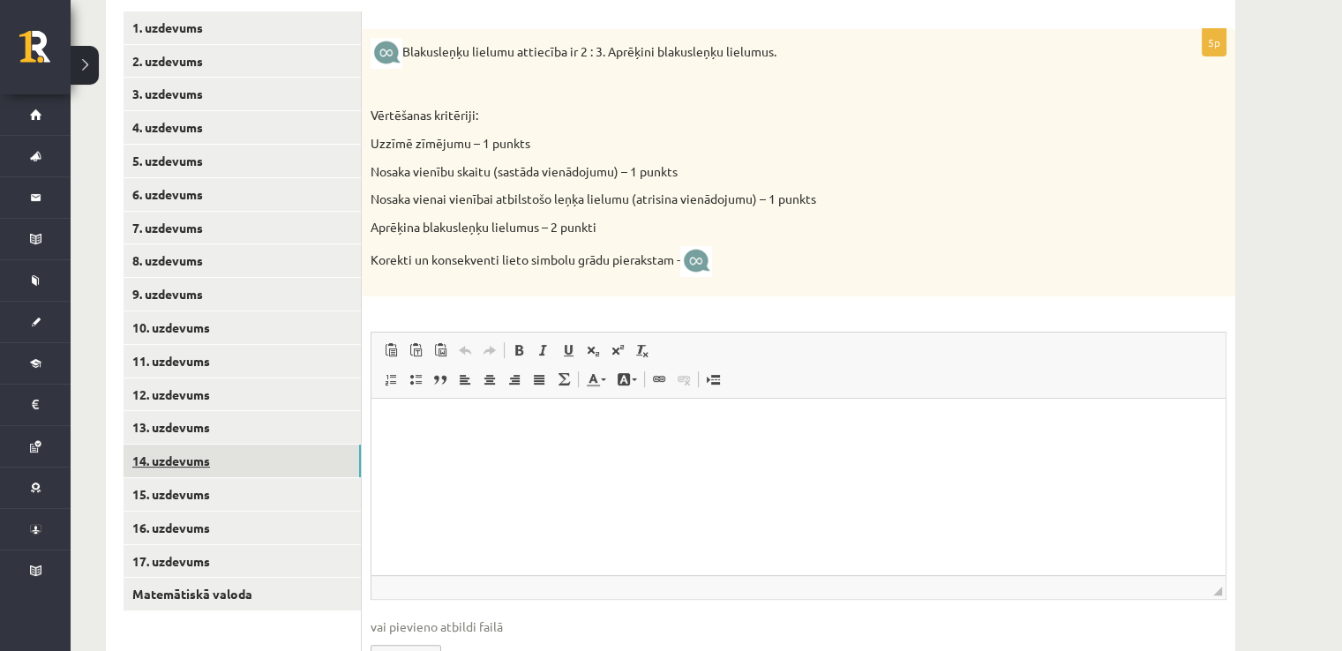
click at [159, 469] on link "14. uzdevums" at bounding box center [242, 461] width 237 height 33
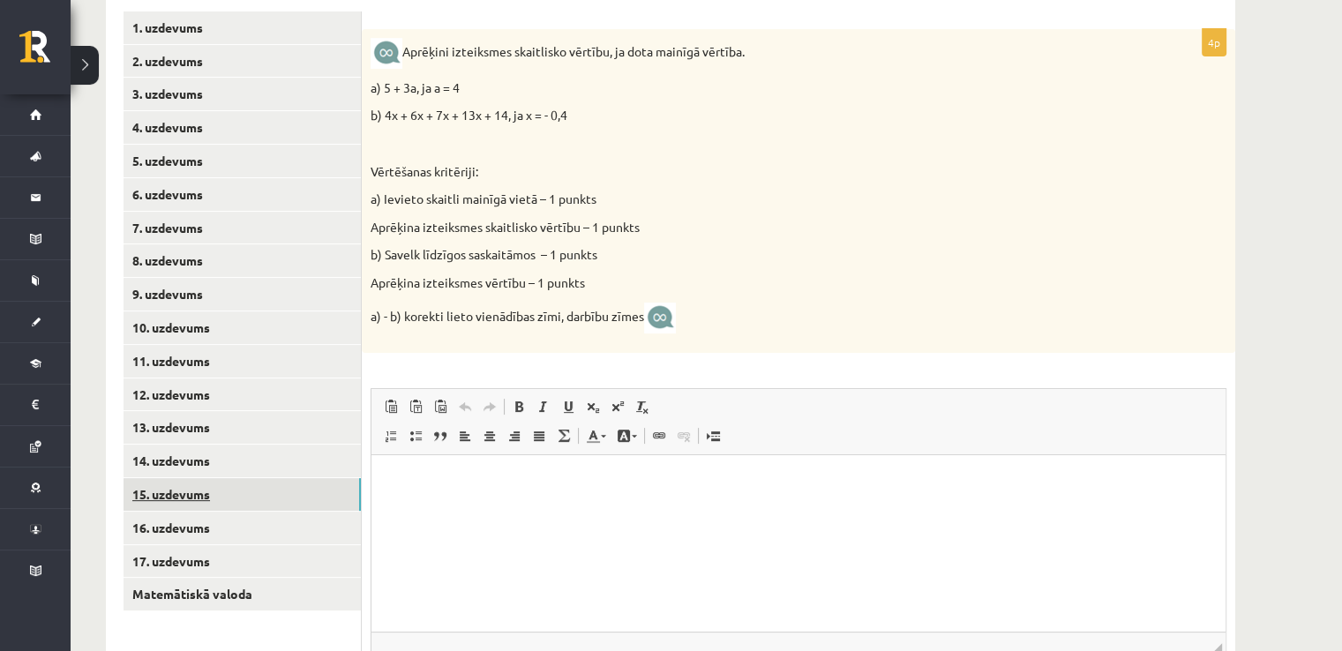
click at [162, 499] on link "15. uzdevums" at bounding box center [242, 494] width 237 height 33
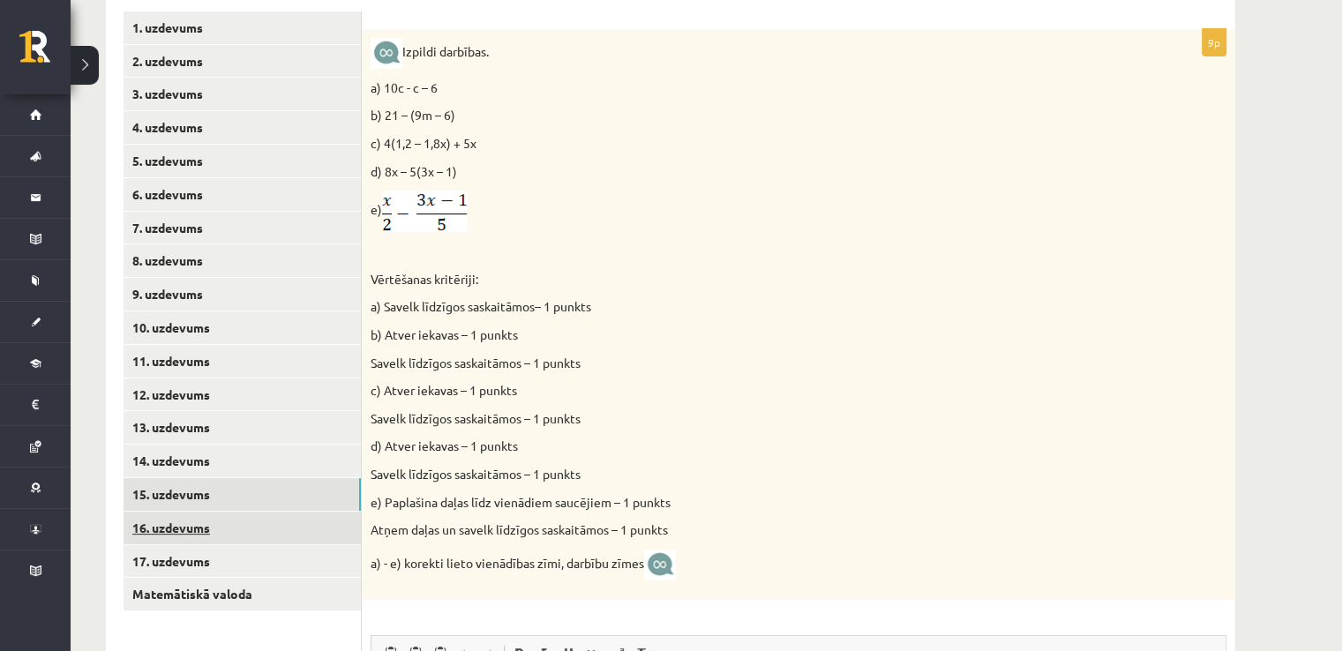
click at [170, 527] on link "16. uzdevums" at bounding box center [242, 528] width 237 height 33
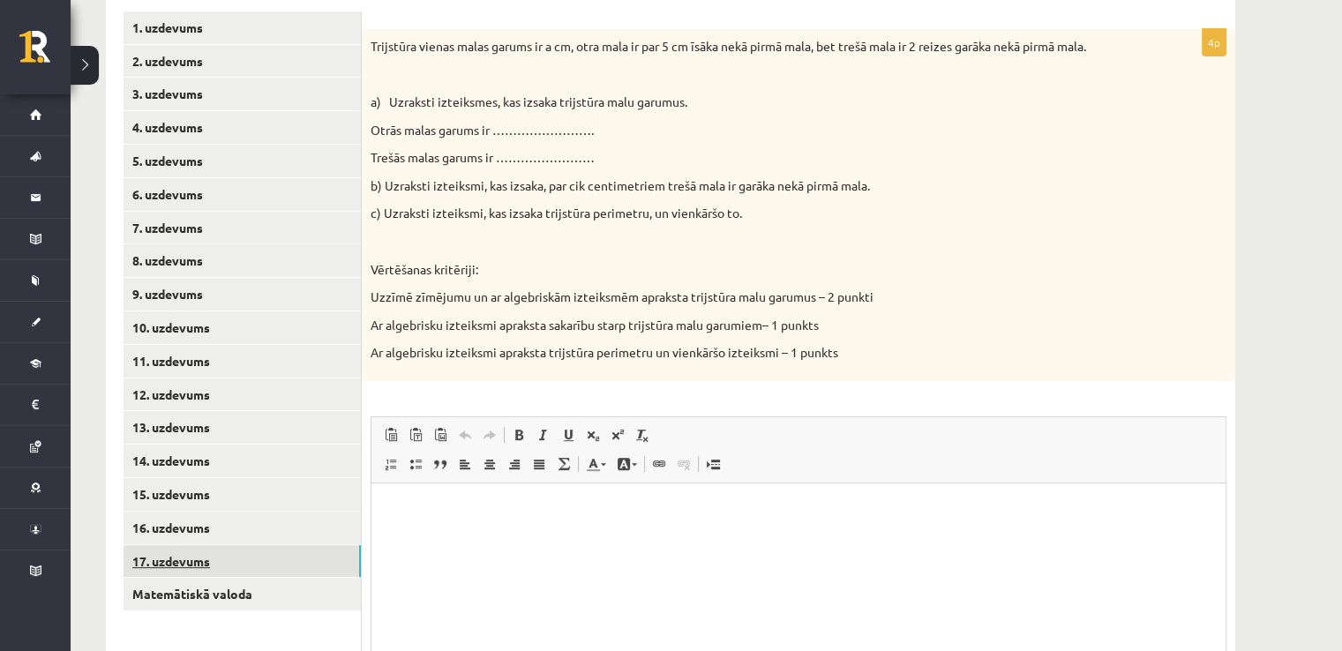
click at [174, 565] on link "17. uzdevums" at bounding box center [242, 561] width 237 height 33
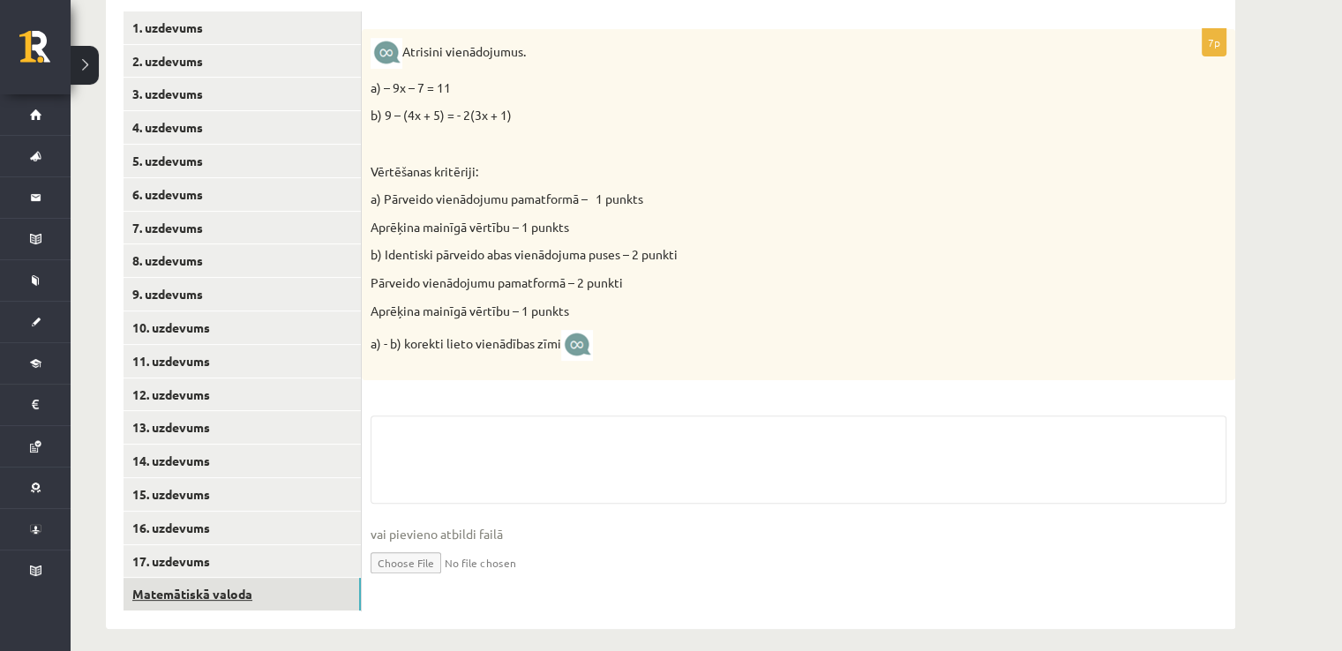
click at [205, 589] on link "Matemātiskā valoda" at bounding box center [242, 594] width 237 height 33
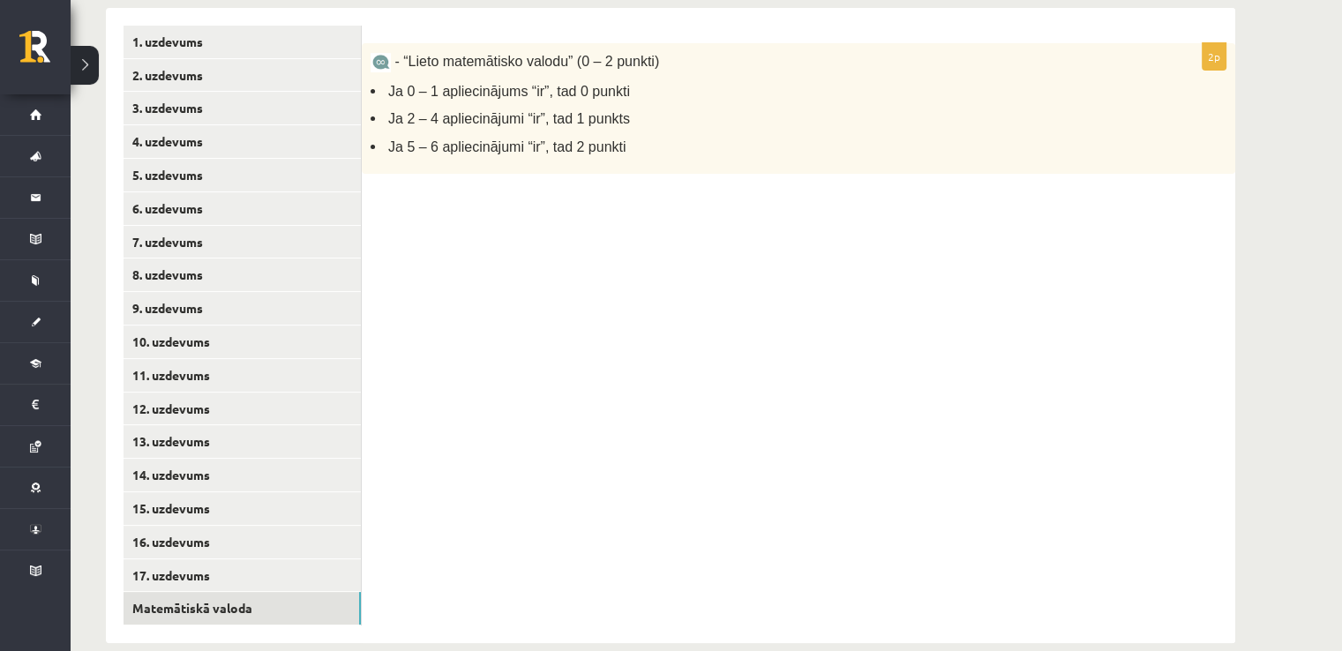
scroll to position [418, 0]
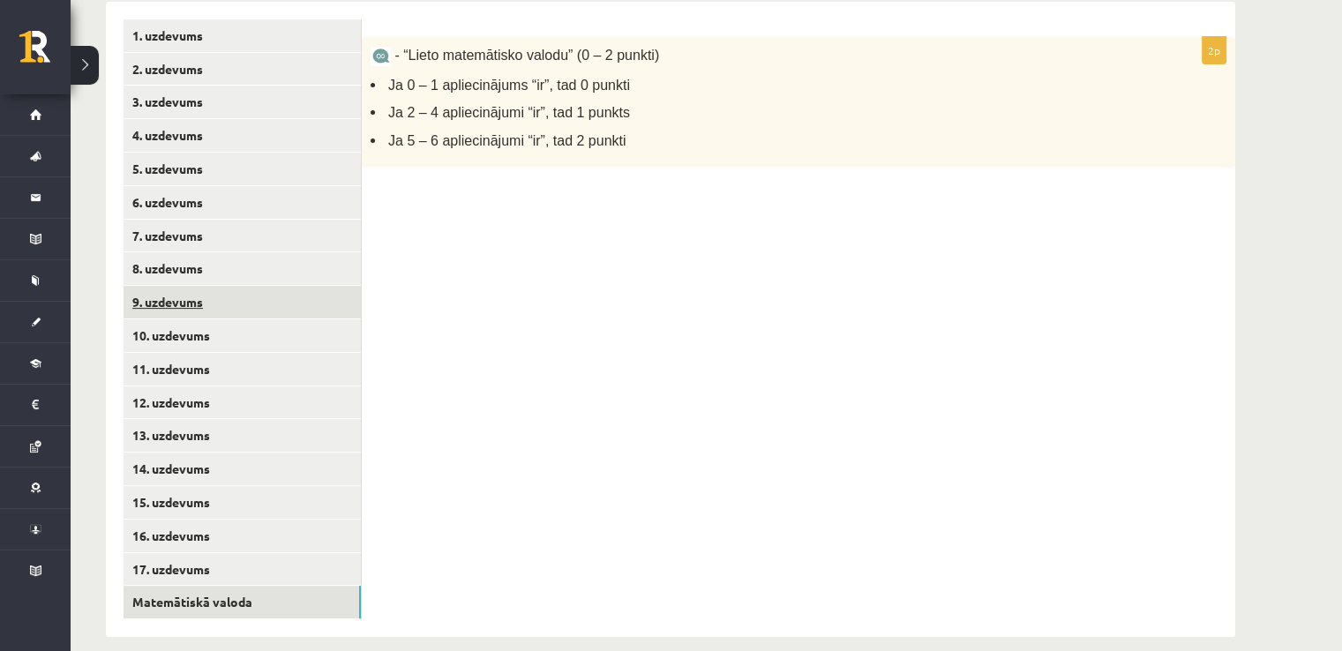
click at [184, 309] on link "9. uzdevums" at bounding box center [242, 302] width 237 height 33
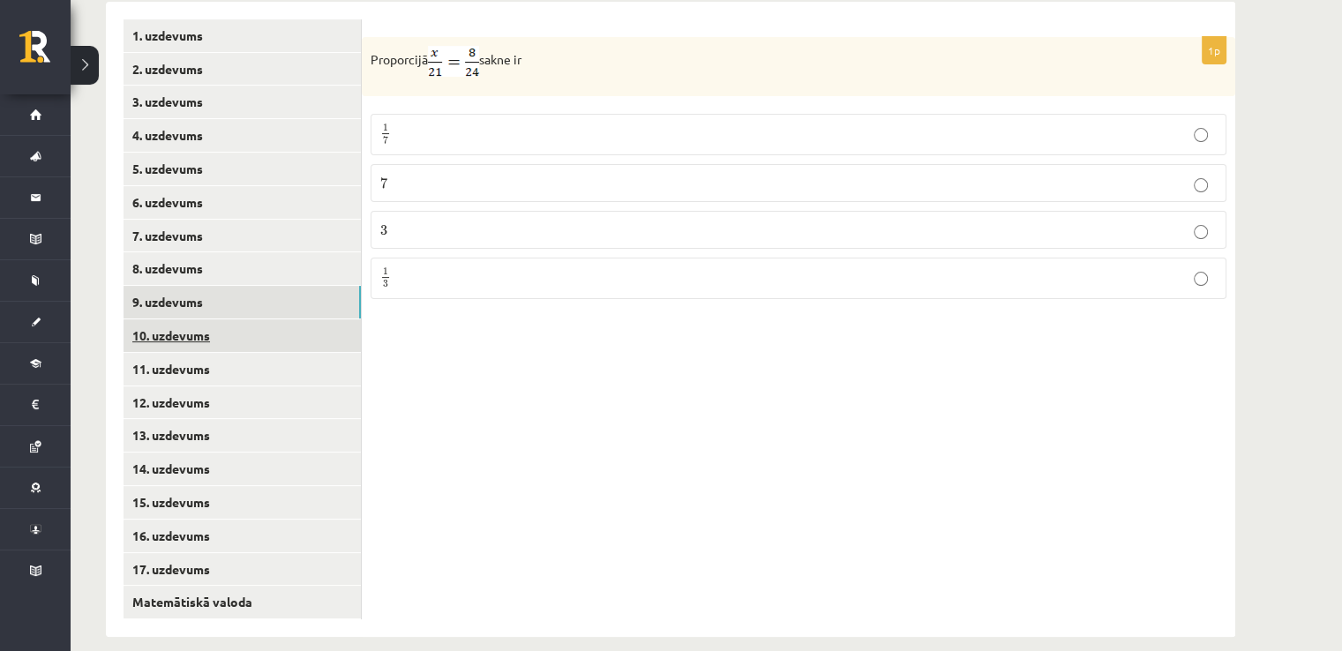
click at [173, 343] on link "10. uzdevums" at bounding box center [242, 335] width 237 height 33
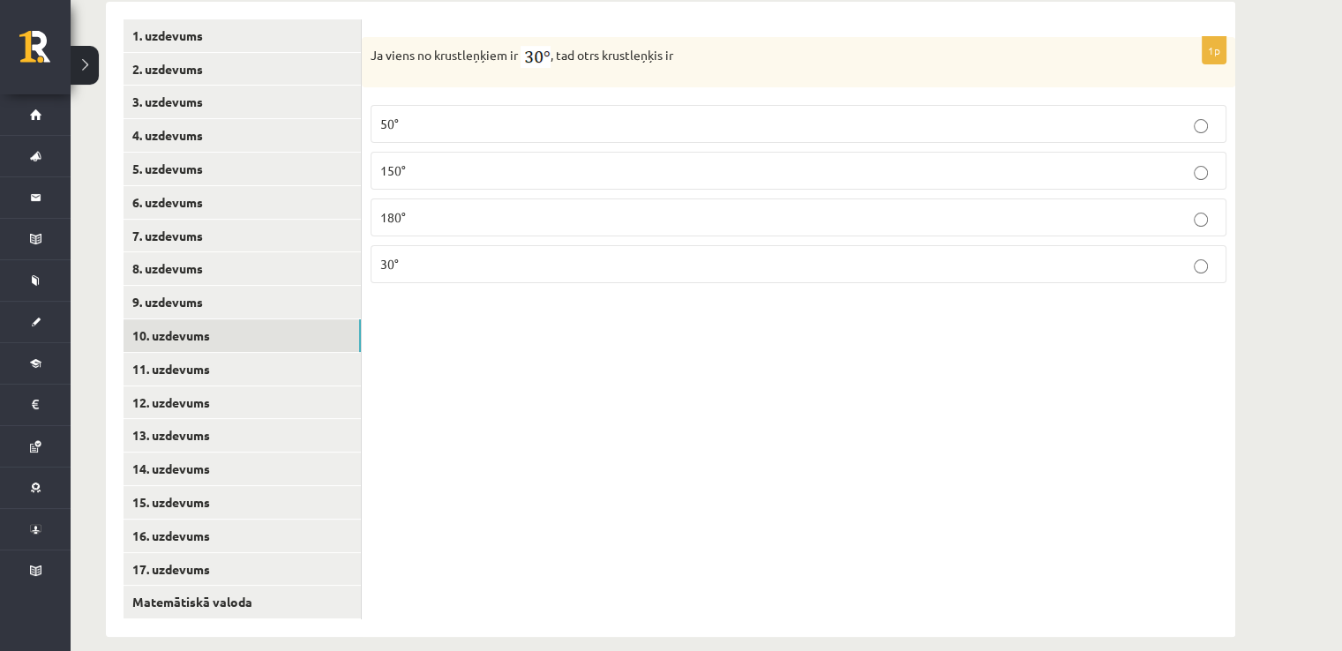
click at [416, 259] on p "30°" at bounding box center [798, 264] width 836 height 19
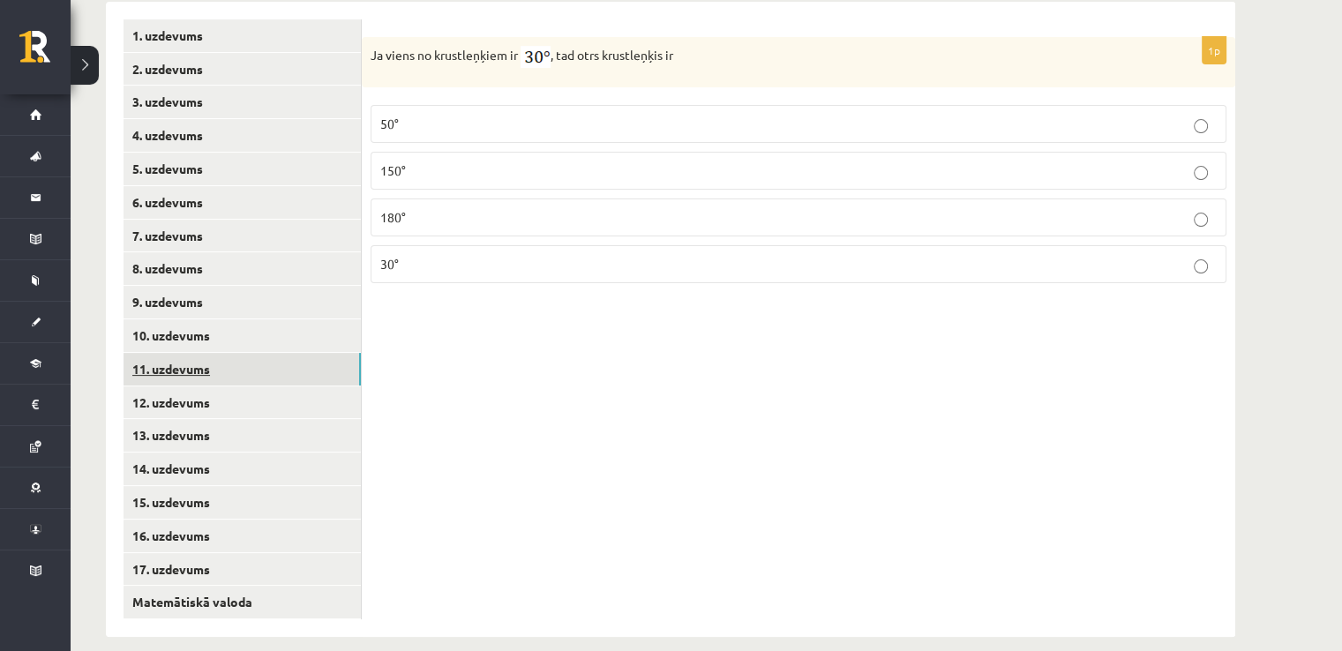
click at [176, 361] on link "11. uzdevums" at bounding box center [242, 369] width 237 height 33
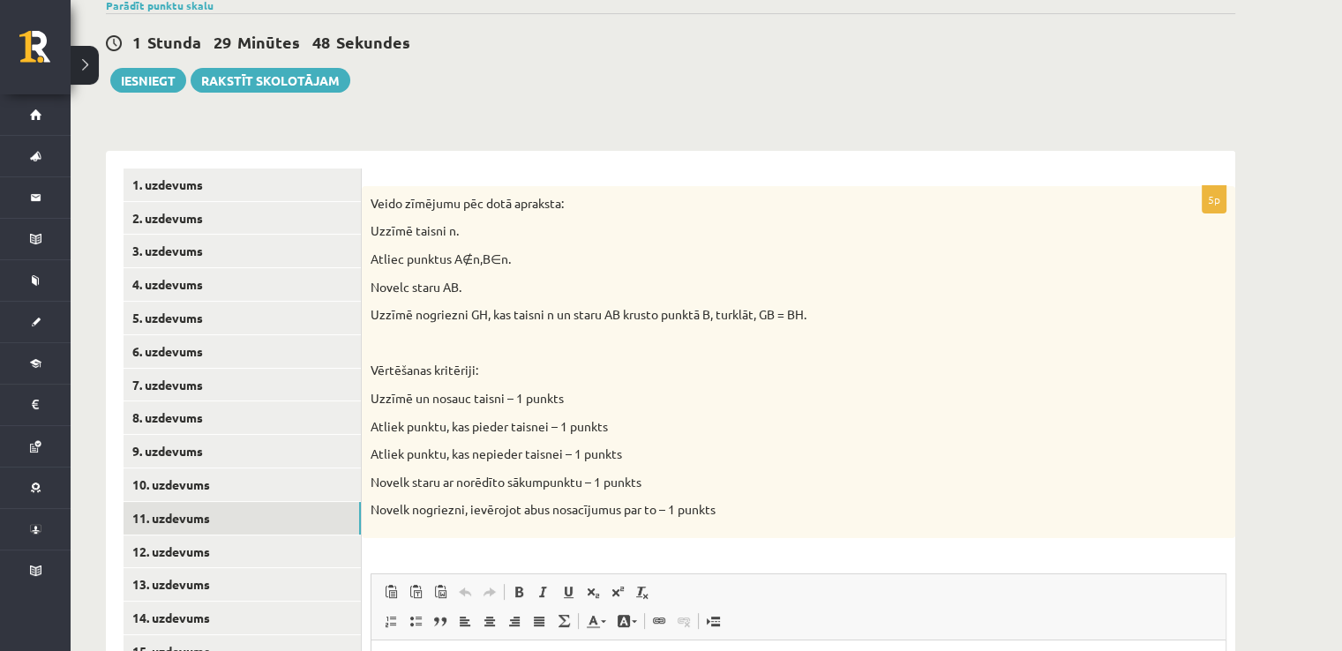
scroll to position [271, 0]
click at [1307, 309] on div "Matemātika 1. ieskaite 7. [PERSON_NAME] , [PERSON_NAME] (7.a [PERSON_NAME]) Sāk…" at bounding box center [706, 394] width 1271 height 1195
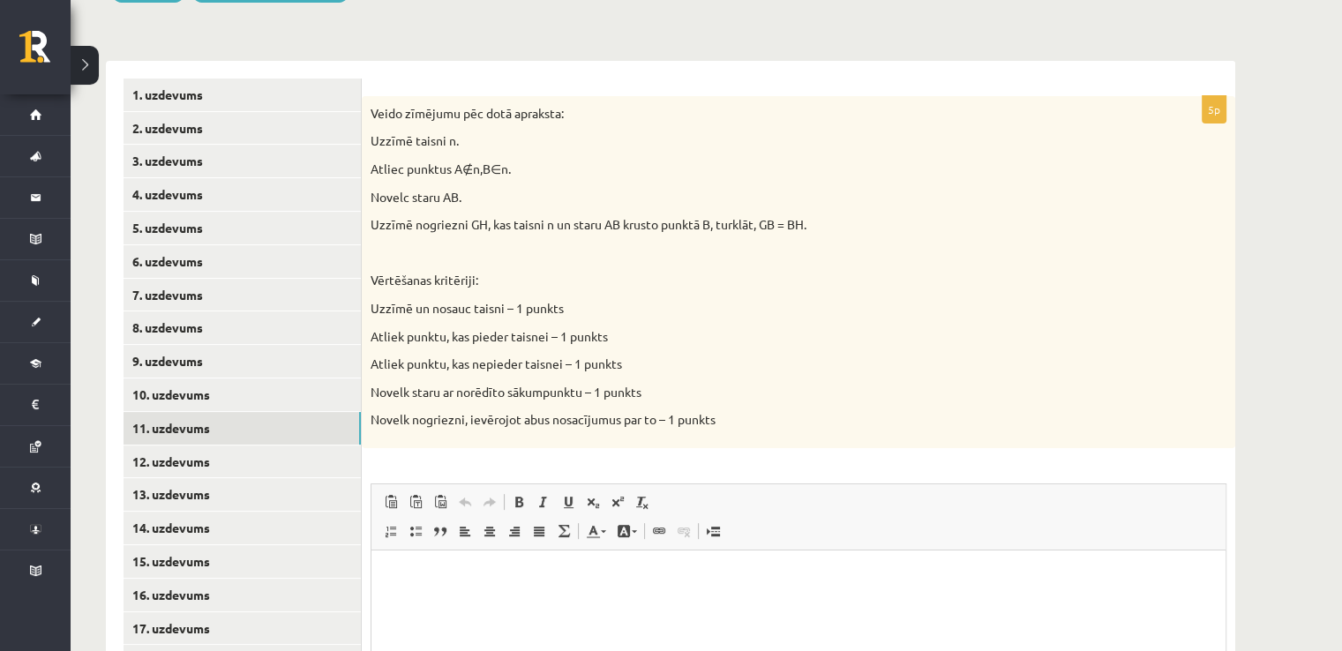
scroll to position [363, 0]
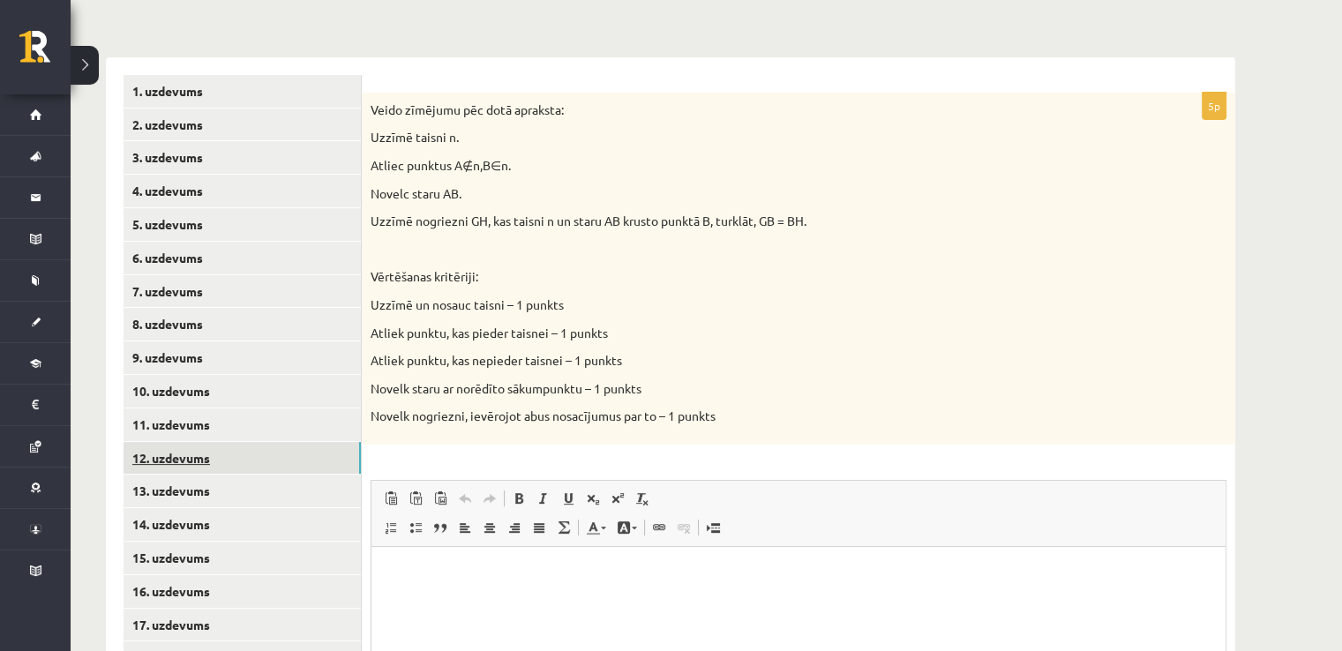
click at [188, 448] on link "12. uzdevums" at bounding box center [242, 458] width 237 height 33
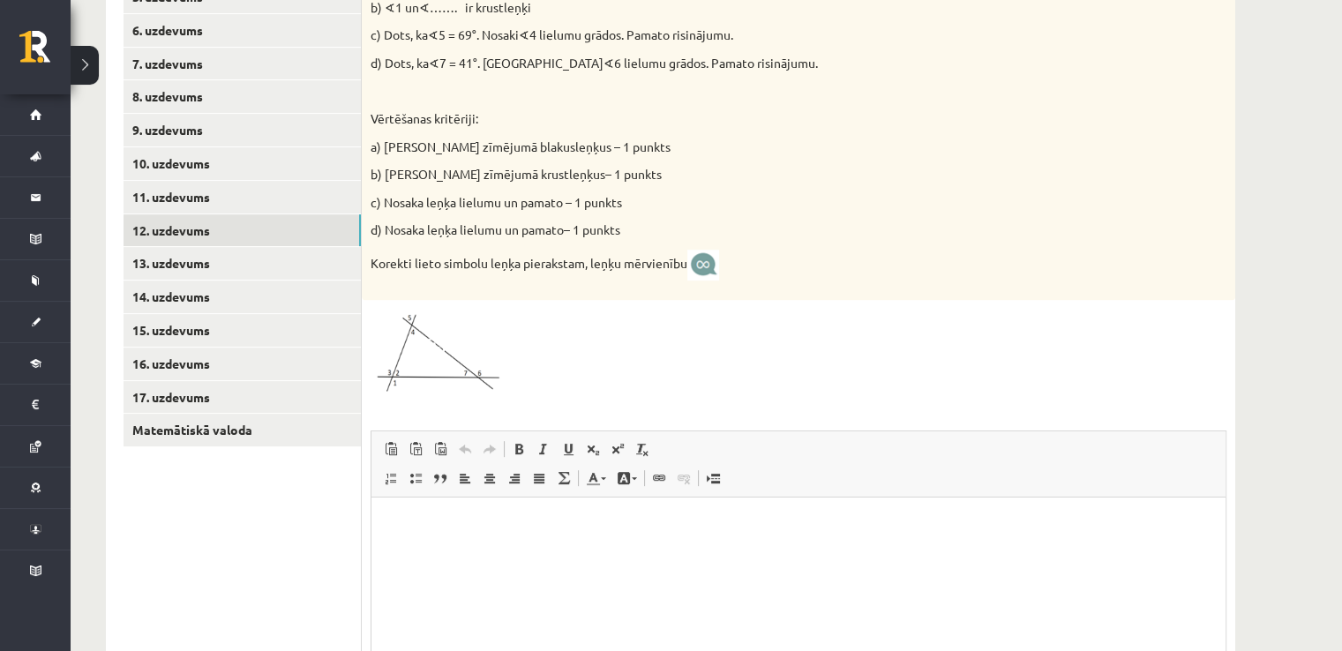
scroll to position [591, 0]
click at [184, 263] on link "13. uzdevums" at bounding box center [242, 262] width 237 height 33
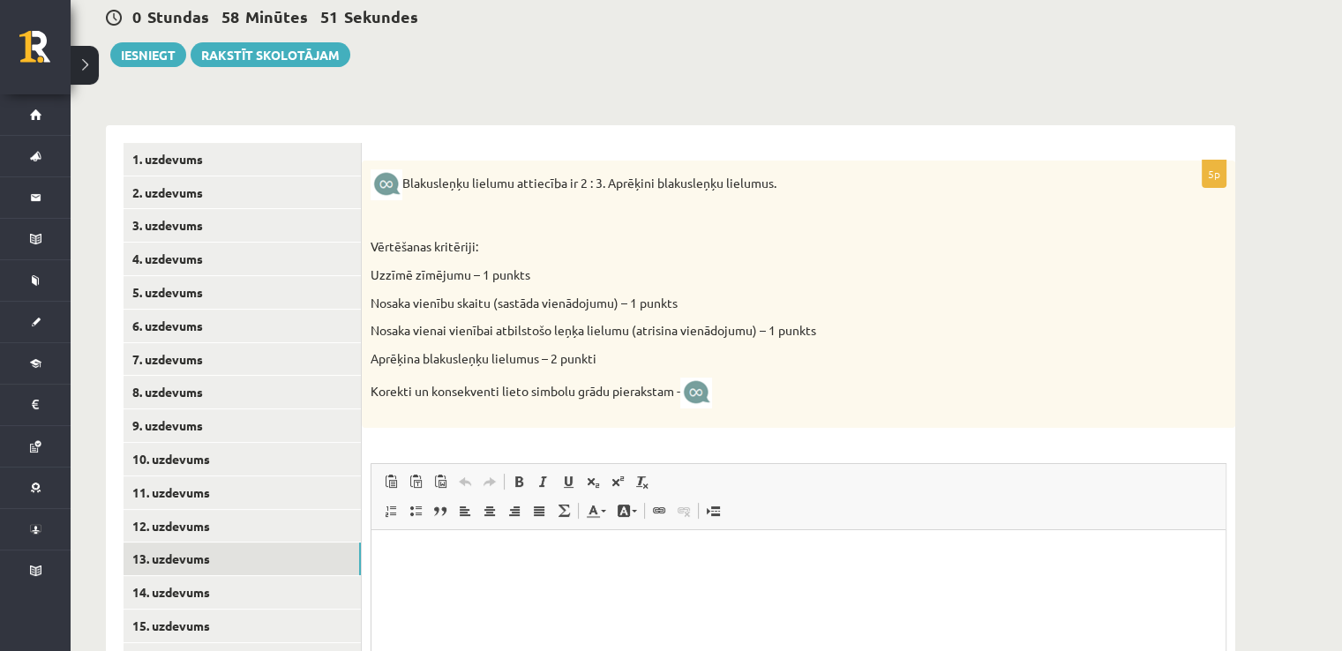
scroll to position [296, 0]
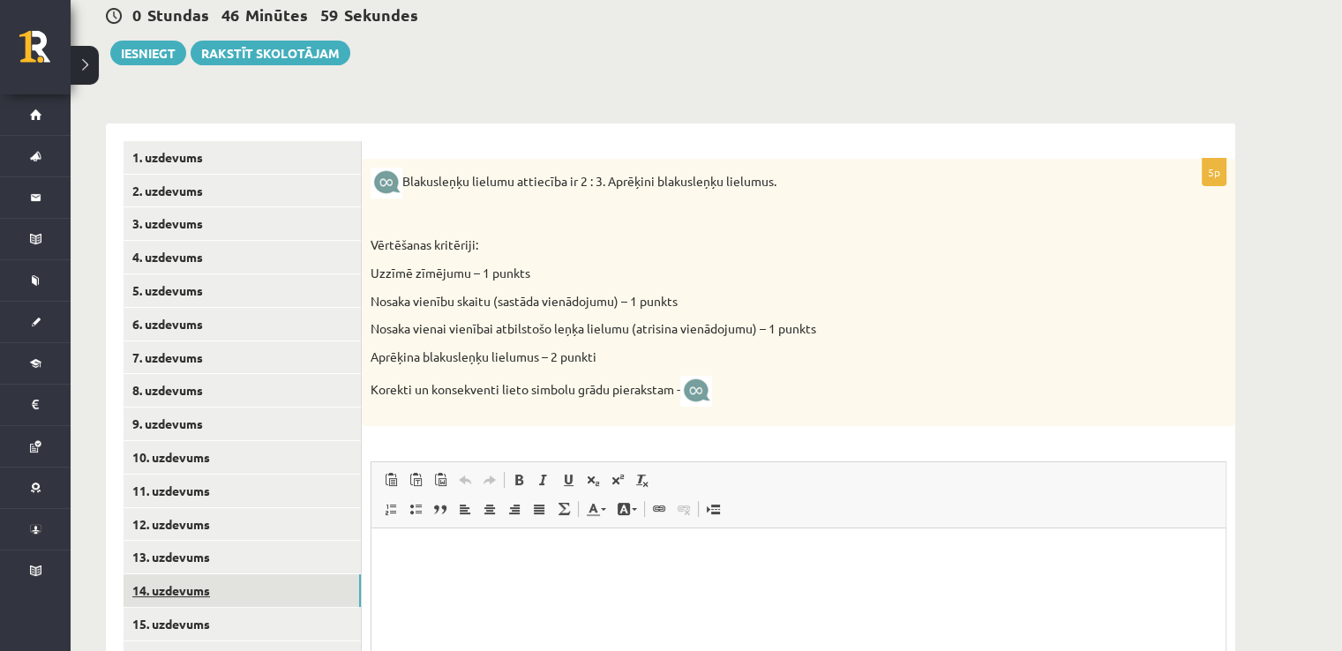
click at [181, 583] on link "14. uzdevums" at bounding box center [242, 590] width 237 height 33
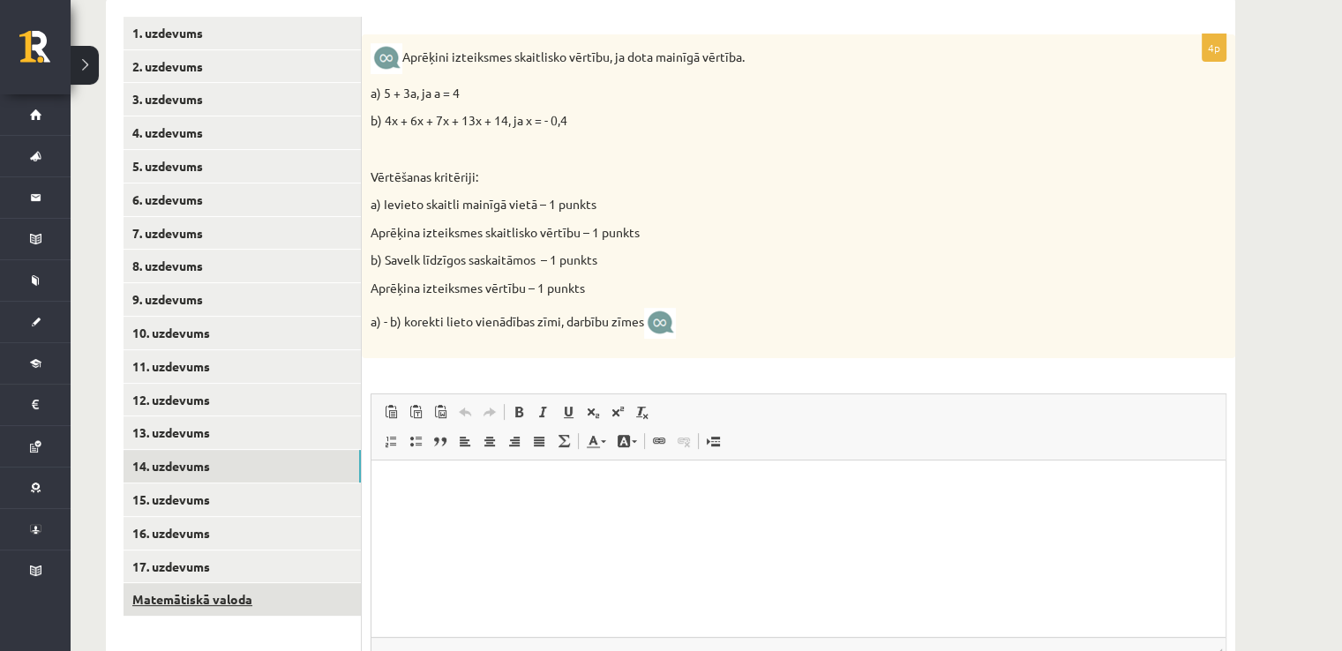
scroll to position [0, 0]
click at [183, 604] on link "Matemātiskā valoda" at bounding box center [242, 599] width 237 height 33
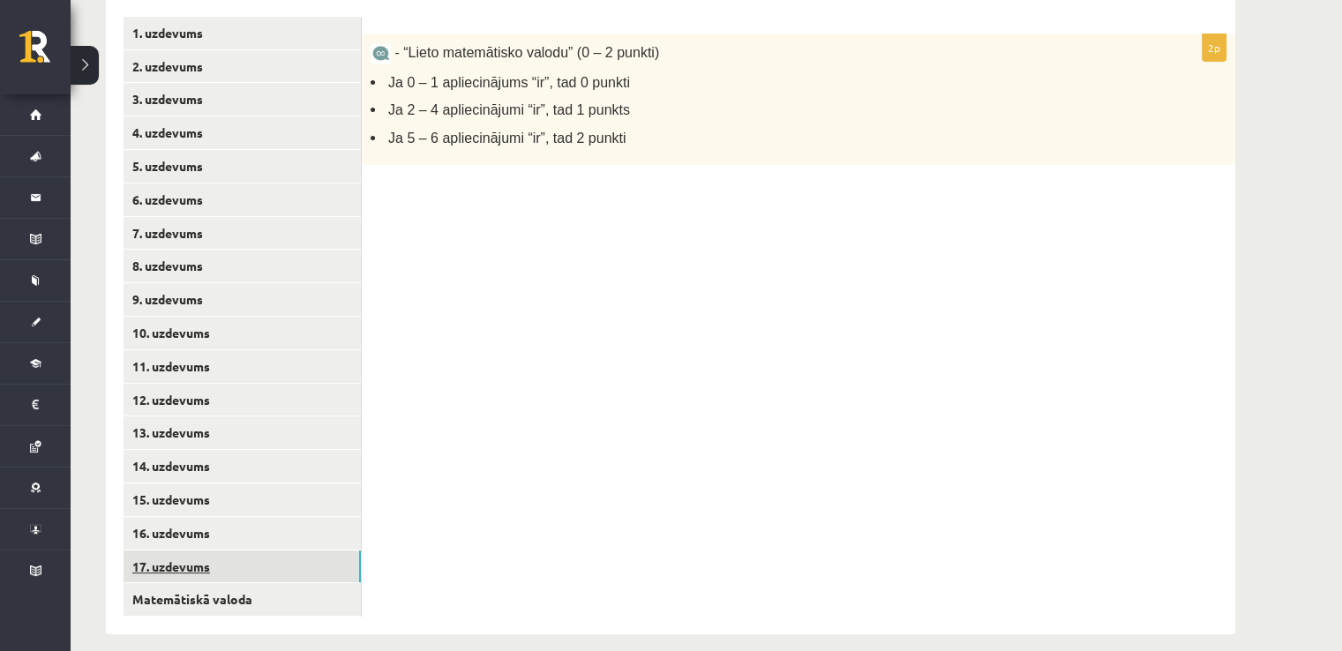
click at [160, 562] on link "17. uzdevums" at bounding box center [242, 567] width 237 height 33
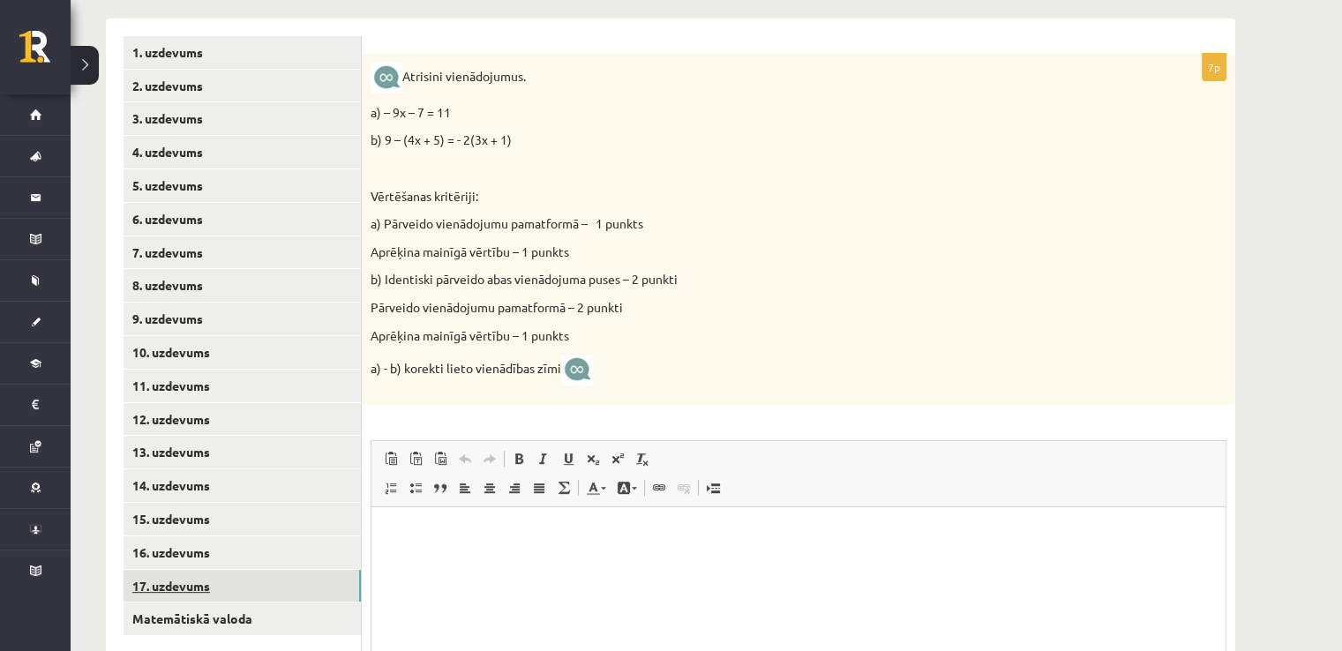
scroll to position [403, 0]
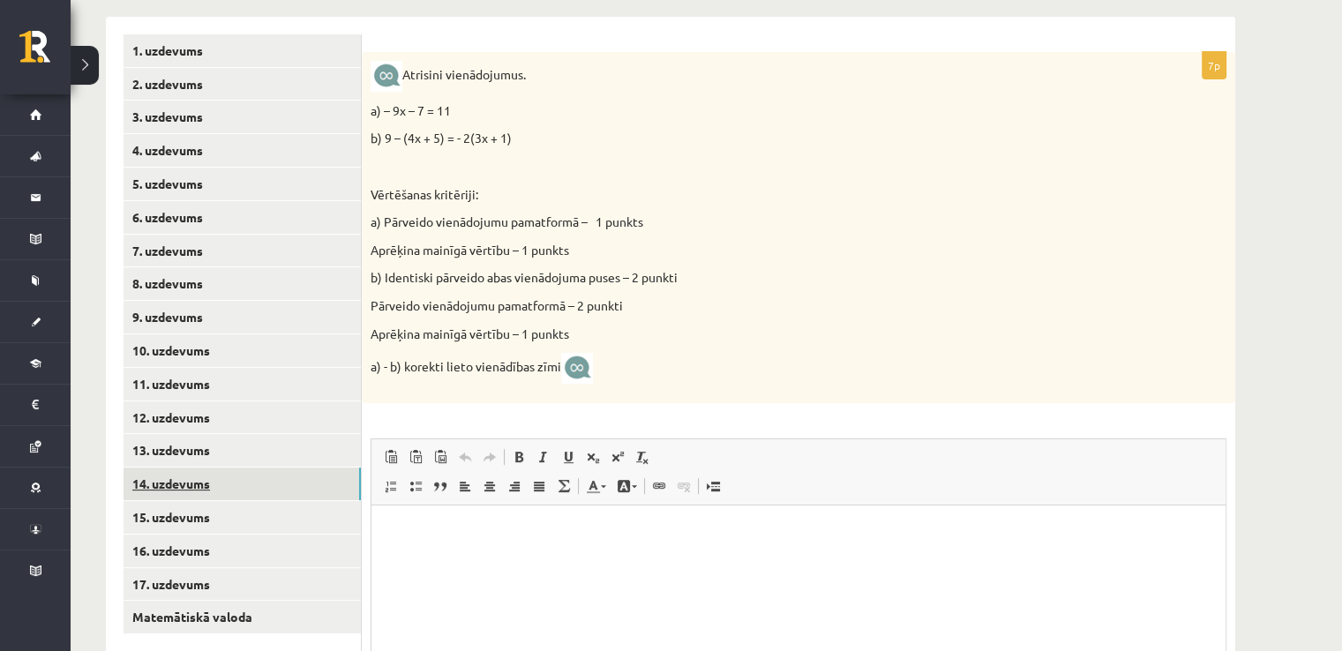
click at [185, 487] on link "14. uzdevums" at bounding box center [242, 484] width 237 height 33
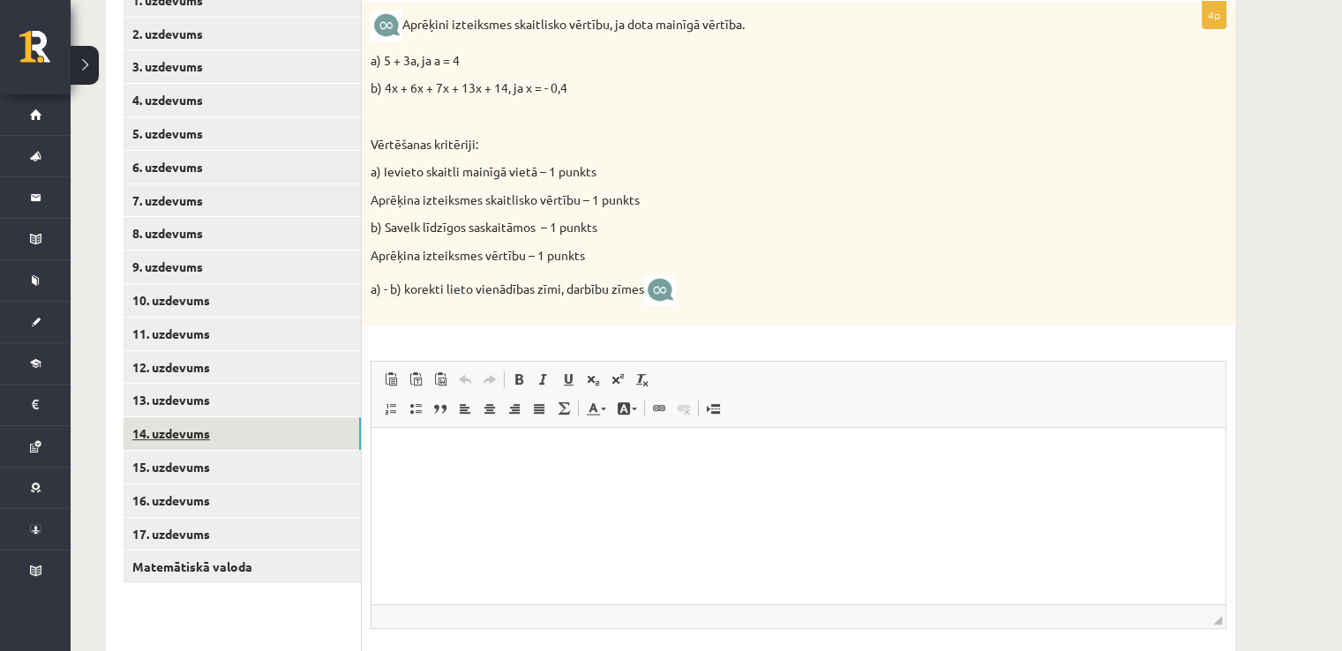
scroll to position [455, 0]
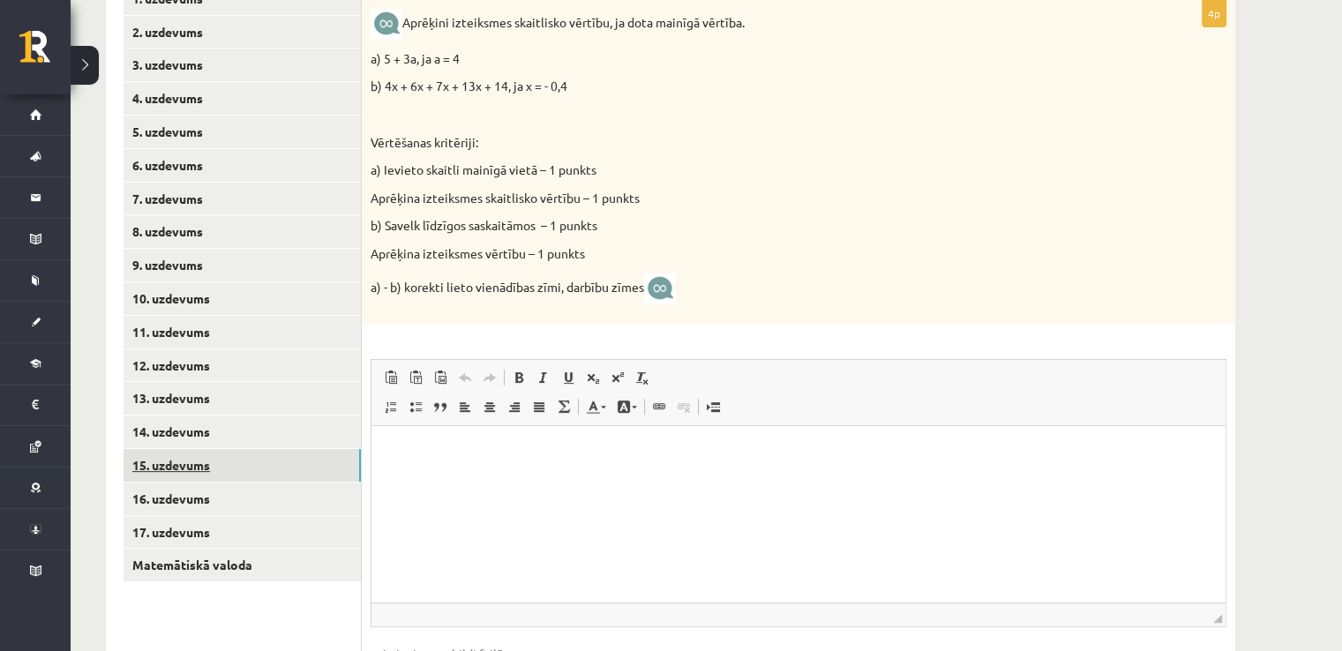
click at [179, 467] on link "15. uzdevums" at bounding box center [242, 465] width 237 height 33
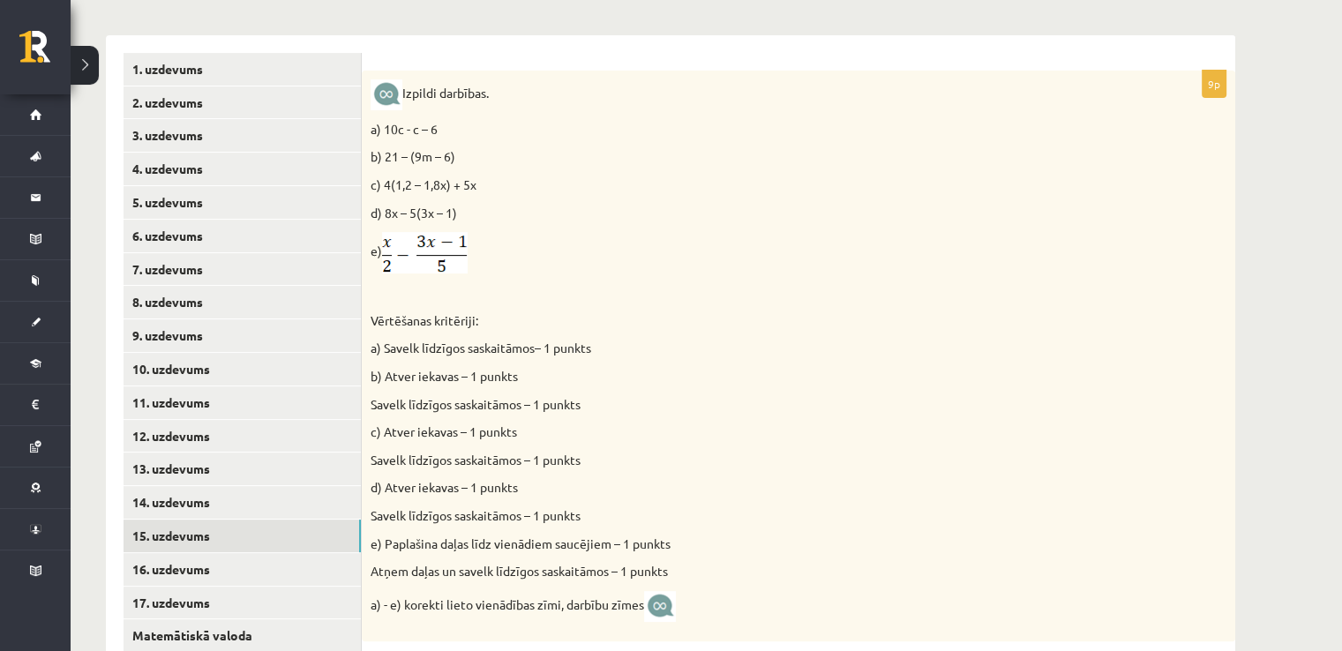
scroll to position [390, 0]
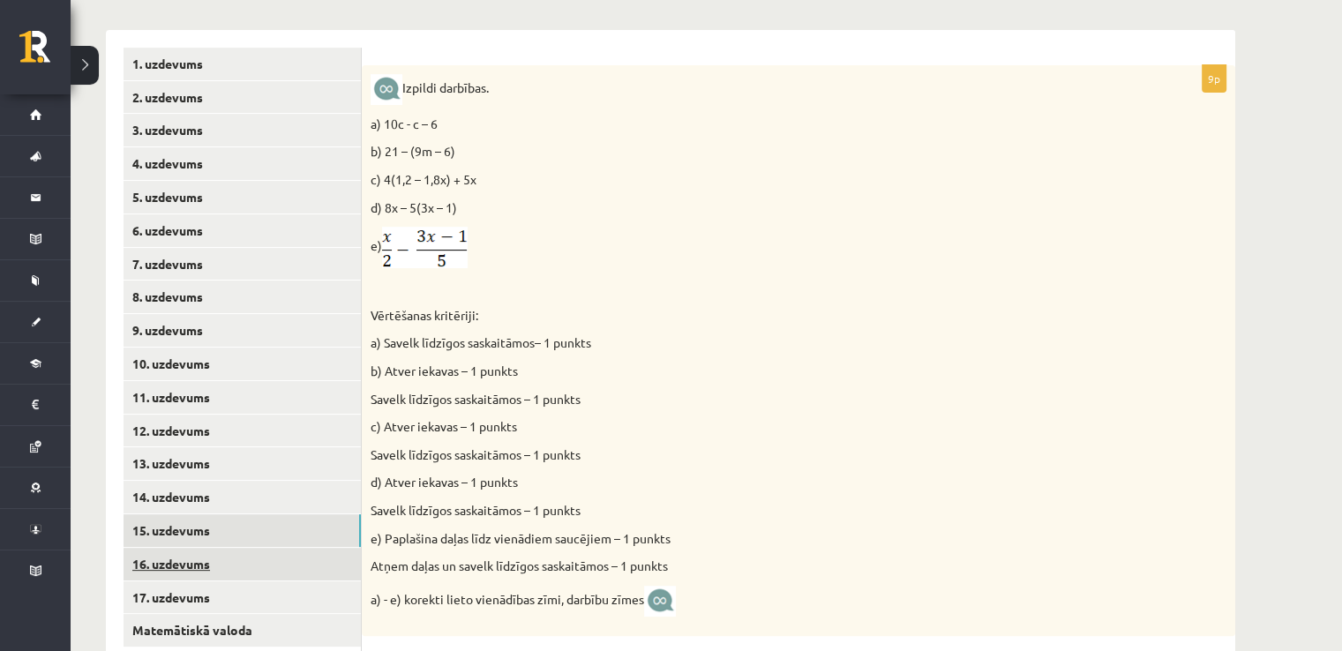
click at [173, 563] on link "16. uzdevums" at bounding box center [242, 564] width 237 height 33
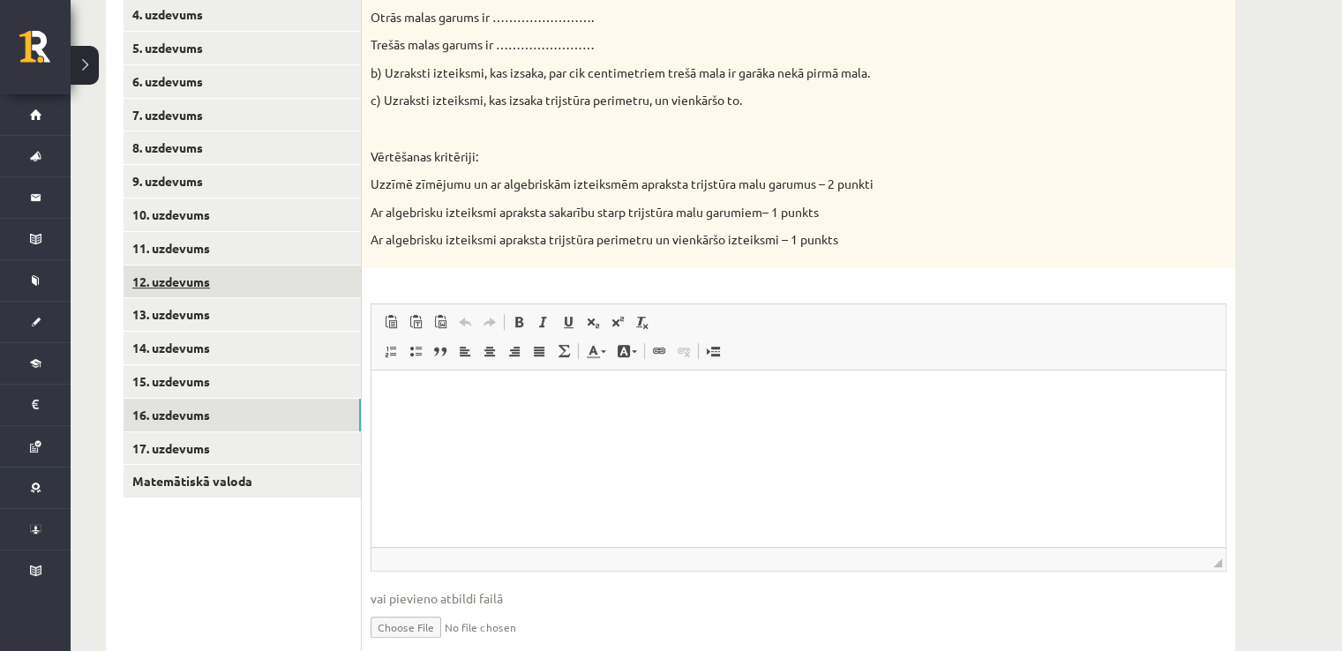
scroll to position [540, 0]
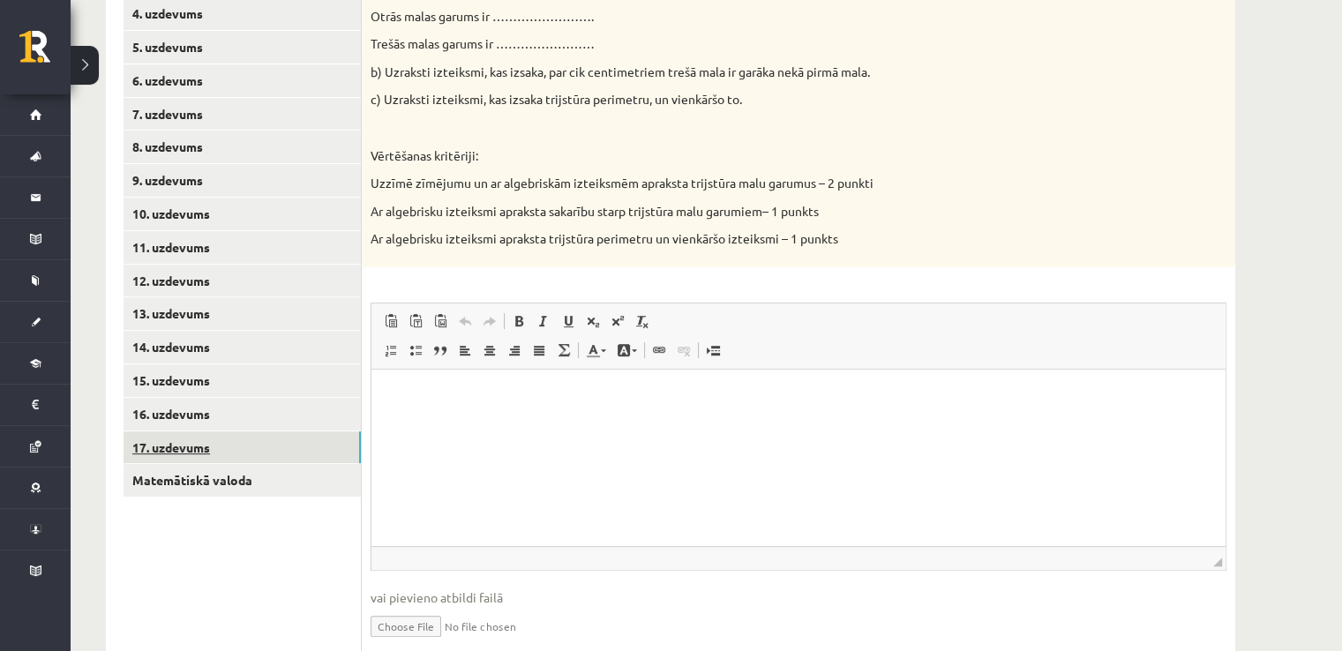
click at [173, 447] on link "17. uzdevums" at bounding box center [242, 447] width 237 height 33
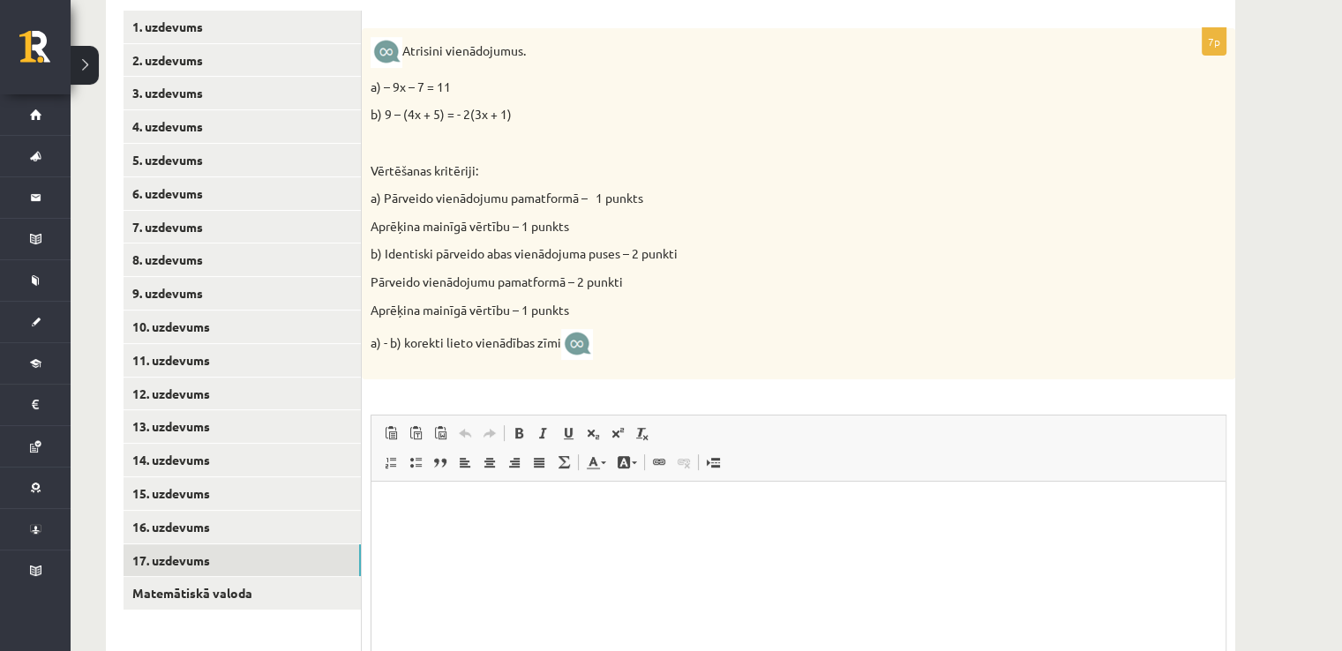
scroll to position [611, 0]
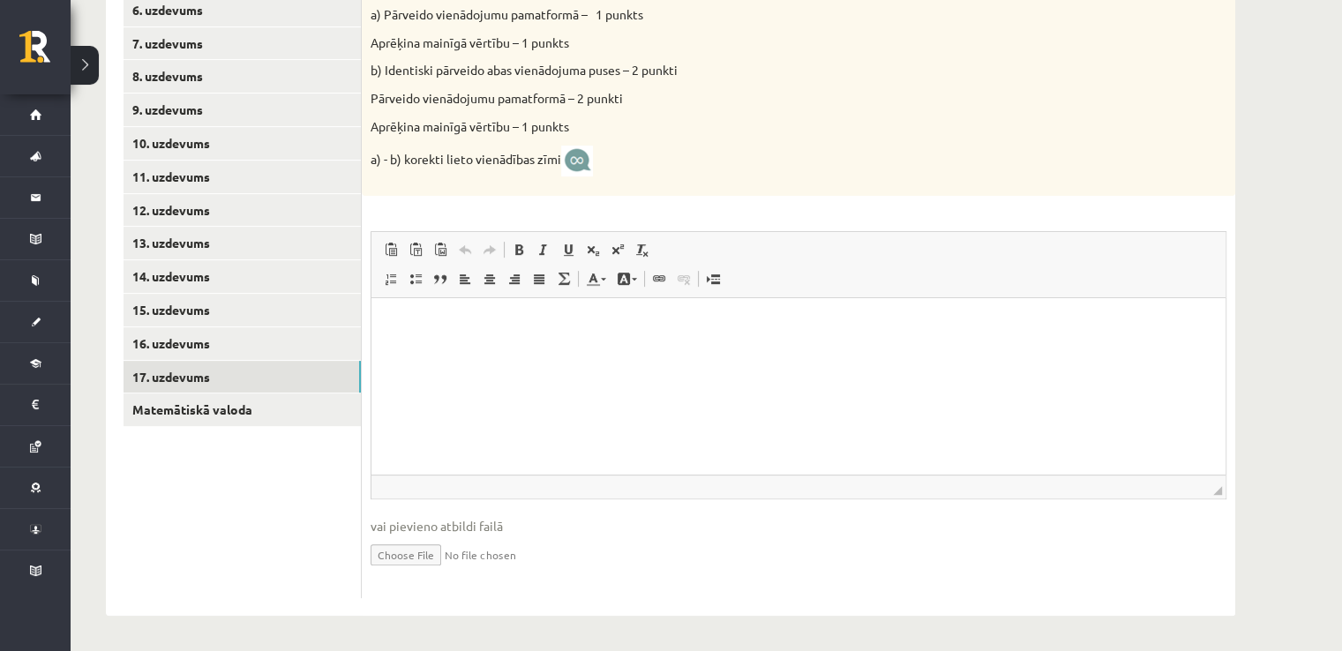
click at [415, 551] on input "file" at bounding box center [799, 554] width 856 height 36
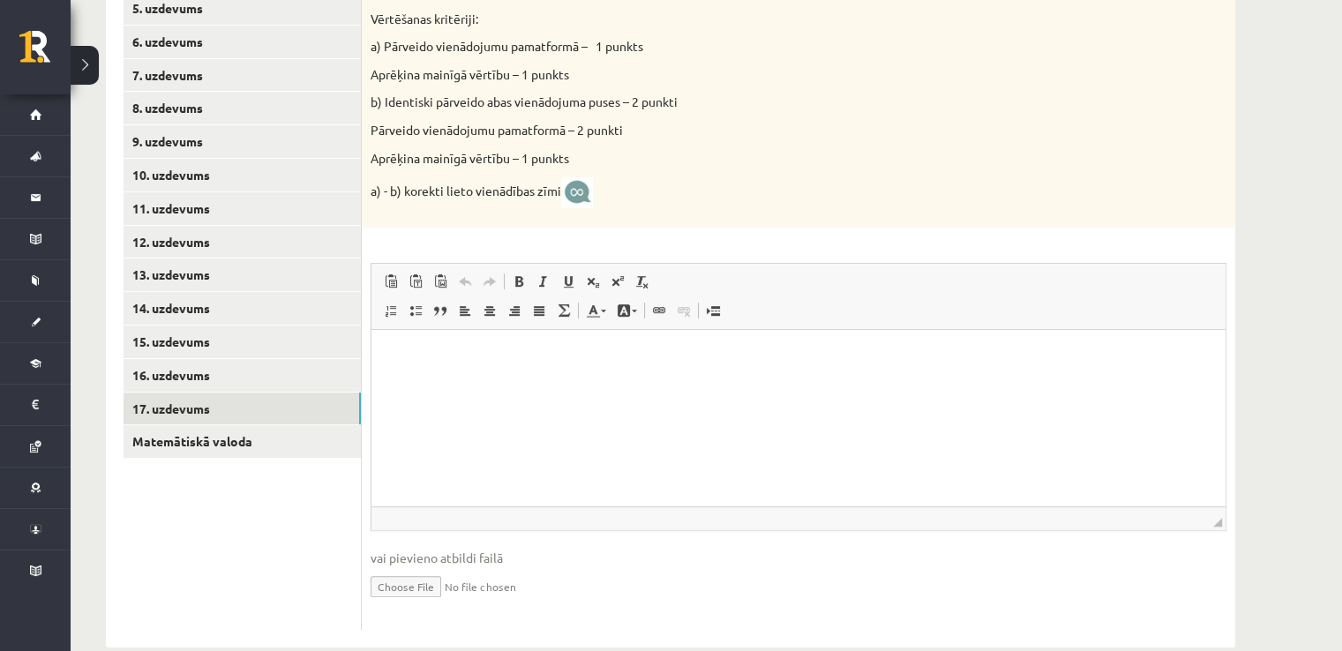
scroll to position [605, 0]
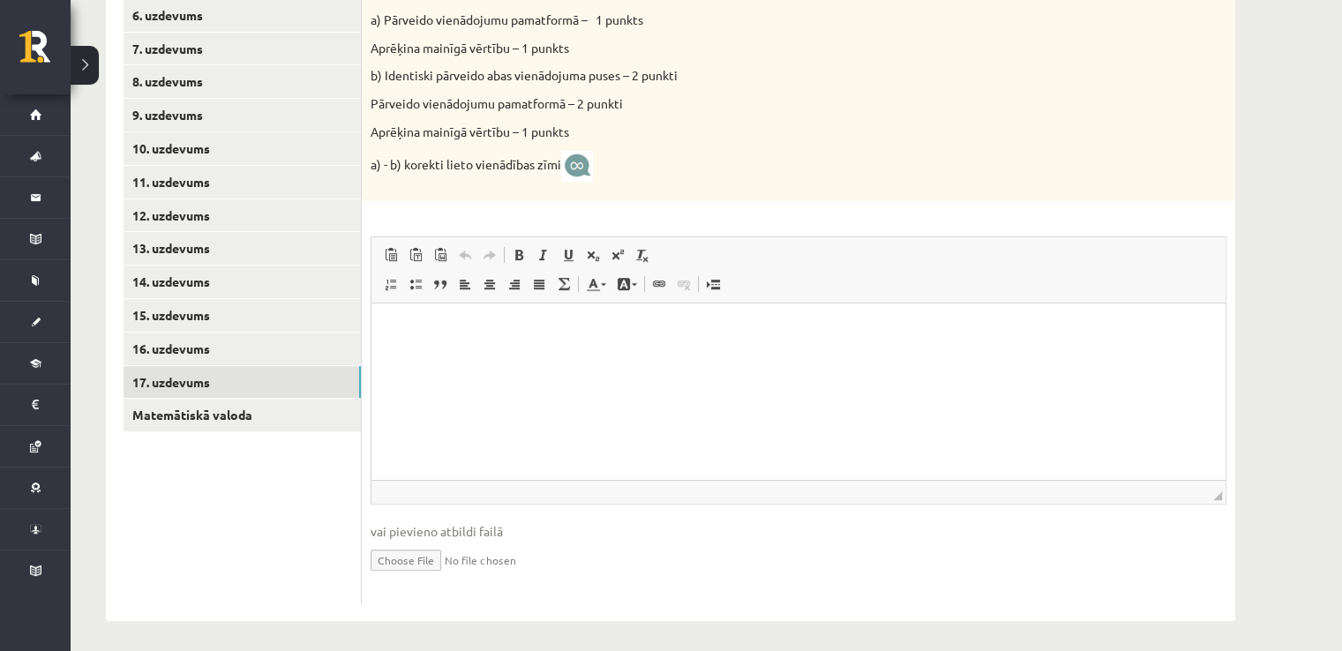
click at [409, 558] on input "file" at bounding box center [799, 559] width 856 height 36
click at [459, 528] on span "vai pievieno atbildi failā" at bounding box center [799, 531] width 856 height 19
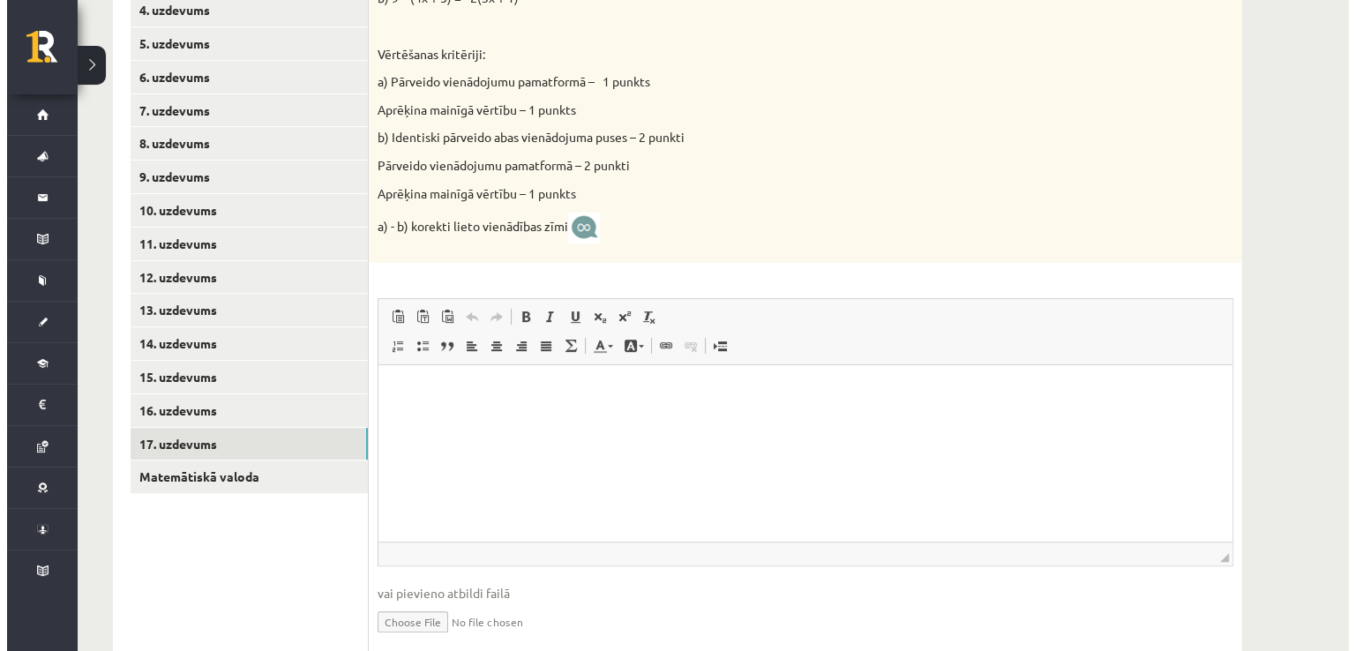
scroll to position [547, 0]
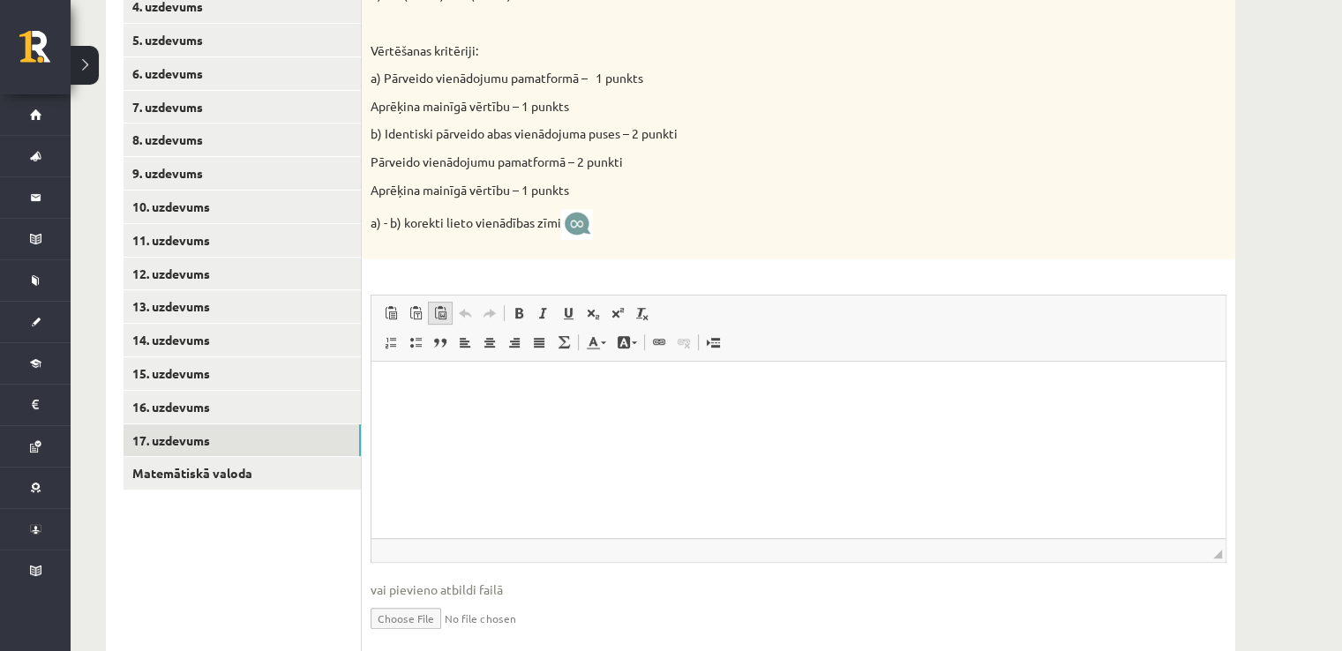
click at [442, 320] on link "Paste from Word" at bounding box center [440, 313] width 25 height 23
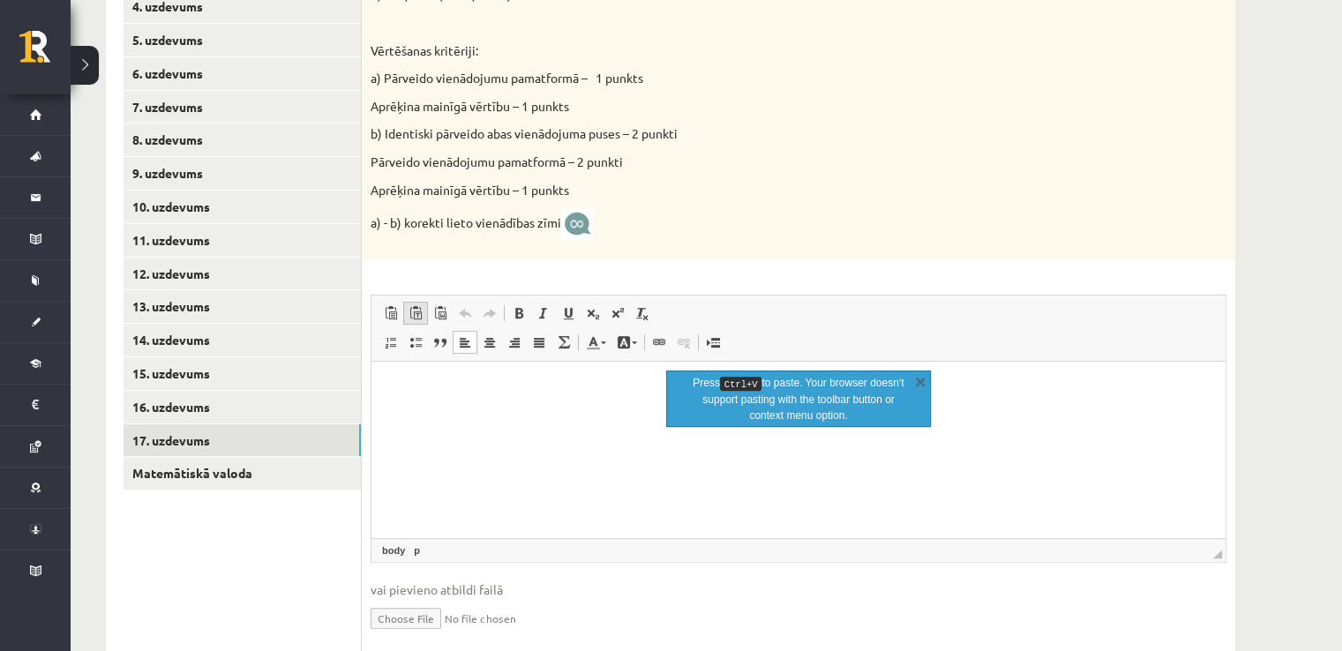
click at [423, 316] on link "Paste as plain text Keyboard shortcut Ctrl+Shift+V" at bounding box center [415, 313] width 25 height 23
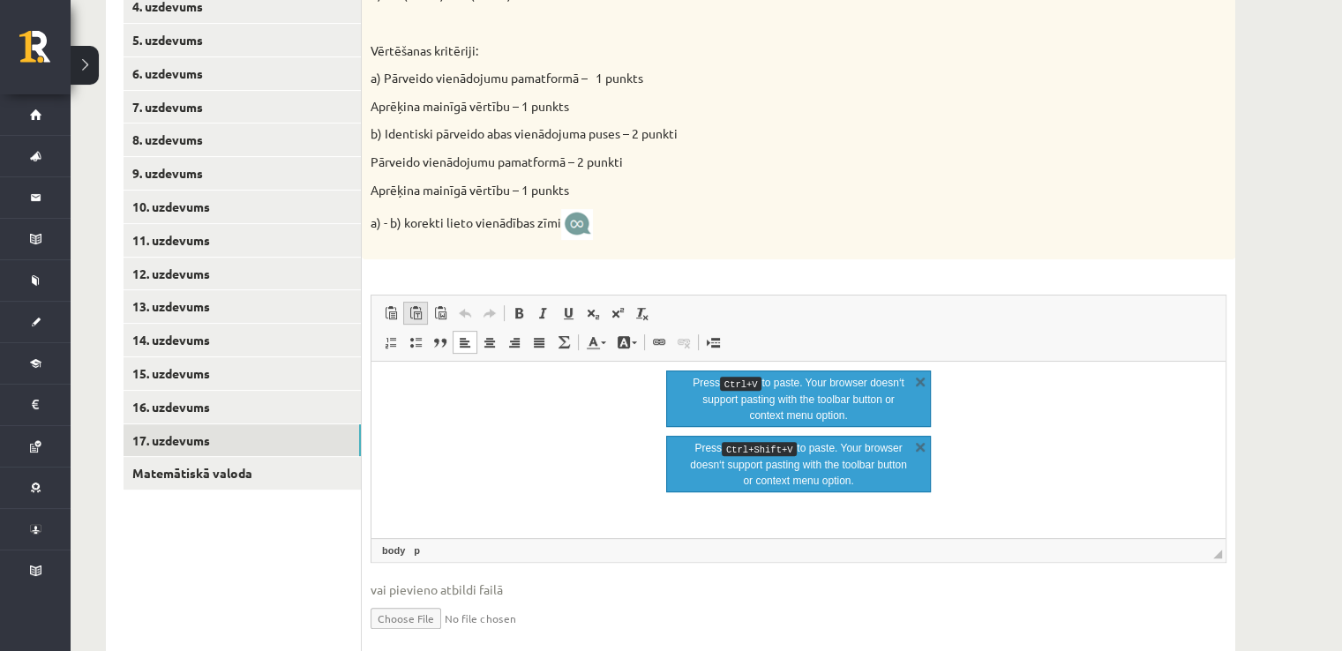
click at [424, 307] on link "Paste as plain text Keyboard shortcut Ctrl+Shift+V" at bounding box center [415, 313] width 25 height 23
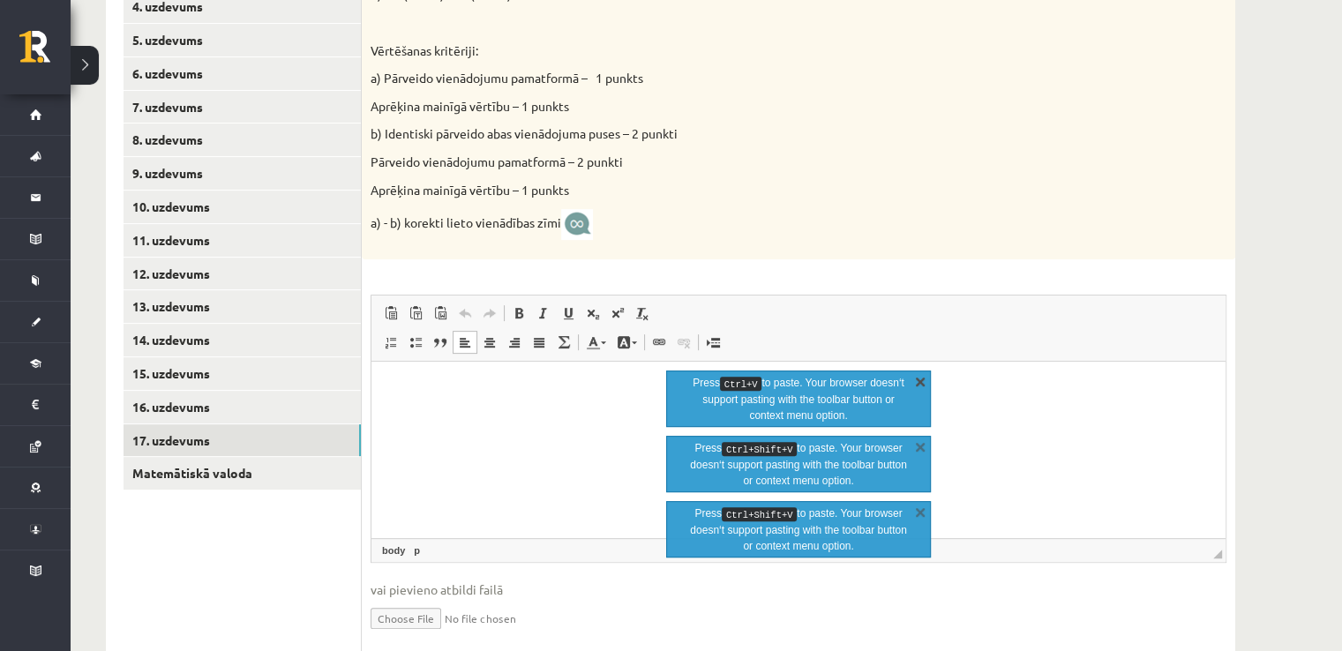
click at [918, 379] on link "X" at bounding box center [920, 381] width 18 height 18
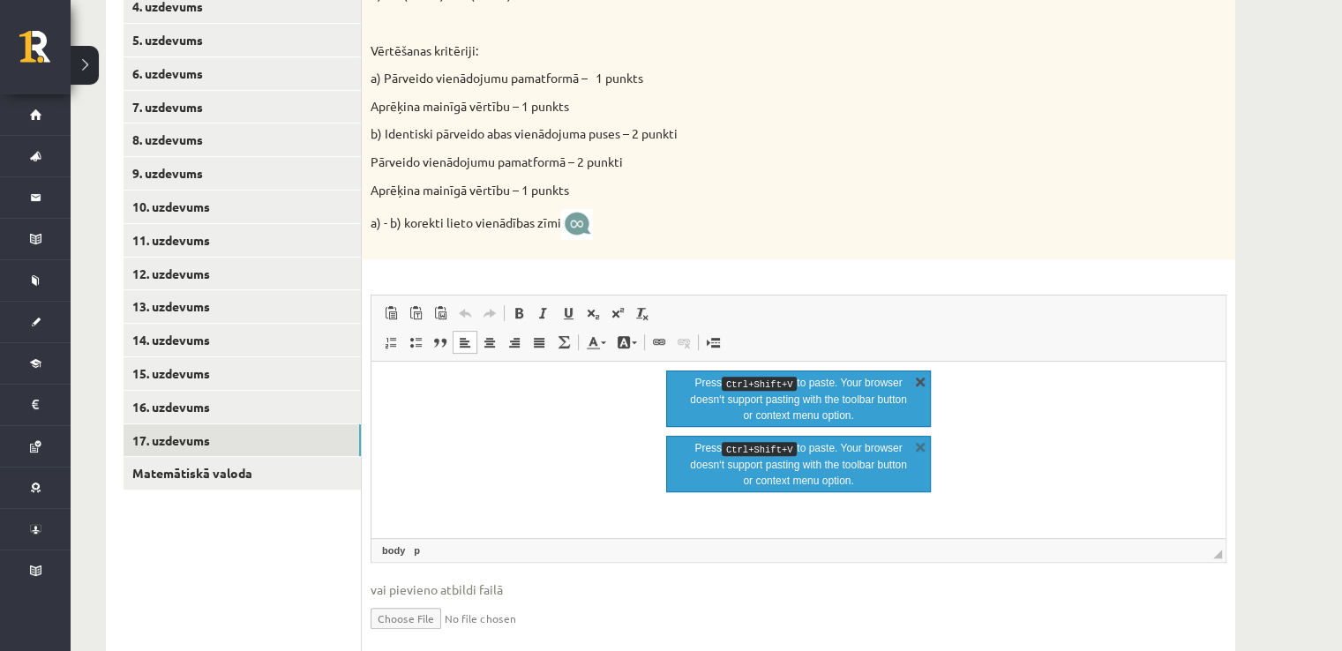
click at [921, 380] on link "X" at bounding box center [920, 381] width 18 height 18
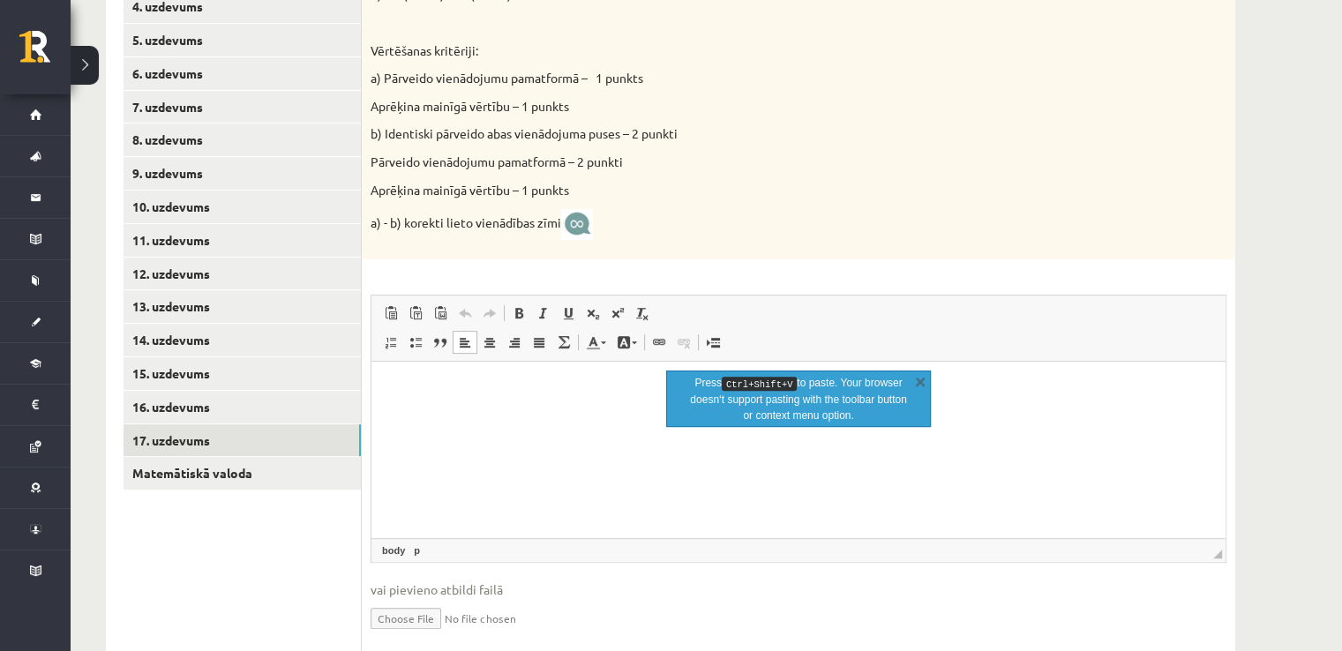
click at [921, 380] on link "X" at bounding box center [920, 381] width 18 height 18
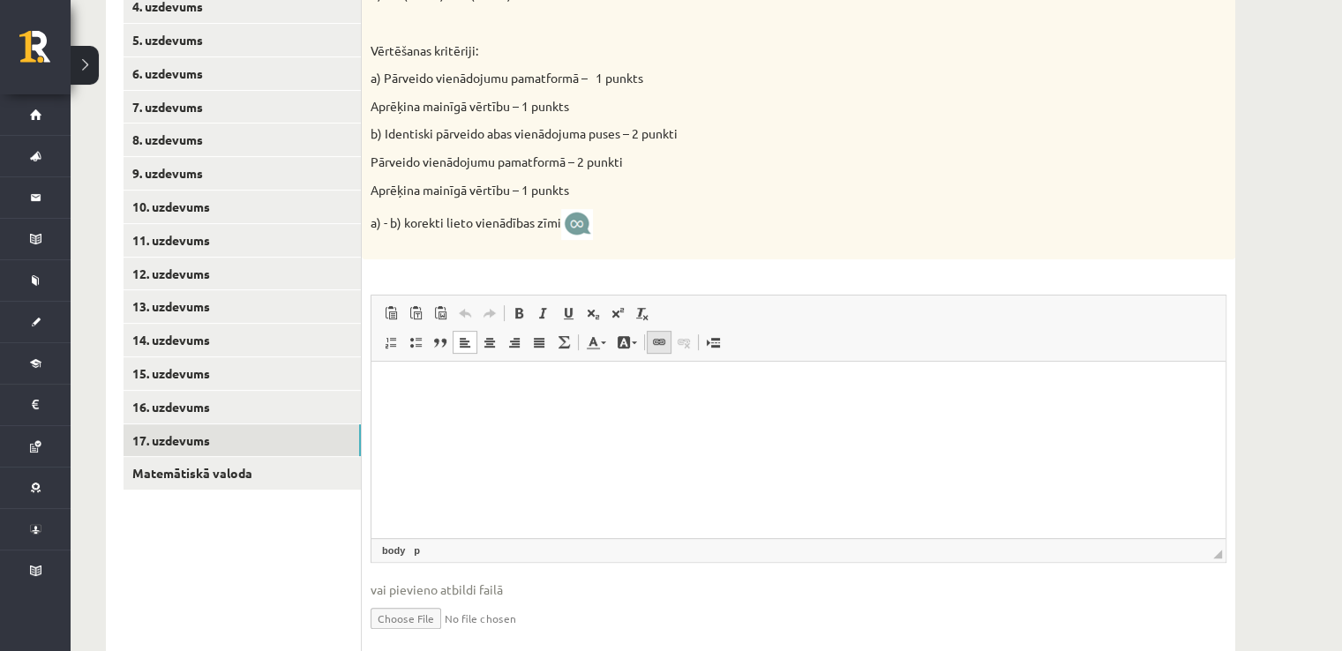
click at [656, 340] on span at bounding box center [659, 342] width 14 height 14
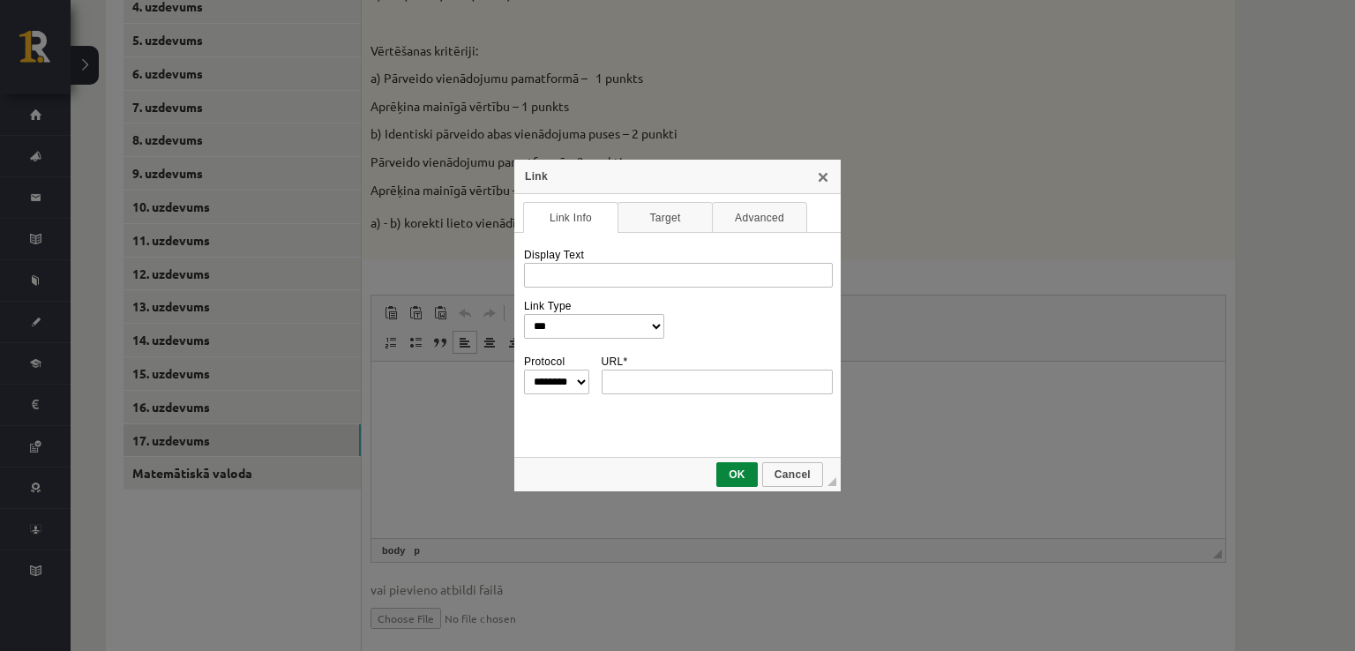
scroll to position [0, 0]
click at [689, 215] on link "Target" at bounding box center [665, 217] width 95 height 31
click at [738, 206] on link "Advanced" at bounding box center [759, 217] width 95 height 31
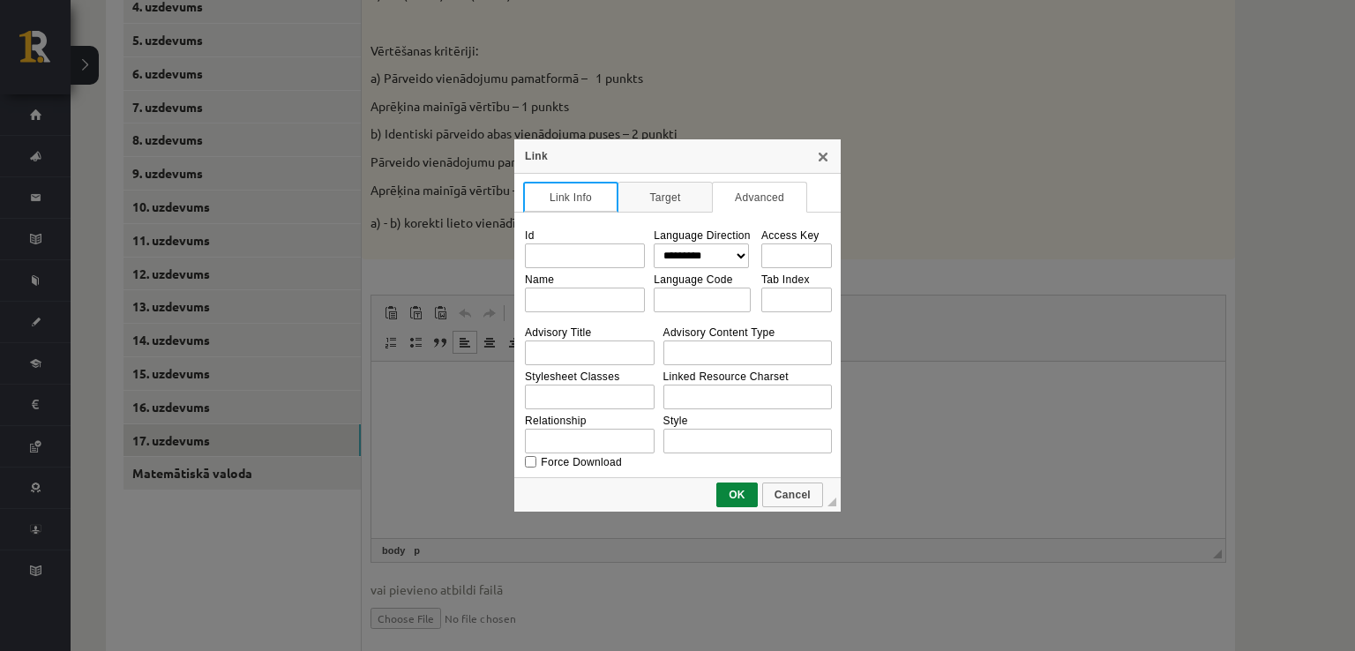
click at [589, 188] on link "Link Info" at bounding box center [570, 197] width 95 height 31
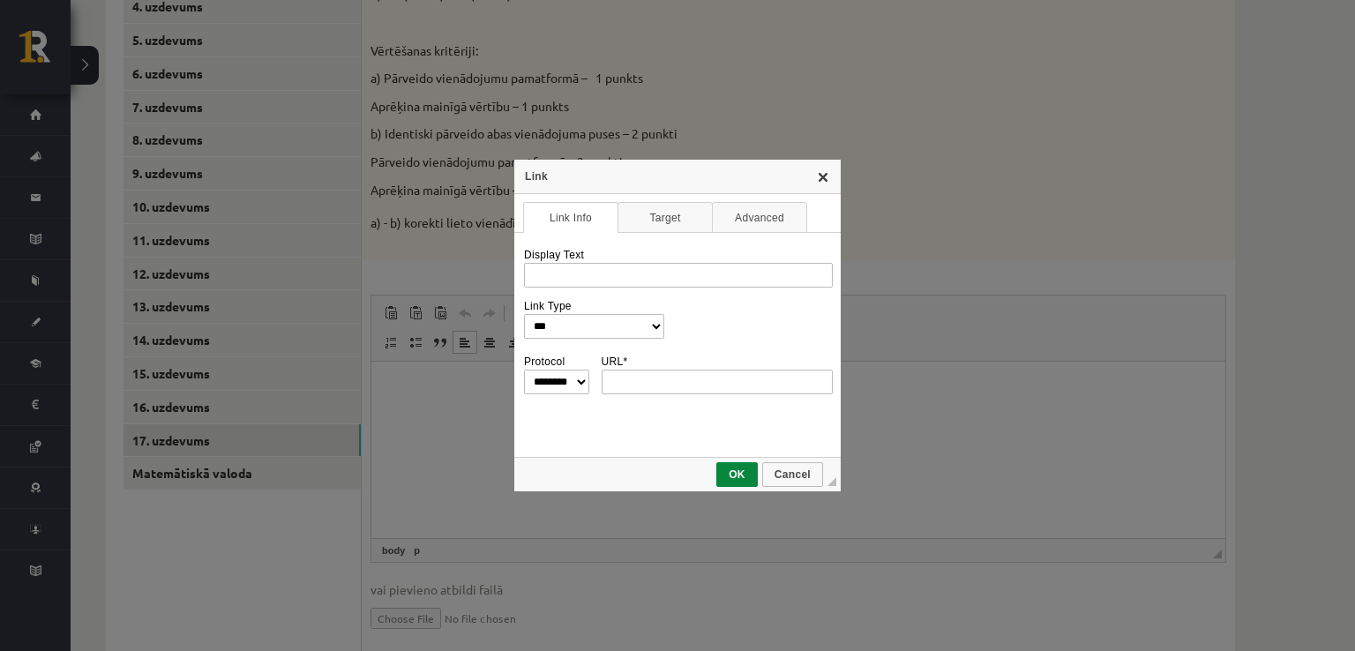
click at [822, 184] on link "X" at bounding box center [823, 176] width 14 height 14
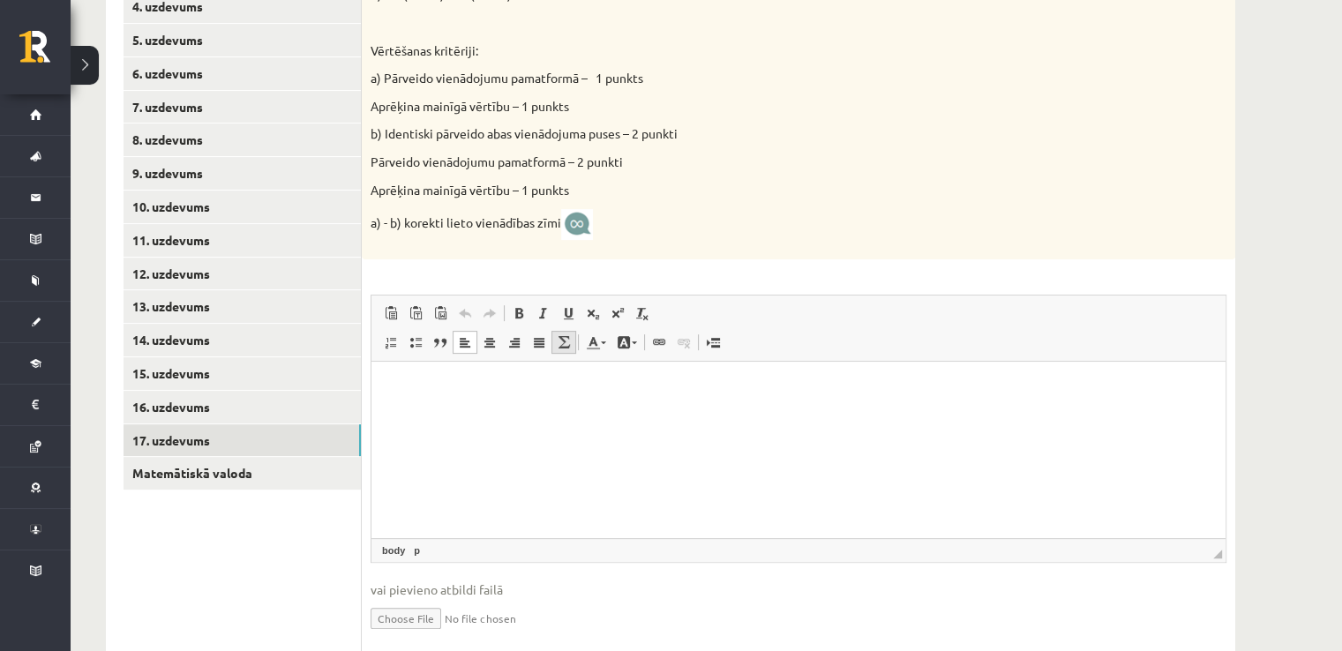
click at [568, 346] on span at bounding box center [564, 342] width 14 height 14
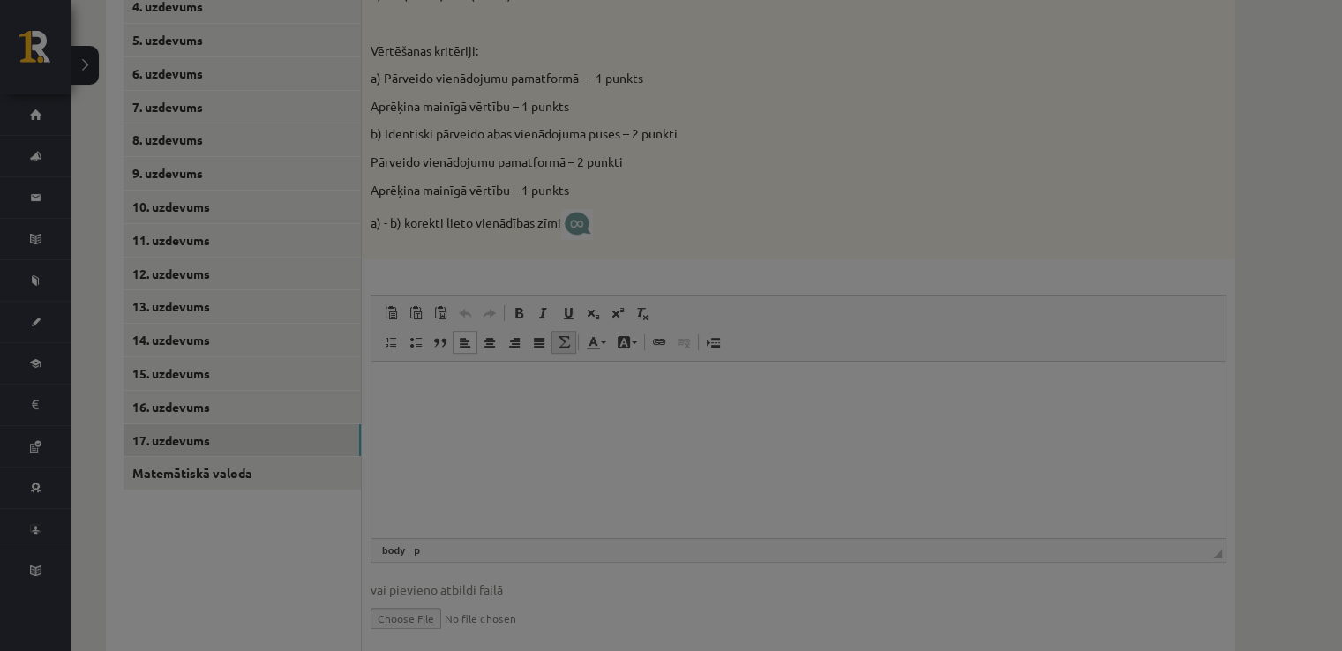
type textarea "**********"
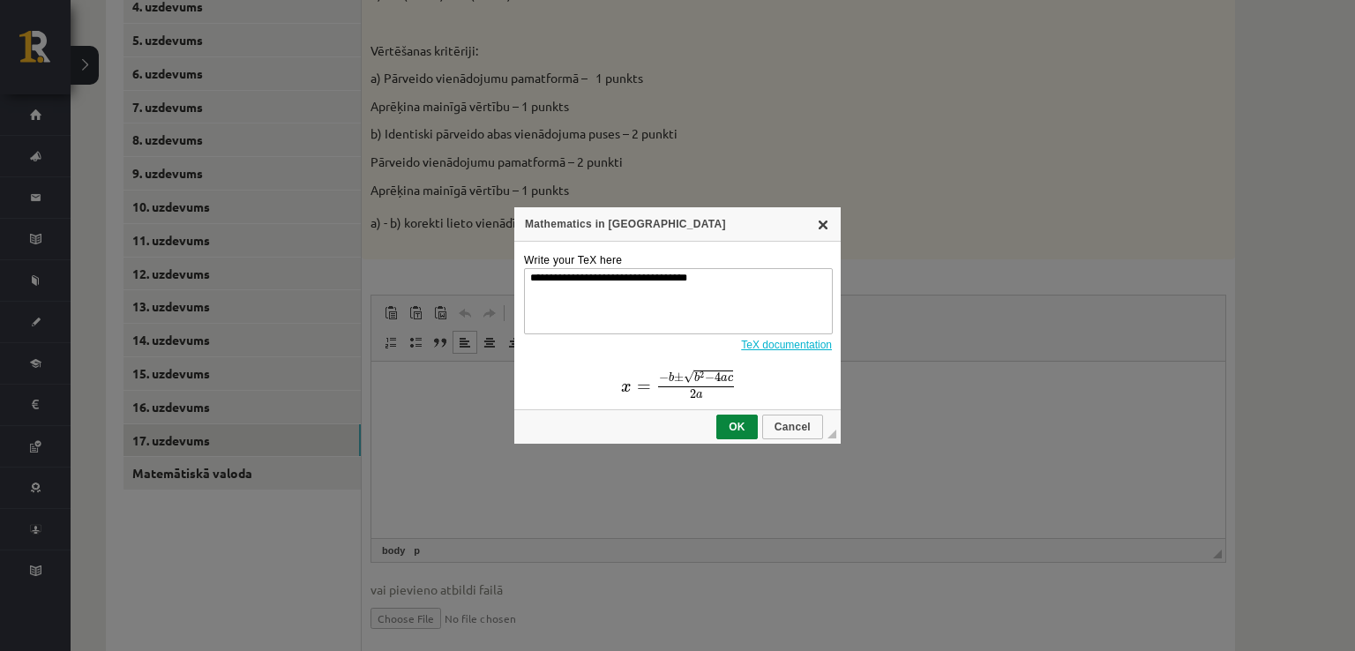
click at [823, 229] on link "X" at bounding box center [823, 224] width 14 height 14
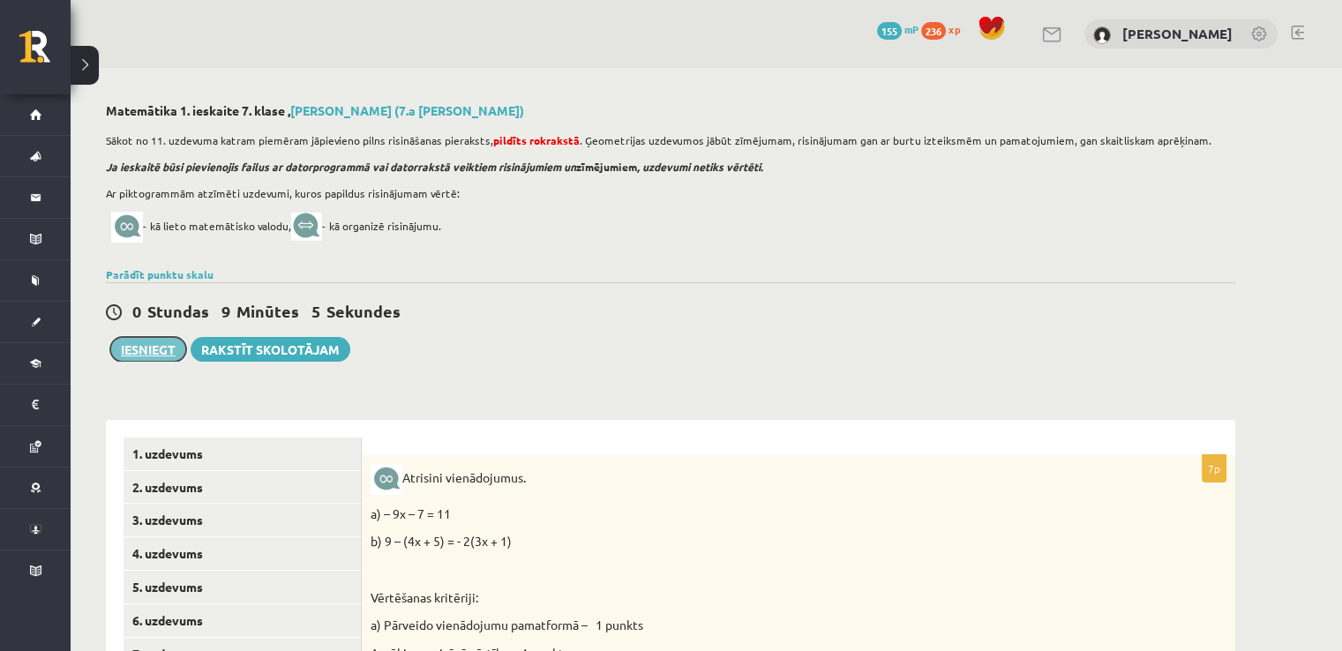
click at [161, 361] on button "Iesniegt" at bounding box center [148, 349] width 76 height 25
click at [133, 347] on button "Iesniegt" at bounding box center [148, 349] width 76 height 25
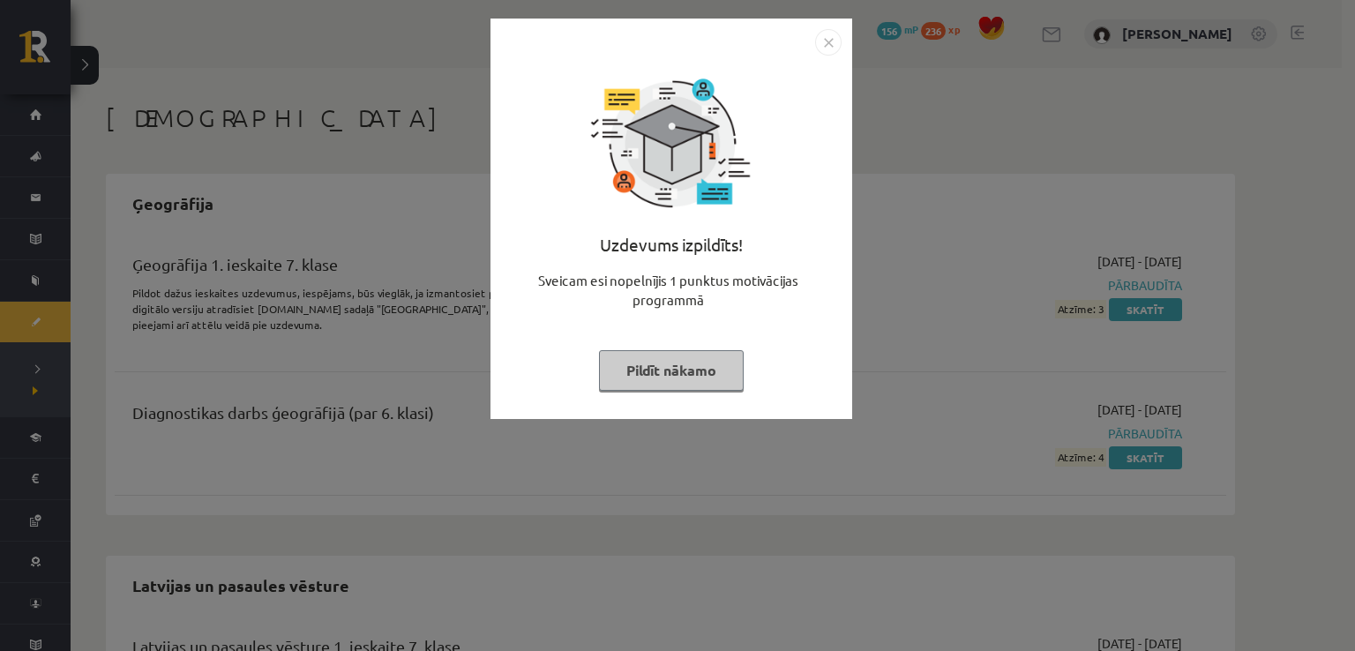
click at [829, 34] on img "Close" at bounding box center [828, 42] width 26 height 26
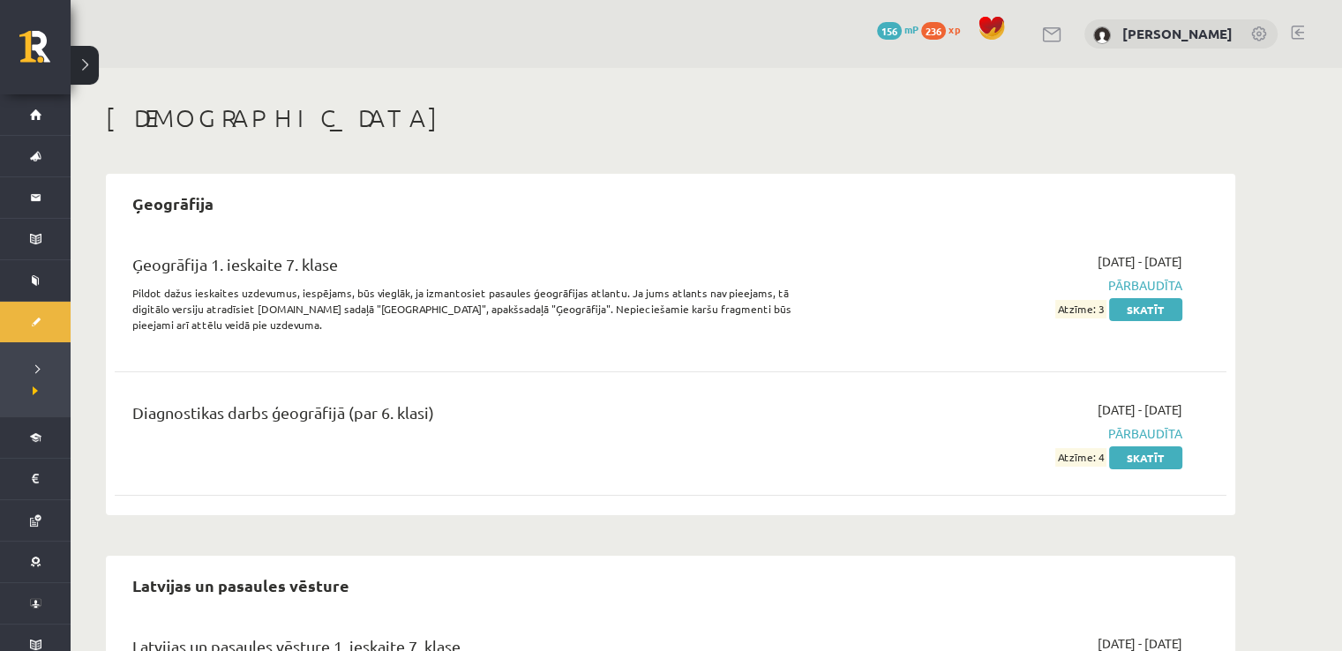
click at [1292, 31] on link at bounding box center [1297, 33] width 13 height 14
